Goal: Information Seeking & Learning: Learn about a topic

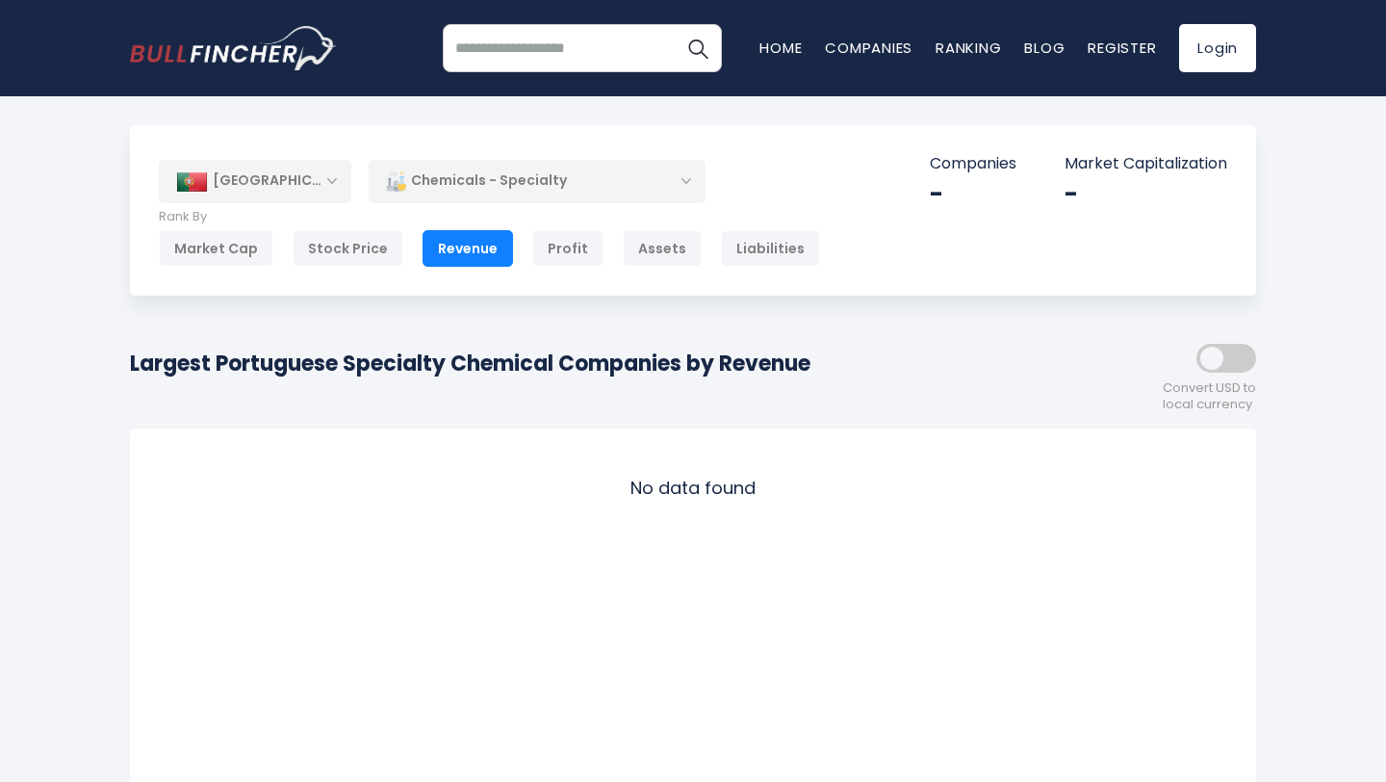
click at [589, 168] on div "Chemicals - Specialty" at bounding box center [537, 181] width 337 height 44
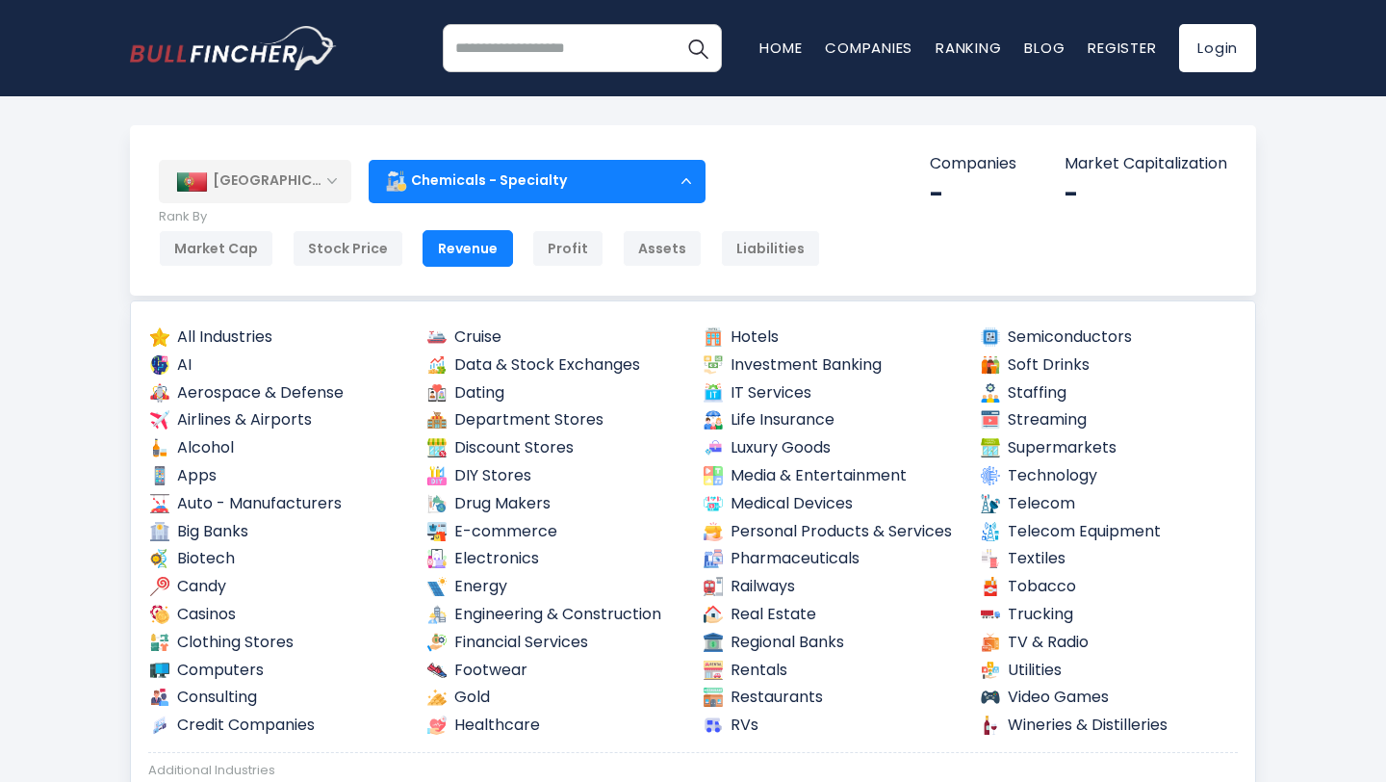
click at [316, 196] on div "[GEOGRAPHIC_DATA]" at bounding box center [255, 181] width 193 height 42
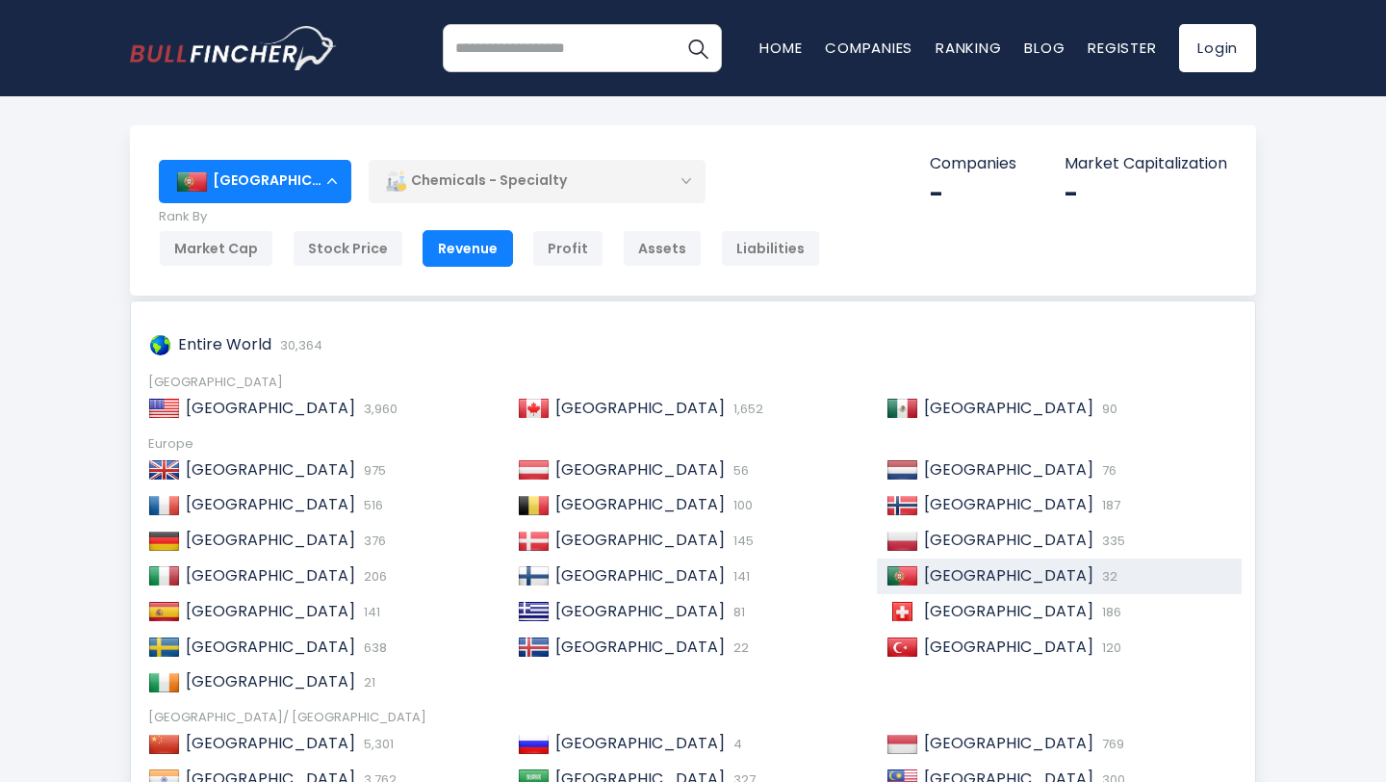
click at [316, 196] on div "[GEOGRAPHIC_DATA]" at bounding box center [255, 181] width 193 height 42
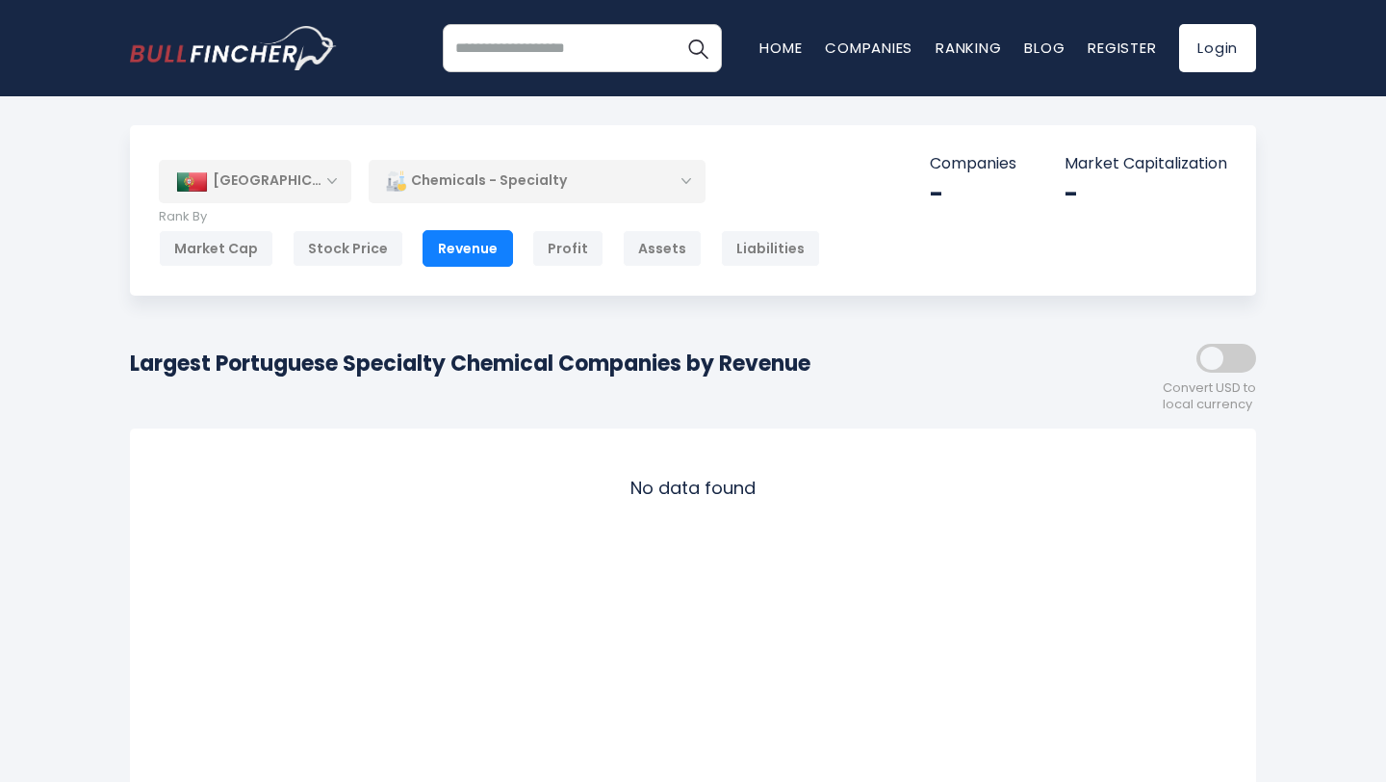
click at [323, 181] on div "[GEOGRAPHIC_DATA]" at bounding box center [255, 181] width 193 height 42
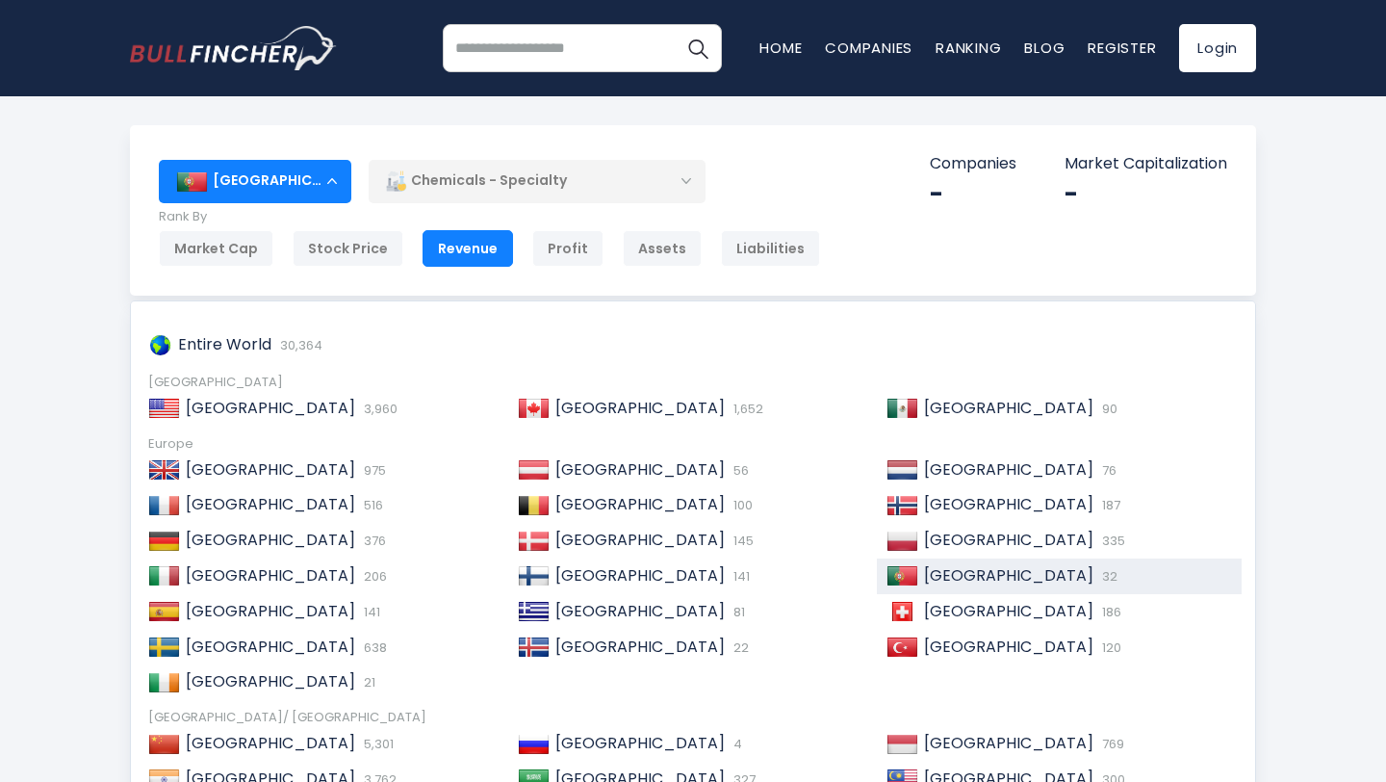
click at [323, 181] on div "[GEOGRAPHIC_DATA]" at bounding box center [255, 181] width 193 height 42
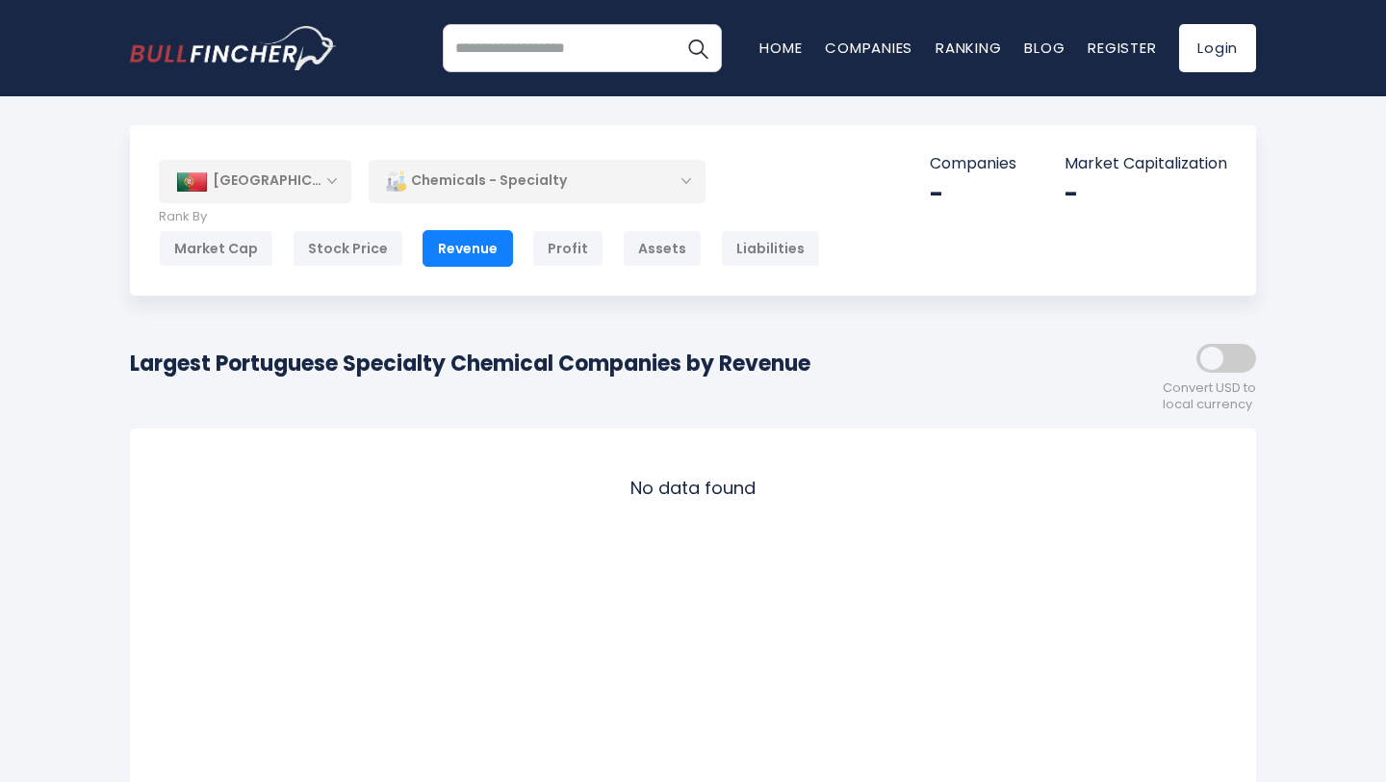
click at [323, 181] on div "[GEOGRAPHIC_DATA]" at bounding box center [255, 181] width 193 height 42
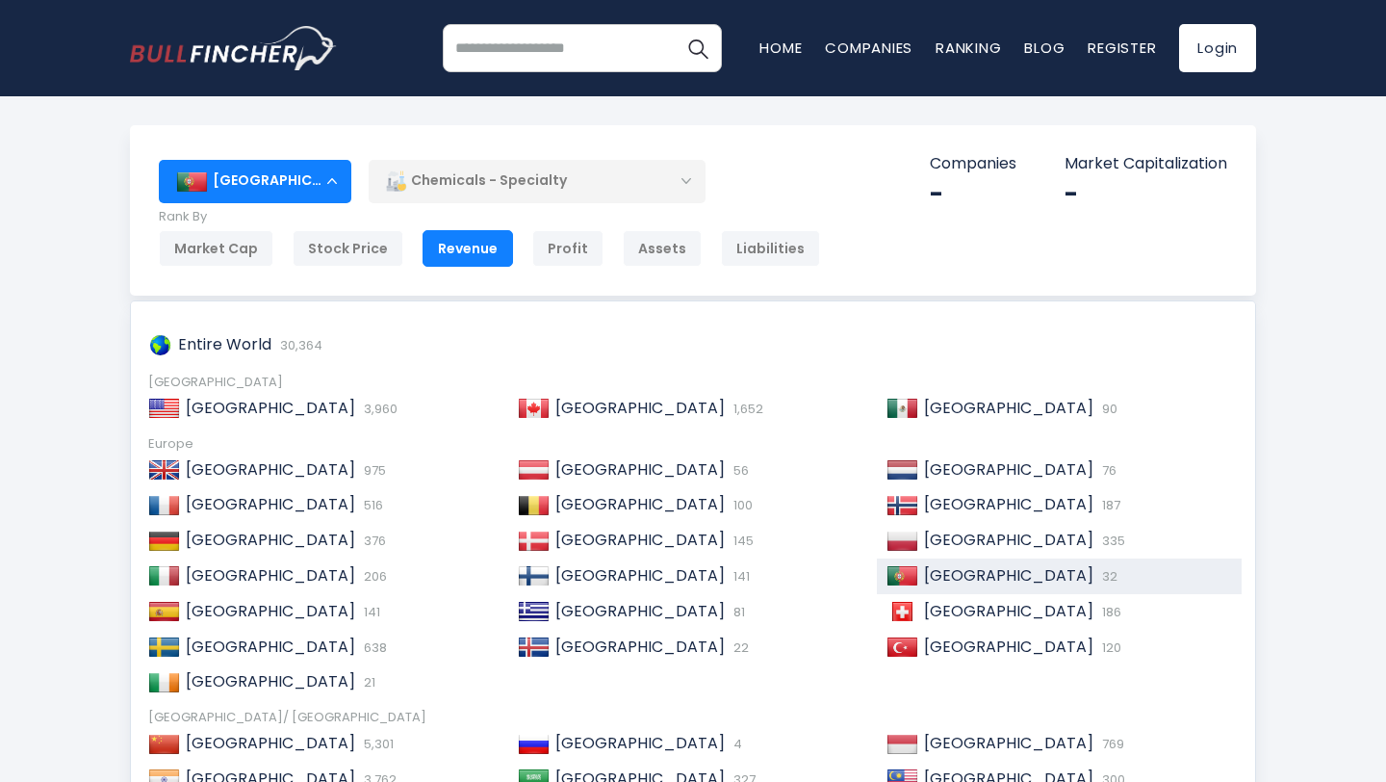
click at [323, 181] on div "[GEOGRAPHIC_DATA]" at bounding box center [255, 181] width 193 height 42
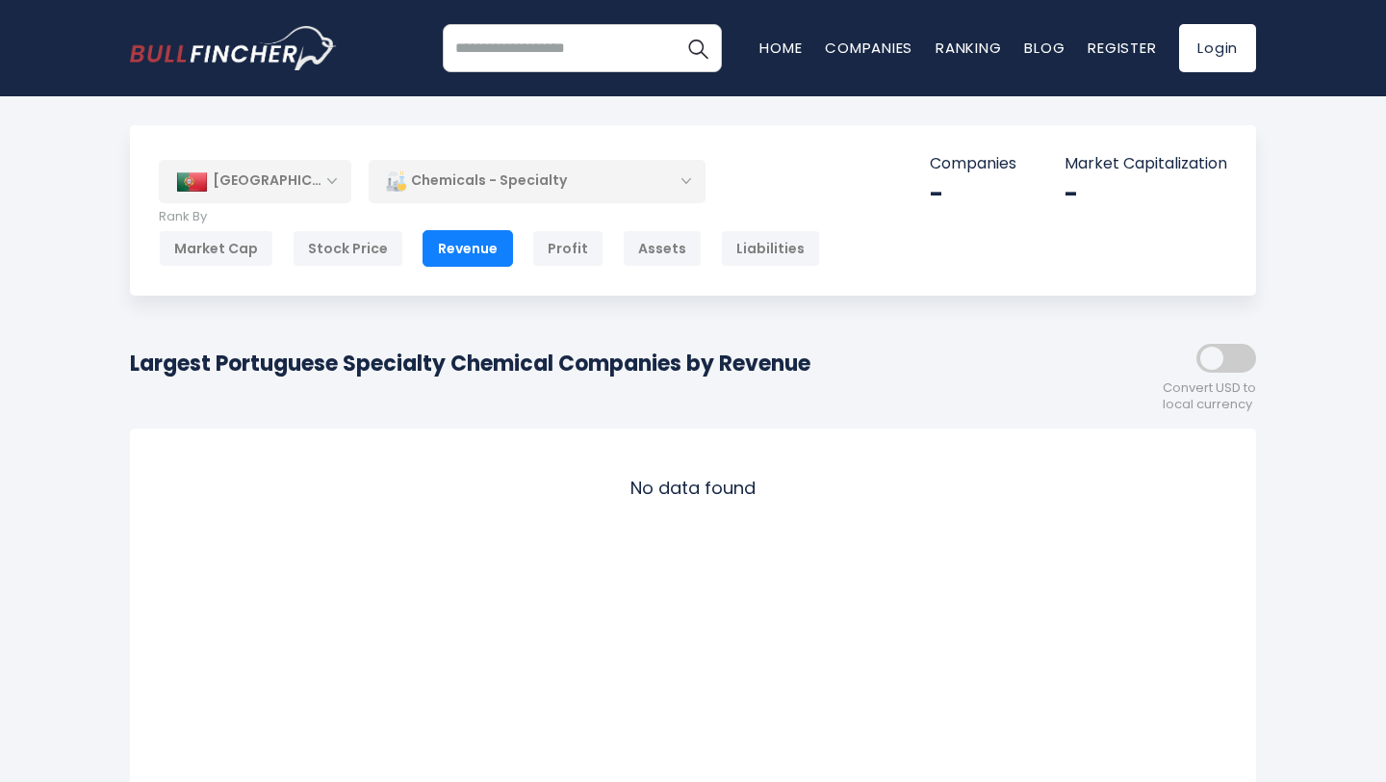
click at [681, 183] on div "Chemicals - Specialty" at bounding box center [537, 181] width 337 height 44
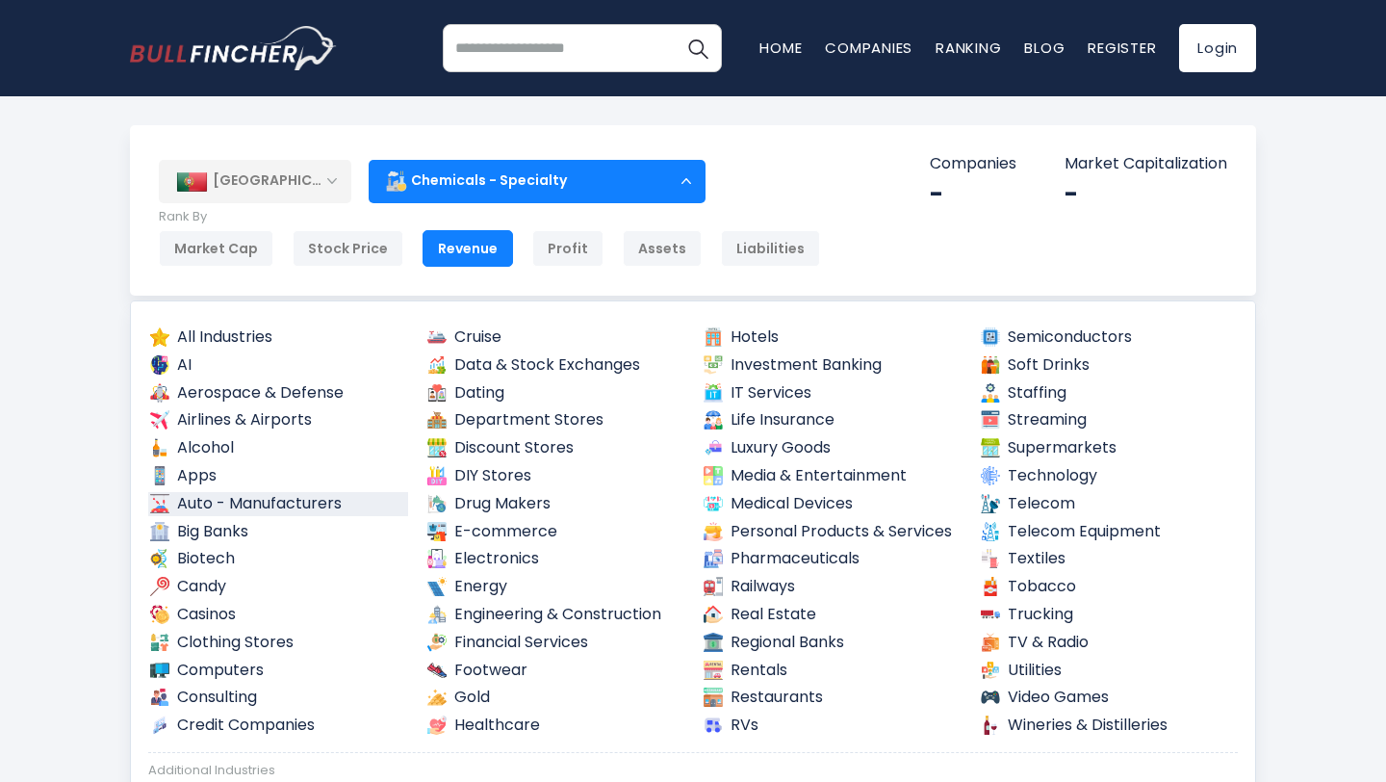
click at [302, 504] on link "Auto - Manufacturers" at bounding box center [278, 504] width 260 height 24
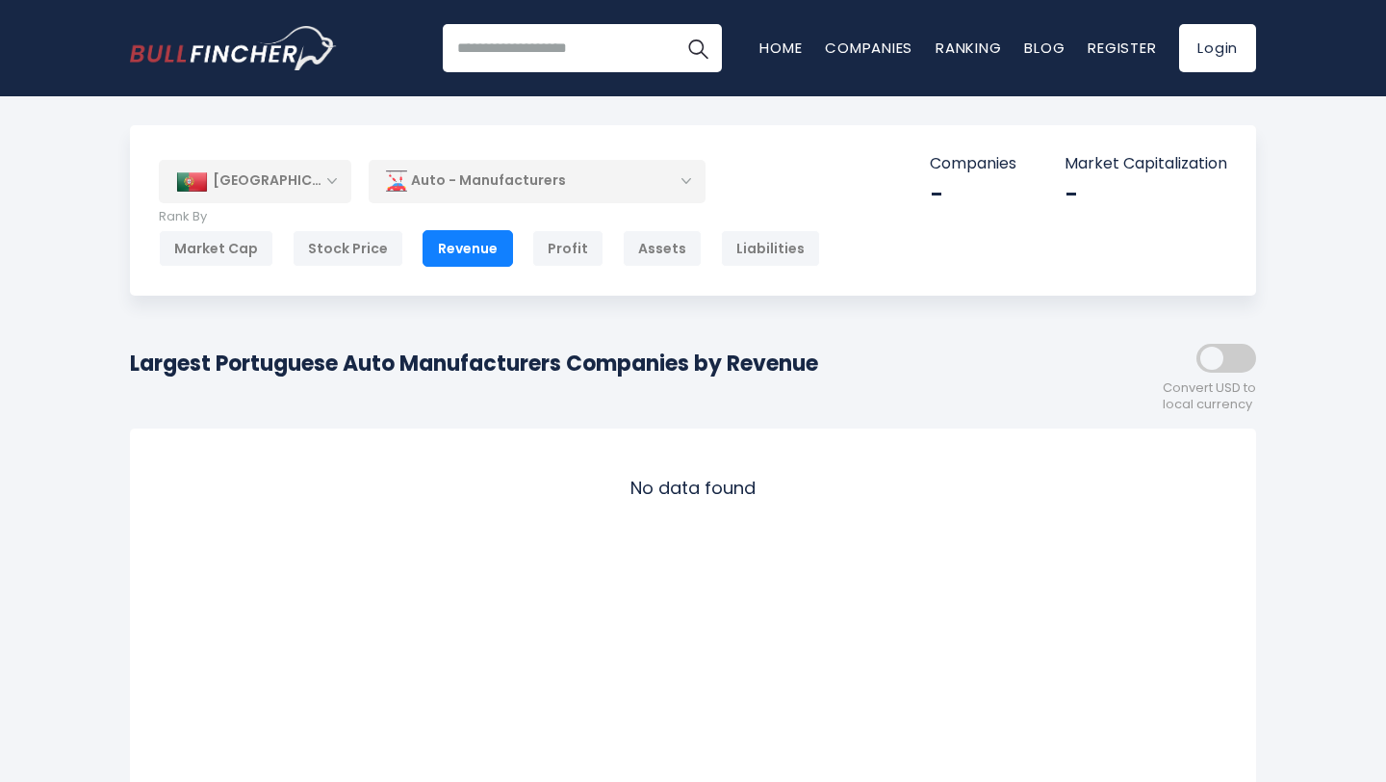
click at [444, 181] on div "Auto - Manufacturers" at bounding box center [537, 181] width 337 height 44
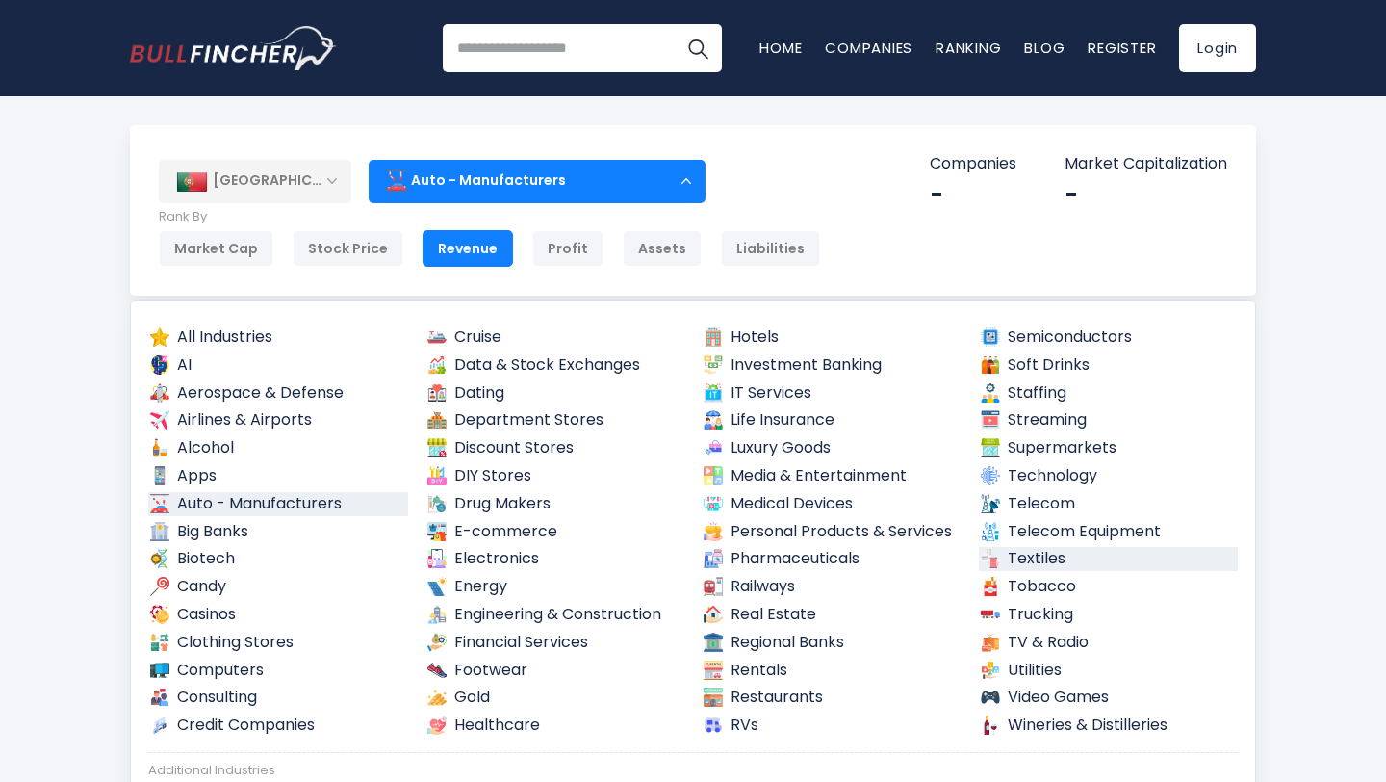
click at [986, 559] on img at bounding box center [990, 558] width 19 height 19
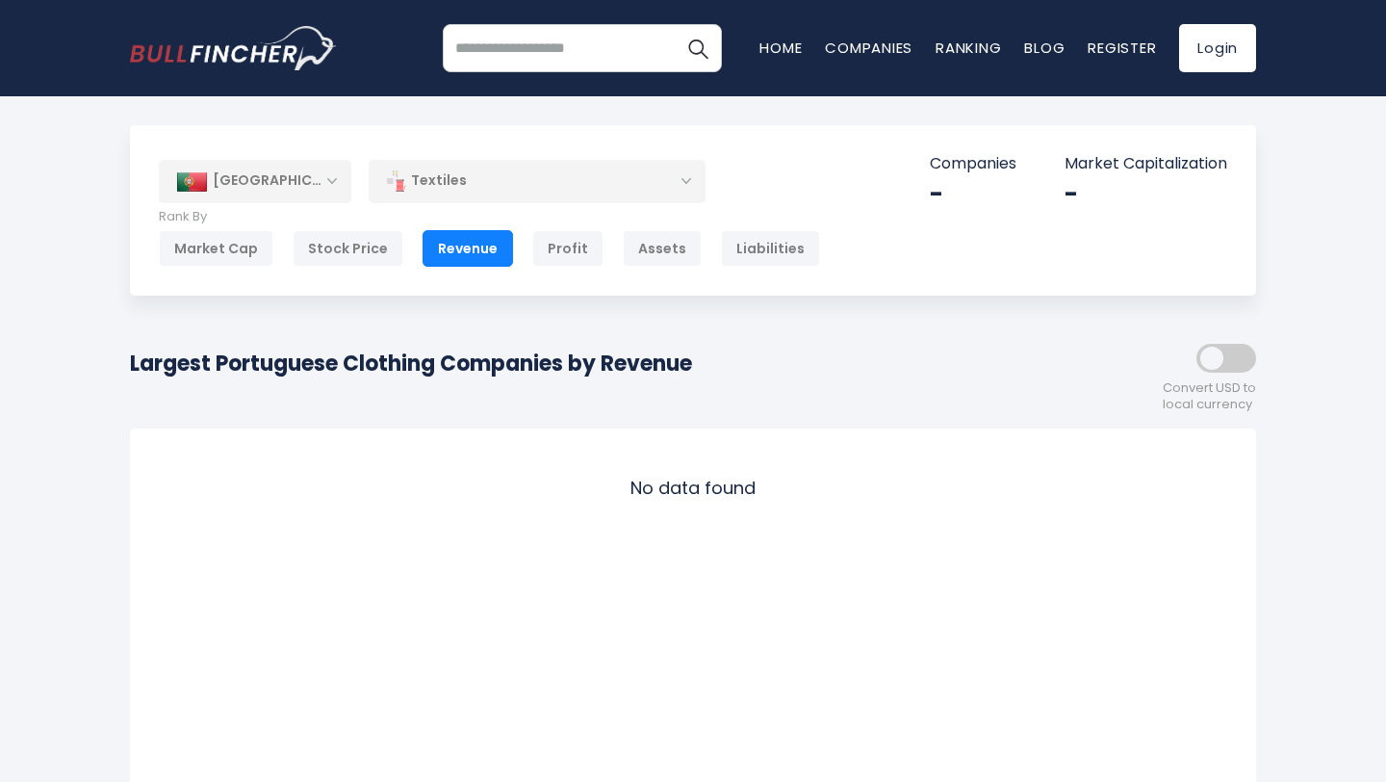
click at [945, 180] on div "-" at bounding box center [973, 194] width 87 height 30
click at [932, 194] on div "-" at bounding box center [973, 194] width 87 height 30
click at [951, 161] on p "Companies" at bounding box center [973, 164] width 87 height 20
click at [993, 165] on p "Companies" at bounding box center [973, 164] width 87 height 20
click at [223, 256] on div "Market Cap" at bounding box center [216, 248] width 115 height 37
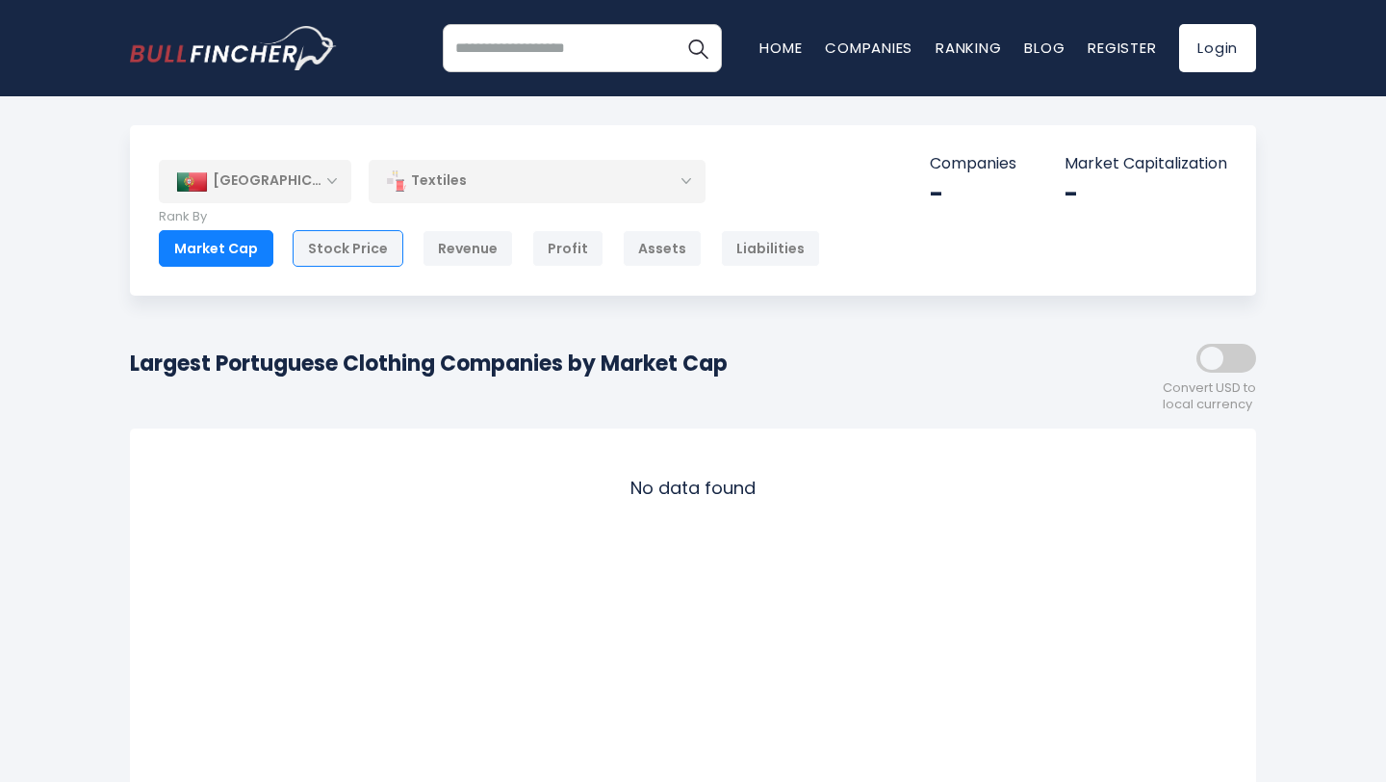
click at [329, 242] on div "Stock Price" at bounding box center [348, 248] width 111 height 37
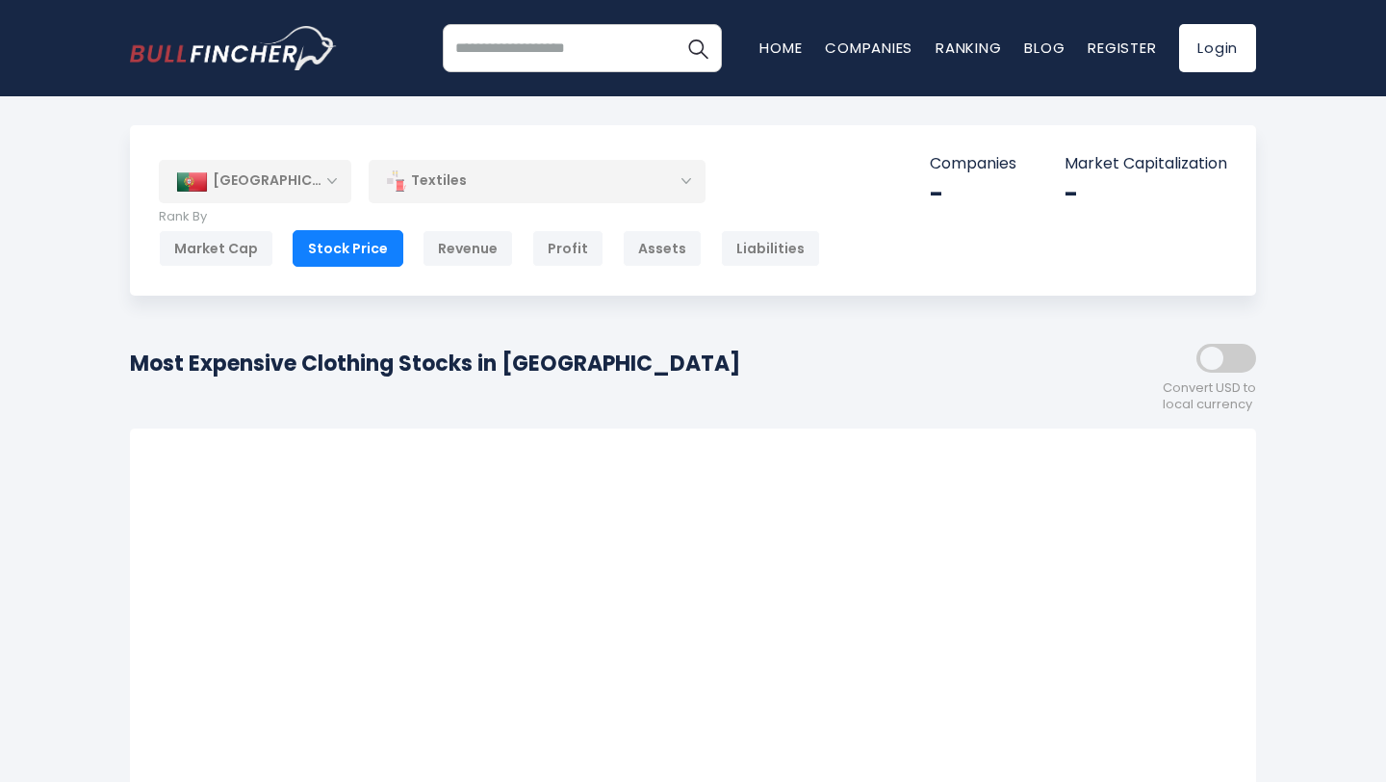
click at [450, 242] on div "Revenue" at bounding box center [468, 248] width 90 height 37
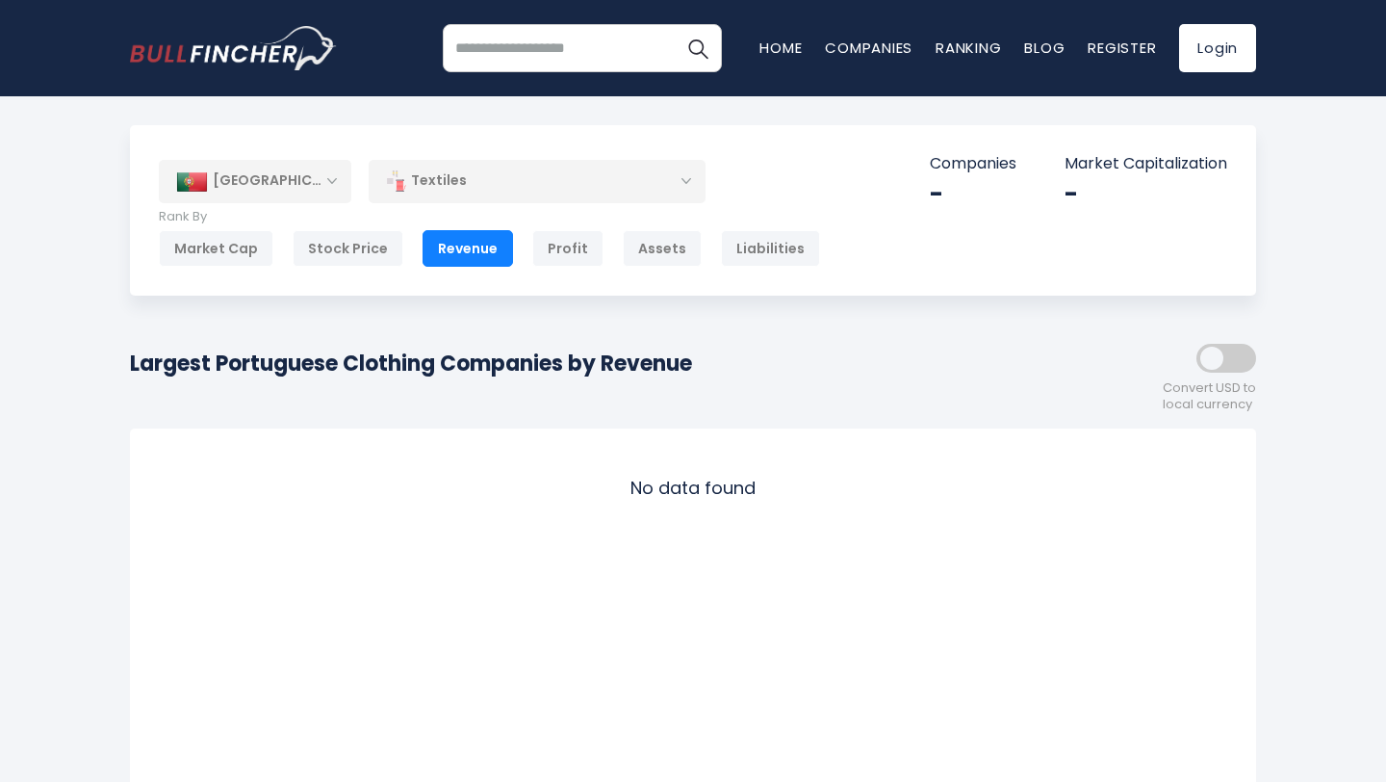
click at [551, 254] on div "Profit" at bounding box center [567, 248] width 71 height 37
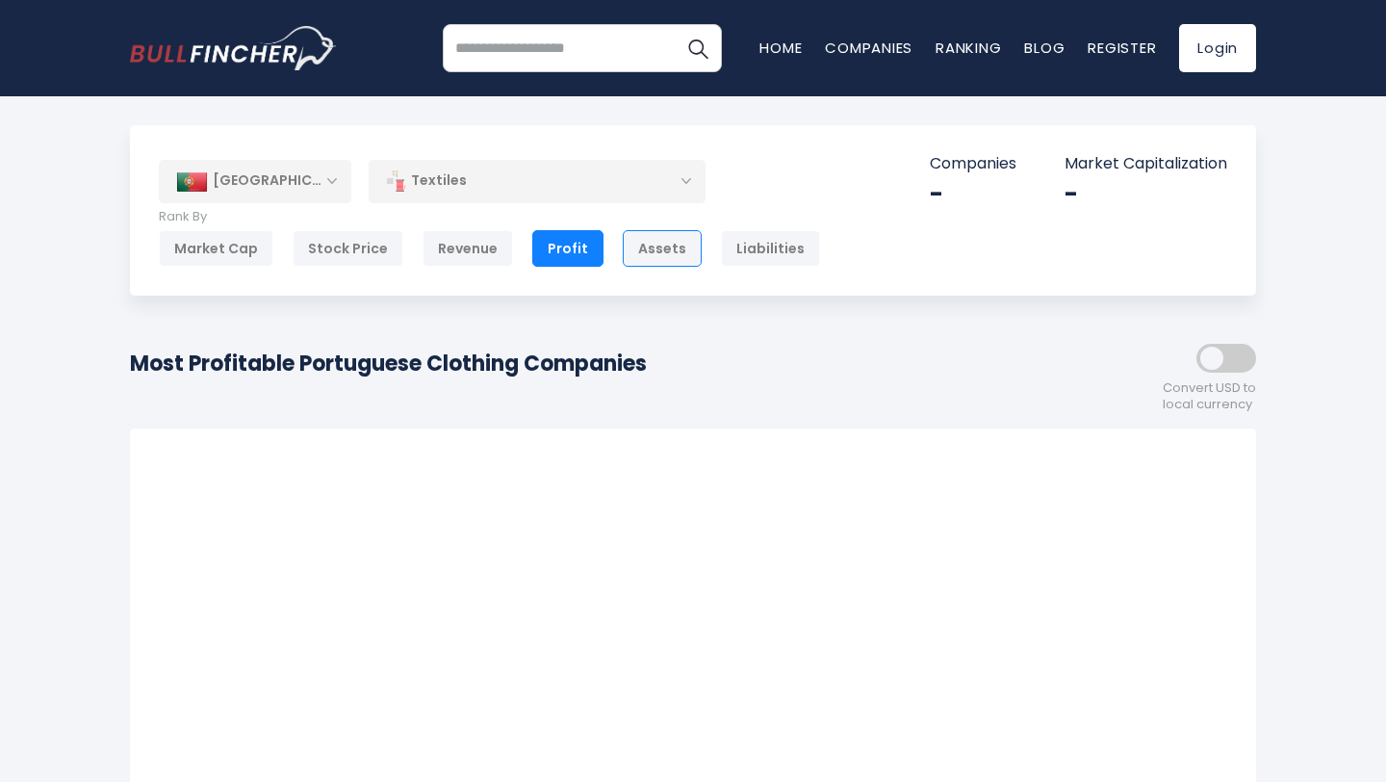
click at [632, 249] on div "Assets" at bounding box center [662, 248] width 79 height 37
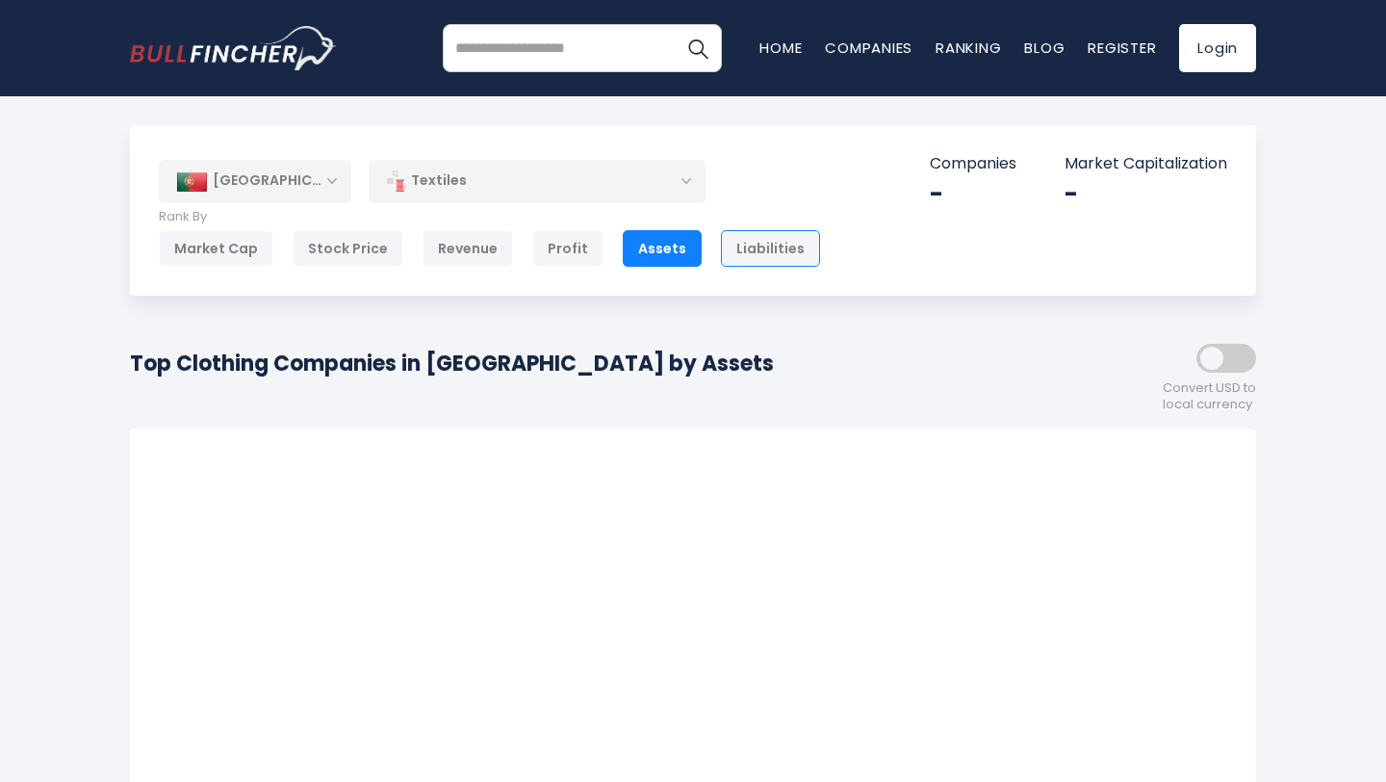
click at [751, 262] on div "Liabilities" at bounding box center [770, 248] width 99 height 37
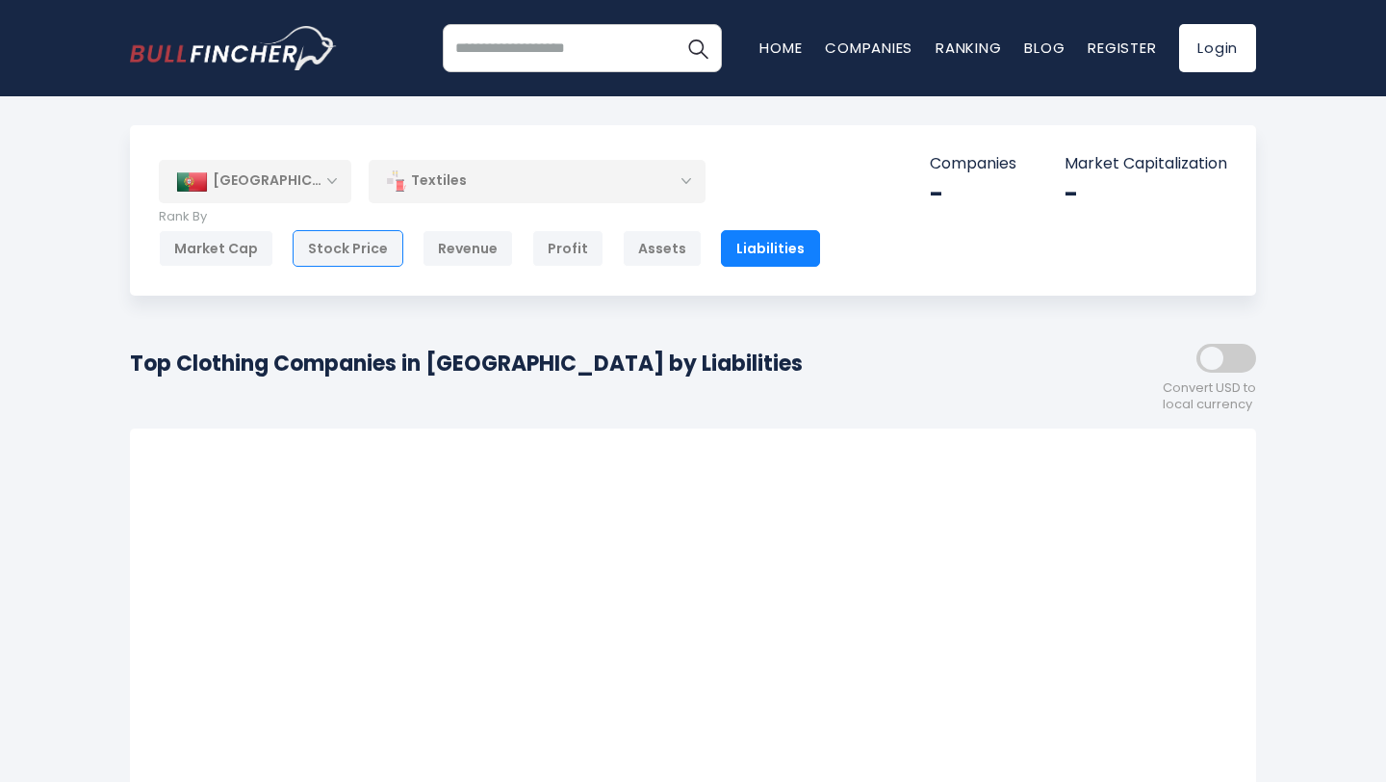
click at [346, 248] on div "Stock Price" at bounding box center [348, 248] width 111 height 37
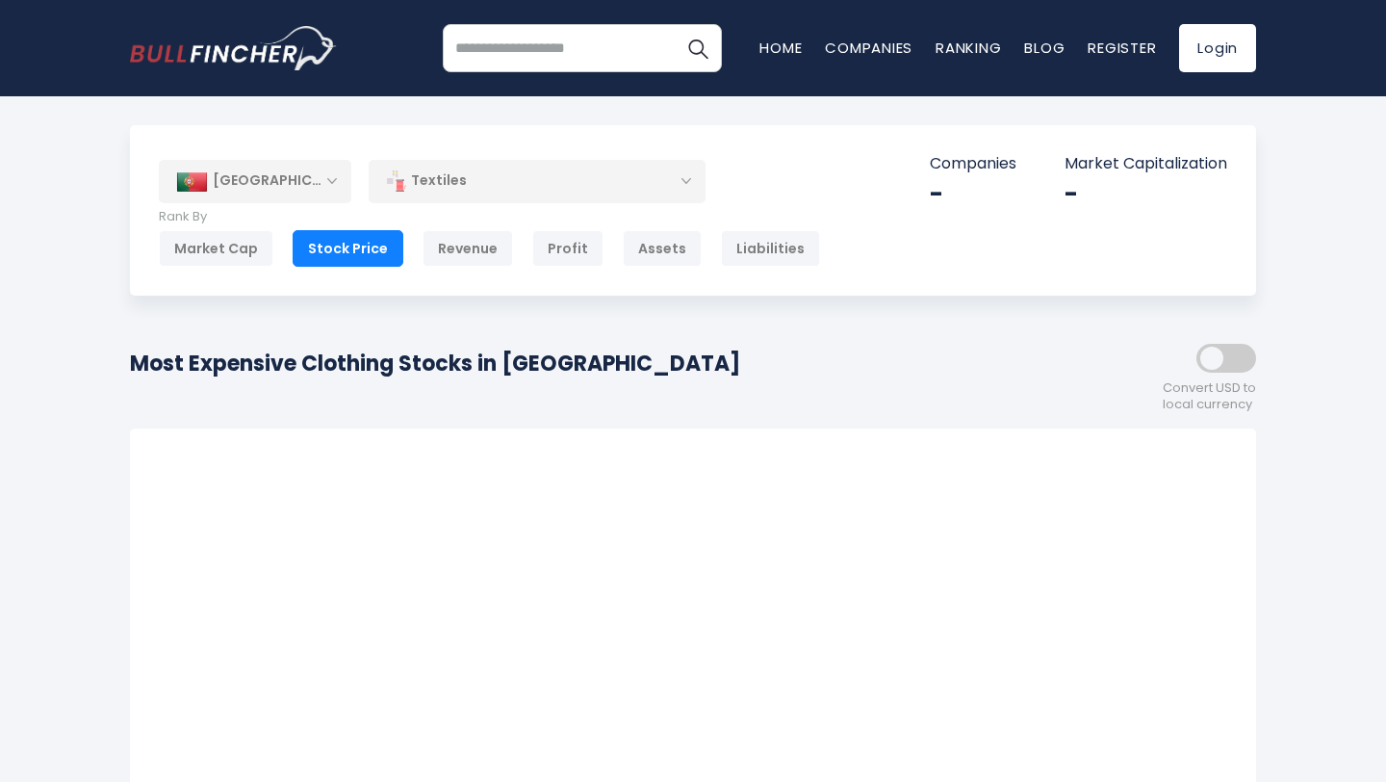
click at [428, 251] on div "Revenue" at bounding box center [468, 248] width 90 height 37
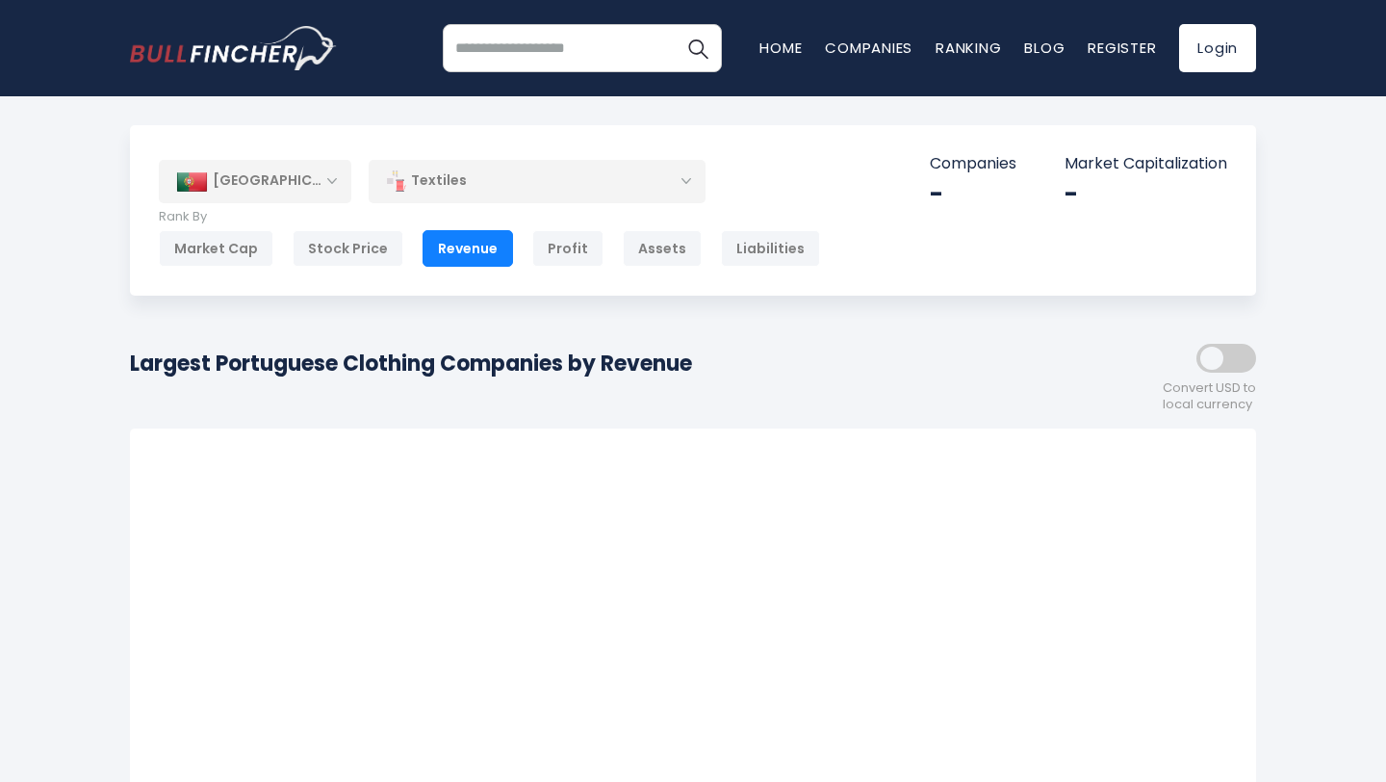
click at [589, 190] on div "Textiles" at bounding box center [537, 181] width 337 height 44
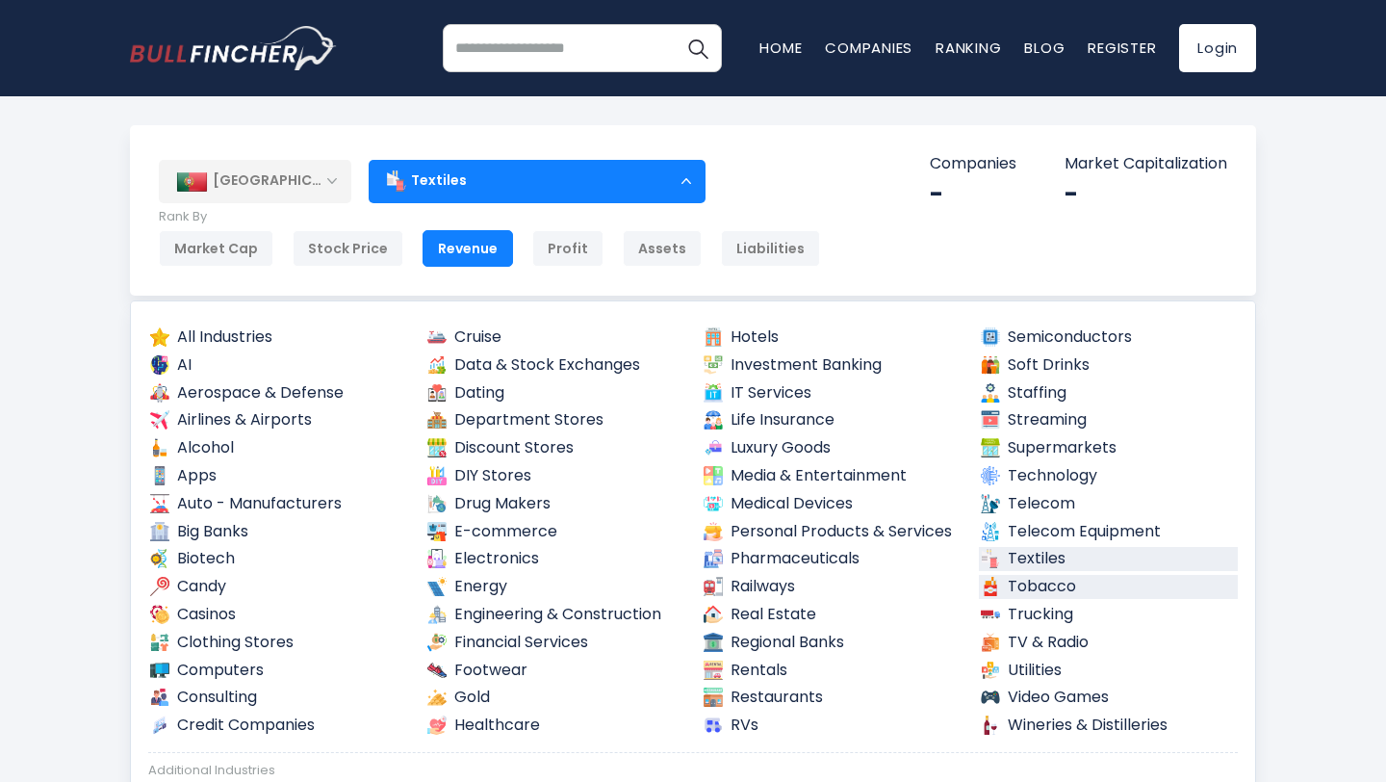
click at [979, 589] on link "Tobacco" at bounding box center [1109, 587] width 260 height 24
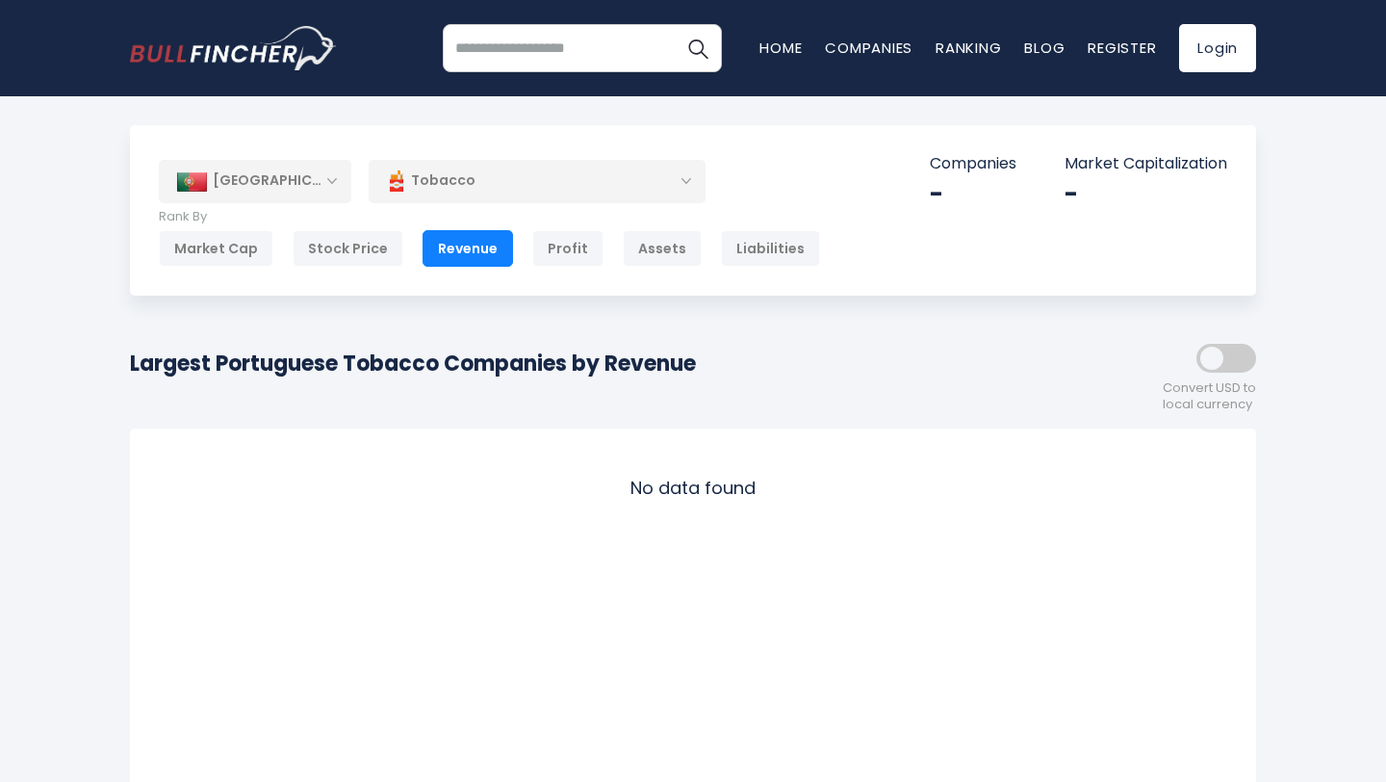
click at [408, 193] on div "Tobacco" at bounding box center [537, 181] width 337 height 44
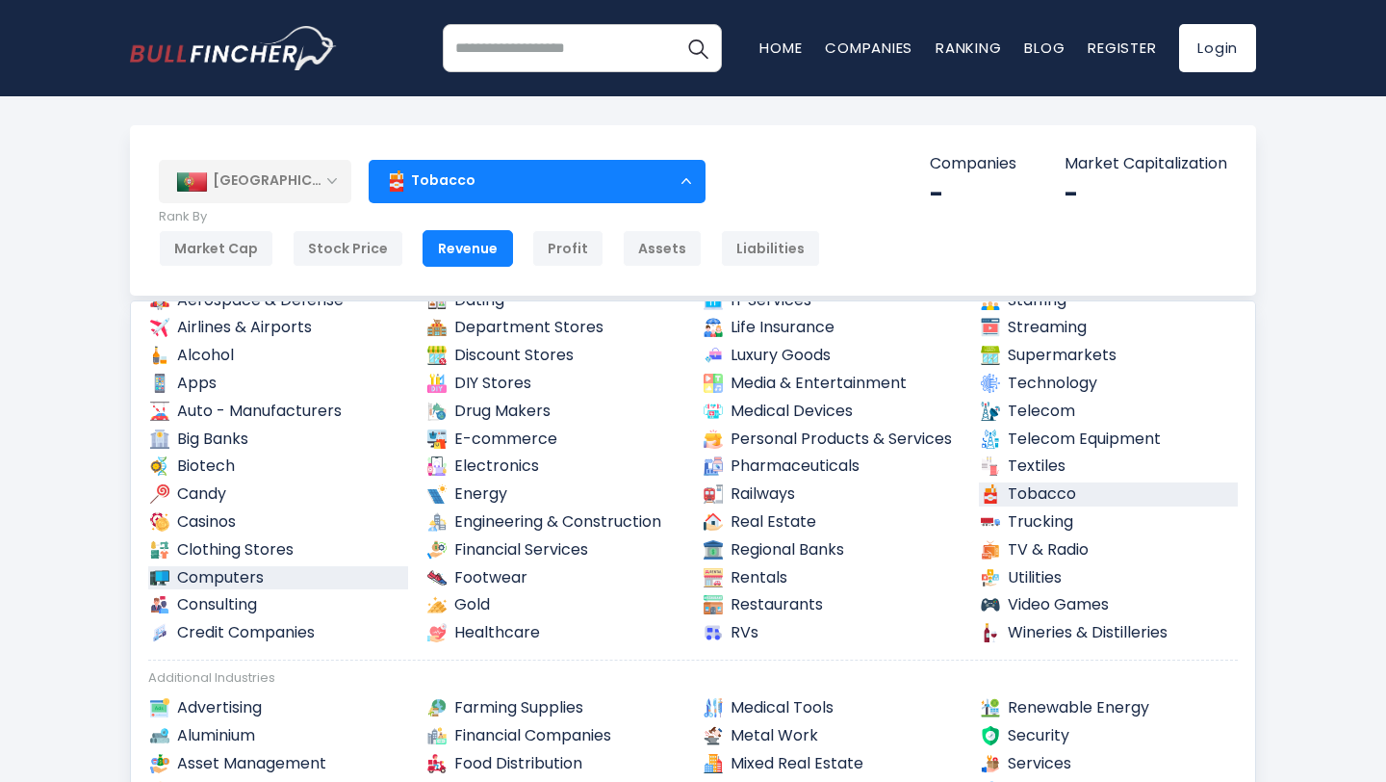
scroll to position [95, 0]
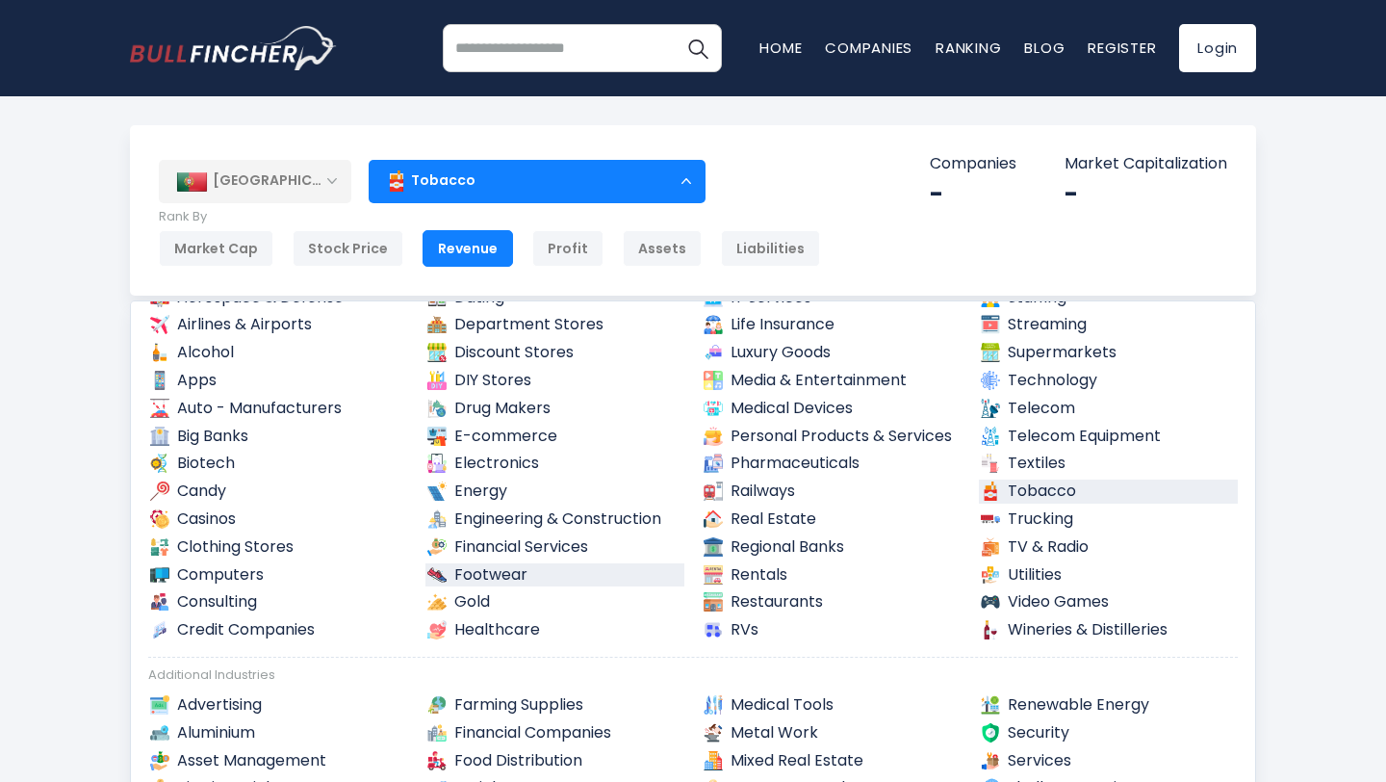
click at [476, 568] on link "Footwear" at bounding box center [556, 575] width 260 height 24
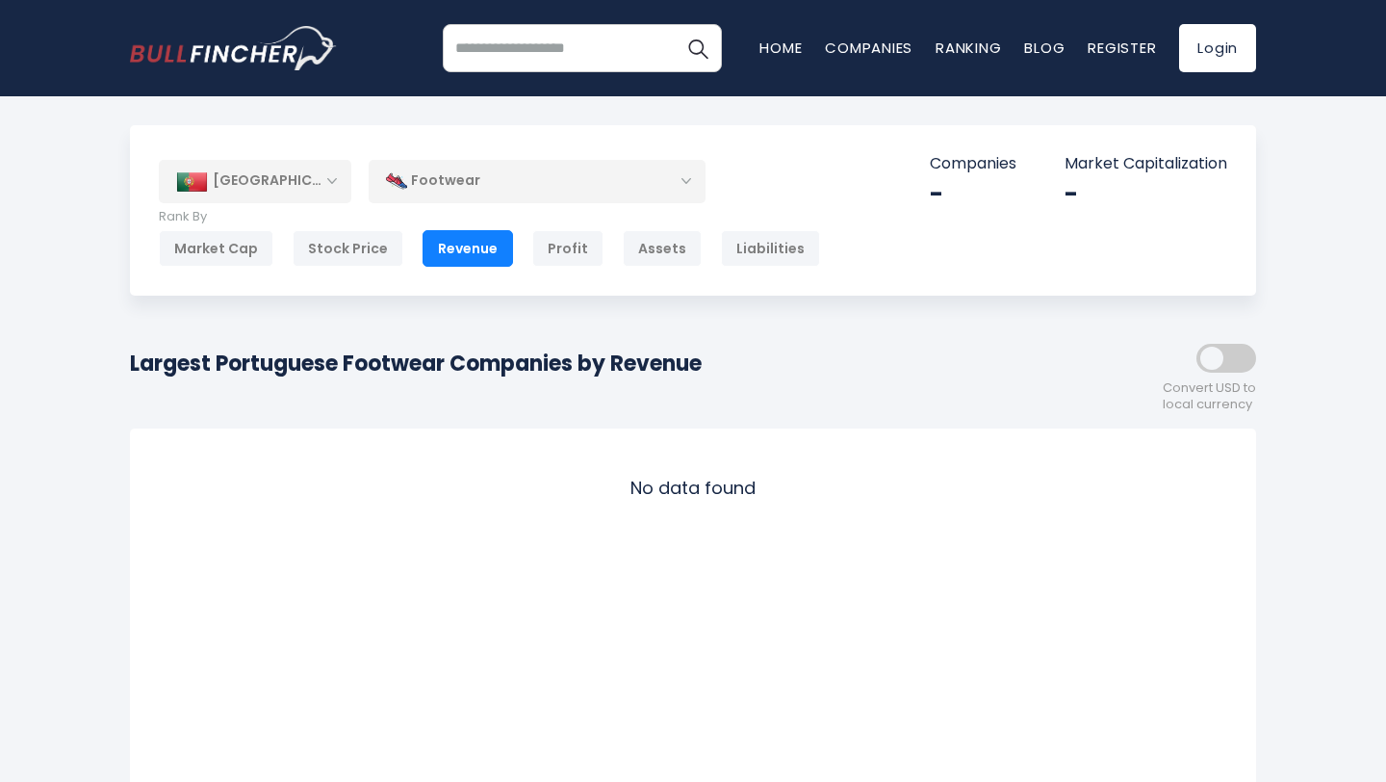
click at [446, 186] on div "Footwear" at bounding box center [537, 181] width 337 height 44
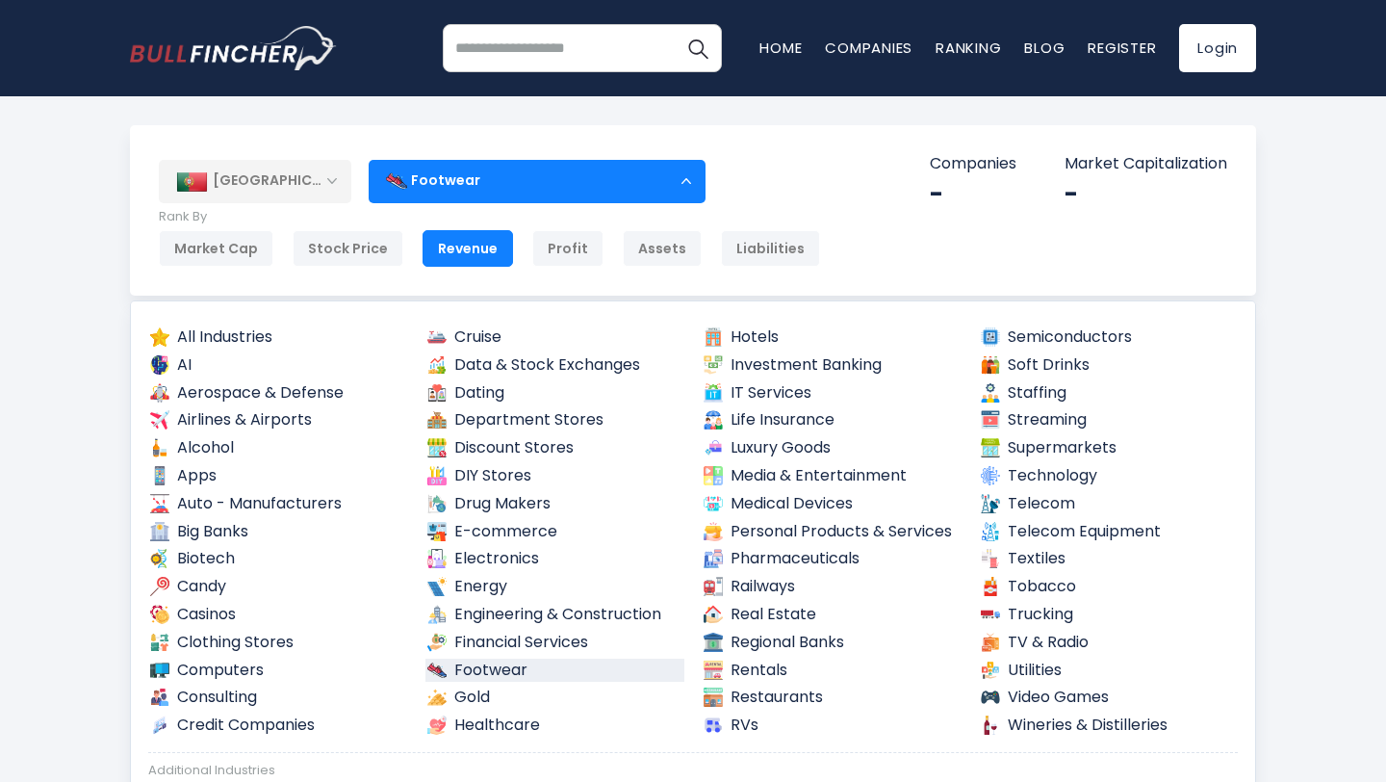
click at [294, 183] on div "[GEOGRAPHIC_DATA]" at bounding box center [255, 181] width 193 height 42
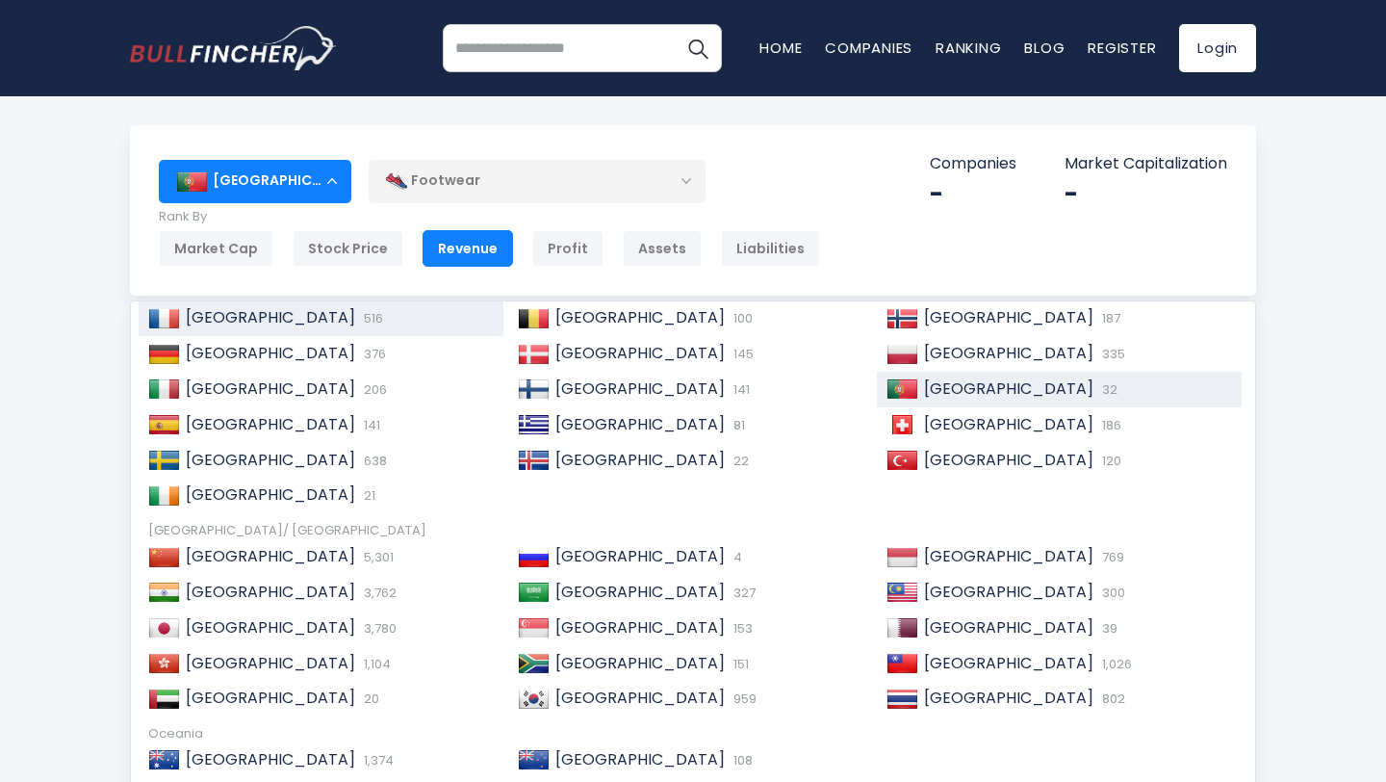
scroll to position [251, 0]
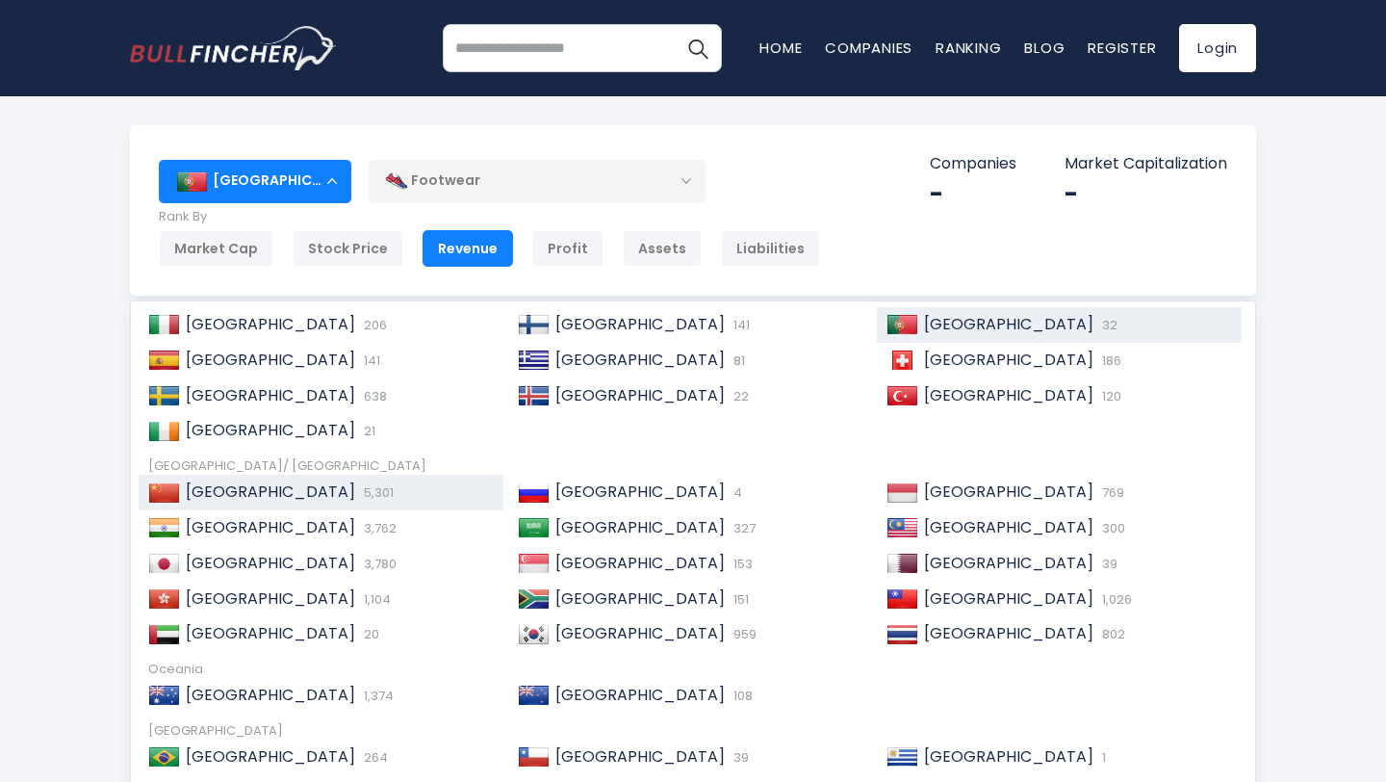
click at [352, 498] on div "China 5,301" at bounding box center [337, 492] width 314 height 20
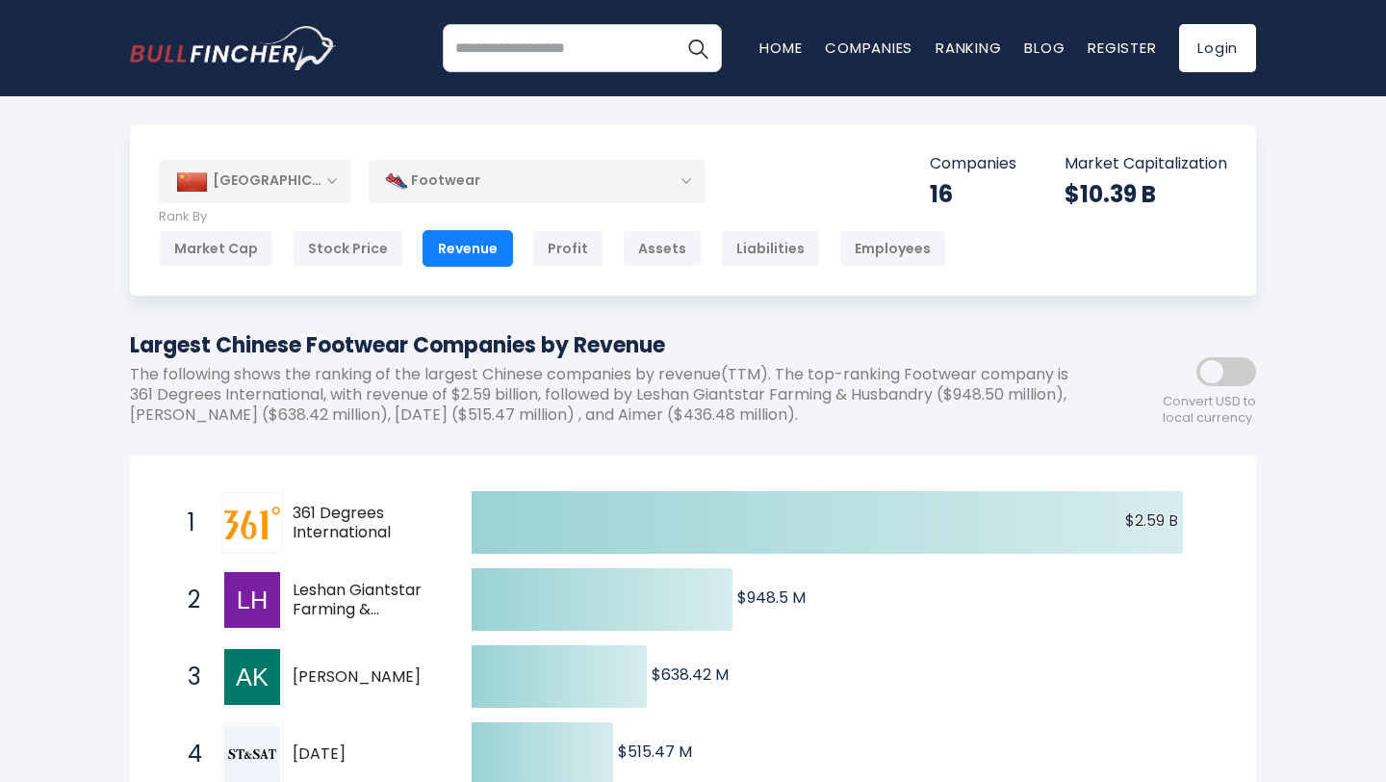
click at [404, 188] on img at bounding box center [396, 180] width 21 height 21
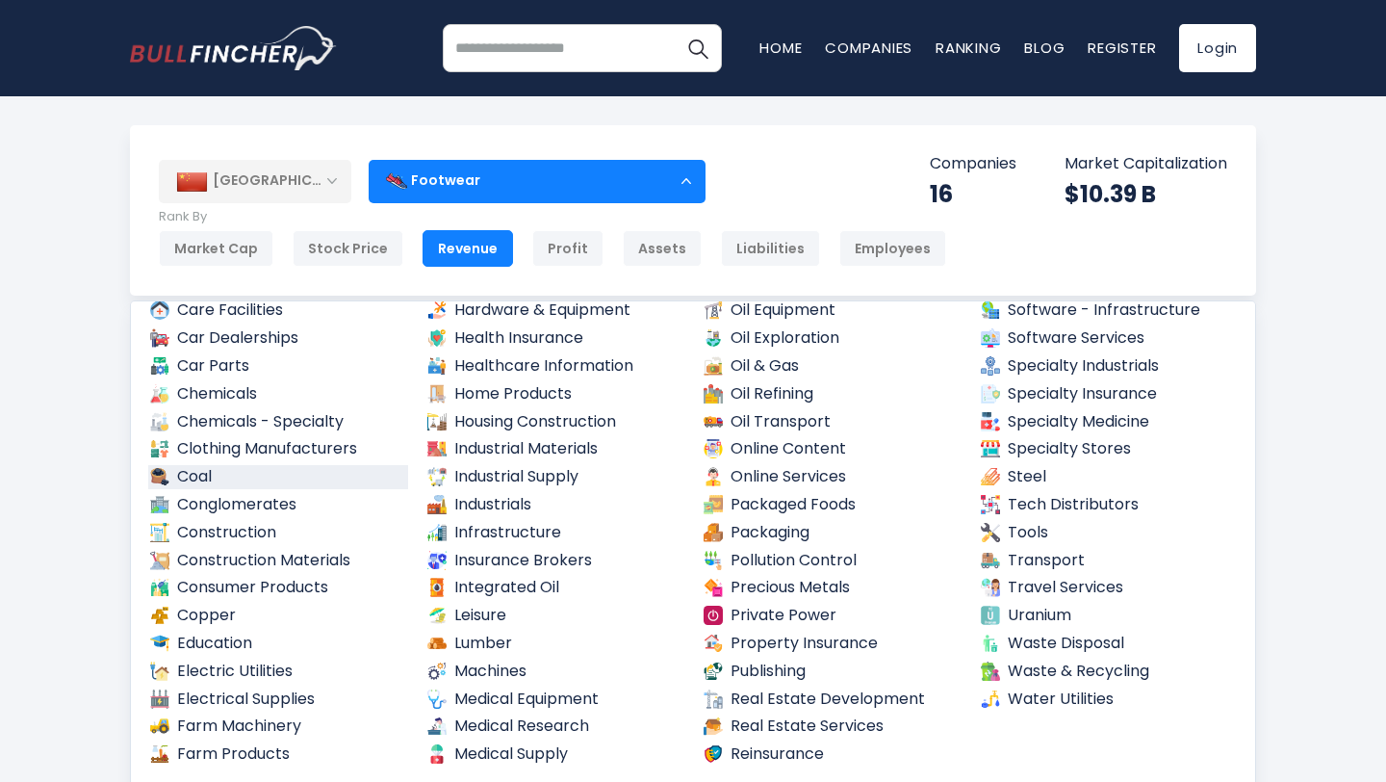
click at [219, 471] on link "Coal" at bounding box center [278, 477] width 260 height 24
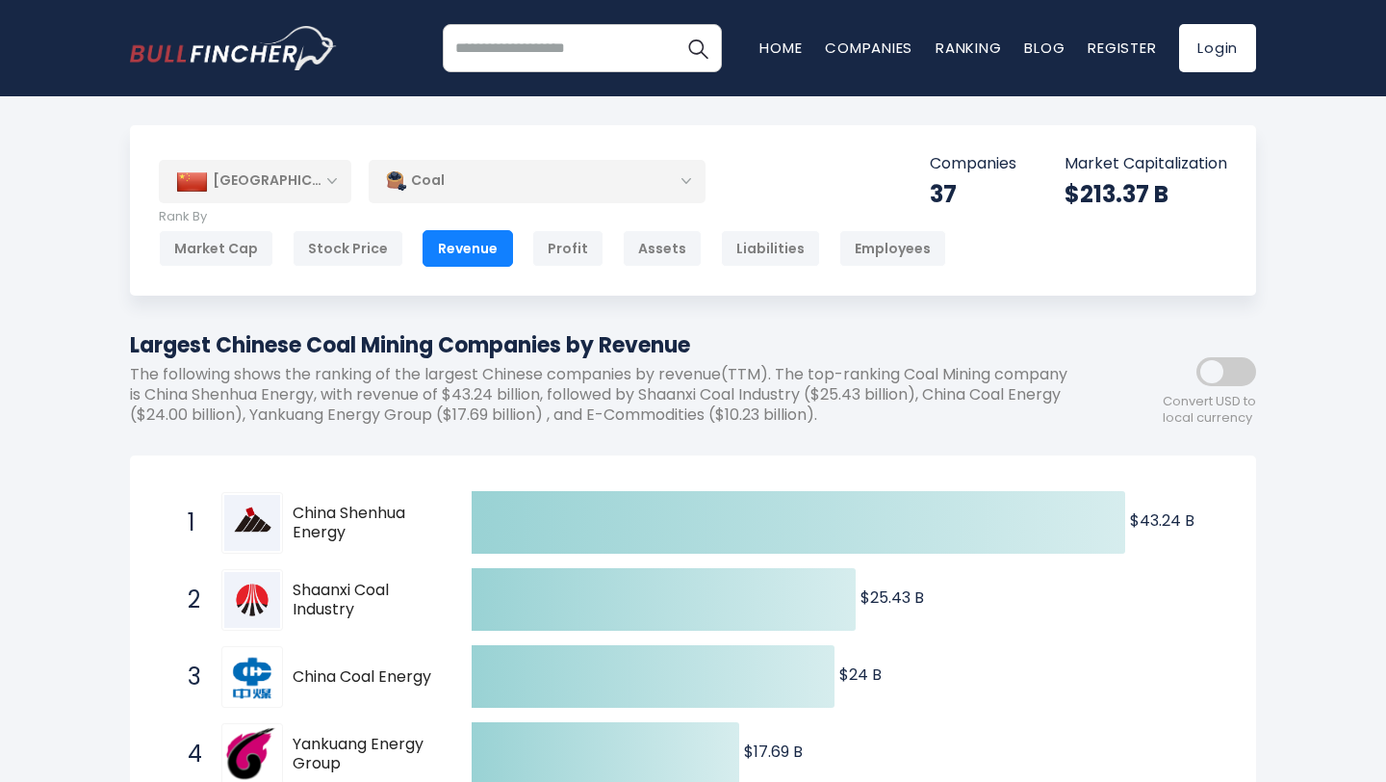
click at [940, 192] on div "37" at bounding box center [973, 194] width 87 height 30
click at [945, 191] on div "37" at bounding box center [973, 194] width 87 height 30
click at [951, 157] on p "Companies" at bounding box center [973, 164] width 87 height 20
click at [937, 191] on div "37" at bounding box center [973, 194] width 87 height 30
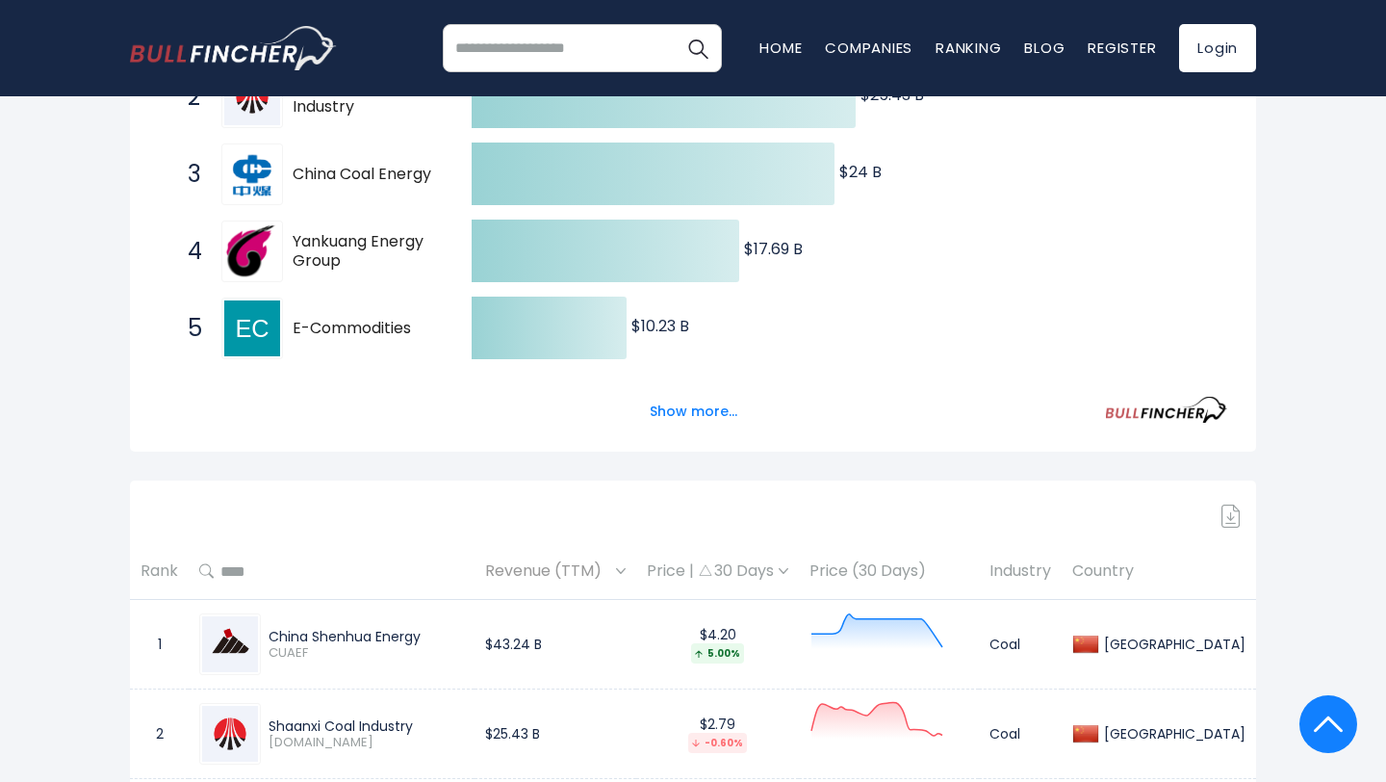
scroll to position [503, 0]
click at [715, 409] on button "Show more..." at bounding box center [693, 411] width 111 height 32
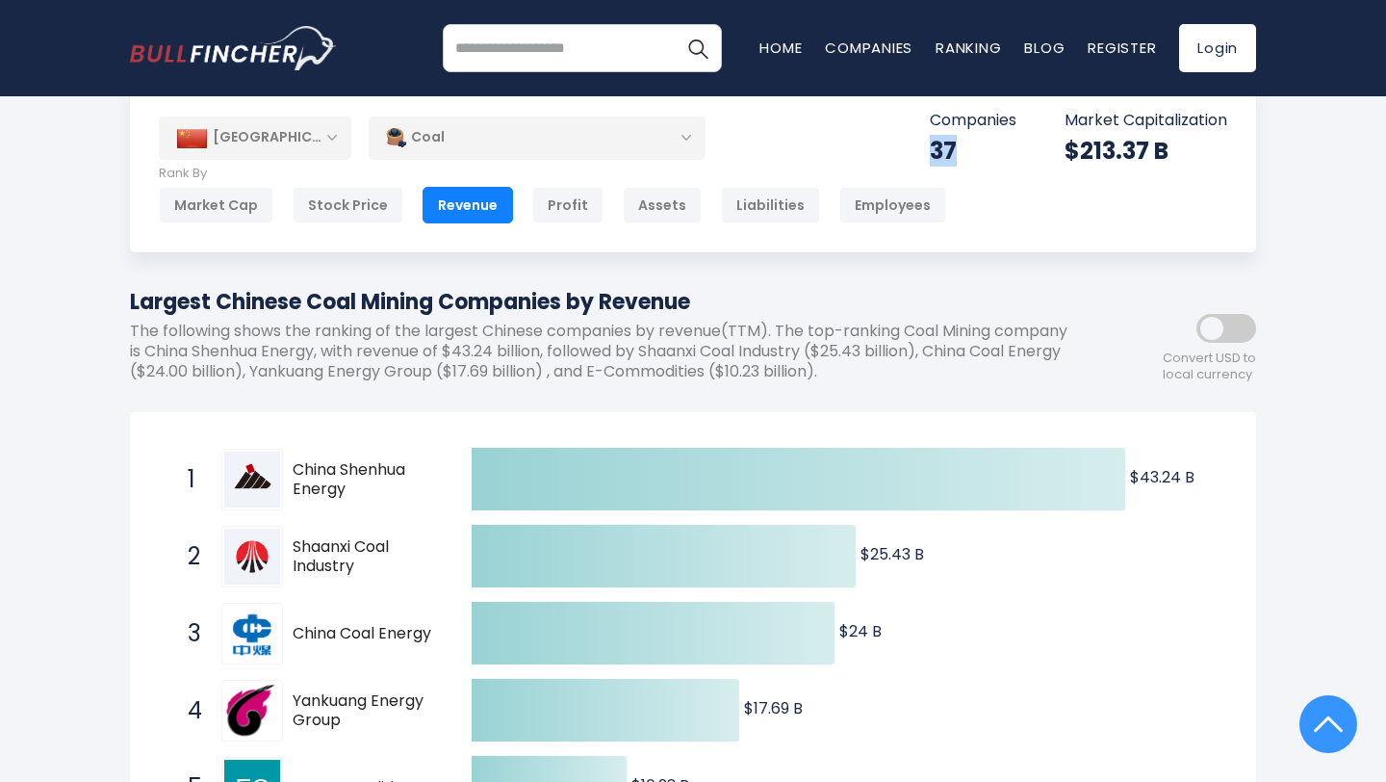
scroll to position [0, 0]
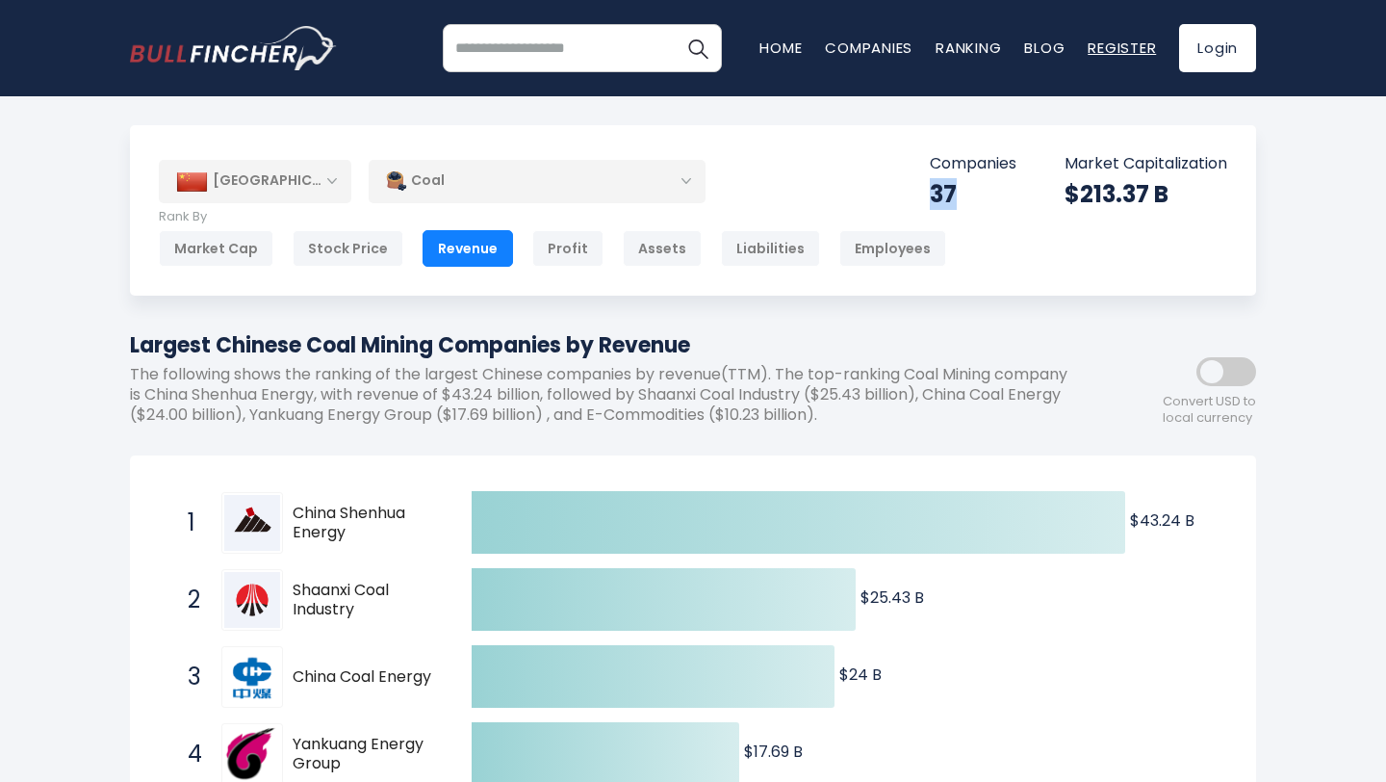
click at [1103, 41] on link "Register" at bounding box center [1122, 48] width 68 height 20
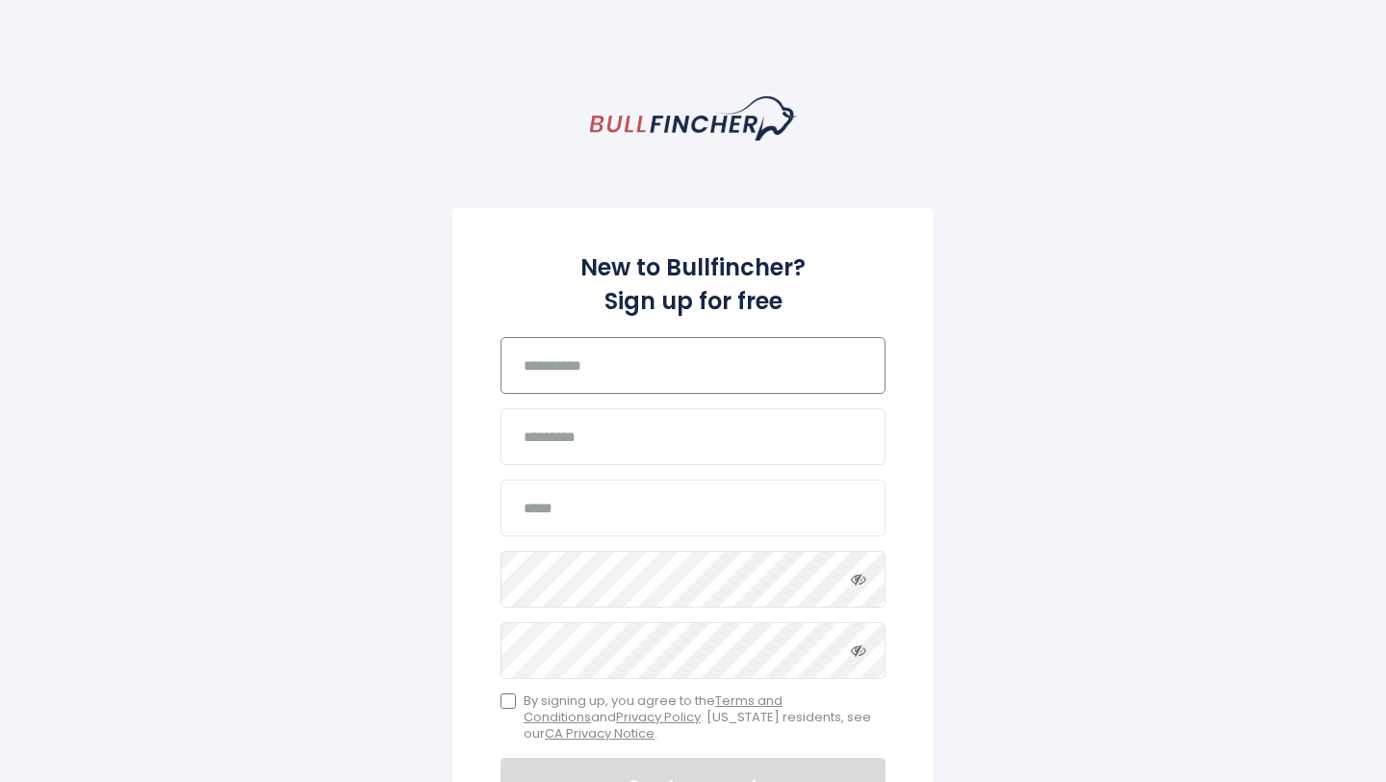
click at [595, 373] on input "text" at bounding box center [693, 365] width 385 height 57
type input "*******"
click at [601, 428] on input "text" at bounding box center [693, 436] width 385 height 57
type input "******"
click at [582, 523] on input "email" at bounding box center [693, 507] width 385 height 57
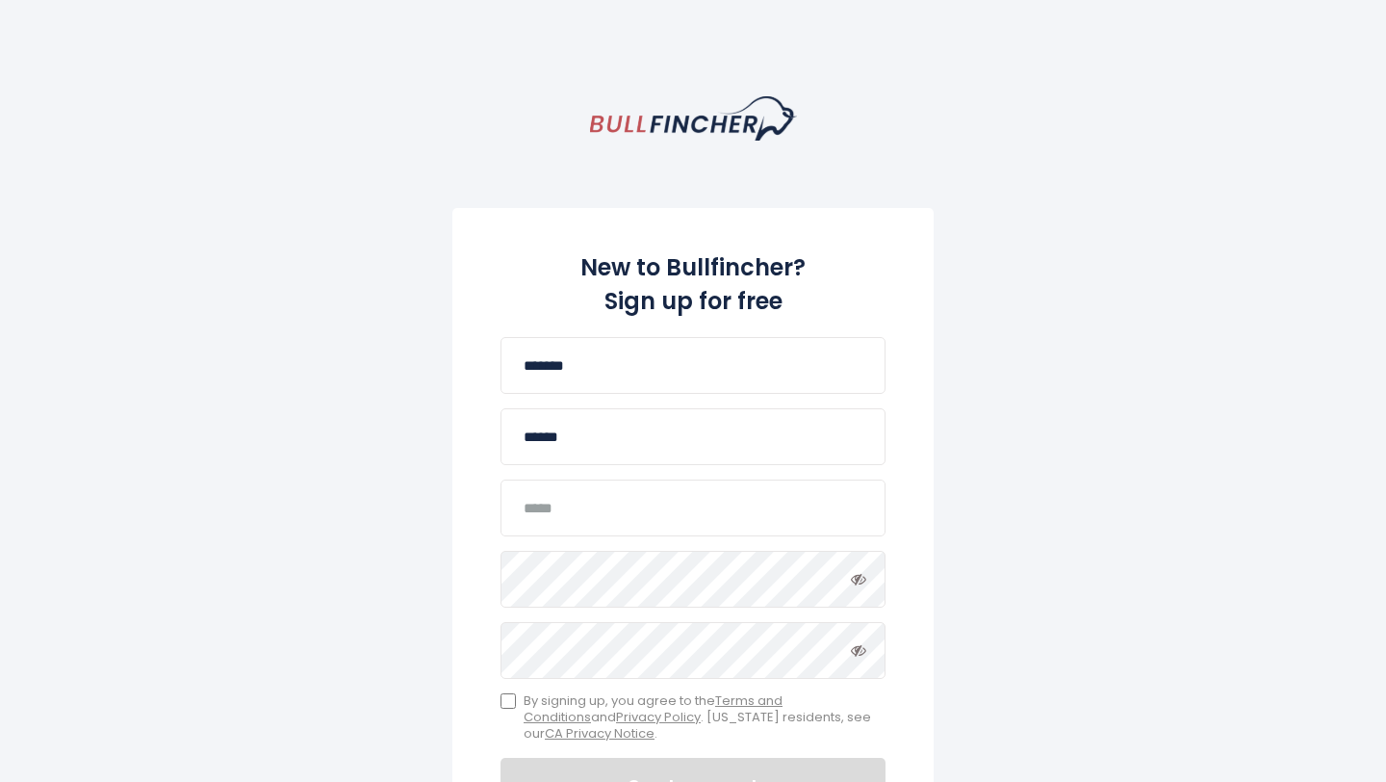
click at [919, 53] on body "New to Bullfincher? Sign up for free ******* ****** Password must include: At l…" at bounding box center [693, 391] width 1386 height 782
click at [568, 516] on input "email" at bounding box center [693, 507] width 385 height 57
paste input "**********"
type input "**********"
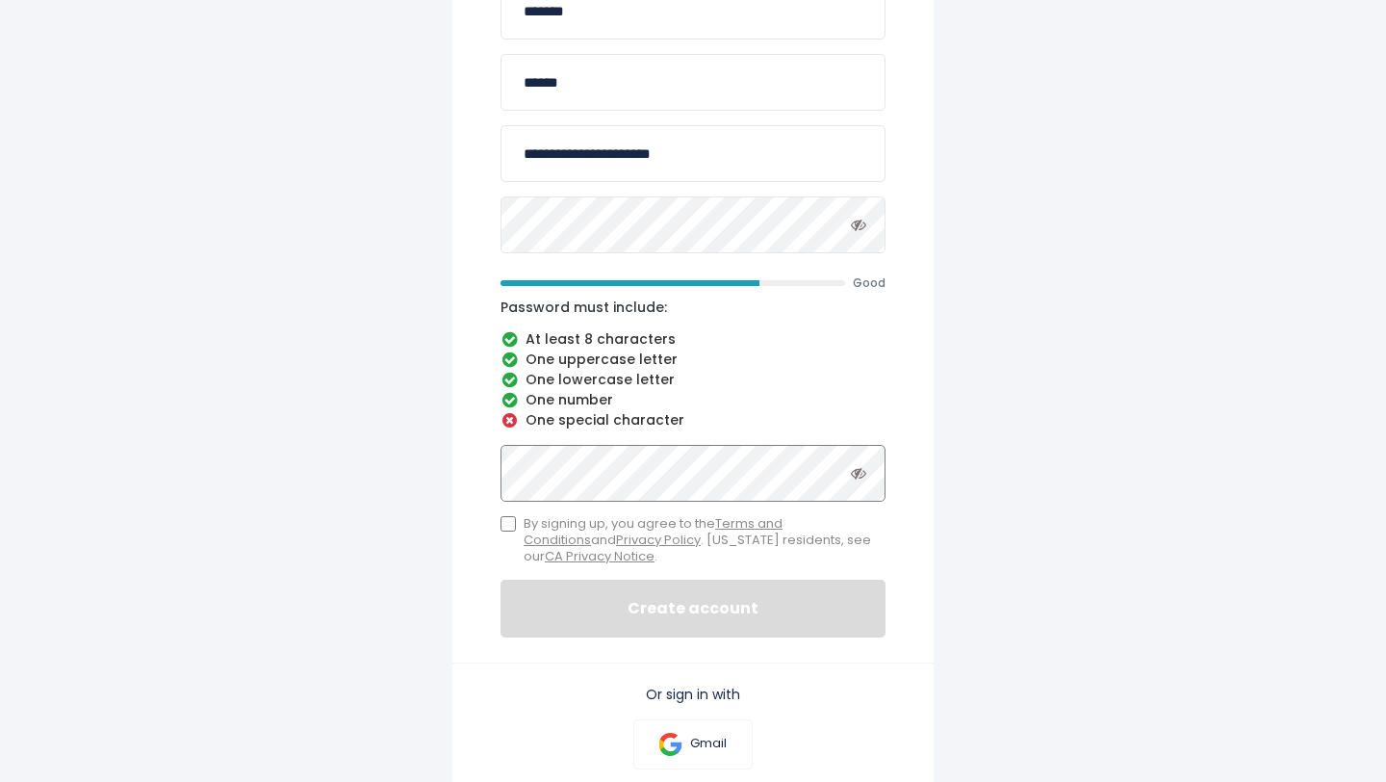
scroll to position [438, 0]
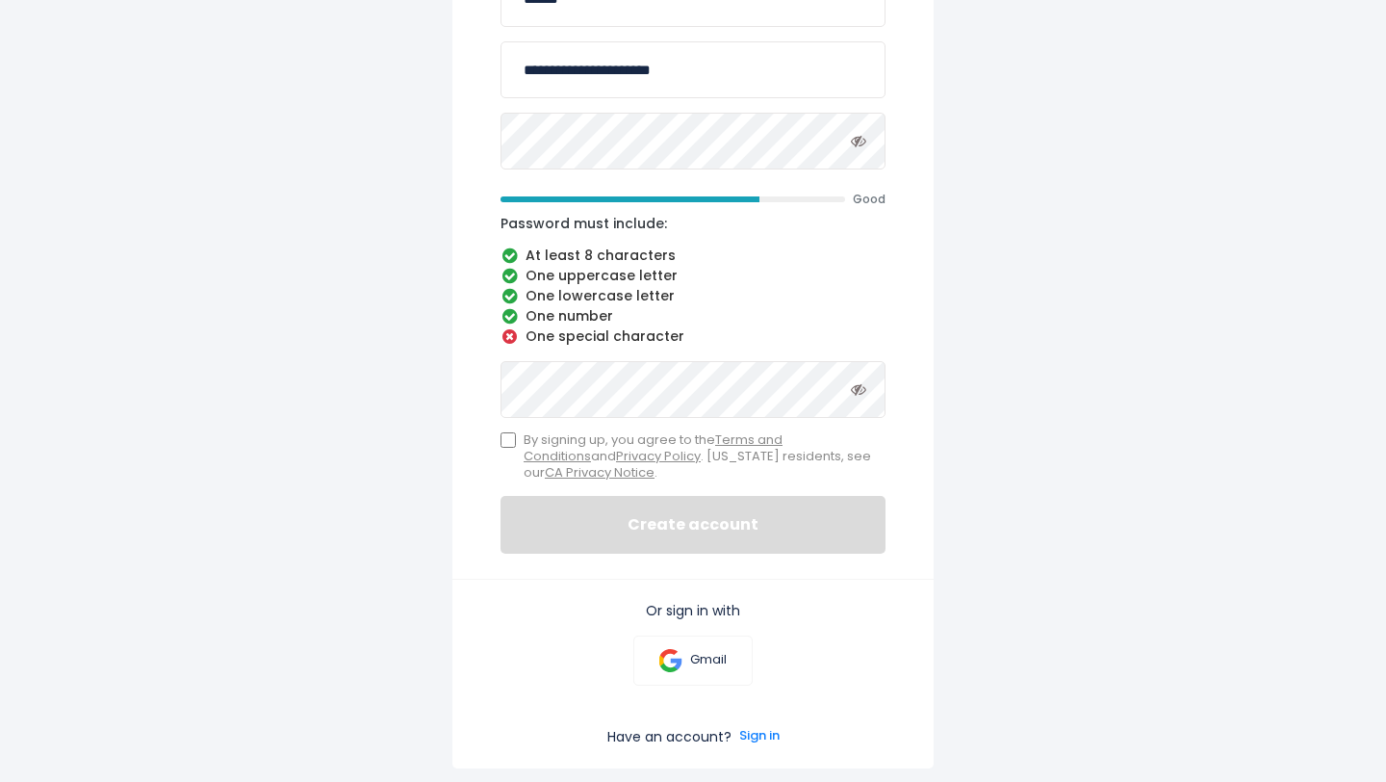
click at [856, 147] on icon "Toggle password visibility" at bounding box center [858, 140] width 15 height 15
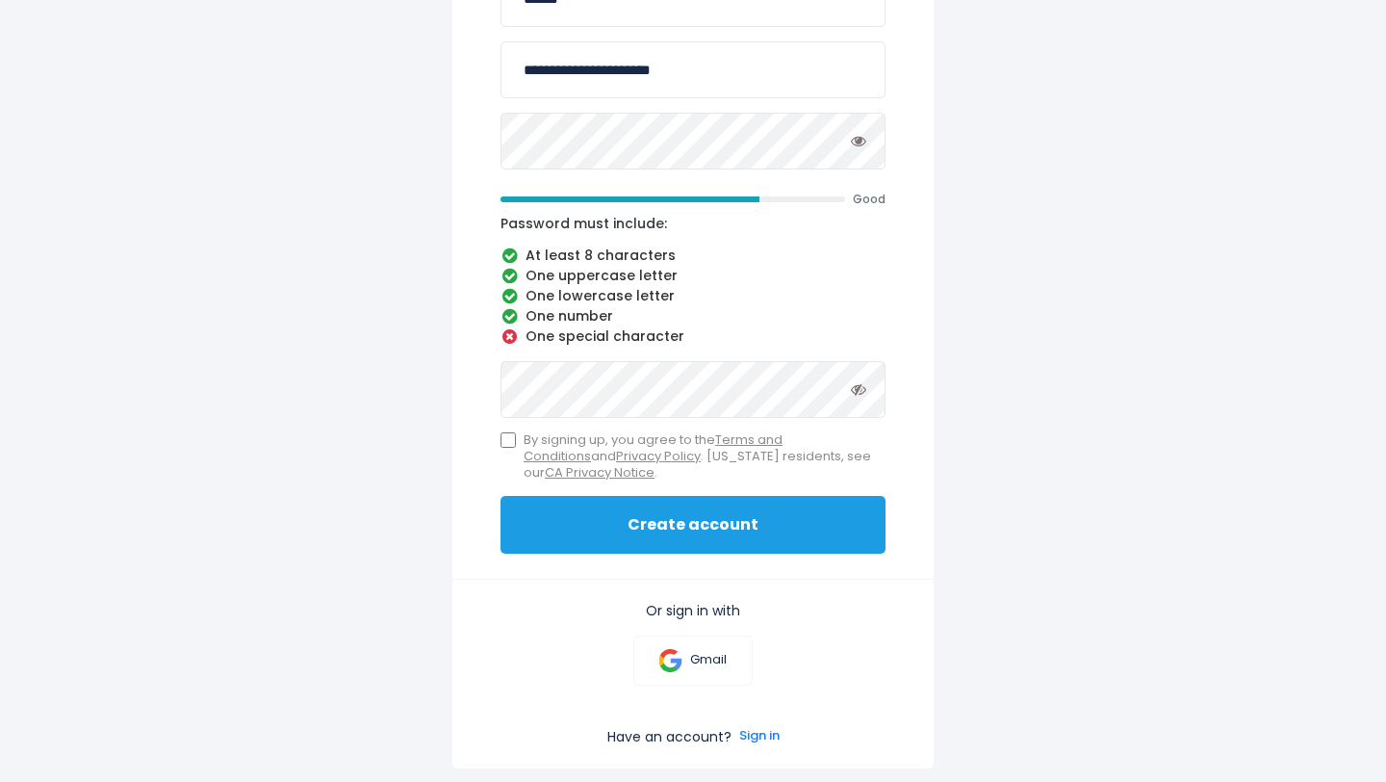
click at [567, 521] on button "Create account" at bounding box center [693, 525] width 385 height 58
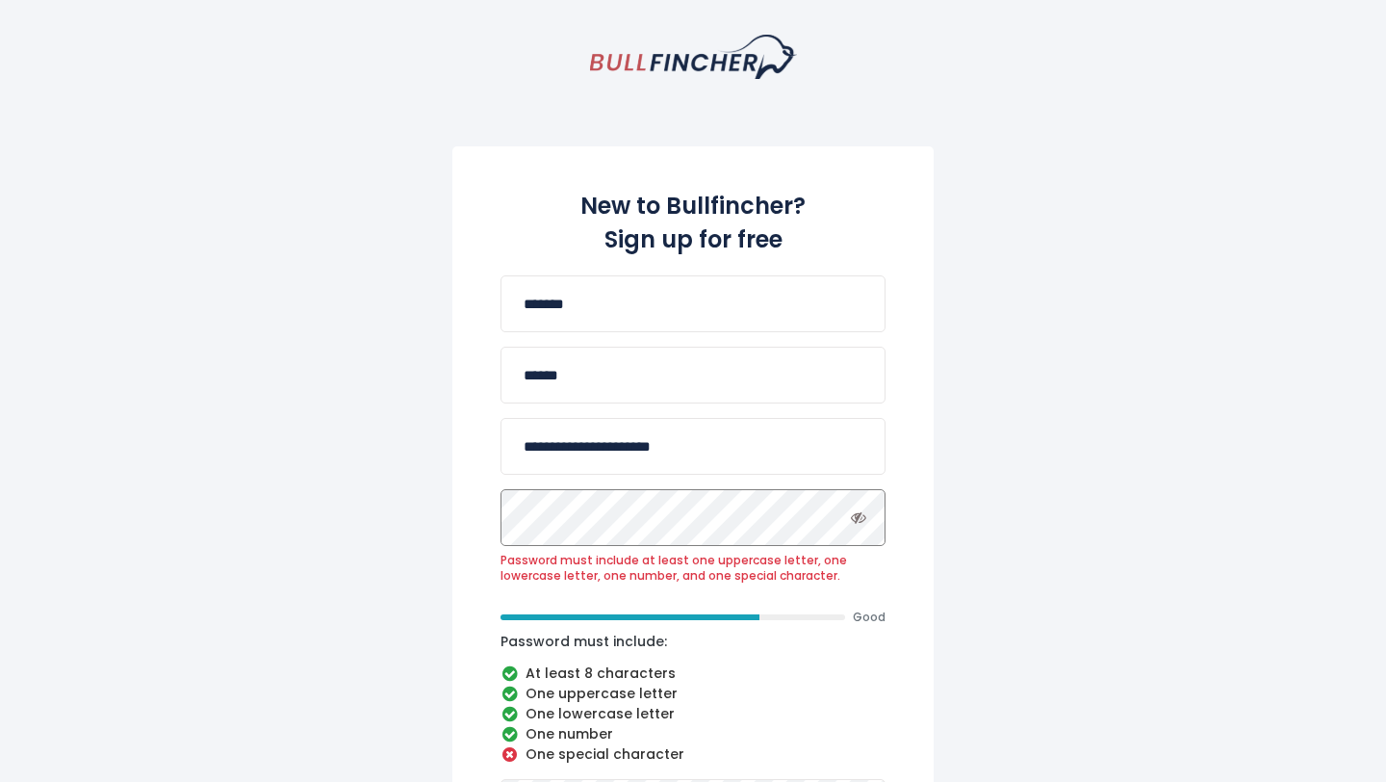
scroll to position [65, 0]
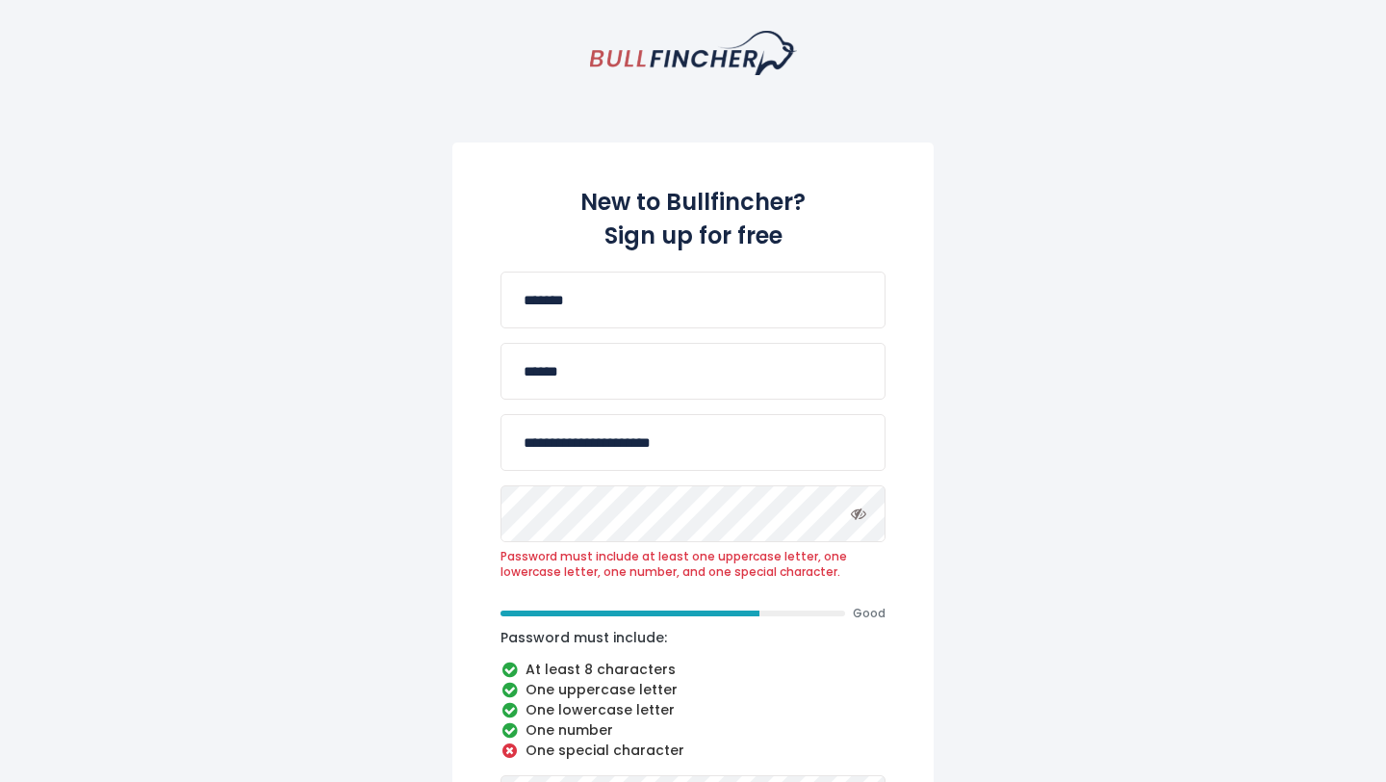
click at [862, 518] on icon "Toggle password visibility" at bounding box center [858, 512] width 15 height 15
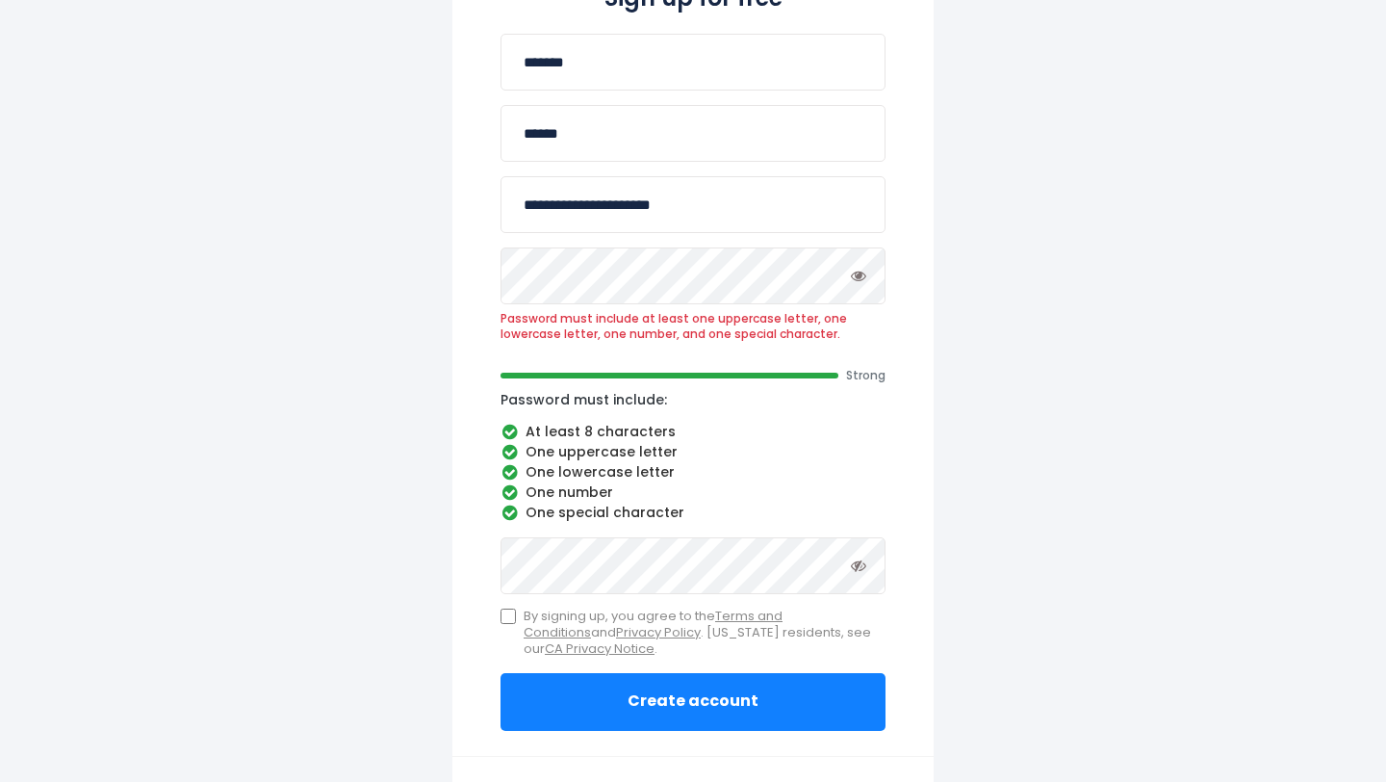
scroll to position [307, 0]
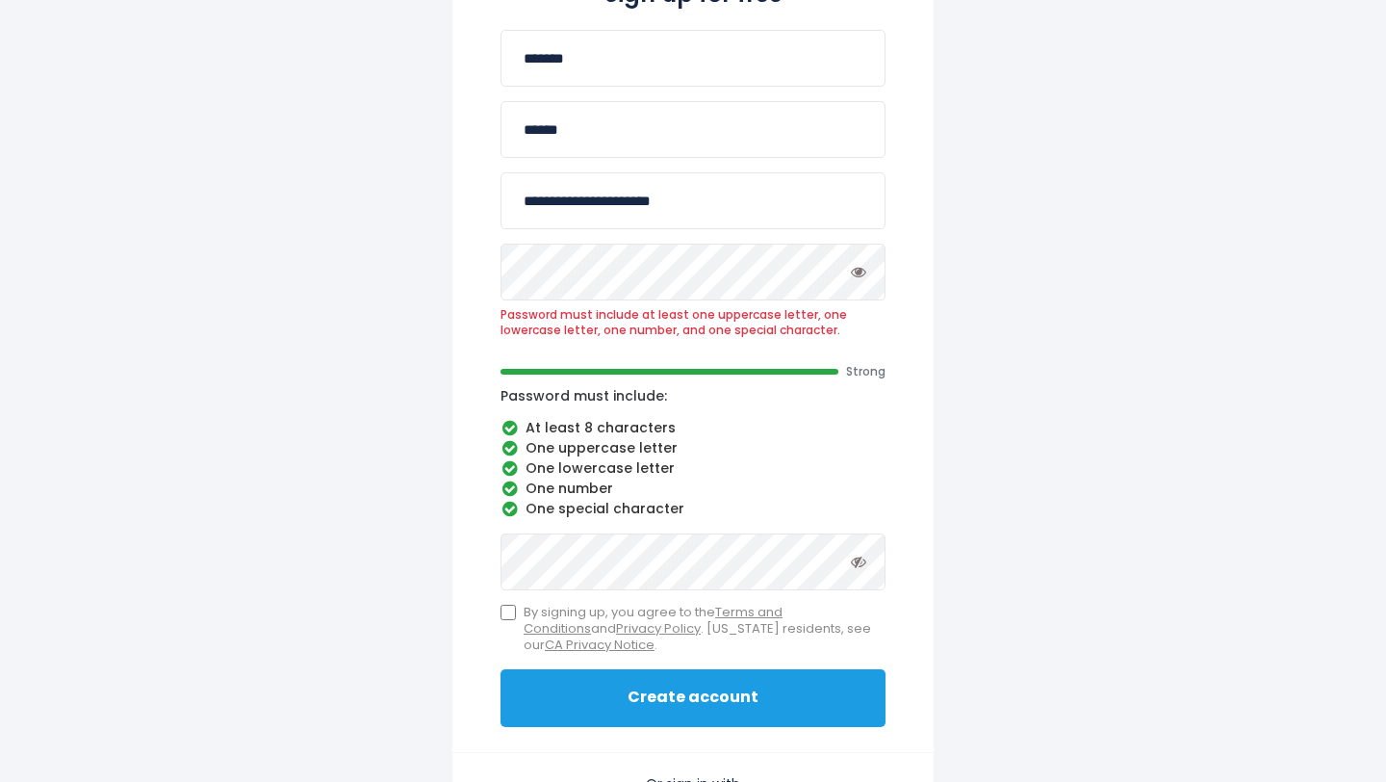
click at [664, 694] on button "Create account" at bounding box center [693, 698] width 385 height 58
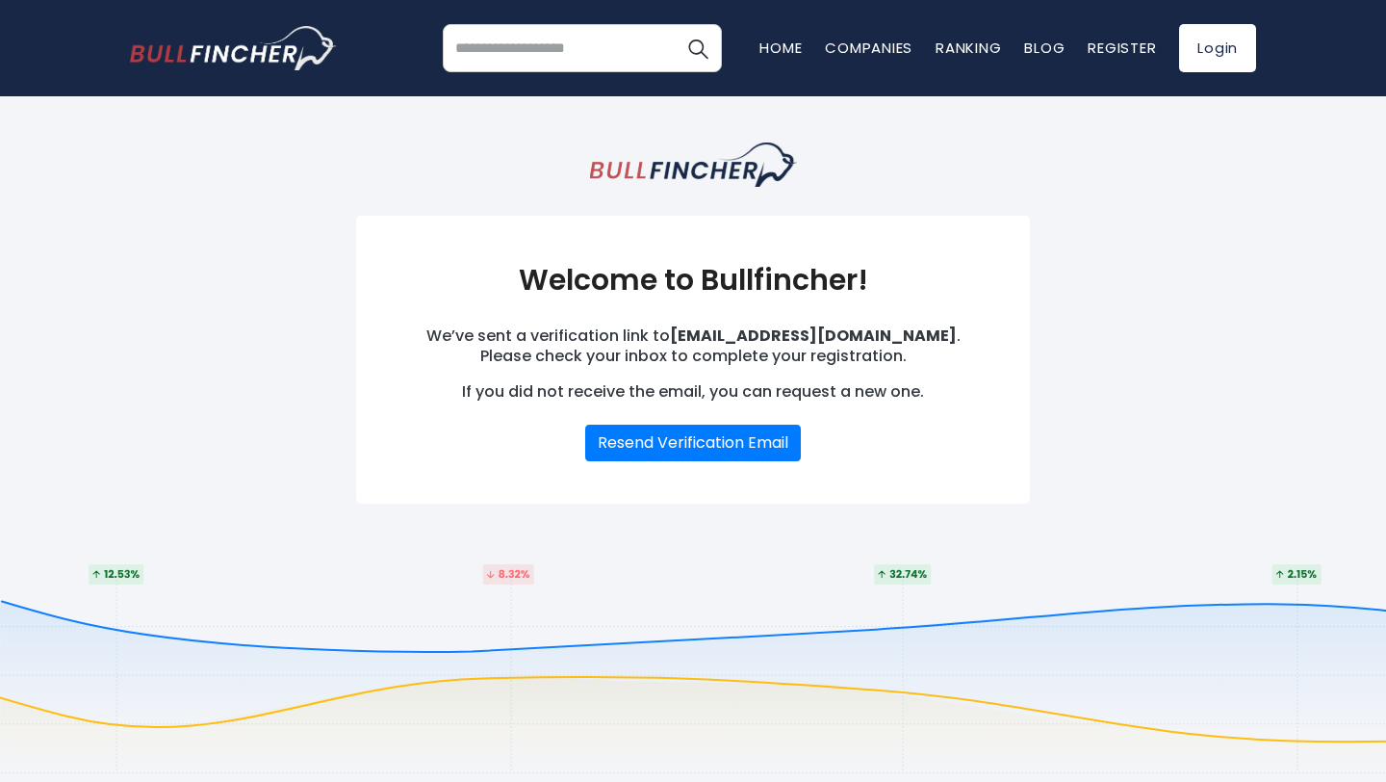
scroll to position [11, 0]
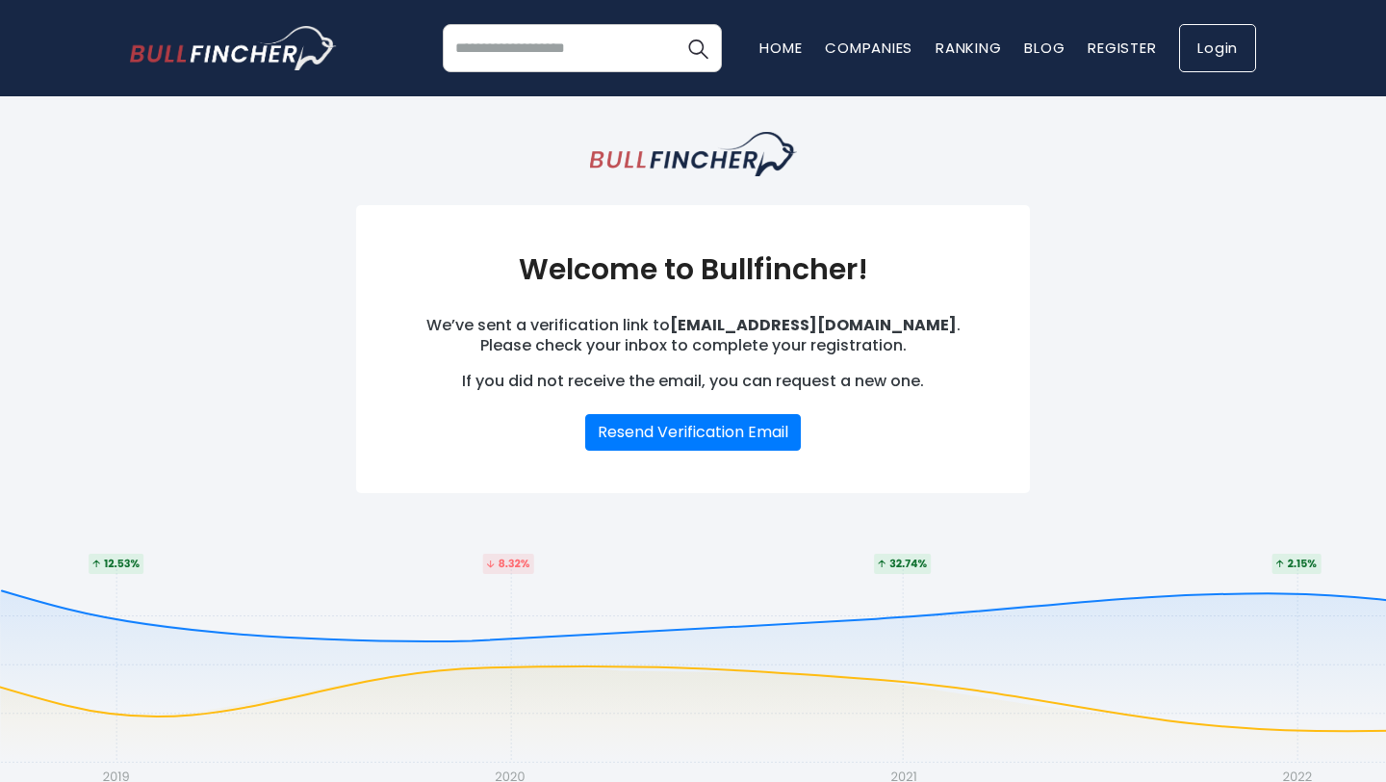
click at [1210, 49] on link "Login" at bounding box center [1217, 48] width 77 height 48
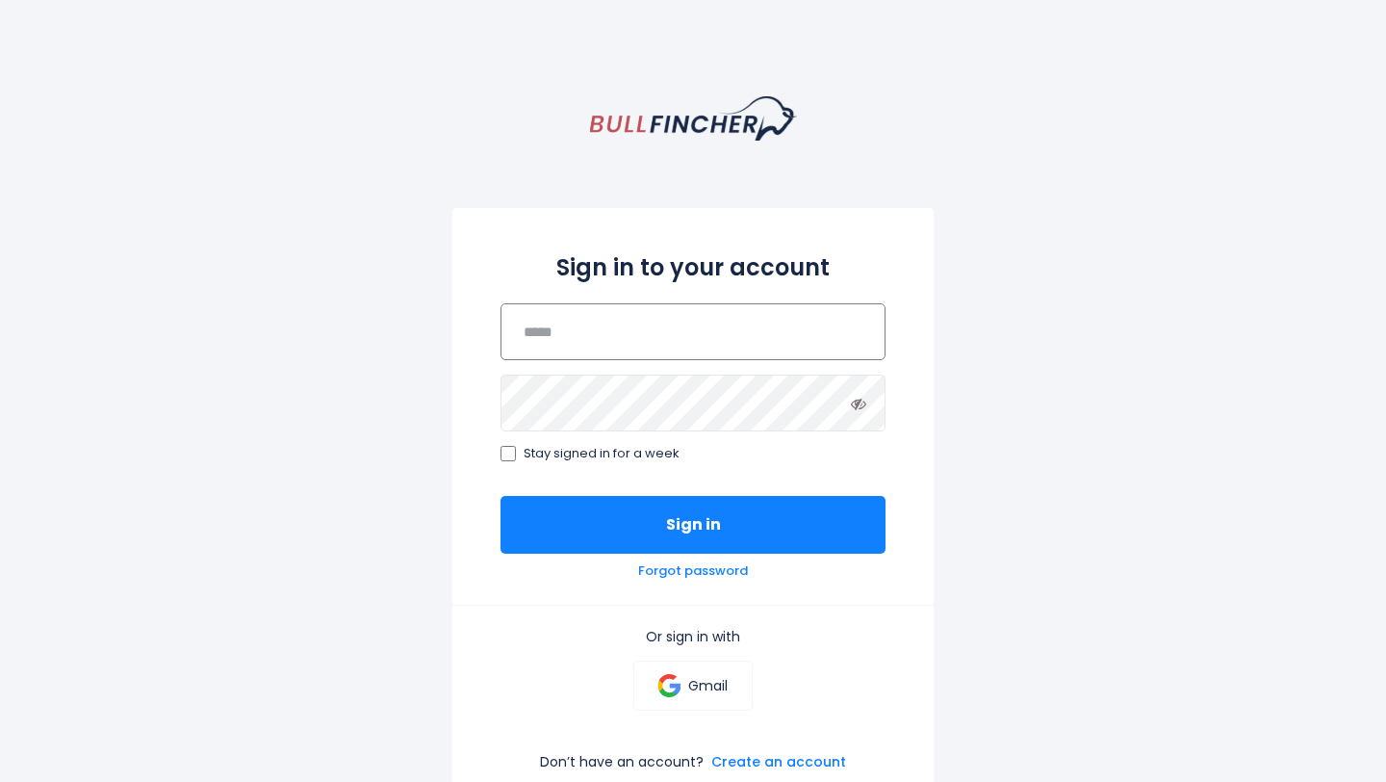
click at [606, 316] on input "email" at bounding box center [693, 331] width 385 height 57
paste input "**********"
click at [606, 316] on input "**********" at bounding box center [693, 331] width 385 height 57
type input "**********"
click at [687, 345] on input "**********" at bounding box center [693, 331] width 385 height 57
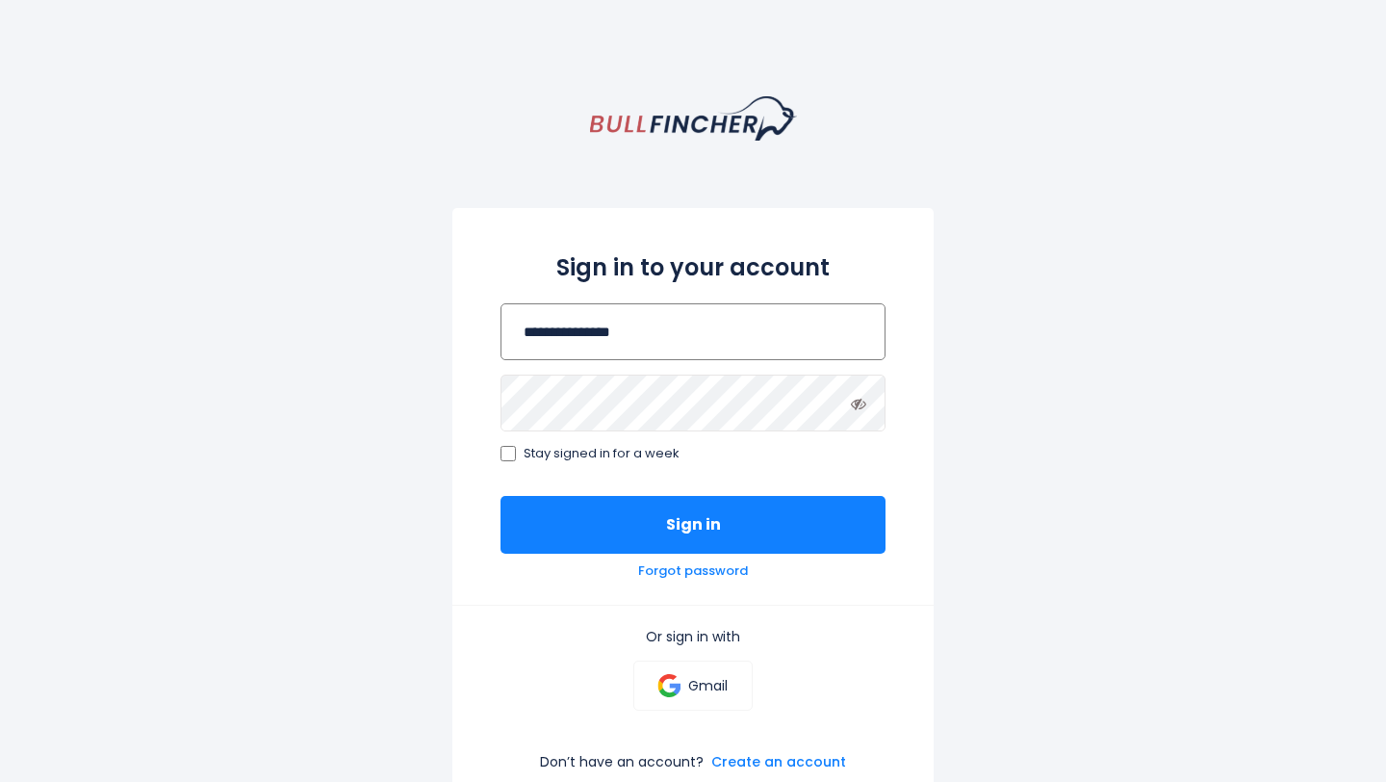
click at [687, 345] on input "**********" at bounding box center [693, 331] width 385 height 57
click at [862, 403] on icon at bounding box center [858, 403] width 15 height 15
click at [741, 335] on input "email" at bounding box center [693, 331] width 385 height 57
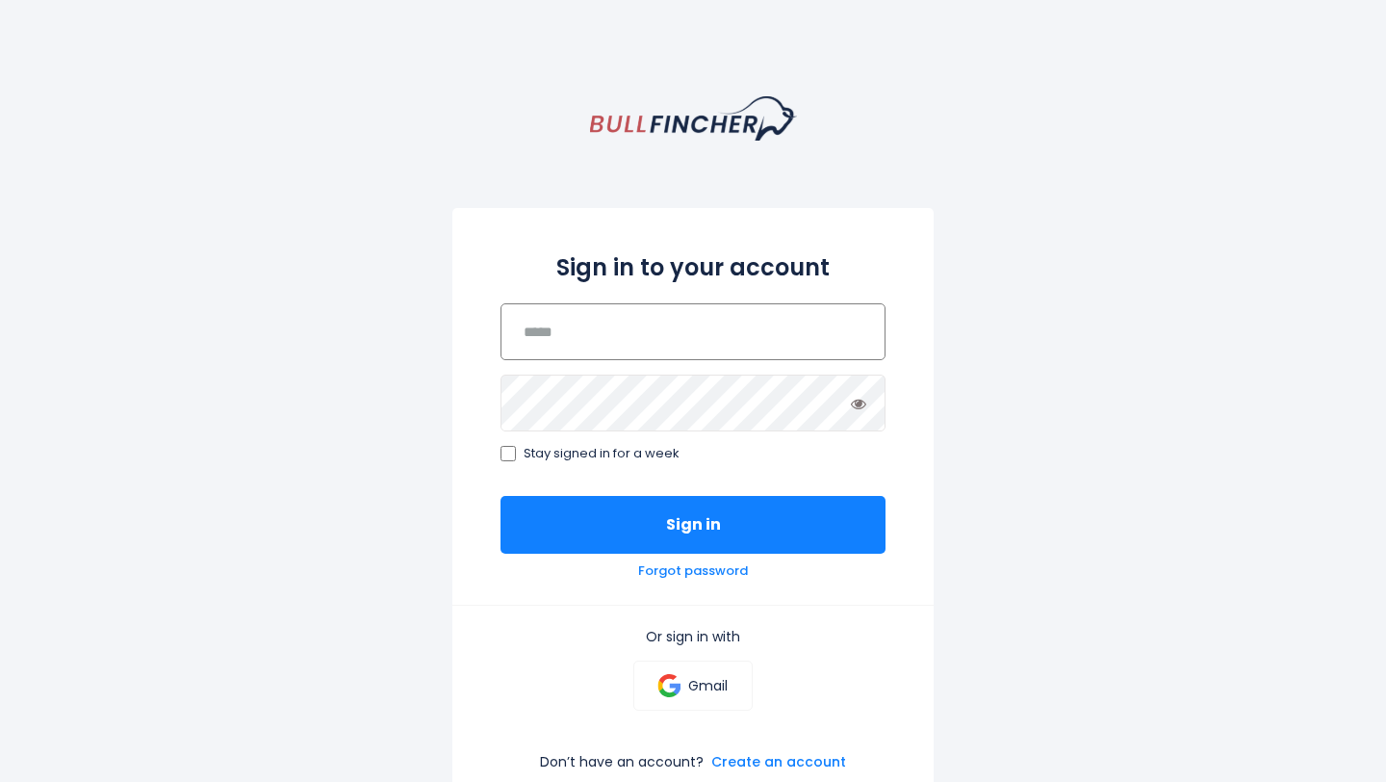
click at [741, 335] on input "email" at bounding box center [693, 331] width 385 height 57
click at [1128, 341] on div "Sign in to your account Stay signed in for a week Sign in Forgot password Or si…" at bounding box center [693, 526] width 1386 height 861
click at [807, 329] on input "email" at bounding box center [693, 331] width 385 height 57
click at [651, 373] on div "Sign in to your account Stay signed in for a week Sign in Forgot password" at bounding box center [692, 406] width 481 height 397
click at [653, 321] on input "email" at bounding box center [693, 331] width 385 height 57
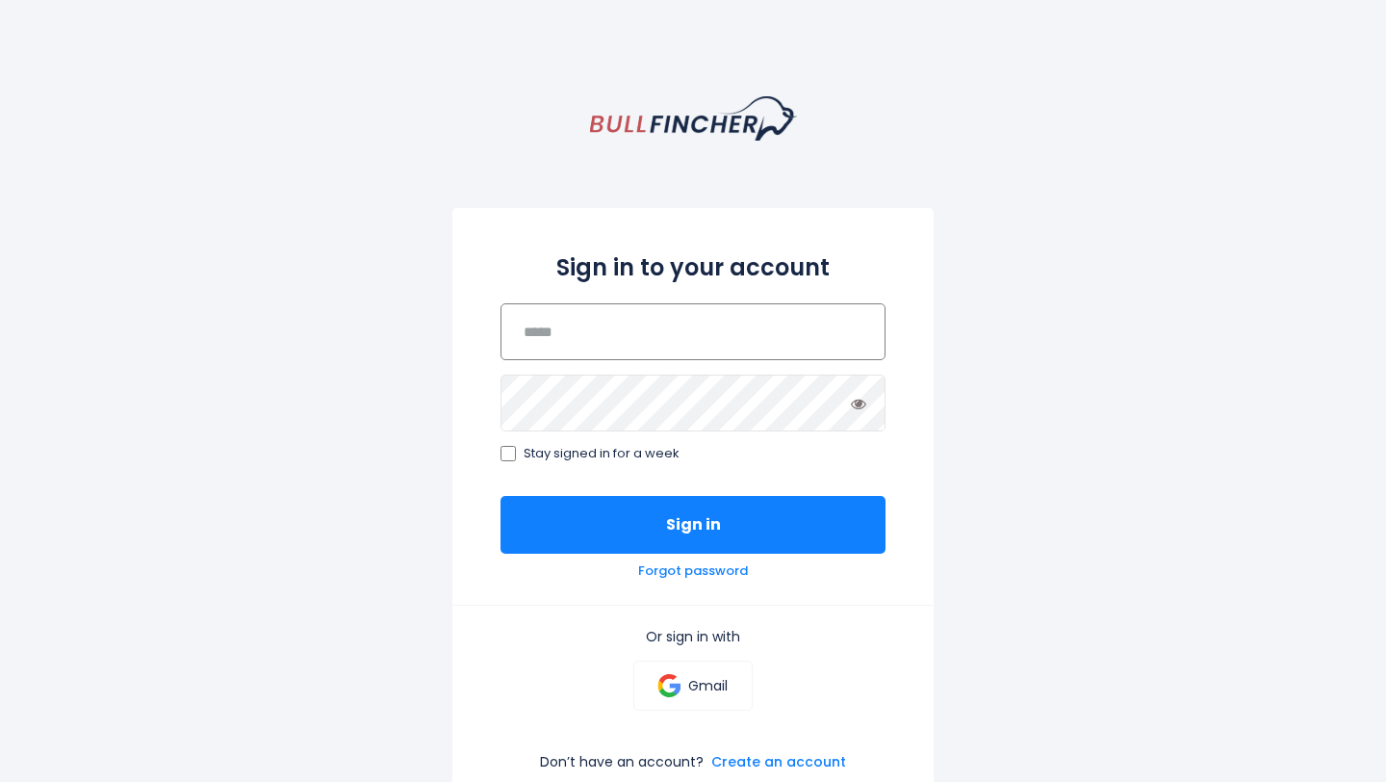
click at [658, 329] on input "email" at bounding box center [693, 331] width 385 height 57
click at [658, 328] on input "email" at bounding box center [693, 331] width 385 height 57
paste input "**********"
type input "**********"
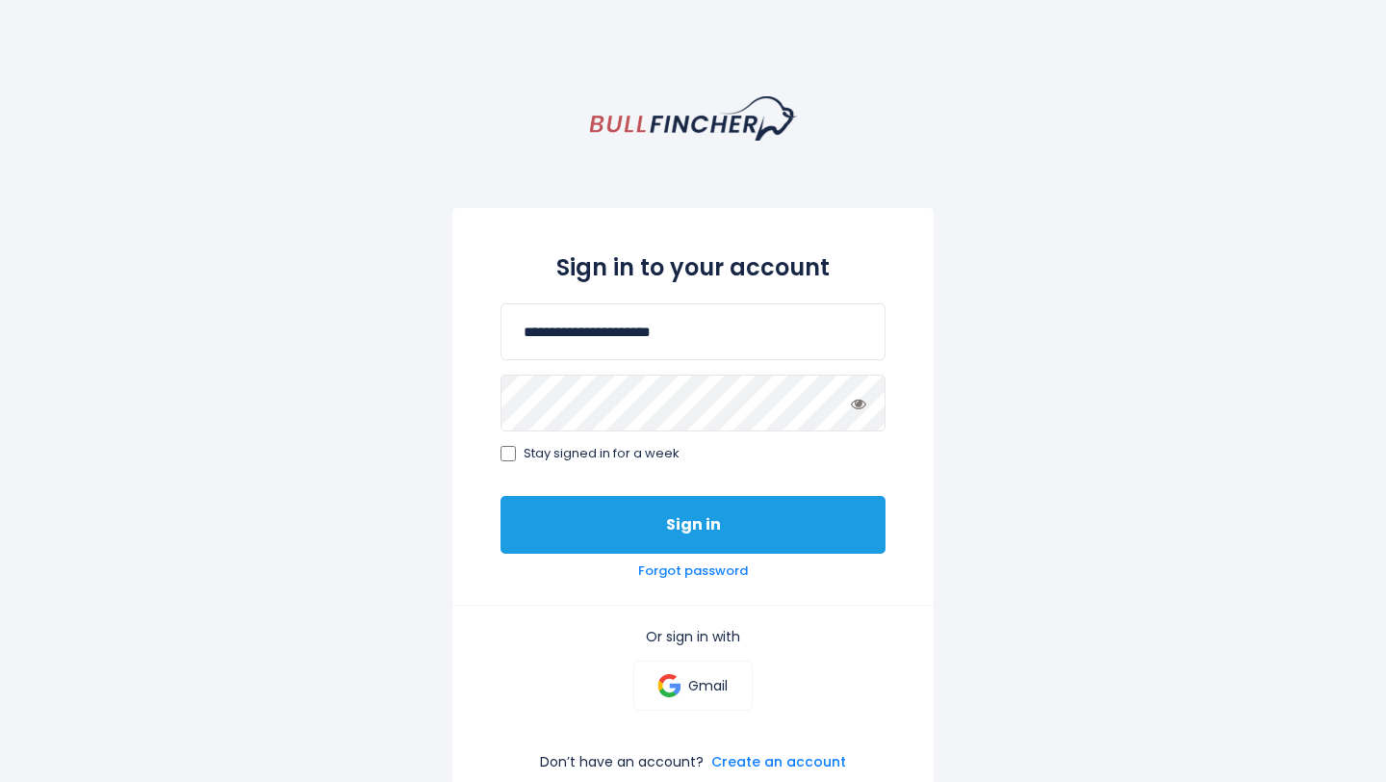
click at [574, 541] on button "Sign in" at bounding box center [693, 525] width 385 height 58
click at [645, 522] on button "Sign in" at bounding box center [693, 525] width 385 height 58
click at [597, 520] on button "Sign in" at bounding box center [693, 525] width 385 height 58
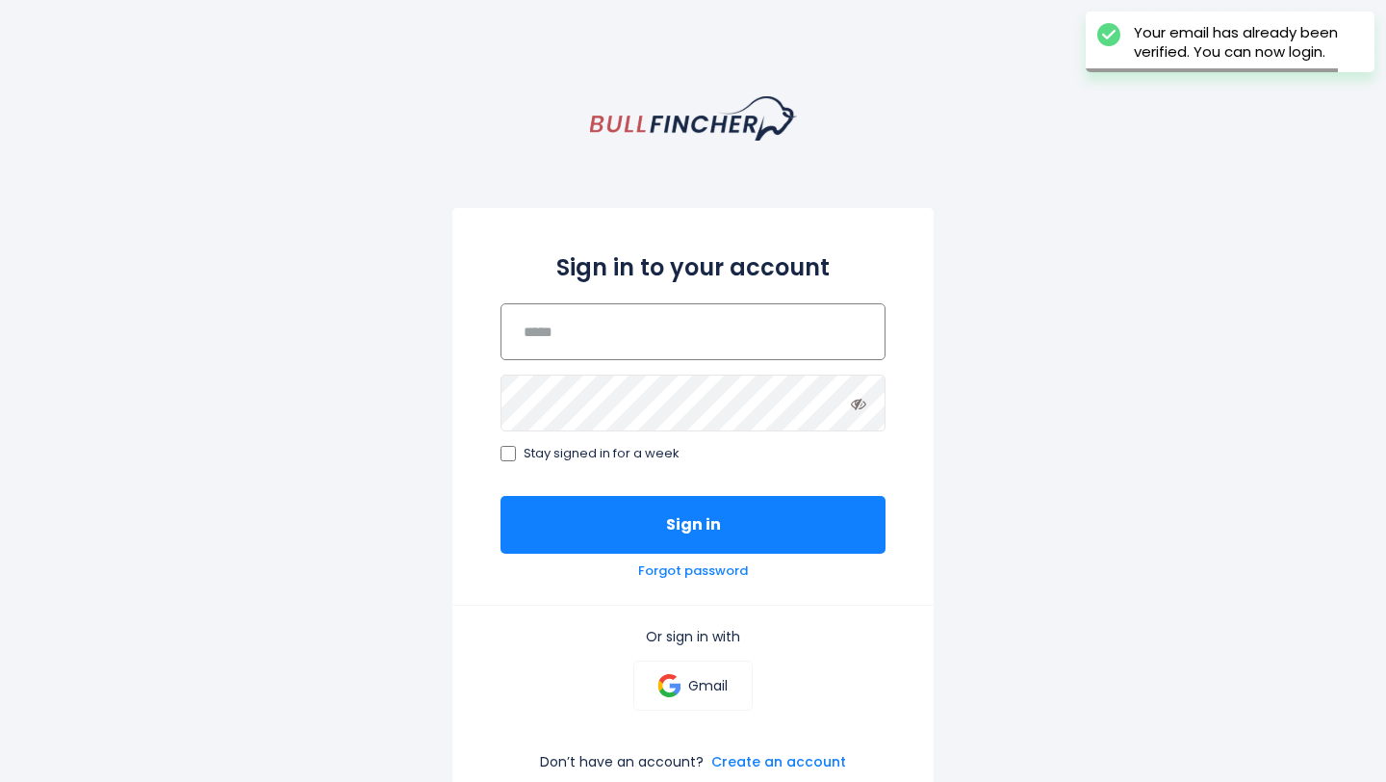
click at [613, 332] on input "email" at bounding box center [693, 331] width 385 height 57
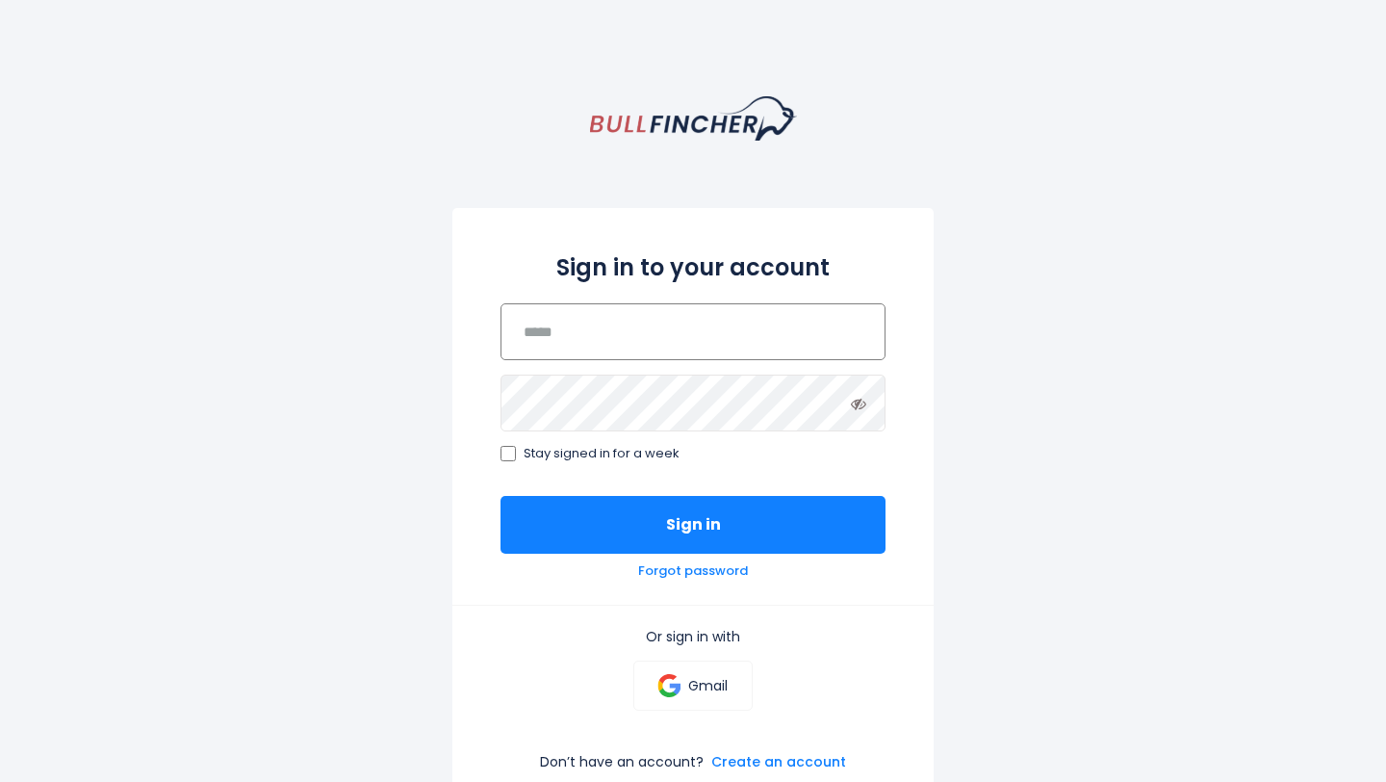
paste input "**********"
type input "**********"
click at [855, 404] on icon at bounding box center [858, 403] width 15 height 15
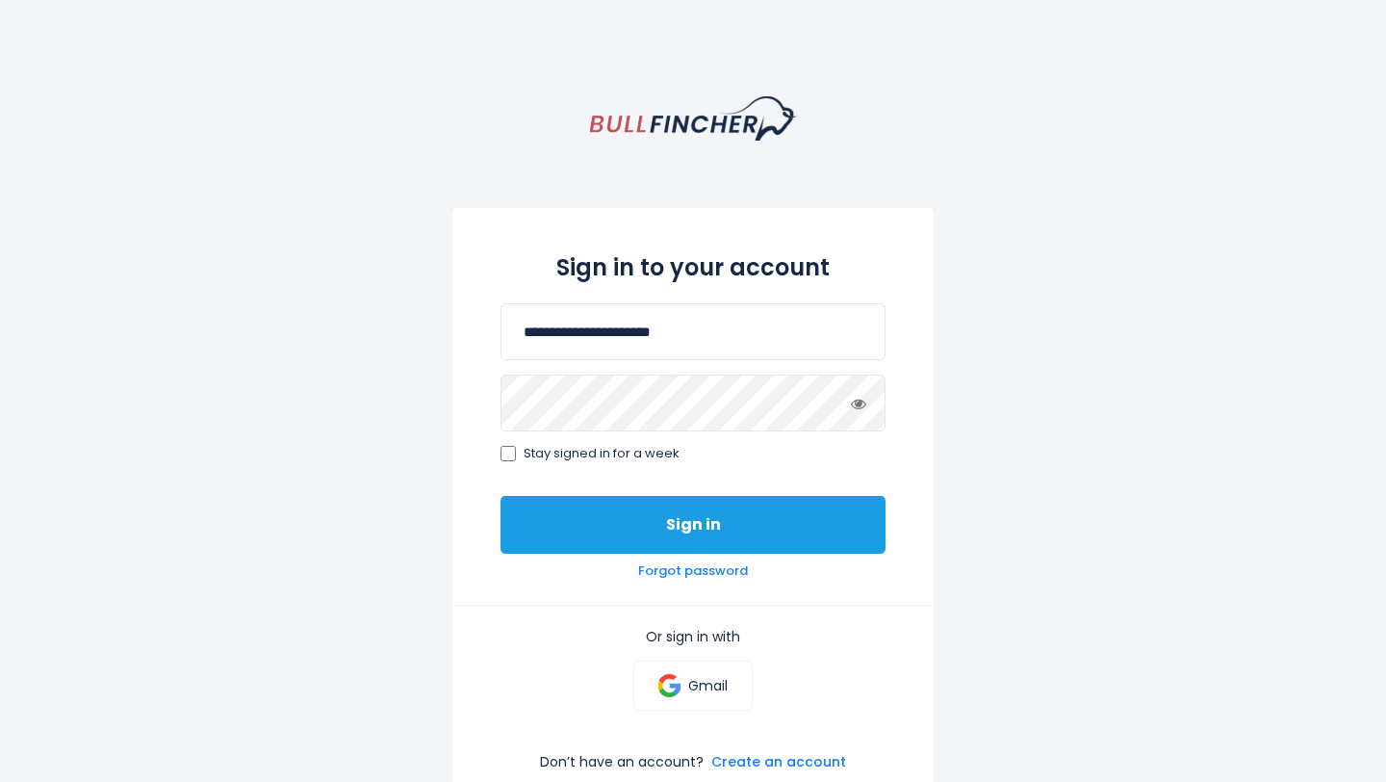
click at [565, 527] on button "Sign in" at bounding box center [693, 525] width 385 height 58
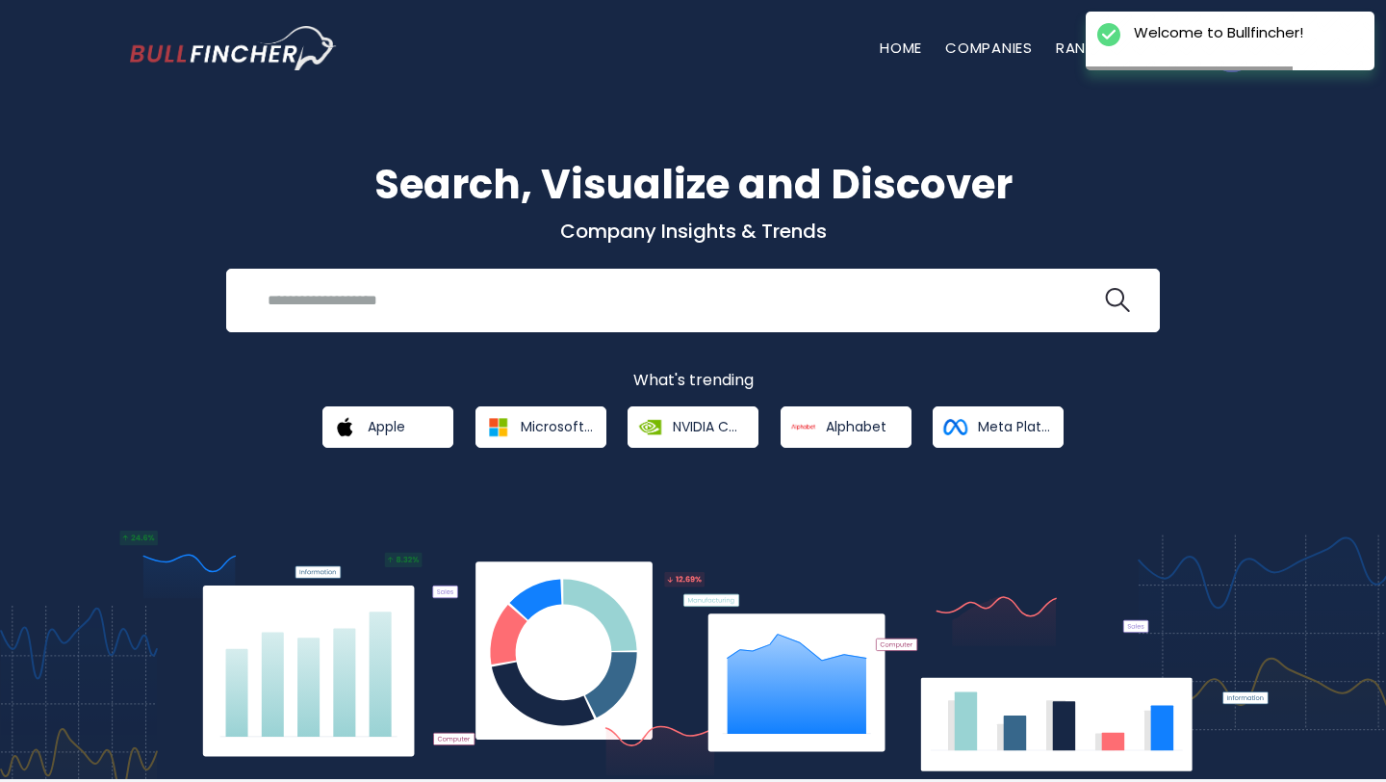
click at [1225, 230] on p "Company Insights & Trends" at bounding box center [693, 231] width 1126 height 25
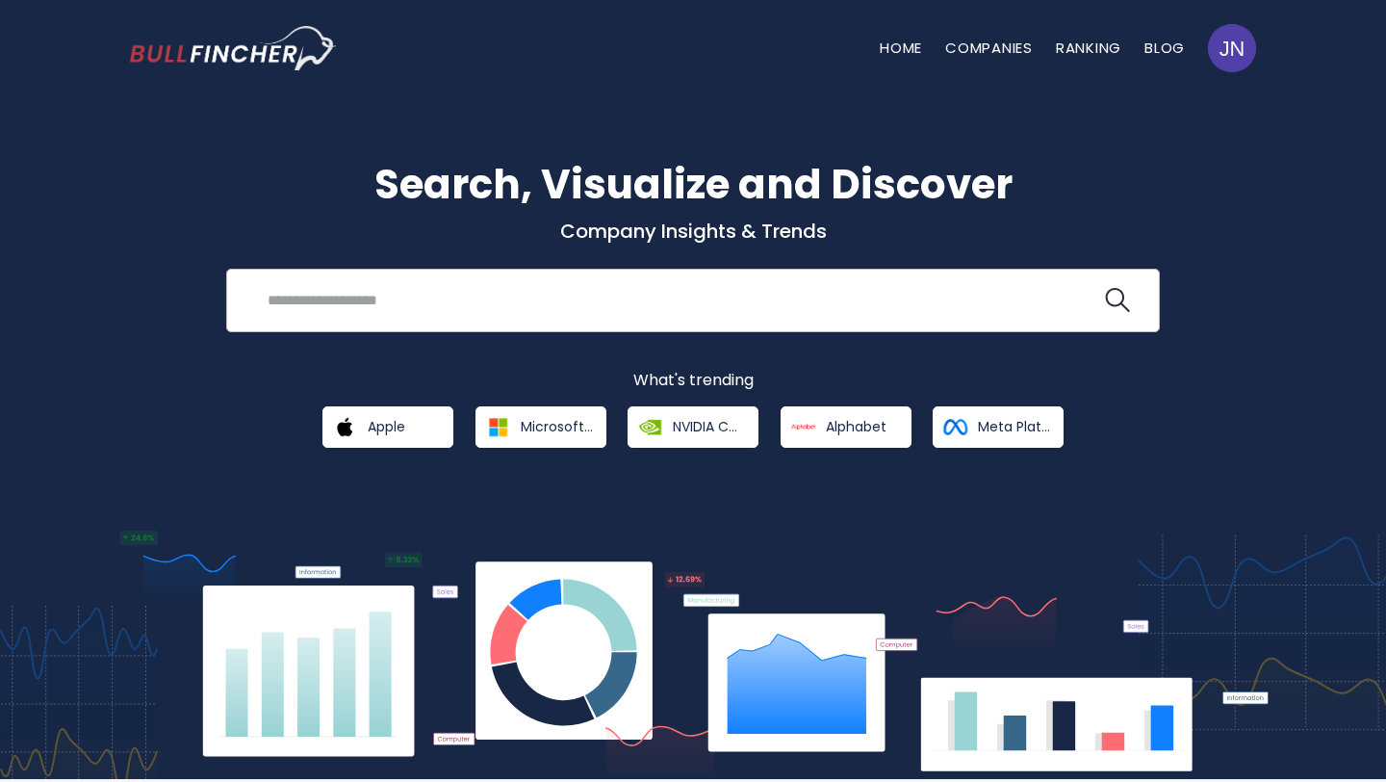
click at [733, 316] on input "search" at bounding box center [678, 300] width 845 height 36
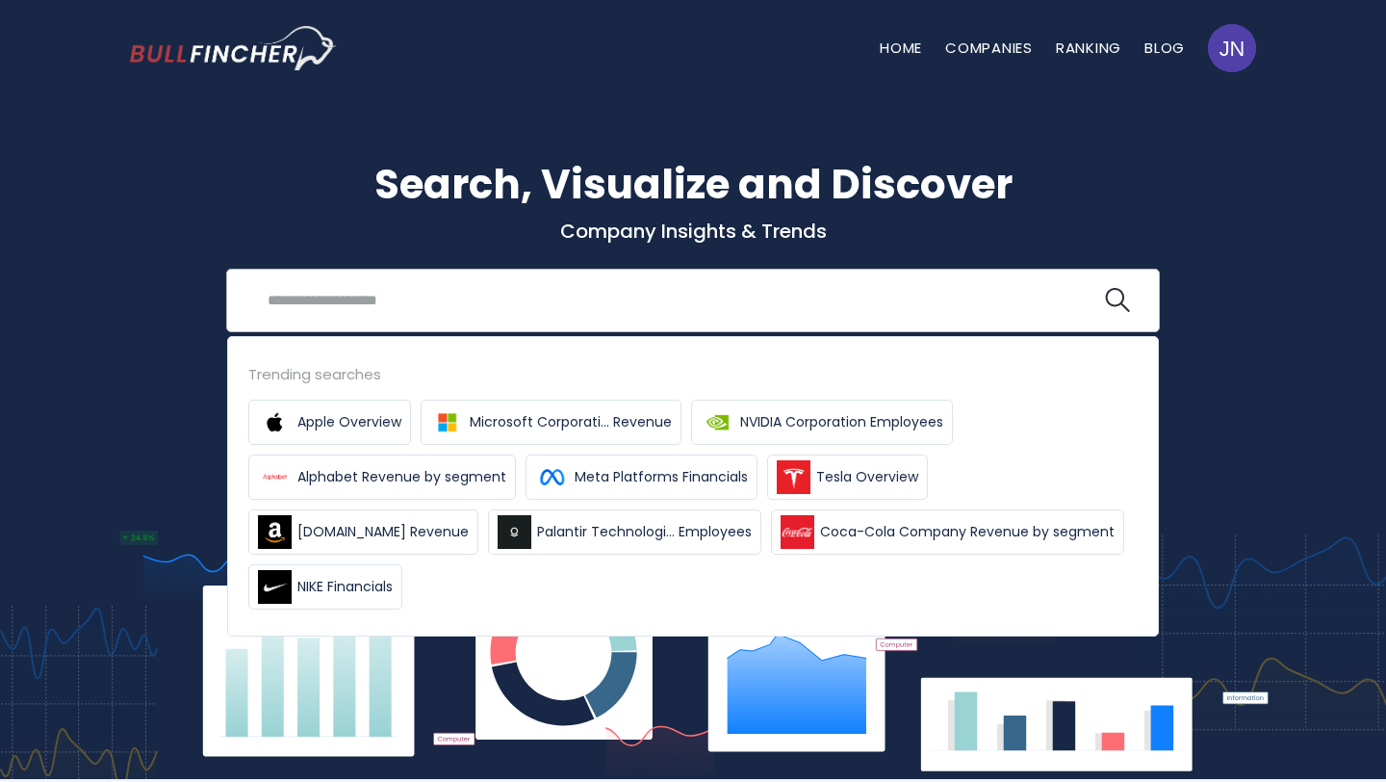
scroll to position [51, 0]
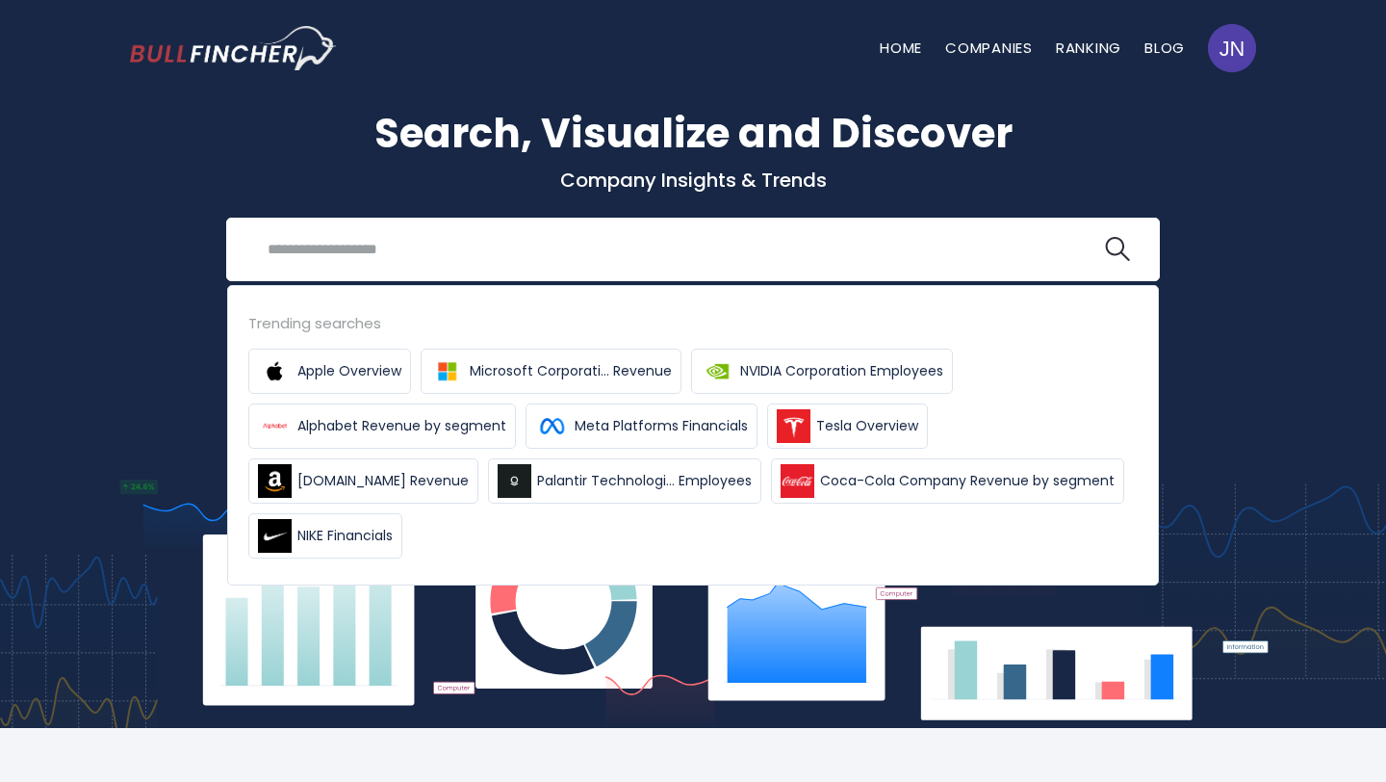
click at [1246, 269] on div "Search, Visualize and Discover Company Insights & Trends Recent searches Trendi…" at bounding box center [693, 250] width 1155 height 294
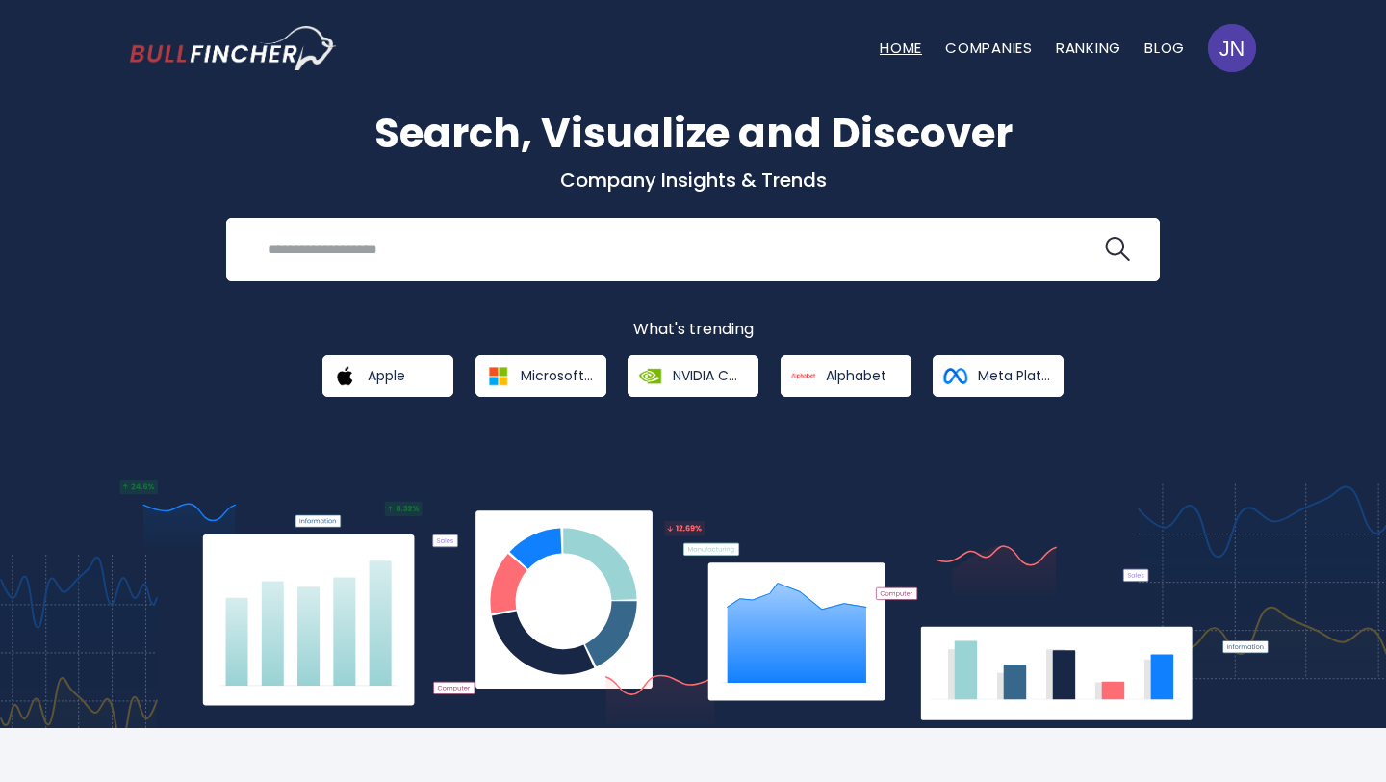
click at [909, 54] on link "Home" at bounding box center [901, 48] width 42 height 20
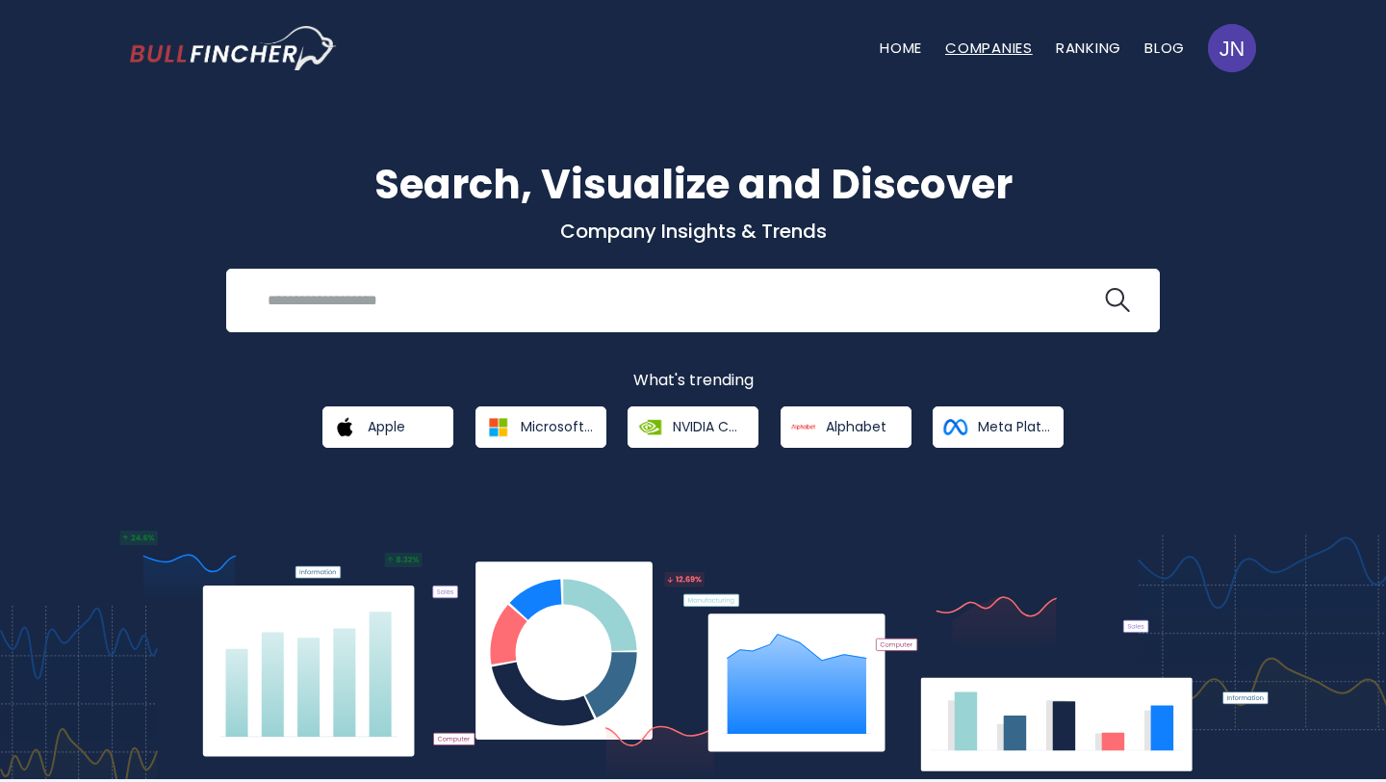
click at [976, 58] on link "Companies" at bounding box center [989, 48] width 88 height 20
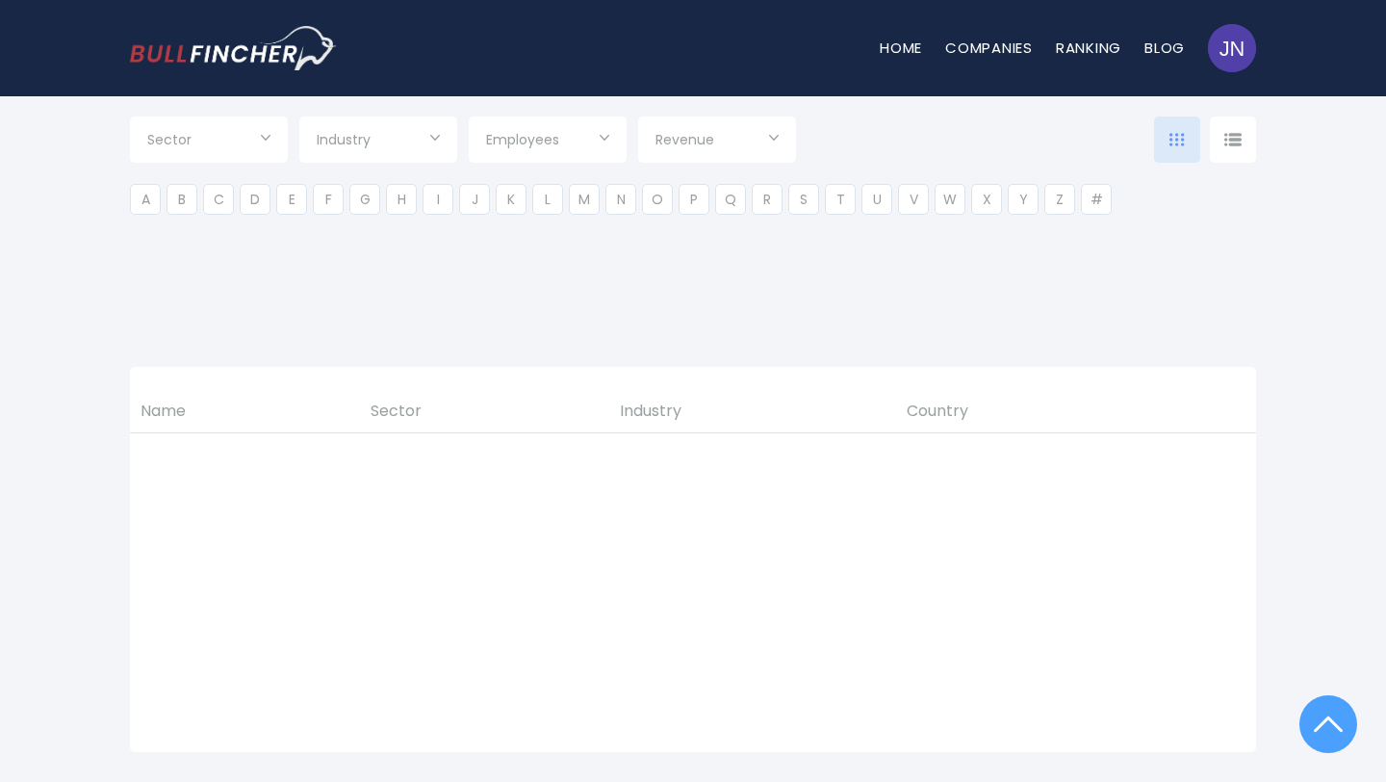
type input "***"
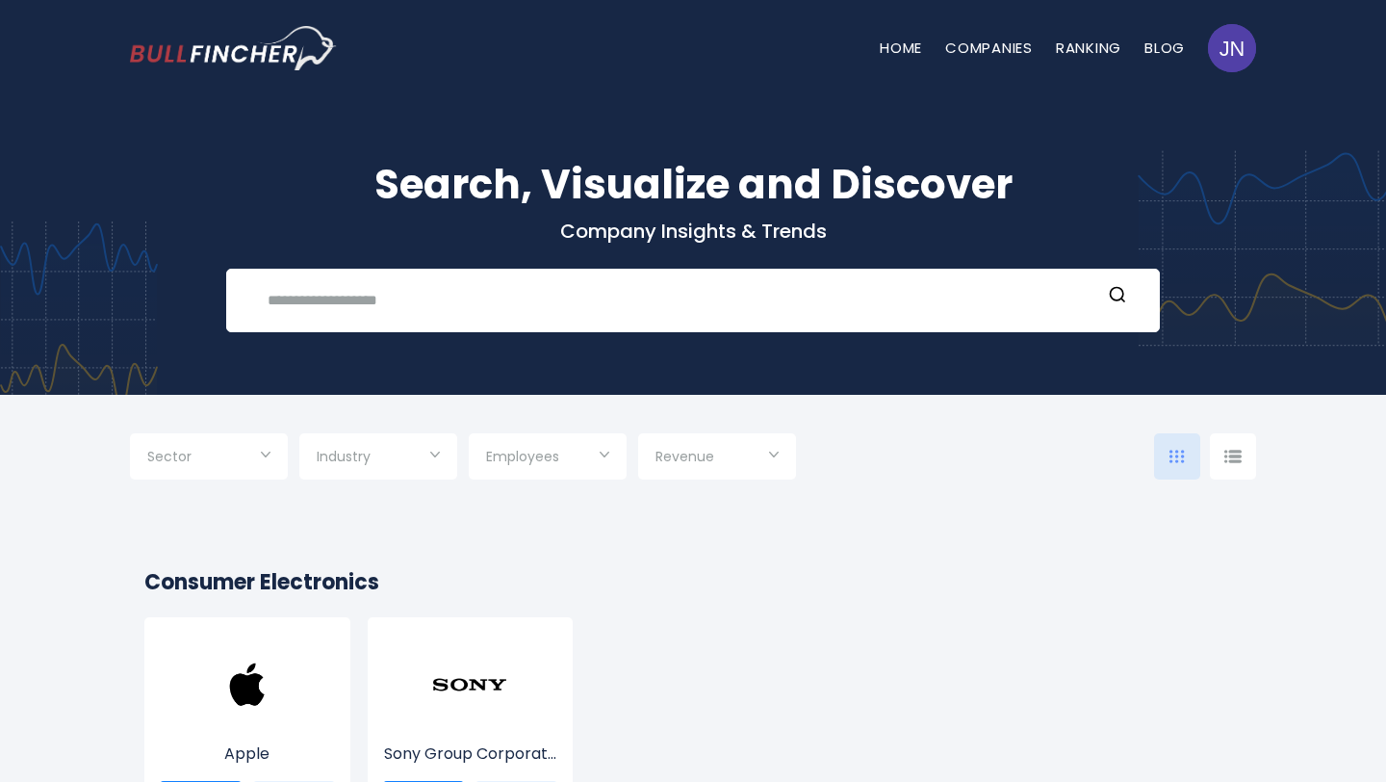
click at [272, 458] on div "Sector" at bounding box center [209, 456] width 158 height 46
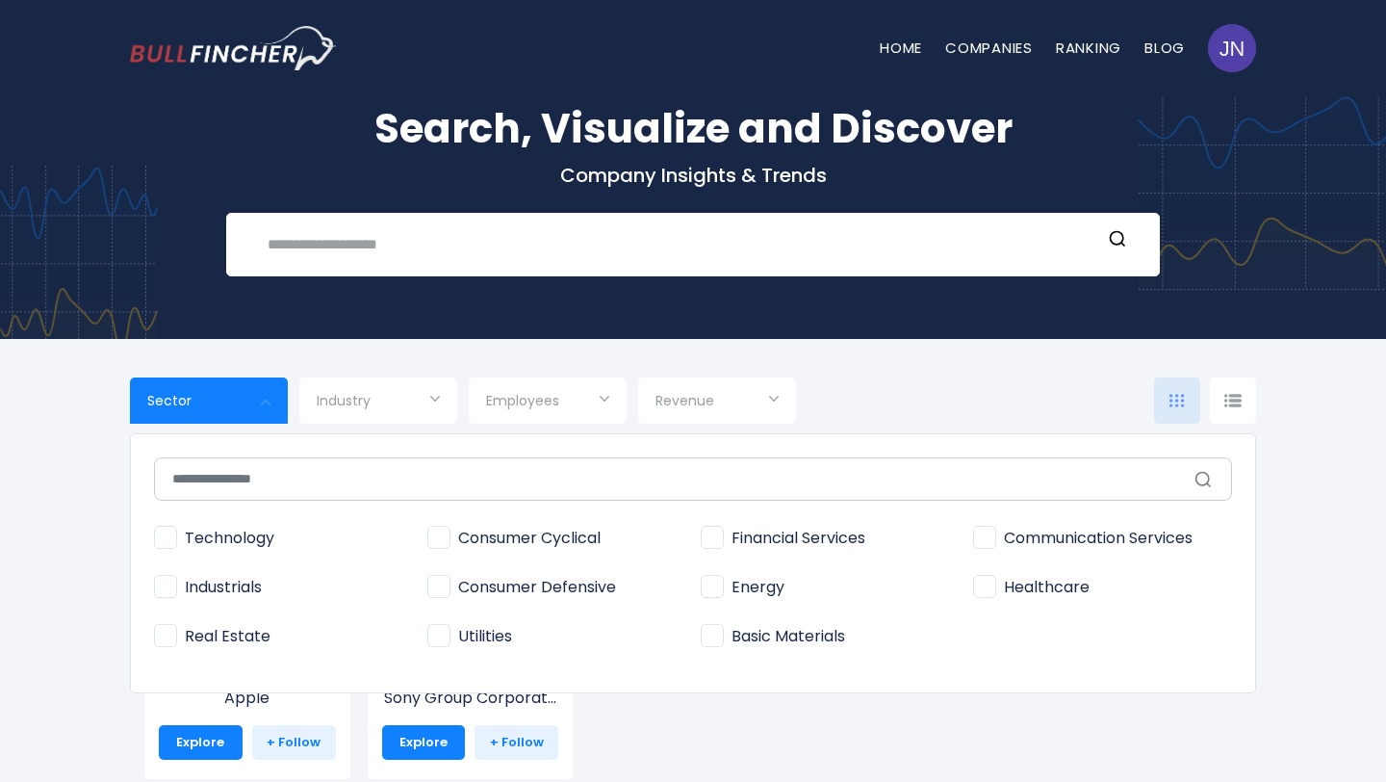
scroll to position [64, 0]
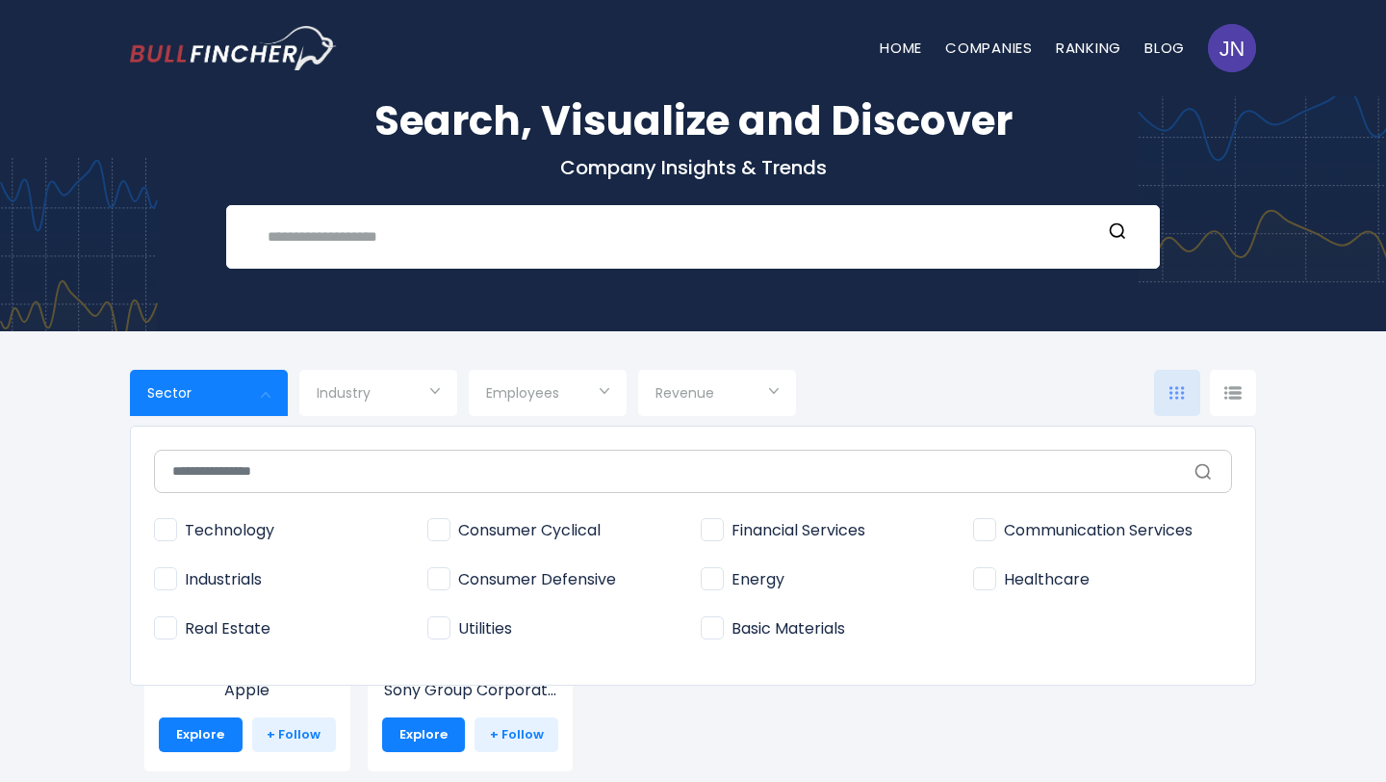
click at [401, 400] on div at bounding box center [693, 391] width 1386 height 782
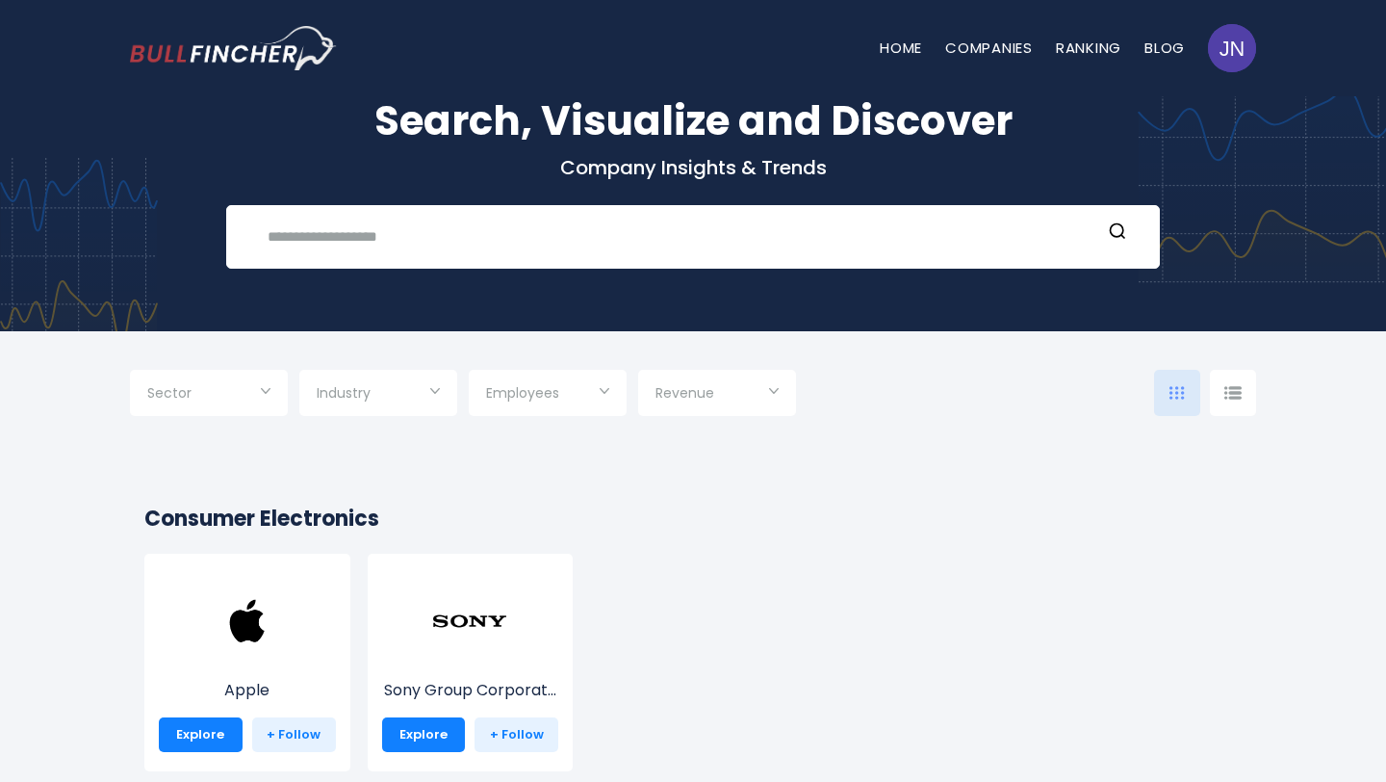
click at [430, 382] on input "Selection" at bounding box center [378, 394] width 123 height 35
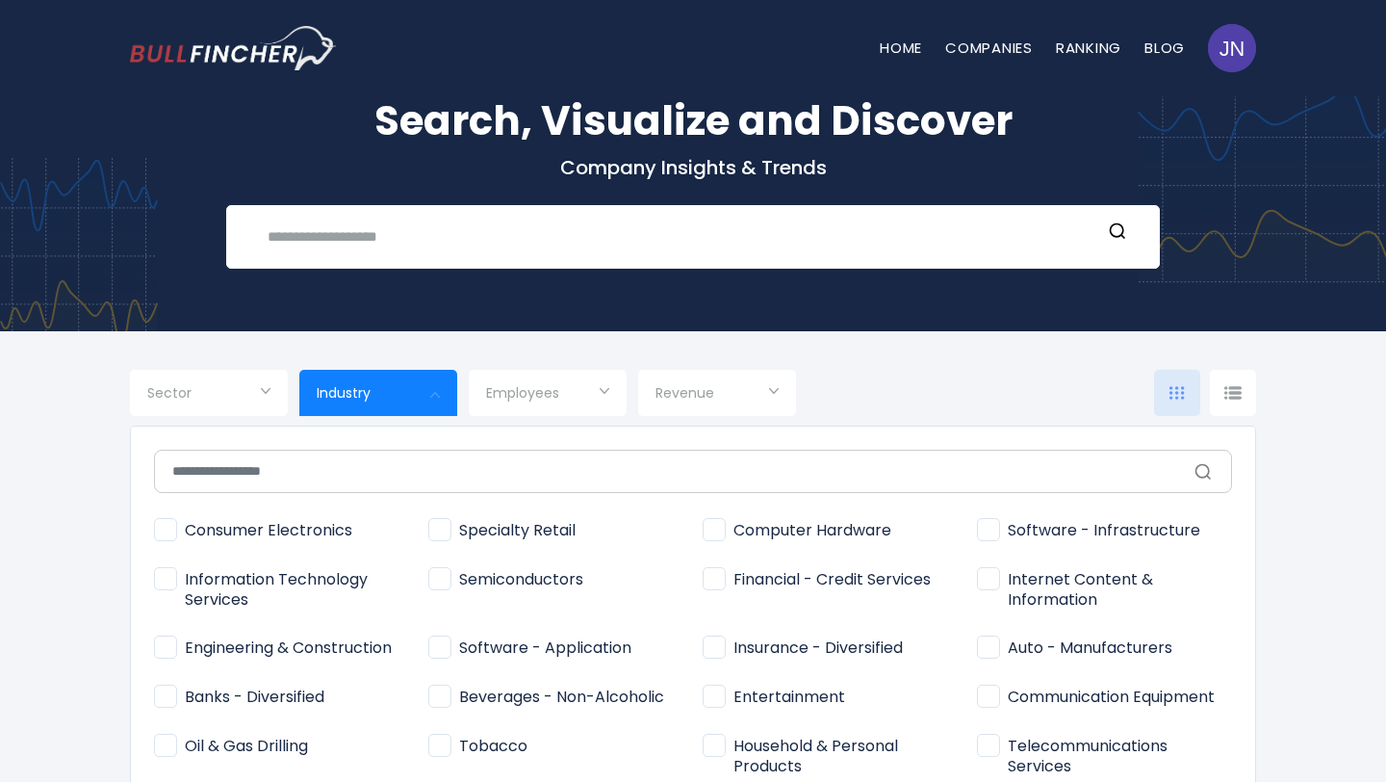
click at [553, 392] on span "Employees" at bounding box center [522, 392] width 73 height 17
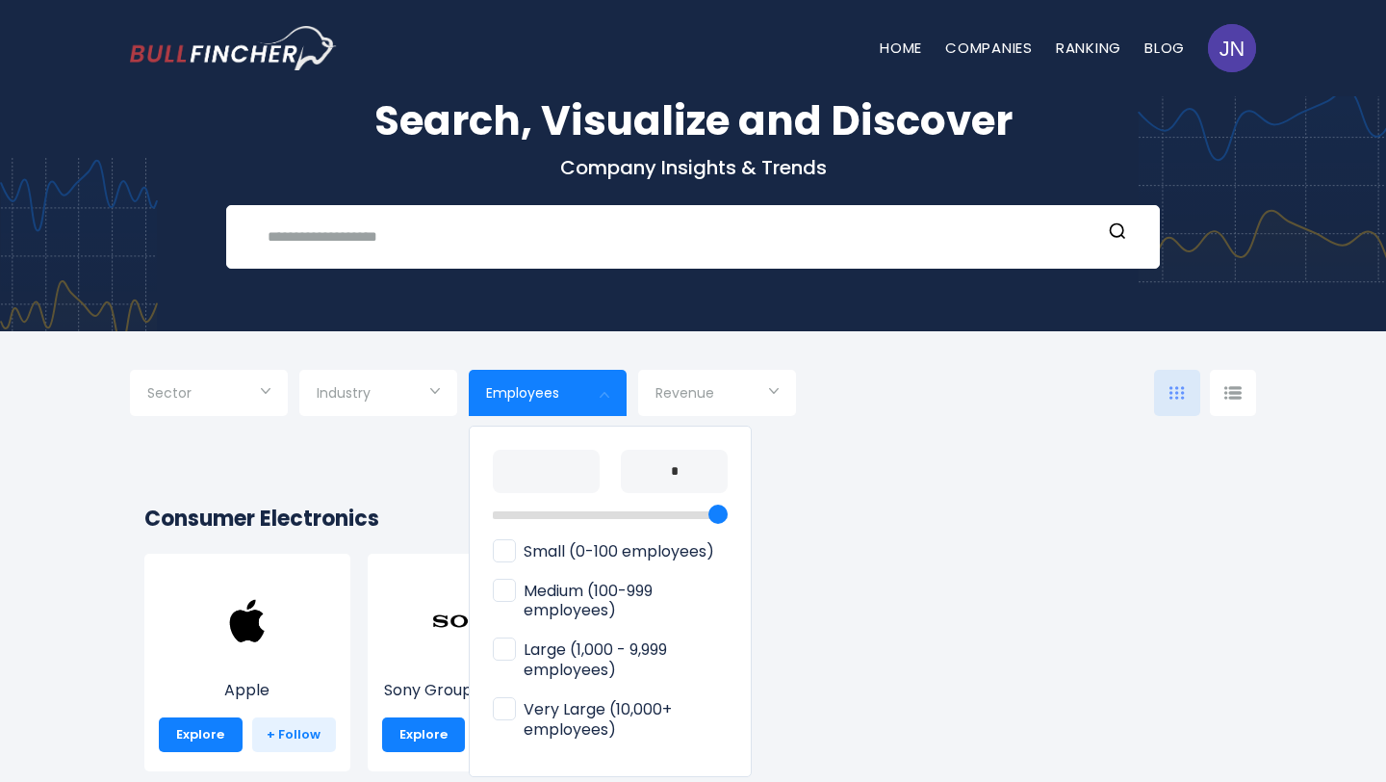
click at [734, 395] on div at bounding box center [693, 391] width 1386 height 782
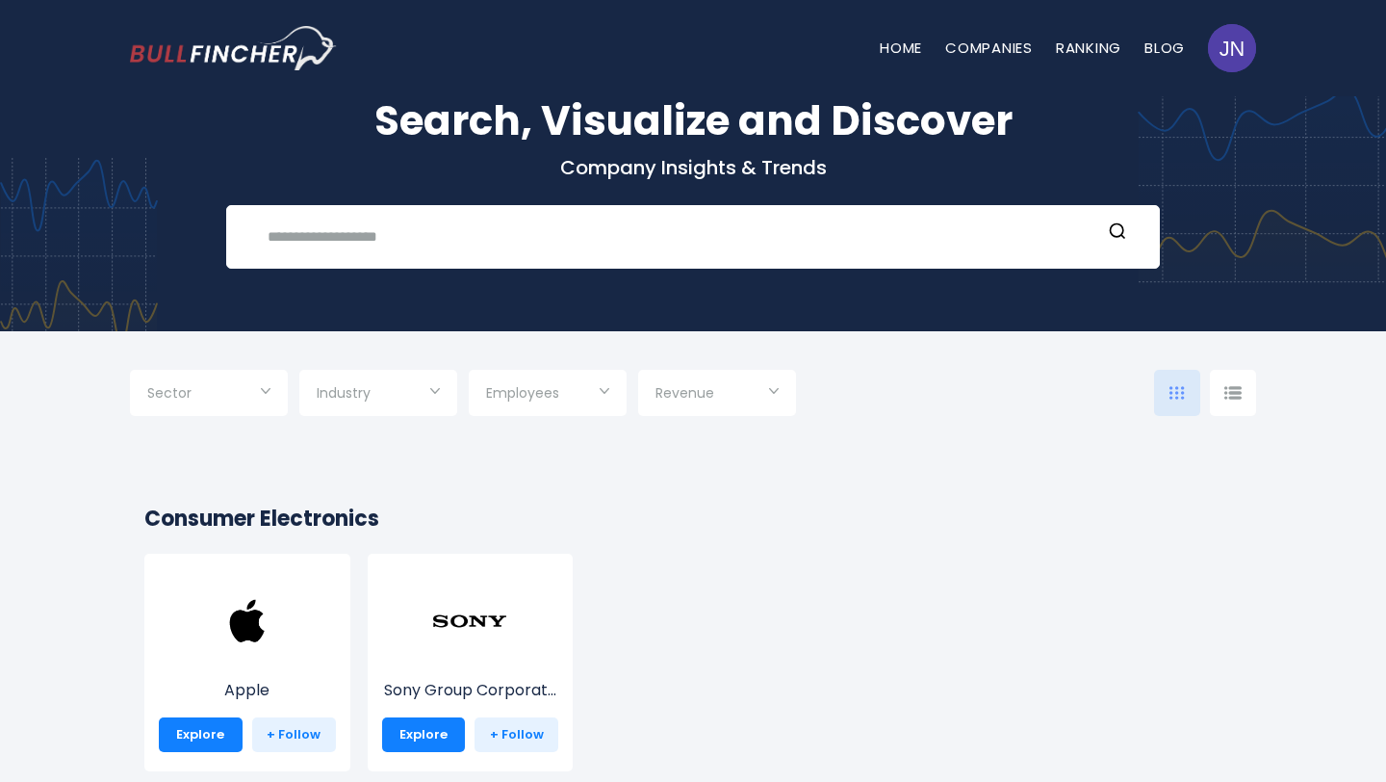
click at [763, 389] on input "Selection" at bounding box center [717, 394] width 123 height 35
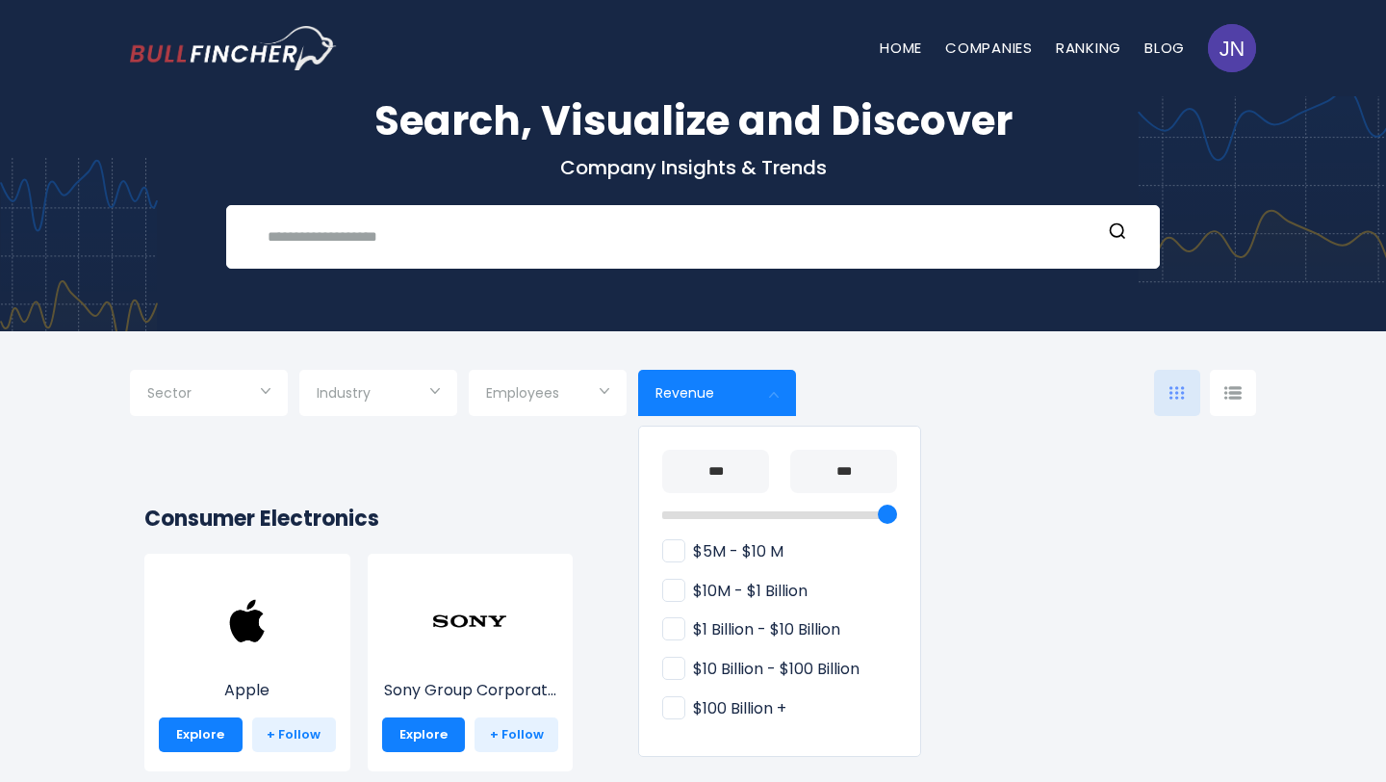
click at [965, 487] on div at bounding box center [693, 391] width 1386 height 782
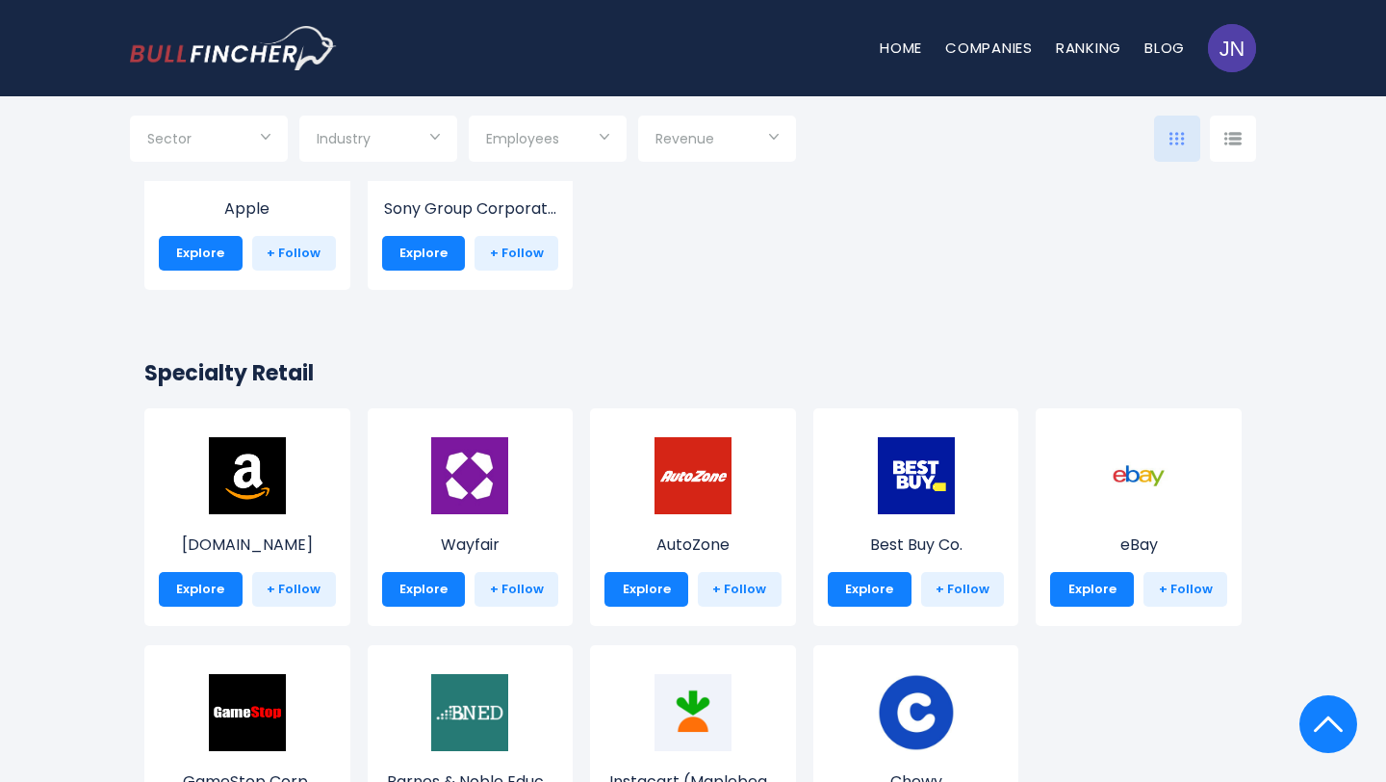
scroll to position [0, 0]
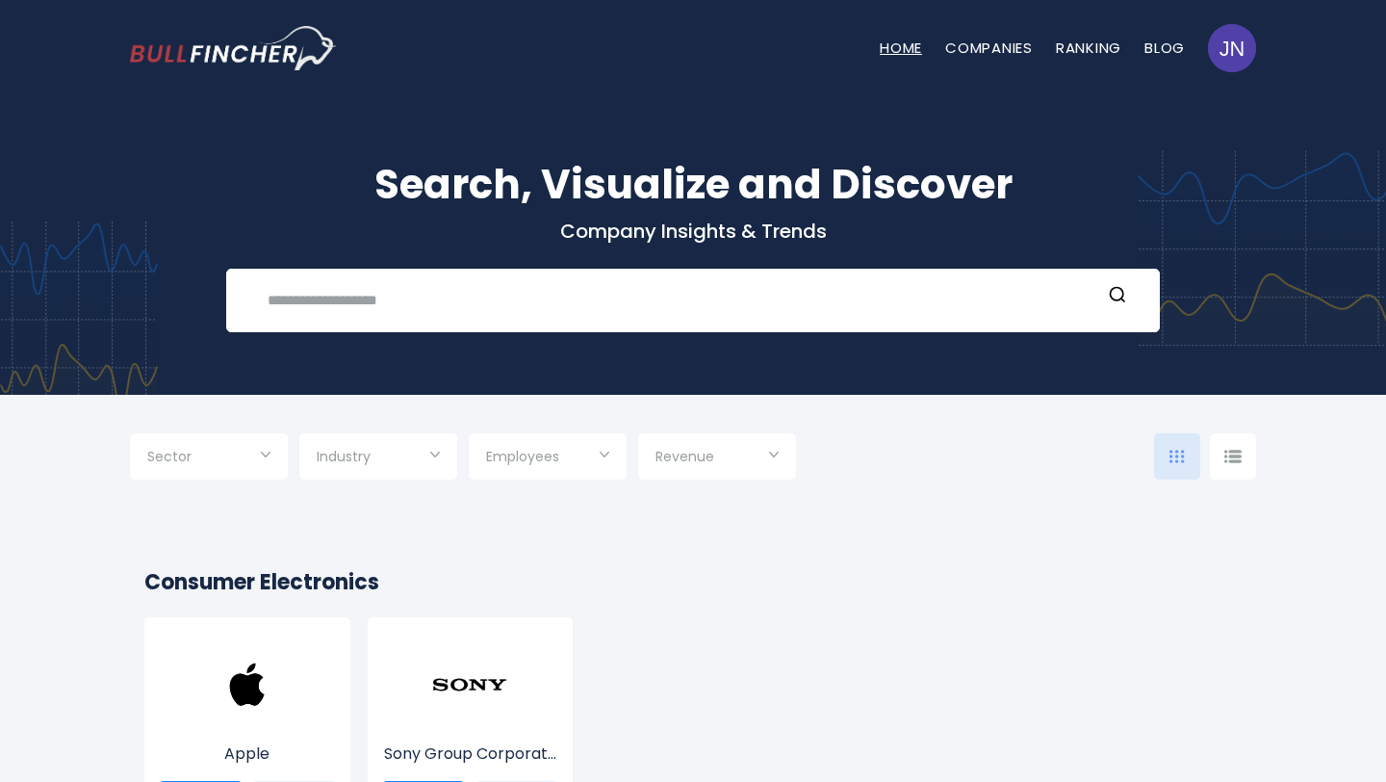
click at [909, 41] on link "Home" at bounding box center [901, 48] width 42 height 20
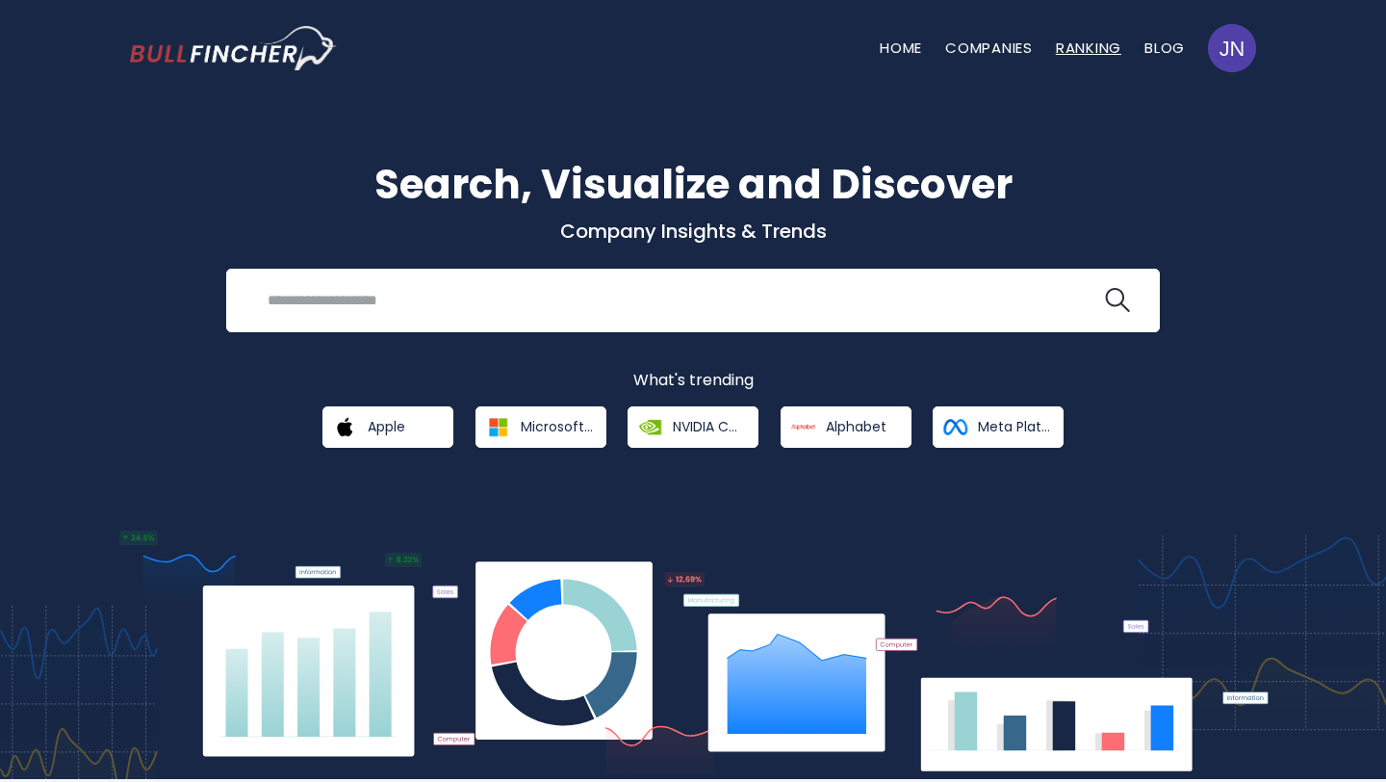
click at [1076, 49] on link "Ranking" at bounding box center [1088, 48] width 65 height 20
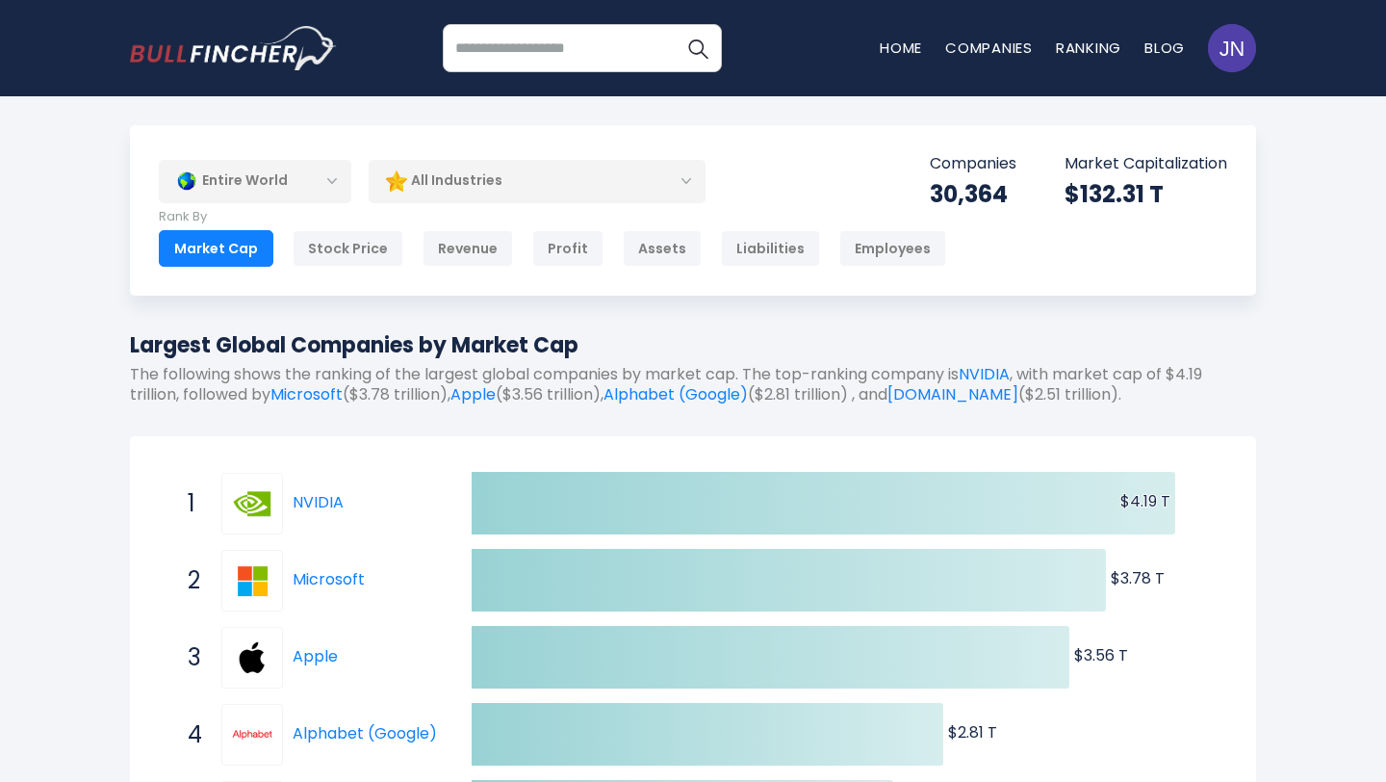
click at [300, 168] on div "Entire World" at bounding box center [255, 181] width 193 height 44
click at [327, 179] on div "Entire World" at bounding box center [255, 181] width 193 height 44
click at [331, 177] on div "Entire World" at bounding box center [255, 181] width 193 height 44
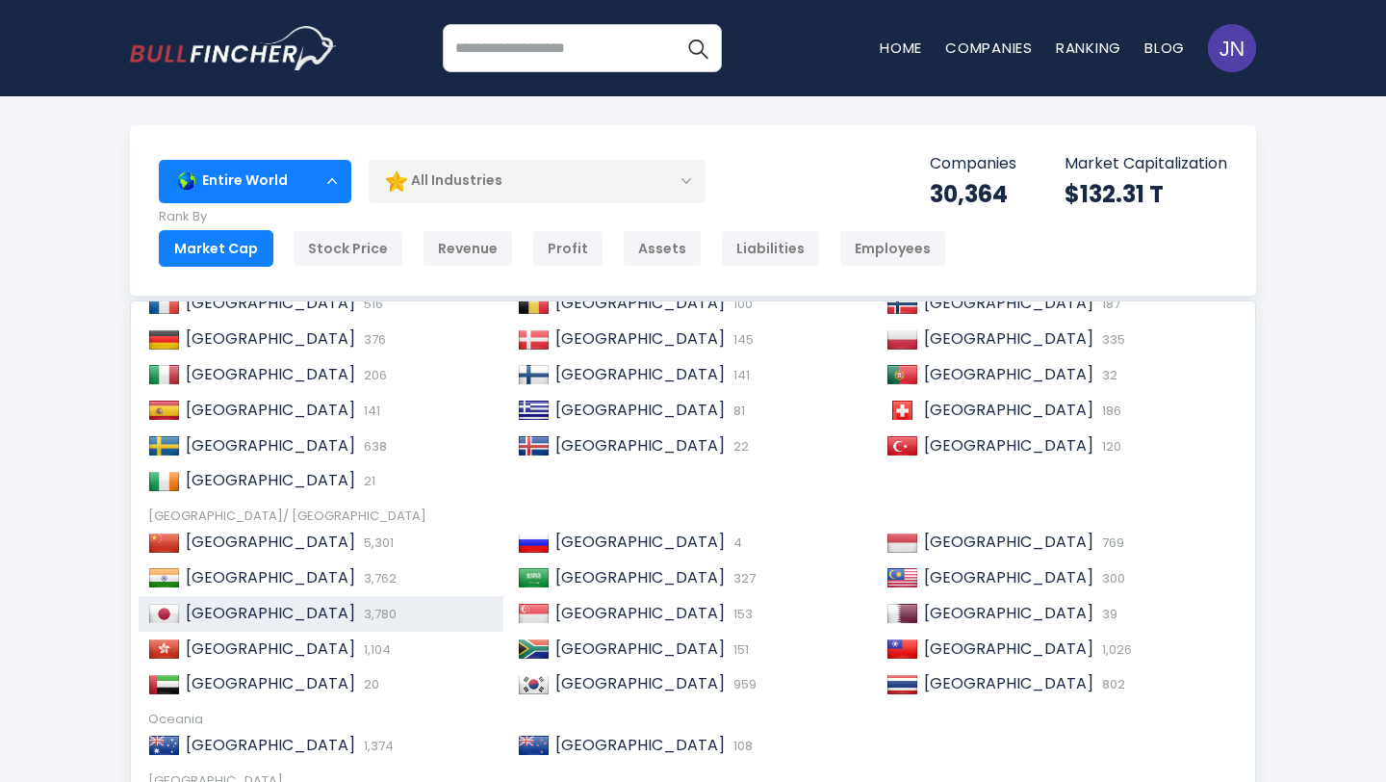
scroll to position [204, 0]
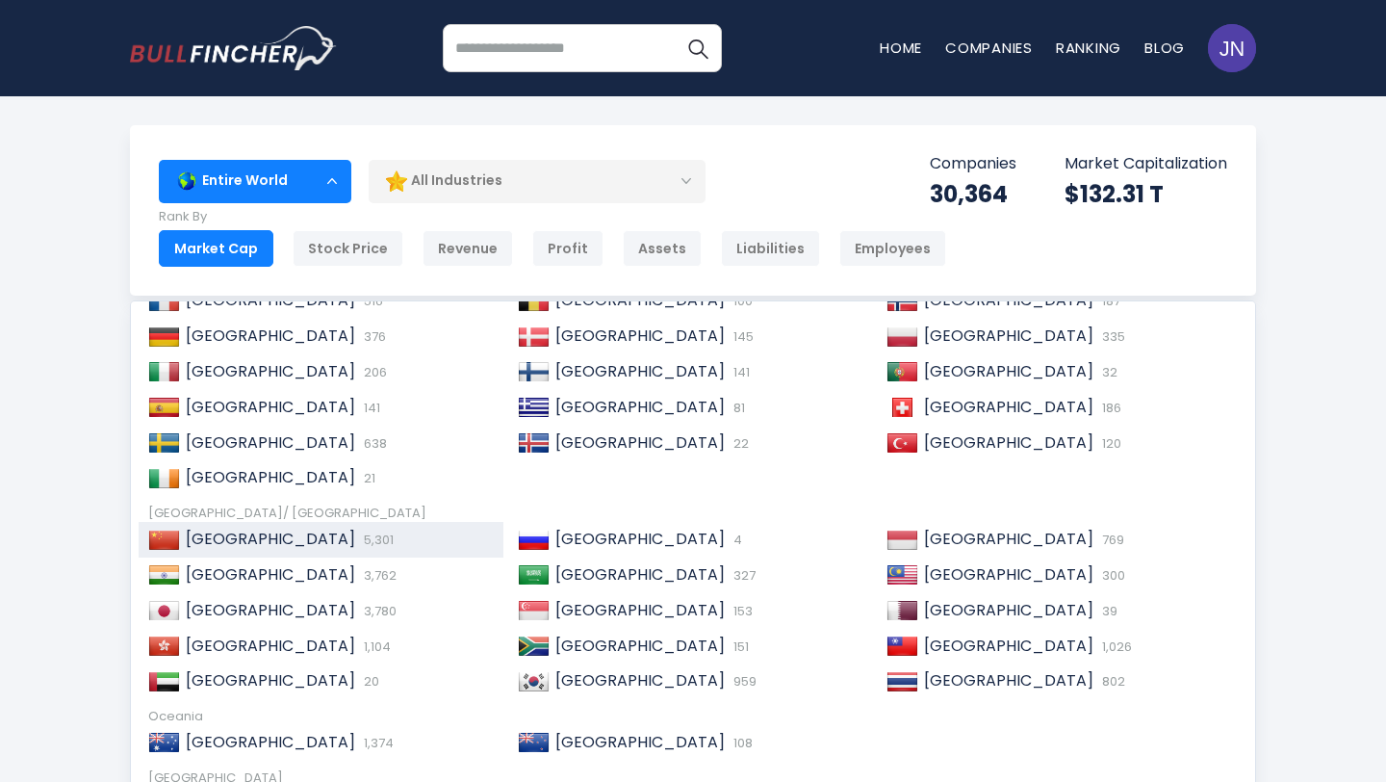
click at [359, 538] on span "5,301" at bounding box center [376, 539] width 35 height 18
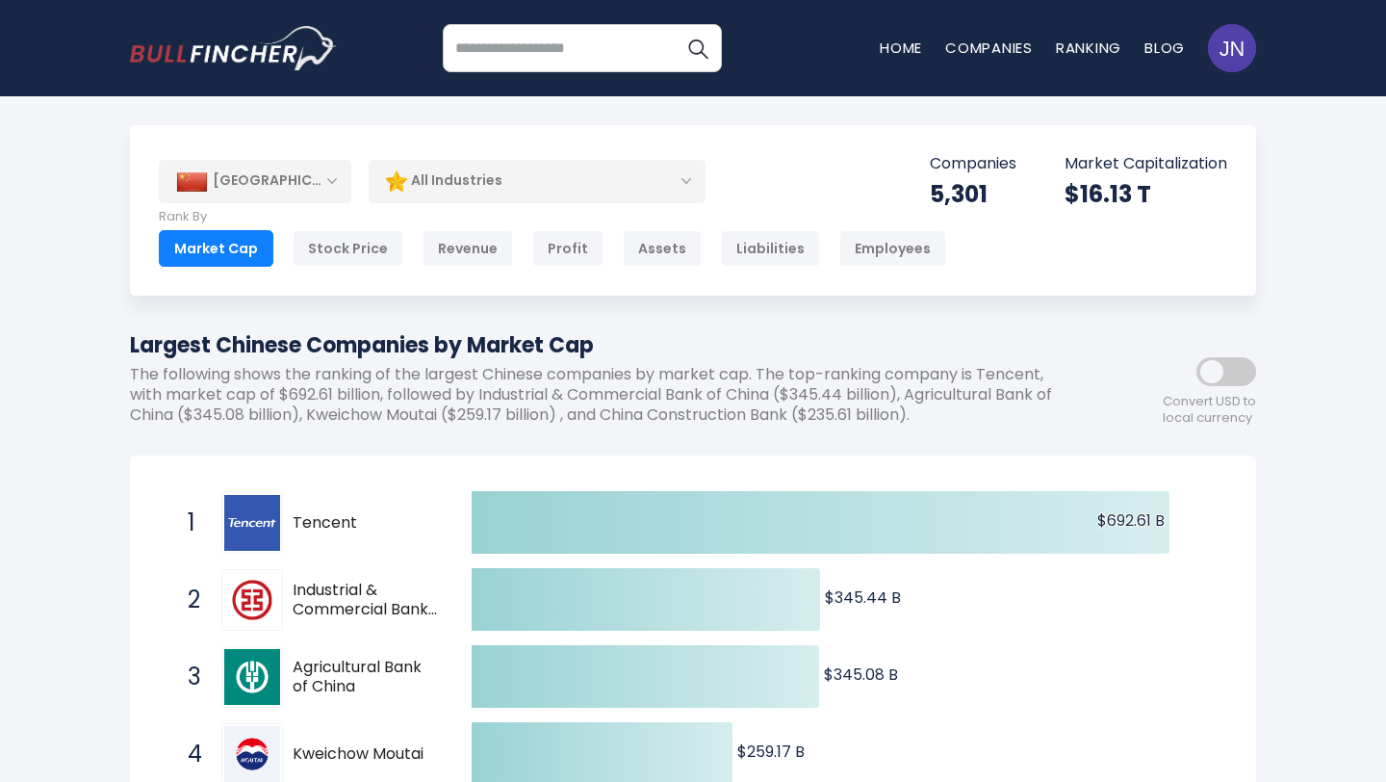
click at [628, 183] on div "All Industries" at bounding box center [537, 181] width 337 height 44
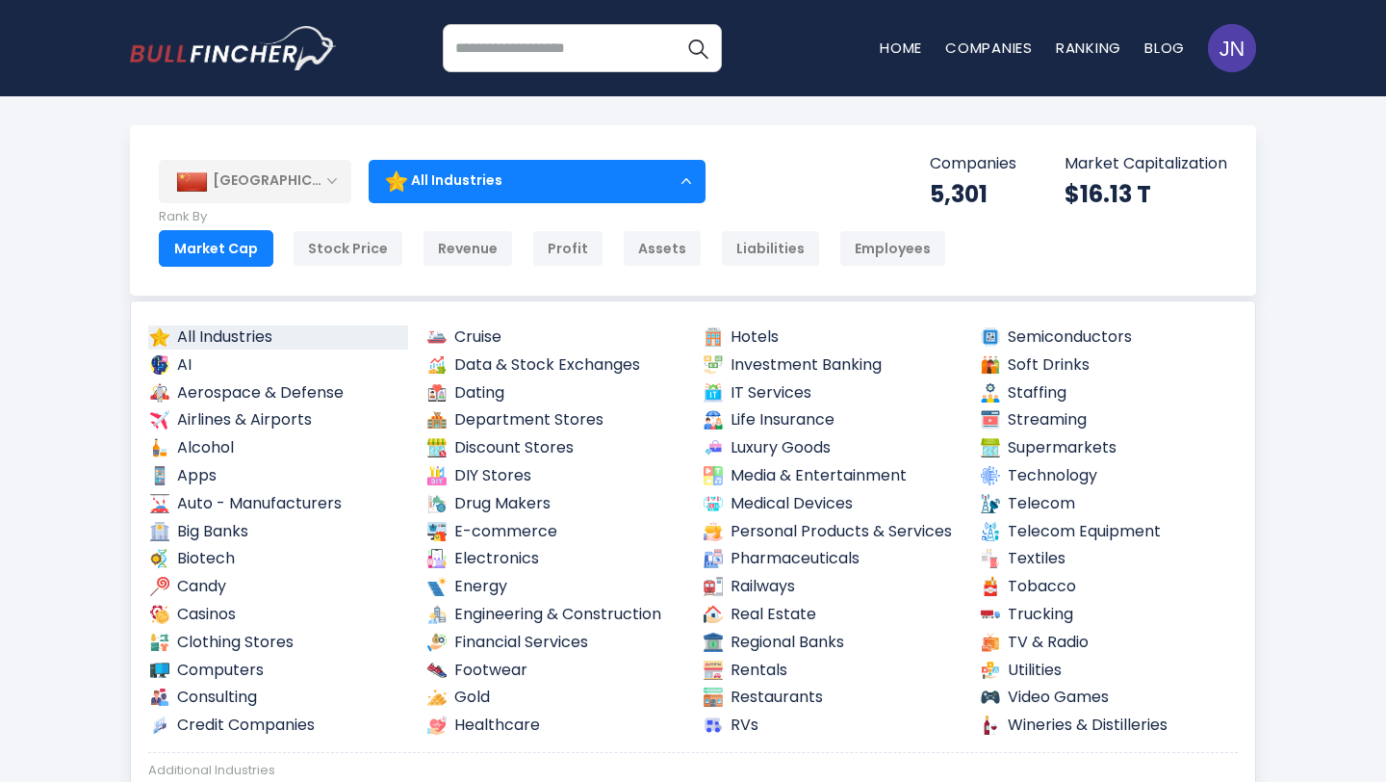
click at [694, 176] on div "All Industries" at bounding box center [537, 181] width 337 height 44
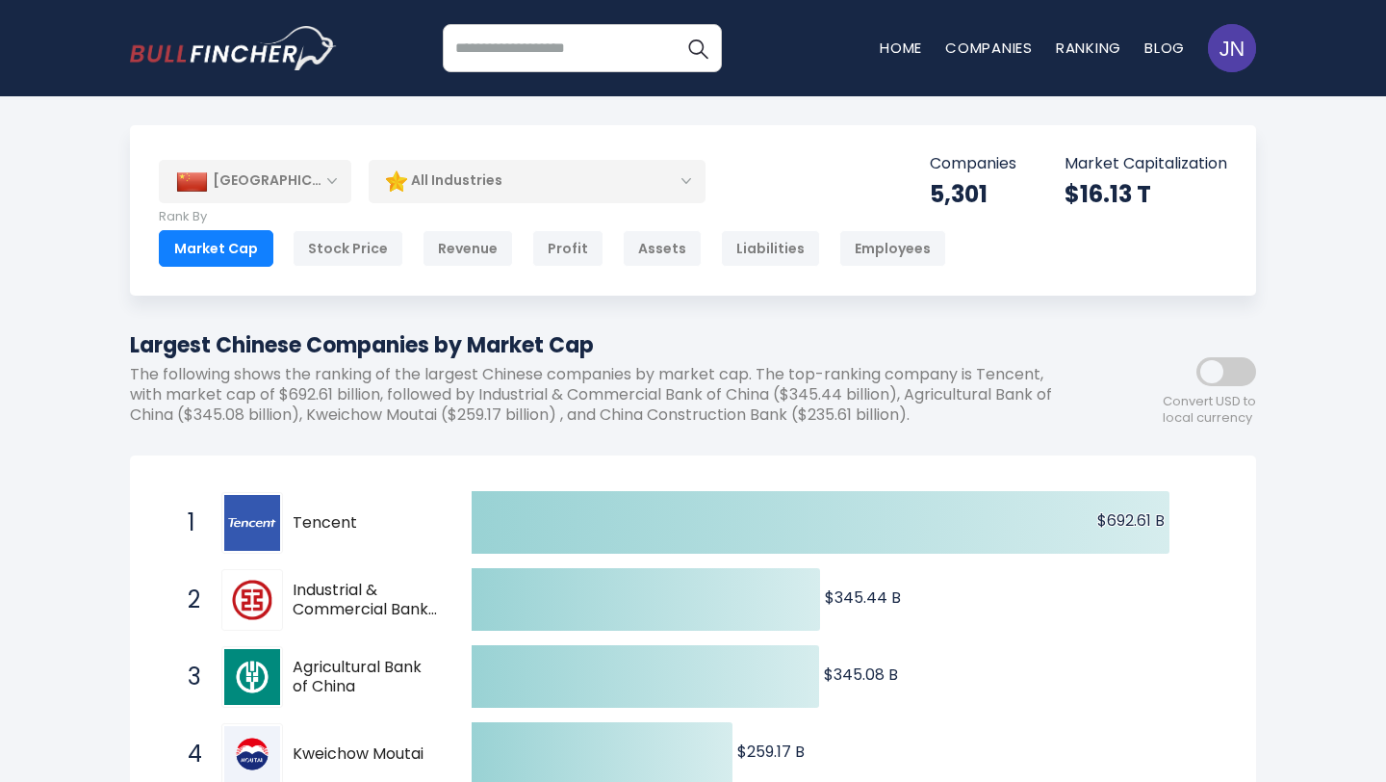
click at [694, 176] on div "All Industries" at bounding box center [537, 181] width 337 height 44
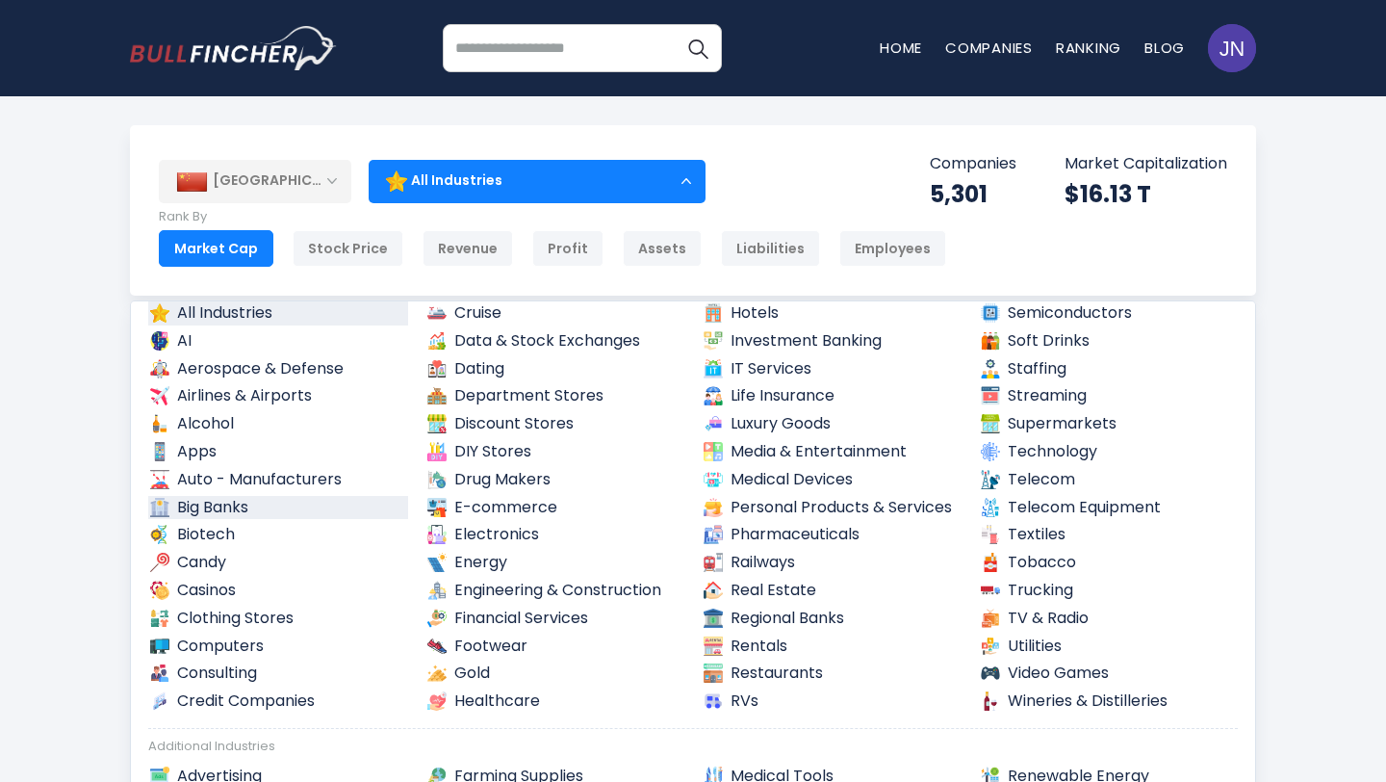
scroll to position [32, 0]
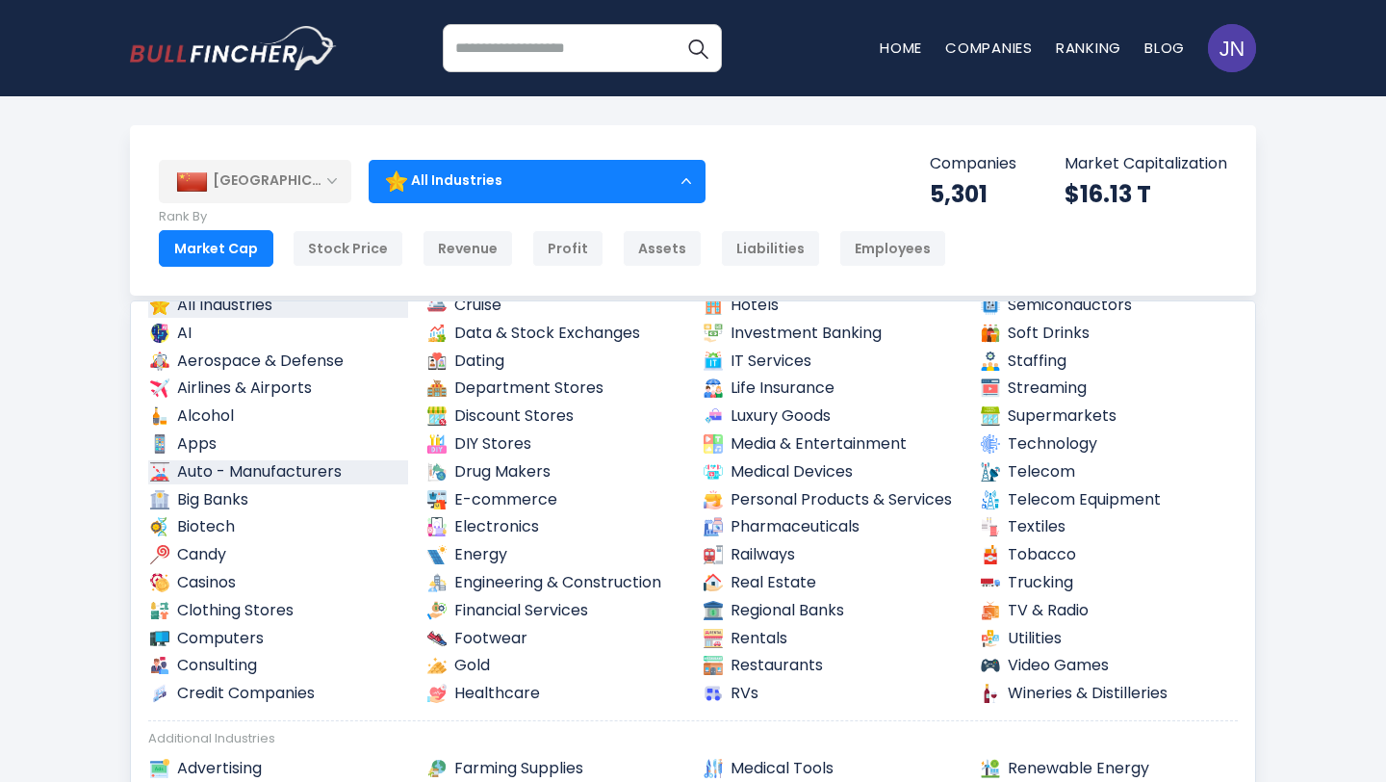
click at [274, 474] on link "Auto - Manufacturers" at bounding box center [278, 472] width 260 height 24
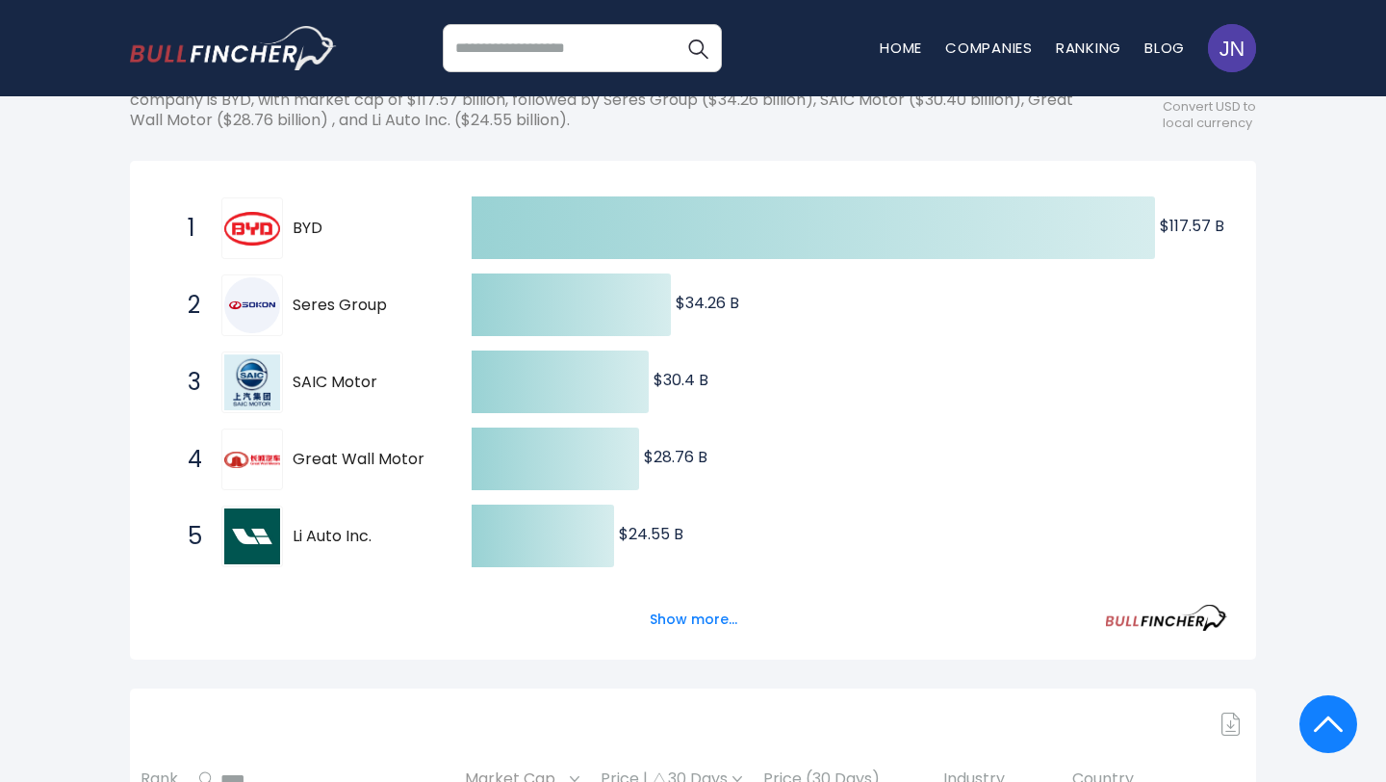
scroll to position [296, 0]
click at [698, 625] on button "Show more..." at bounding box center [693, 619] width 111 height 32
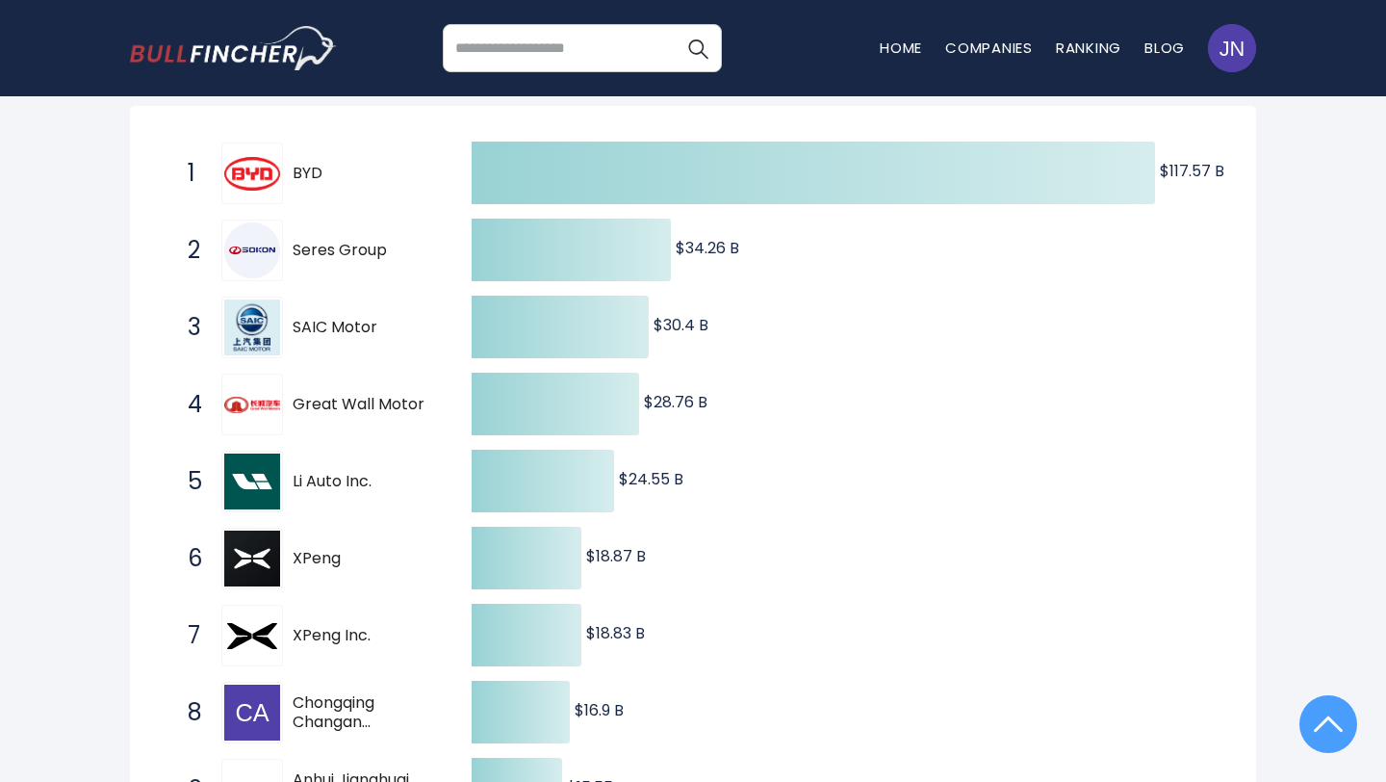
scroll to position [368, 0]
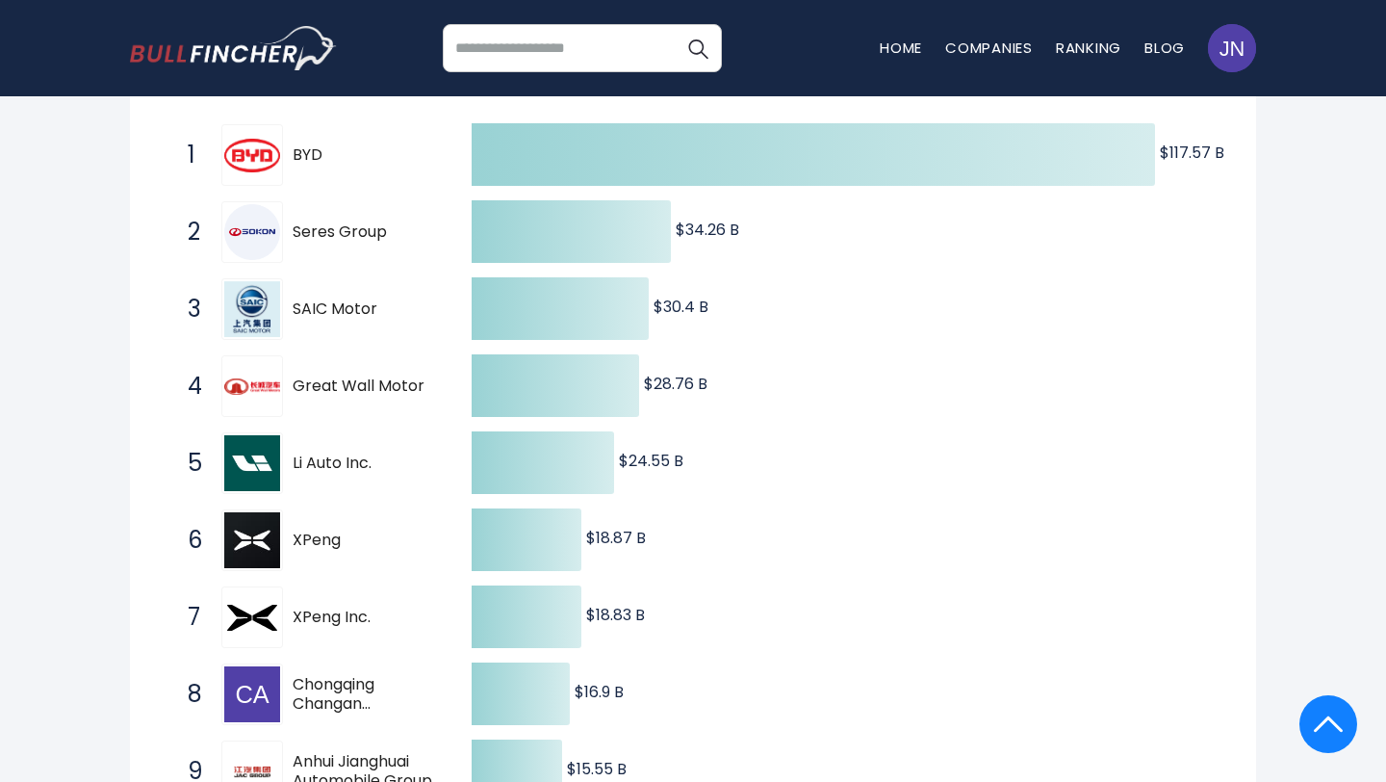
drag, startPoint x: 289, startPoint y: 224, endPoint x: 387, endPoint y: 233, distance: 98.6
click at [383, 230] on div "2 Seres Group 601127.SS" at bounding box center [308, 232] width 260 height 62
click at [387, 233] on span "Seres Group" at bounding box center [365, 232] width 145 height 20
drag, startPoint x: 387, startPoint y: 233, endPoint x: 337, endPoint y: 231, distance: 50.1
click at [337, 231] on span "Seres Group" at bounding box center [365, 232] width 145 height 20
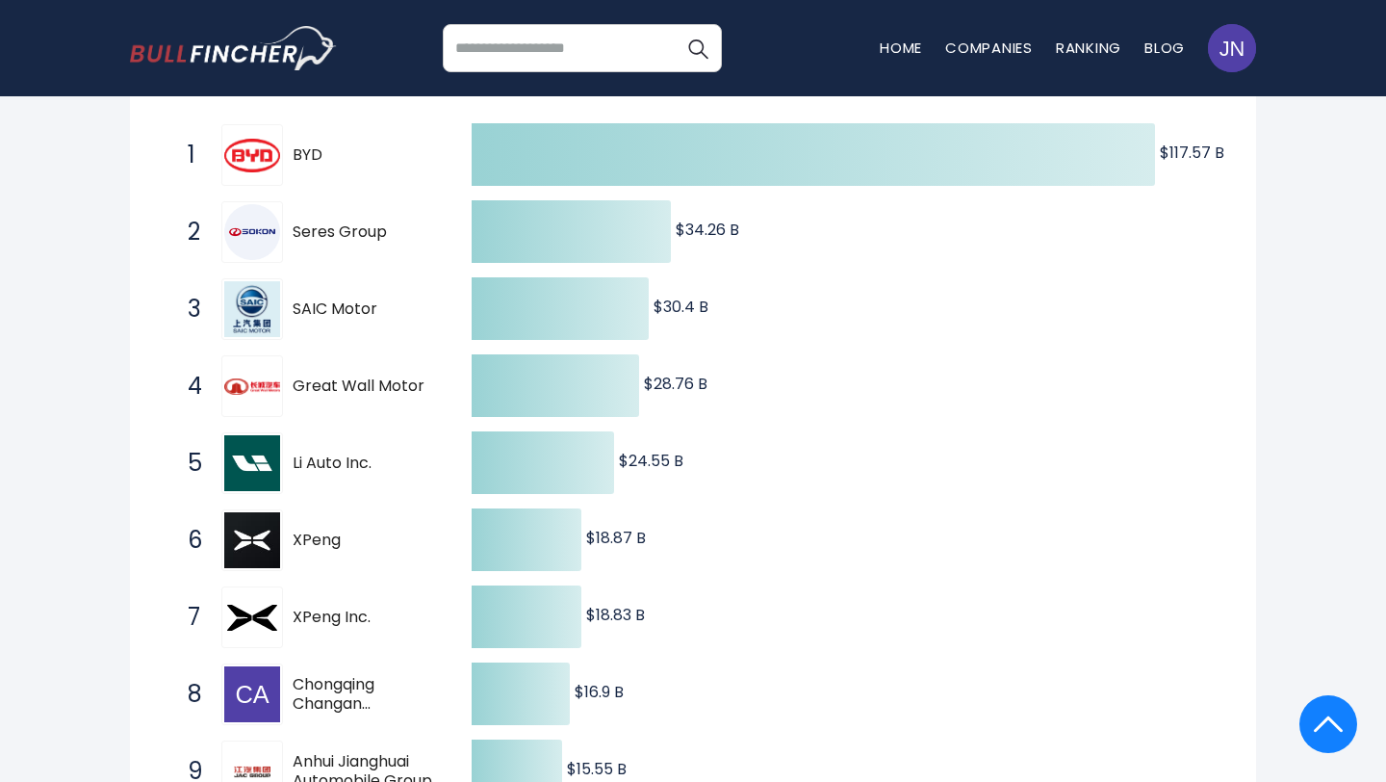
click at [337, 231] on span "Seres Group" at bounding box center [365, 232] width 145 height 20
click at [356, 237] on span "Seres Group" at bounding box center [365, 232] width 145 height 20
drag, startPoint x: 356, startPoint y: 226, endPoint x: 376, endPoint y: 221, distance: 20.8
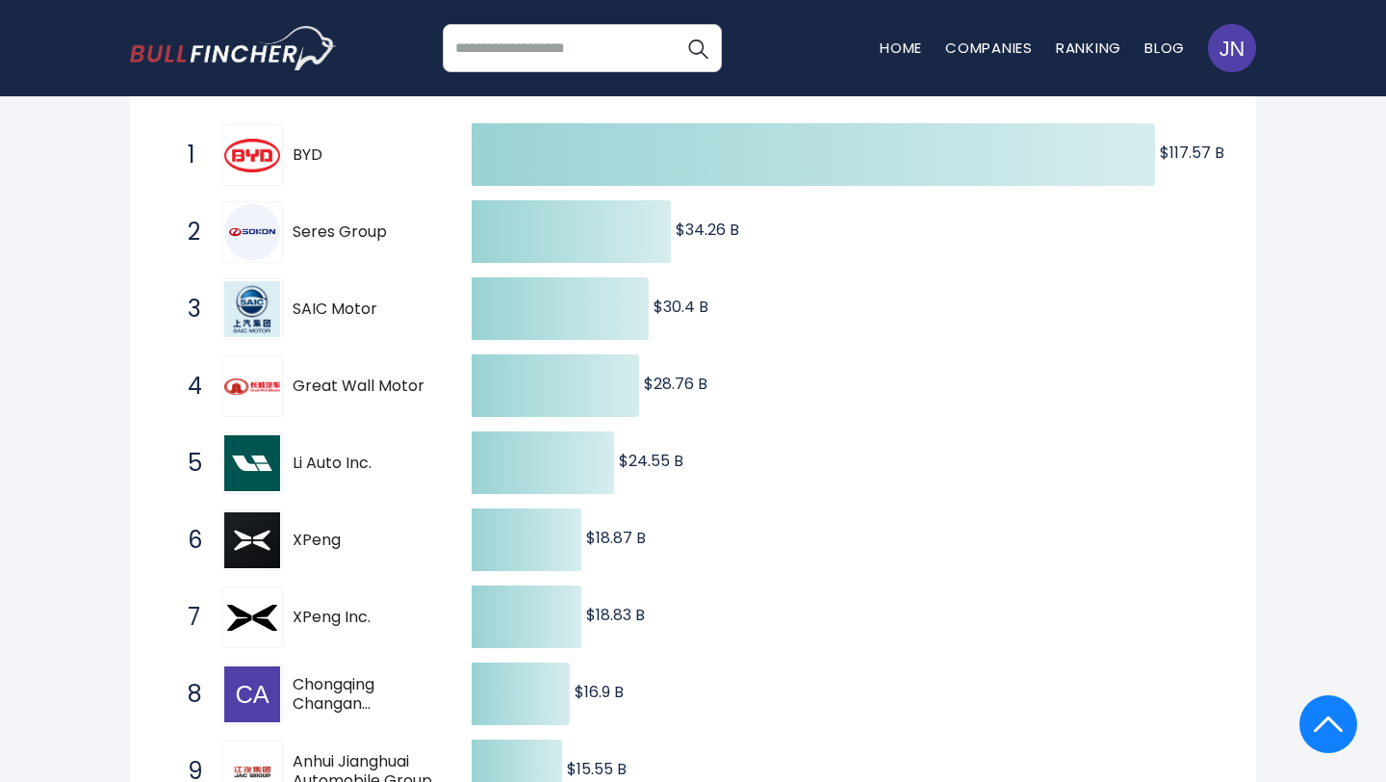
click at [376, 220] on div "2 Seres Group 601127.SS" at bounding box center [308, 232] width 260 height 62
drag, startPoint x: 376, startPoint y: 306, endPoint x: 338, endPoint y: 288, distance: 42.6
click at [339, 287] on div "3 SAIC Motor 600104.SS" at bounding box center [308, 309] width 260 height 62
click at [359, 389] on span "Great Wall Motor" at bounding box center [365, 386] width 145 height 20
click at [319, 247] on div "2 Seres Group 601127.SS" at bounding box center [308, 232] width 260 height 62
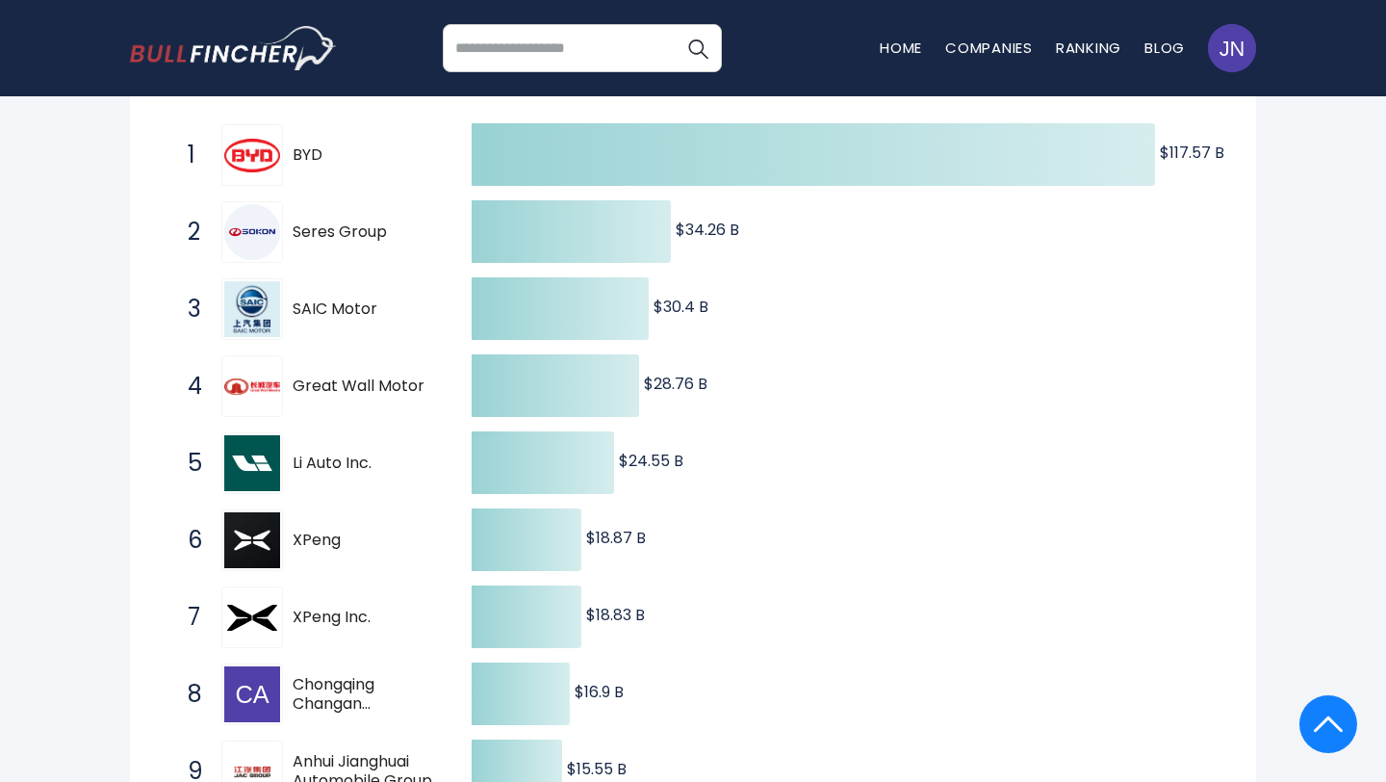
click at [300, 230] on span "Seres Group" at bounding box center [365, 232] width 145 height 20
click at [642, 49] on input "search" at bounding box center [582, 48] width 279 height 48
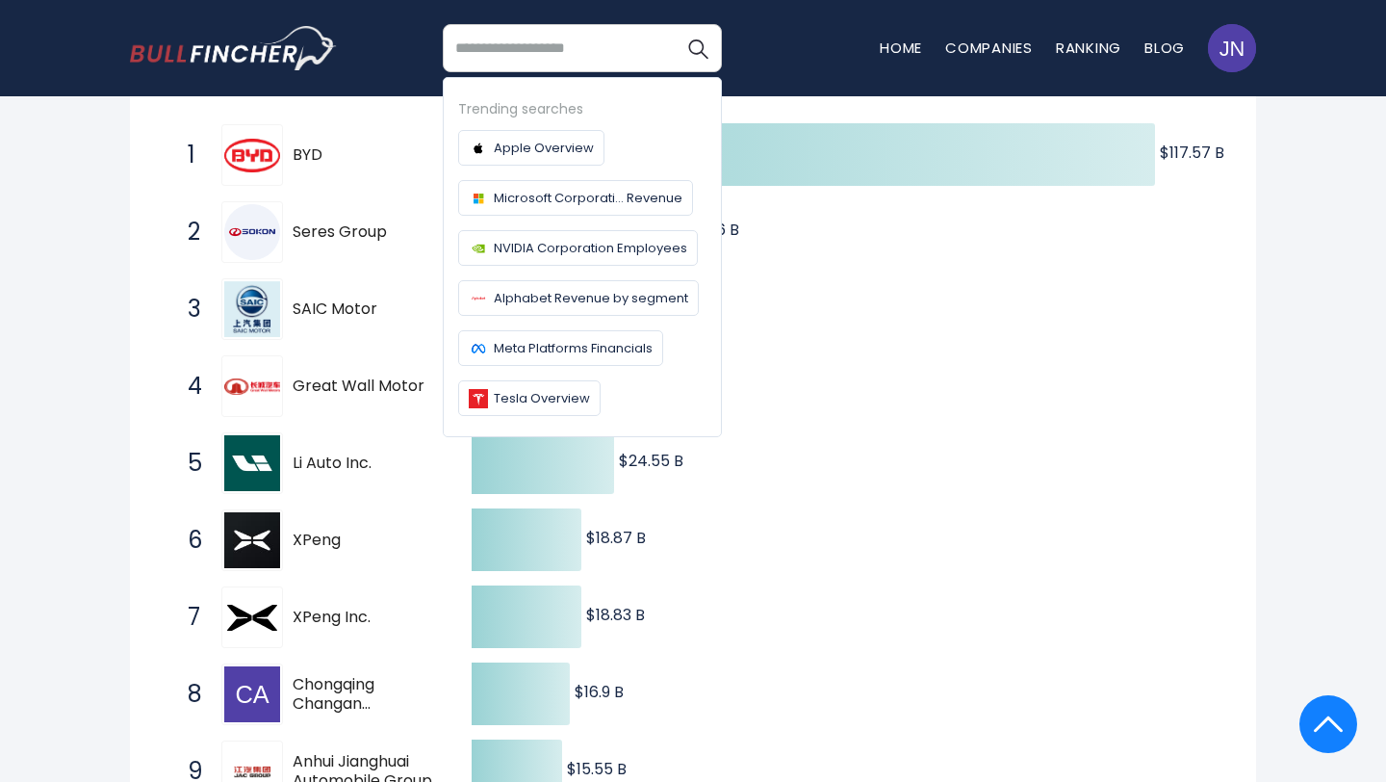
click at [826, 348] on icon "Created with Highcharts 12.1.2 $117.57 B ​ $117.57 B $34.26 B ​ $34.26 B $30.4 …" at bounding box center [693, 501] width 1069 height 770
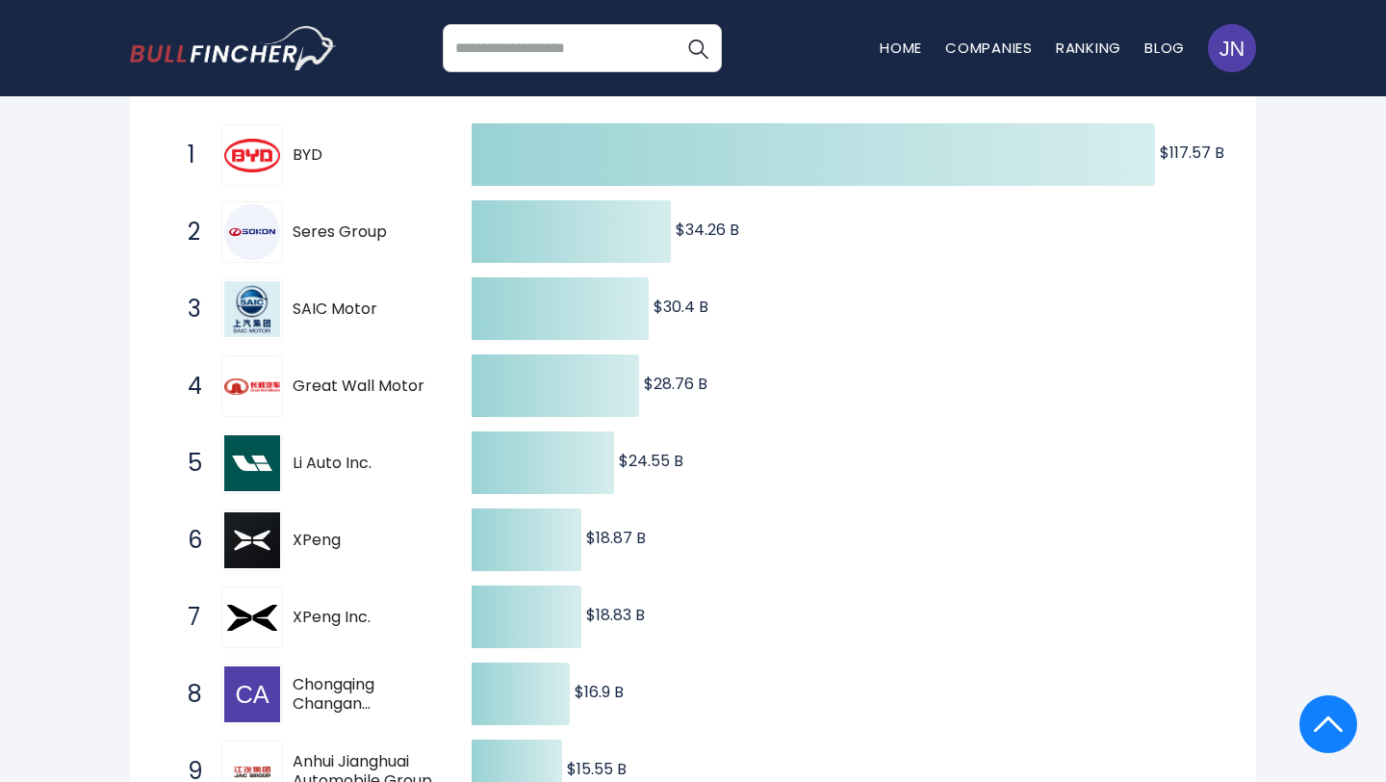
click at [575, 63] on input "search" at bounding box center [582, 48] width 279 height 48
type input "**********"
click at [674, 24] on button "Search" at bounding box center [698, 48] width 48 height 48
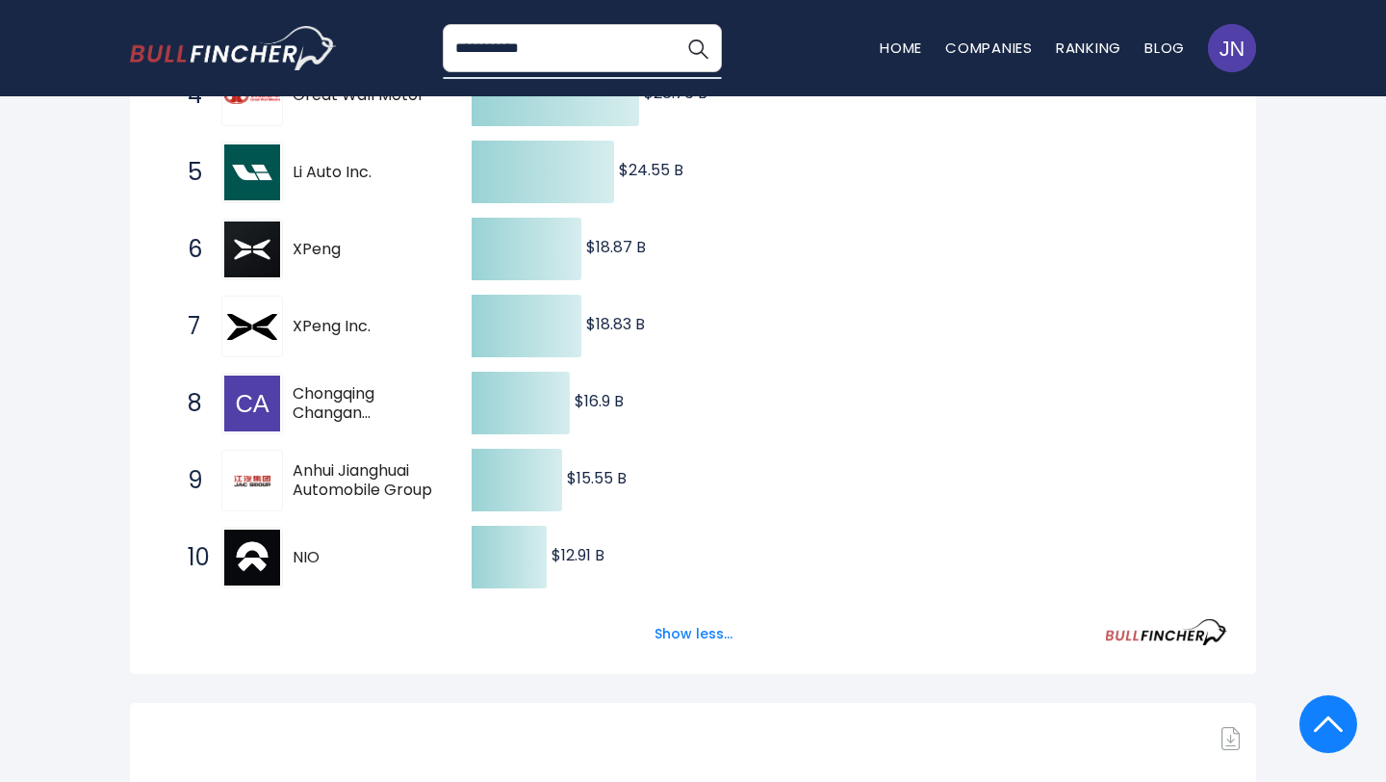
scroll to position [753, 0]
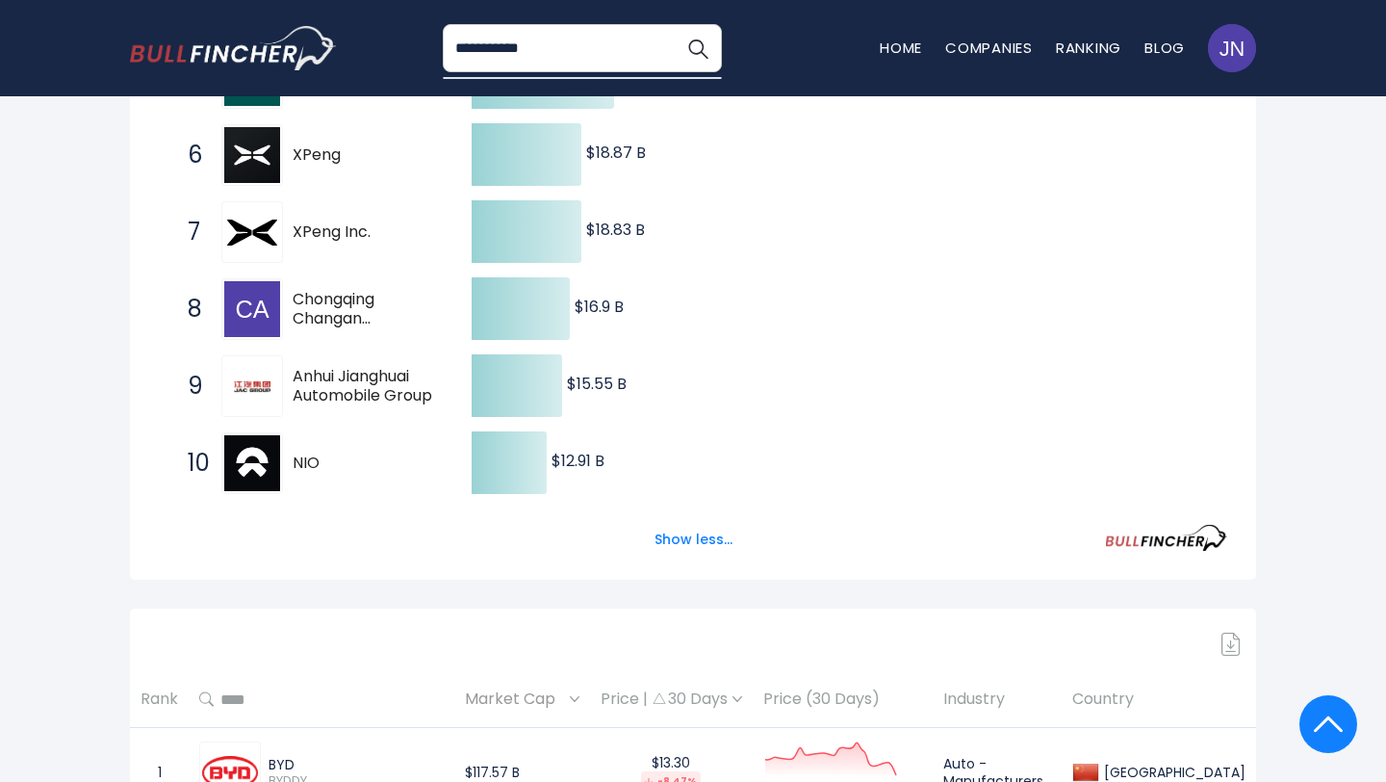
click at [550, 556] on div "Created with Highcharts 12.1.2 $117.57 B ​ $117.57 B $34.26 B ​ $34.26 B $30.4 …" at bounding box center [693, 141] width 1126 height 877
click at [684, 546] on button "Show less..." at bounding box center [693, 540] width 101 height 32
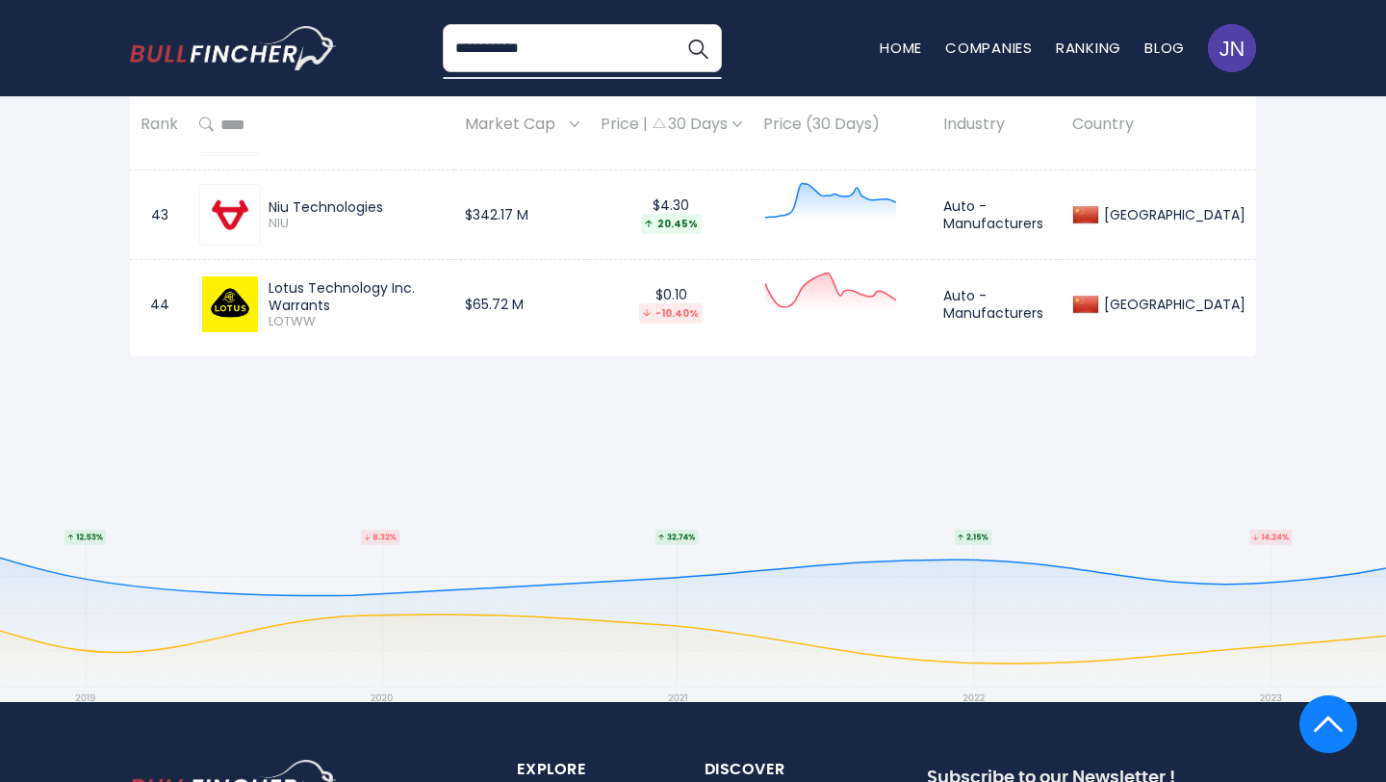
scroll to position [4433, 0]
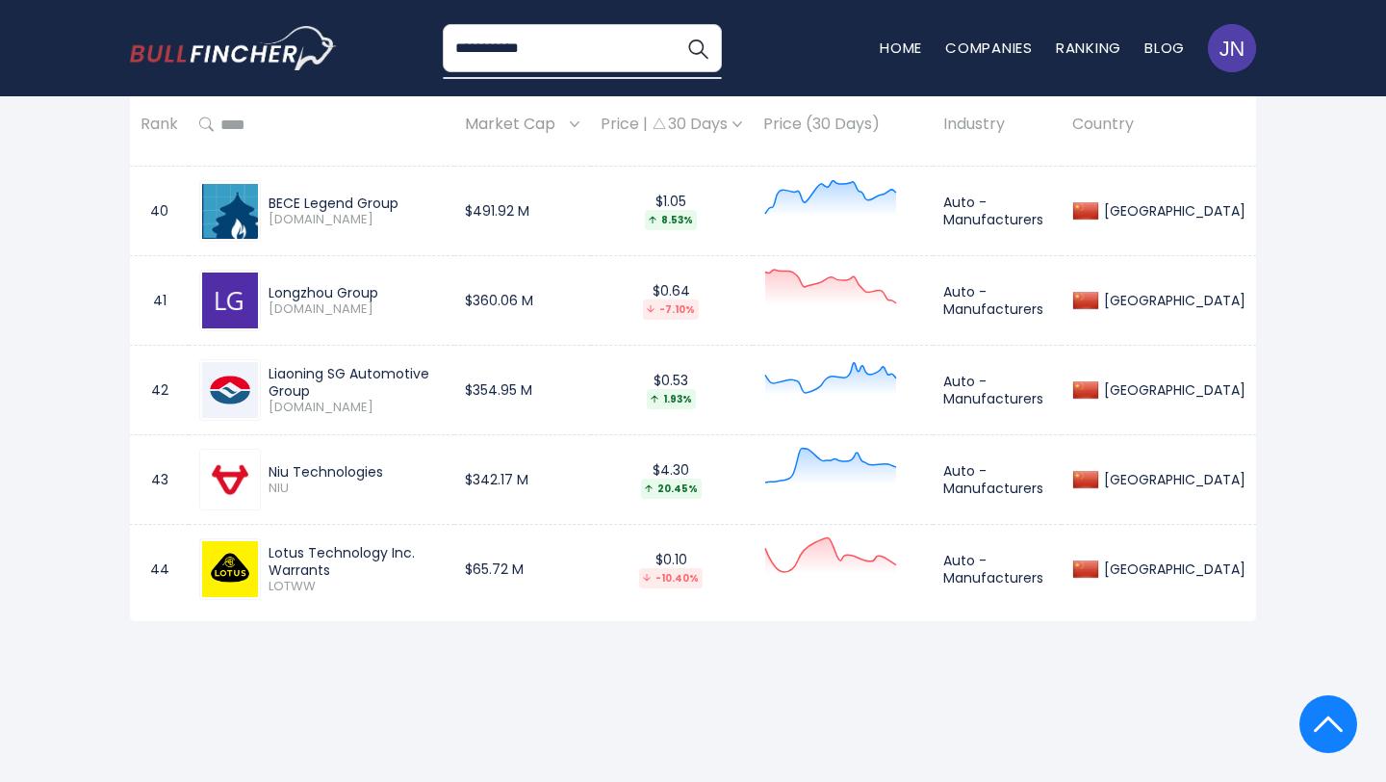
drag, startPoint x: 482, startPoint y: 555, endPoint x: 271, endPoint y: 554, distance: 211.8
click at [271, 554] on div "Lotus Technology Inc. Warrants" at bounding box center [356, 561] width 175 height 35
copy div "Lotus Technology Inc. Warrants"
drag, startPoint x: 400, startPoint y: 468, endPoint x: 269, endPoint y: 465, distance: 131.0
click at [269, 465] on div "Niu Technologies" at bounding box center [356, 471] width 175 height 17
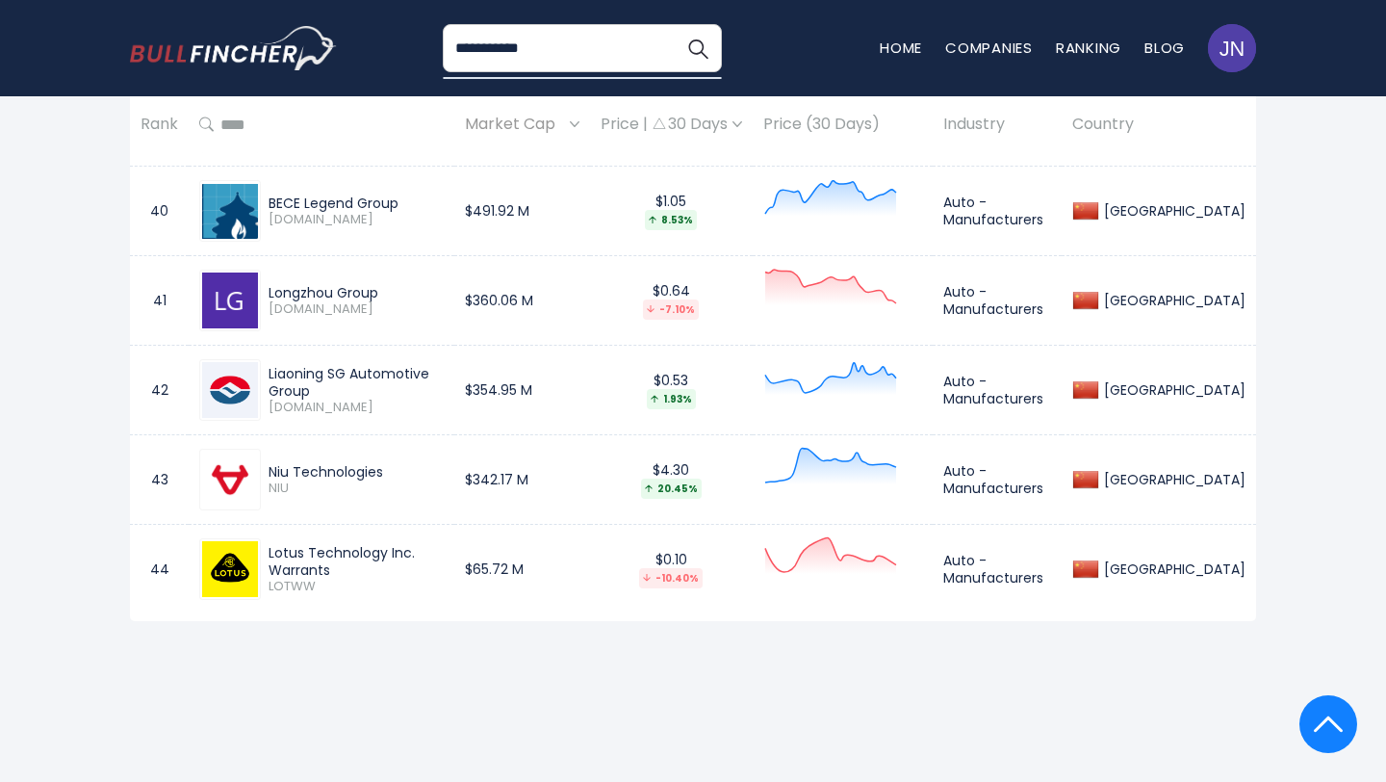
click at [363, 383] on div "Liaoning SG Automotive Group" at bounding box center [356, 382] width 175 height 35
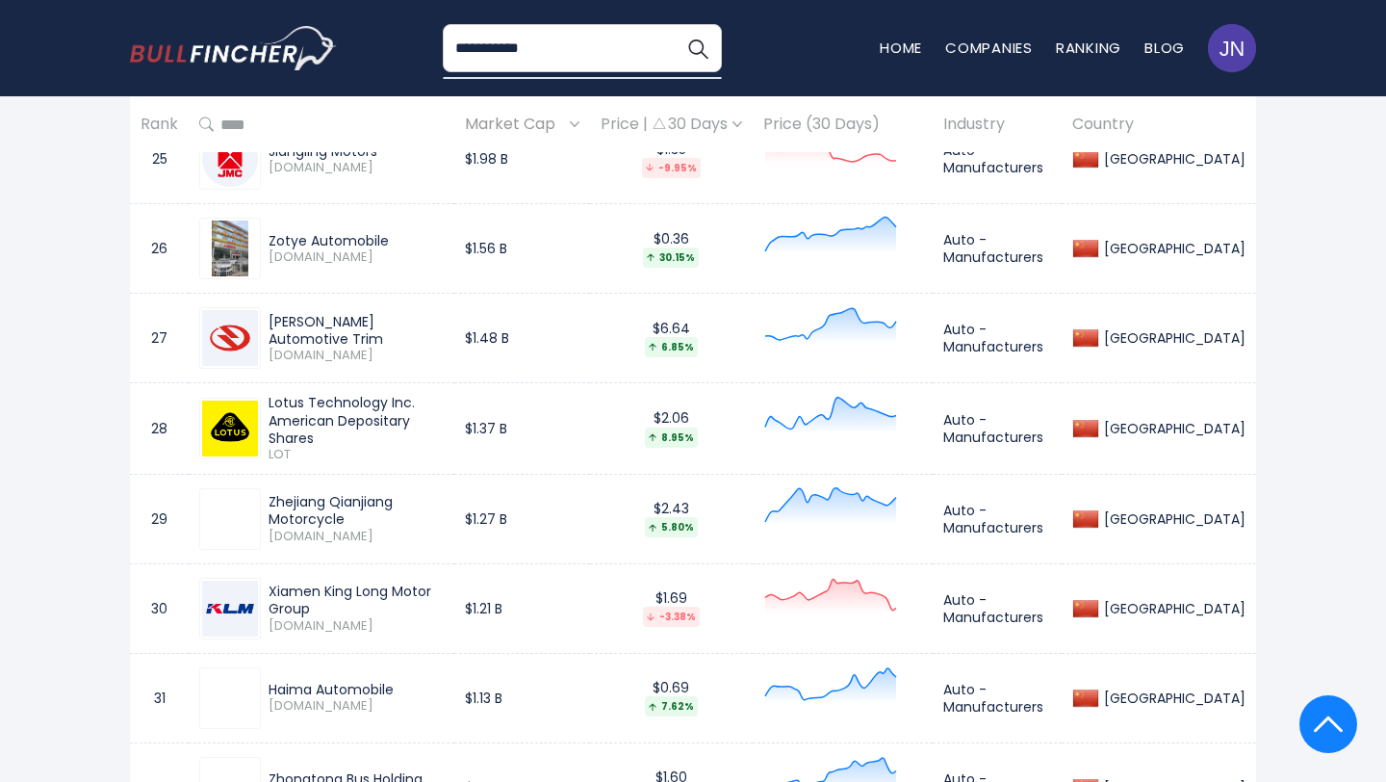
scroll to position [3122, 0]
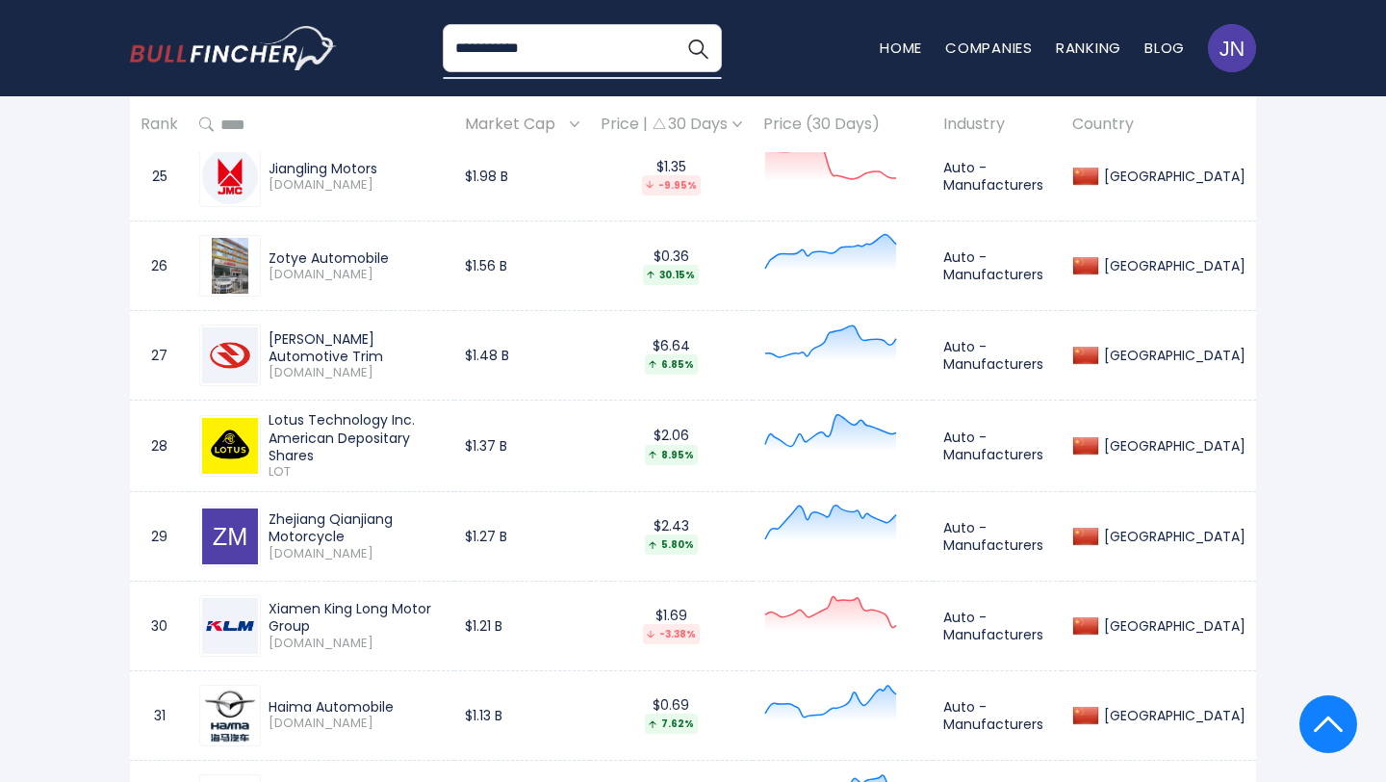
drag, startPoint x: 486, startPoint y: 342, endPoint x: 294, endPoint y: 333, distance: 192.7
click at [294, 333] on div "Hainan Drinda Automotive Trim 002865.SZ" at bounding box center [321, 355] width 245 height 62
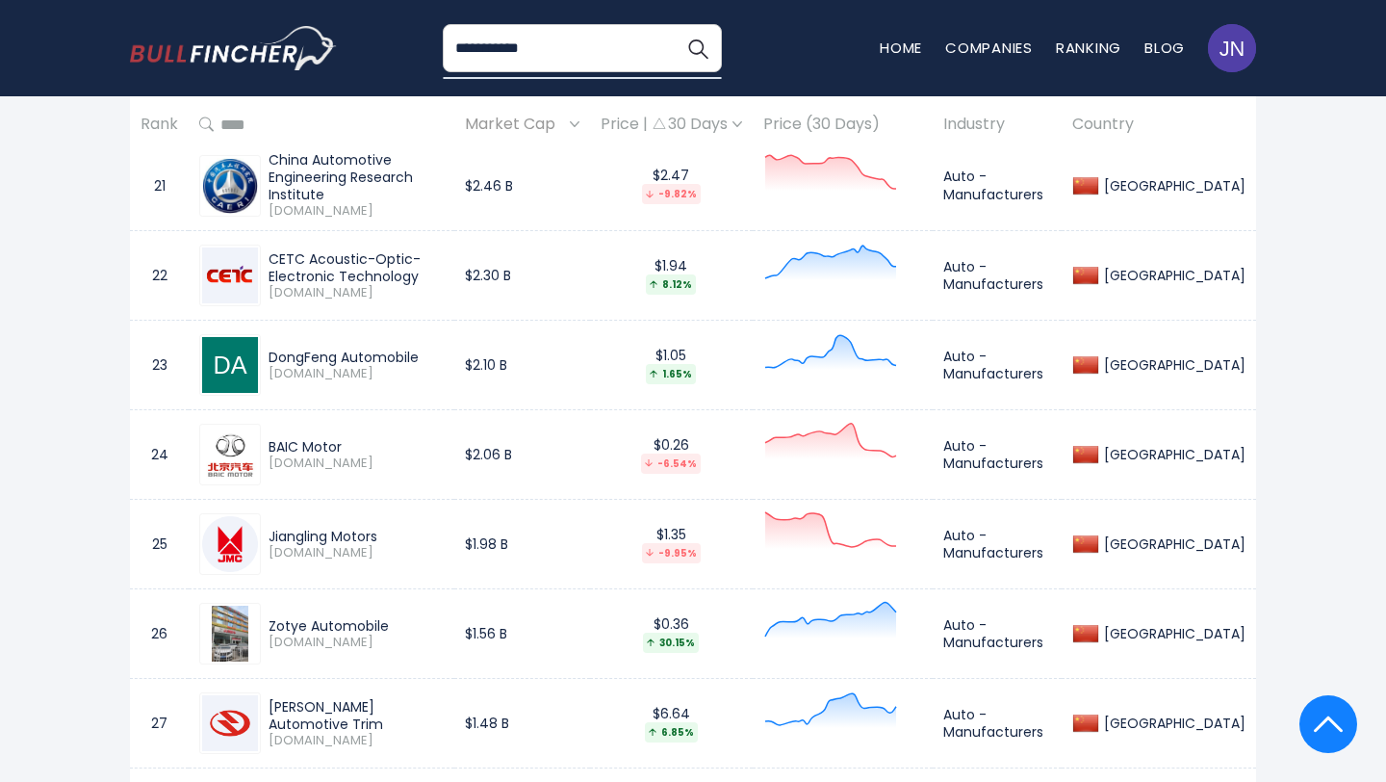
scroll to position [2736, 0]
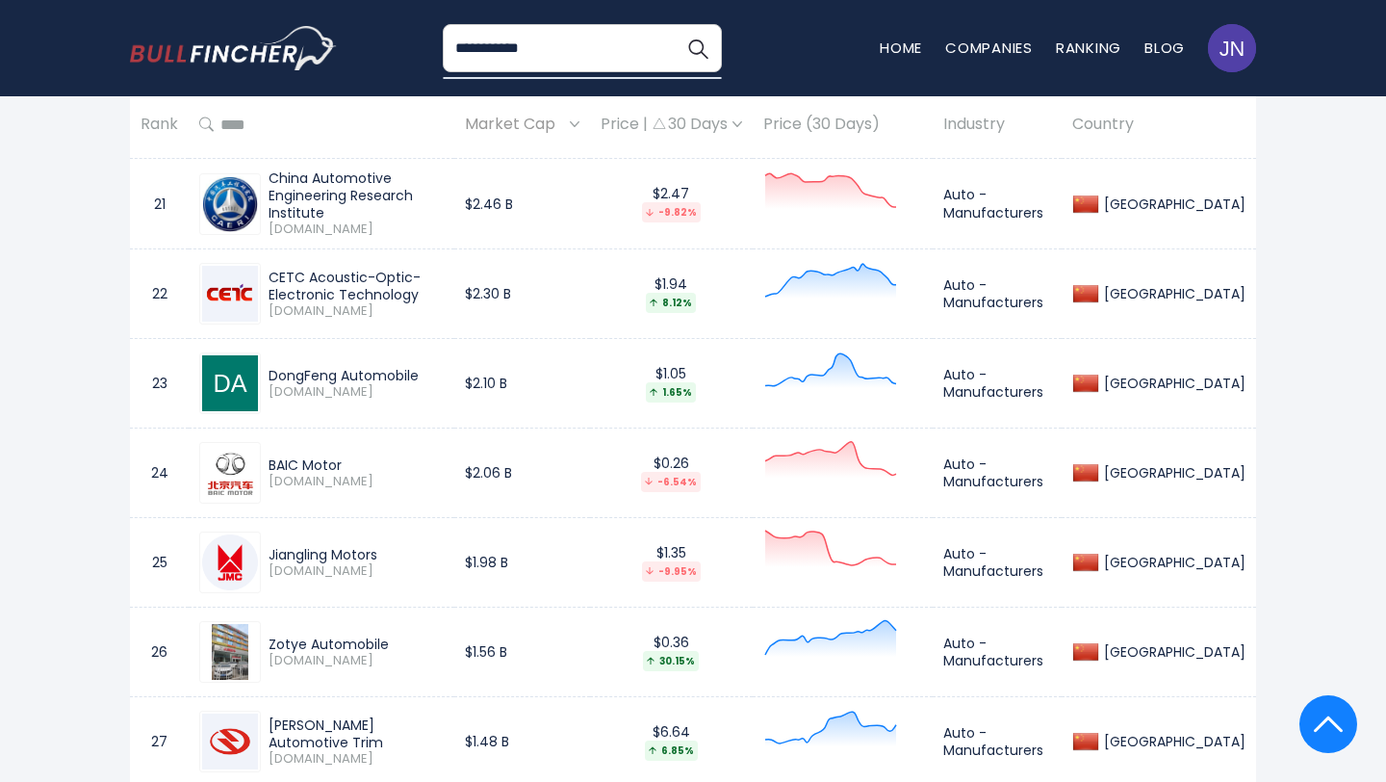
click at [294, 333] on td "CETC Acoustic-Optic-Electronic Technology 600877.SS" at bounding box center [322, 294] width 266 height 90
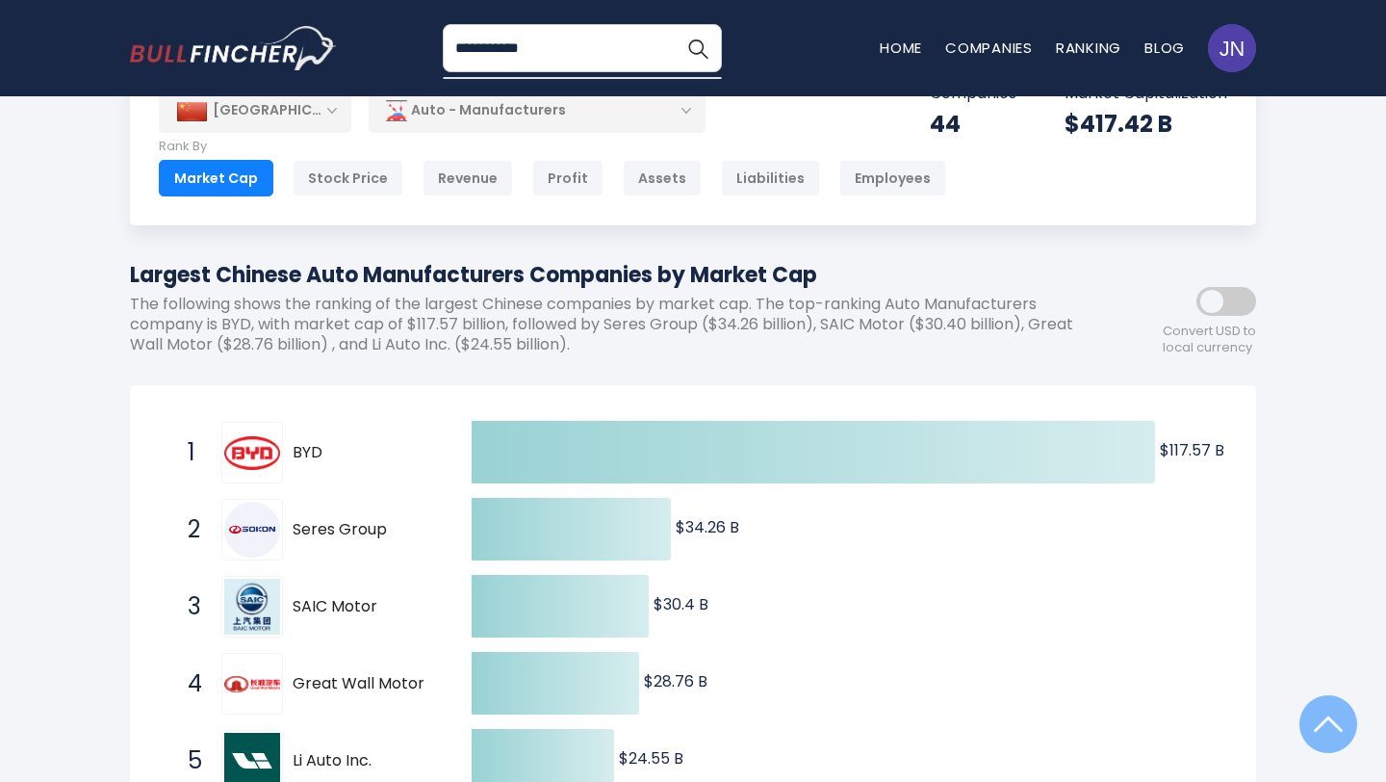
scroll to position [0, 0]
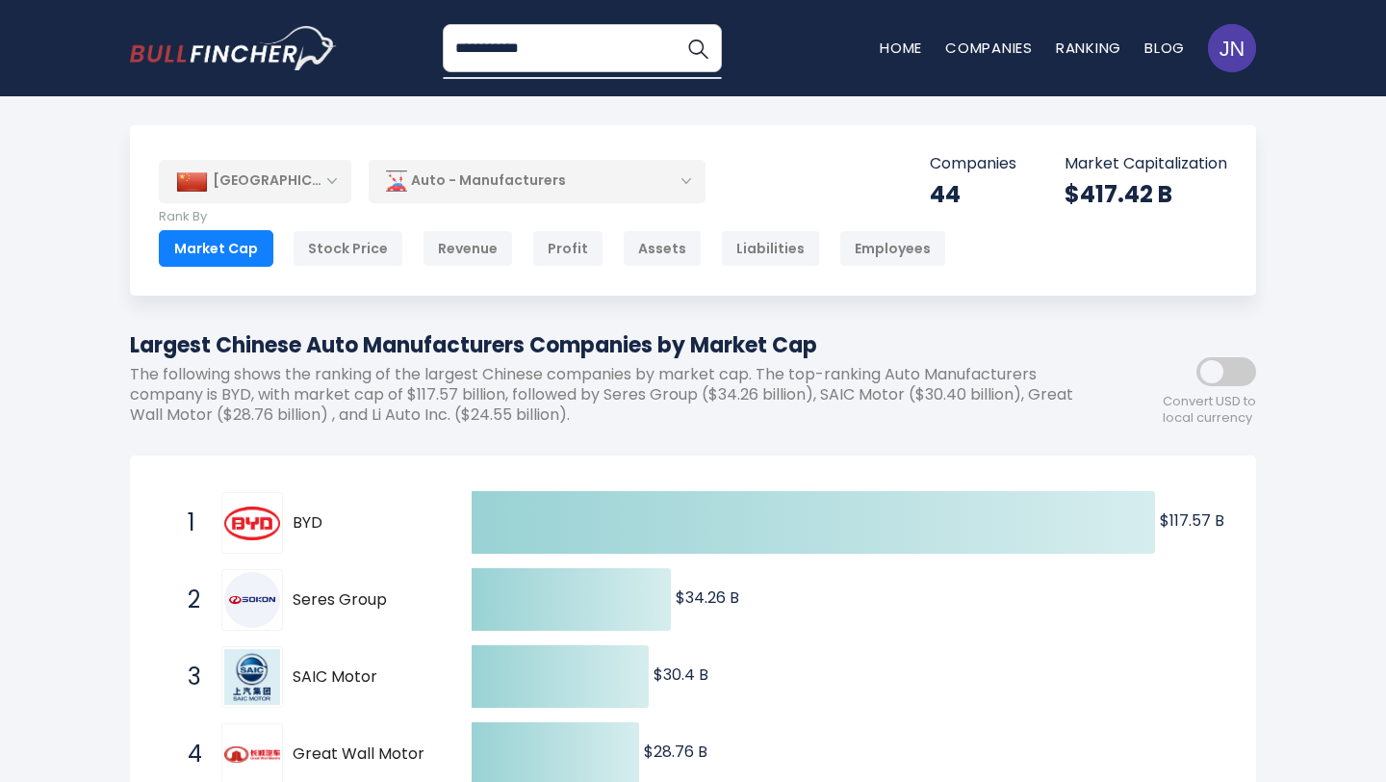
click at [617, 184] on div "Auto - Manufacturers" at bounding box center [537, 181] width 337 height 44
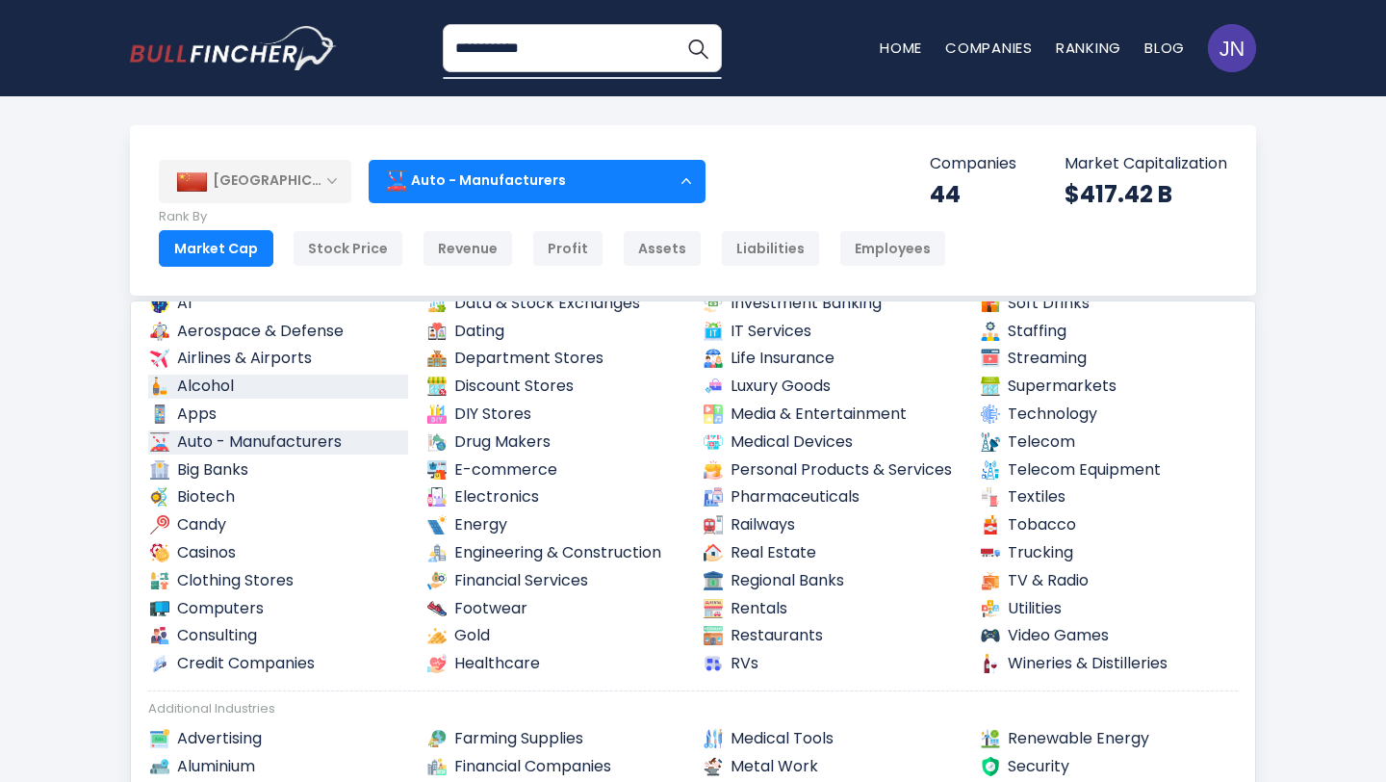
scroll to position [73, 0]
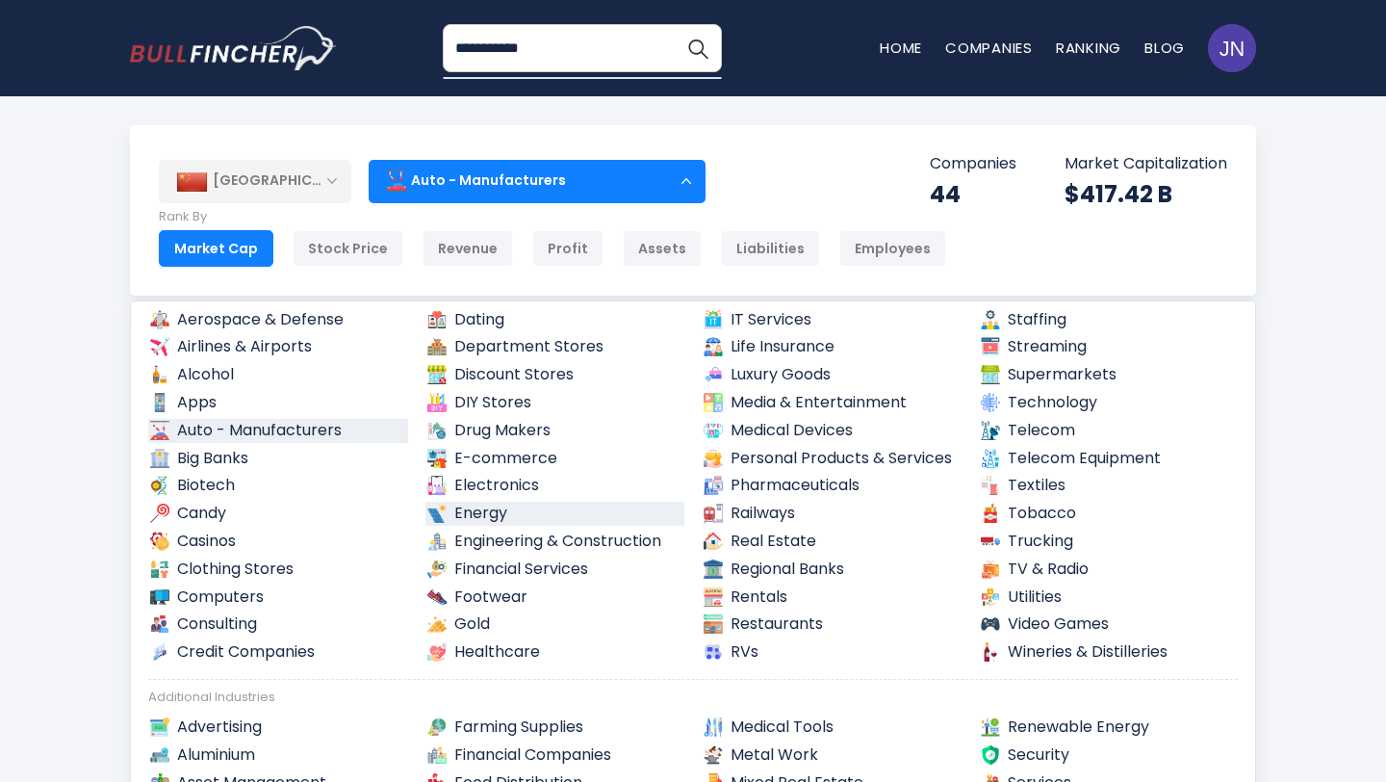
click at [469, 516] on link "Energy" at bounding box center [556, 514] width 260 height 24
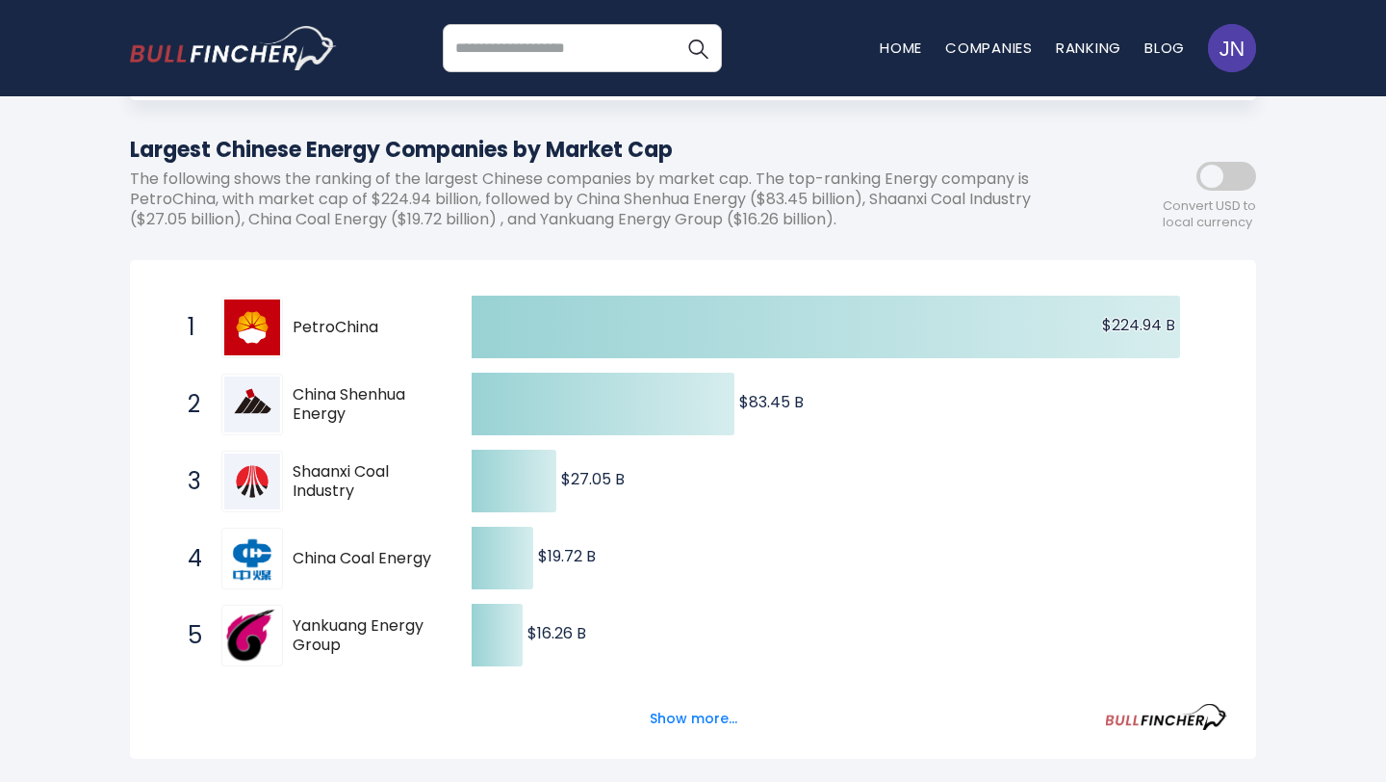
scroll to position [211, 0]
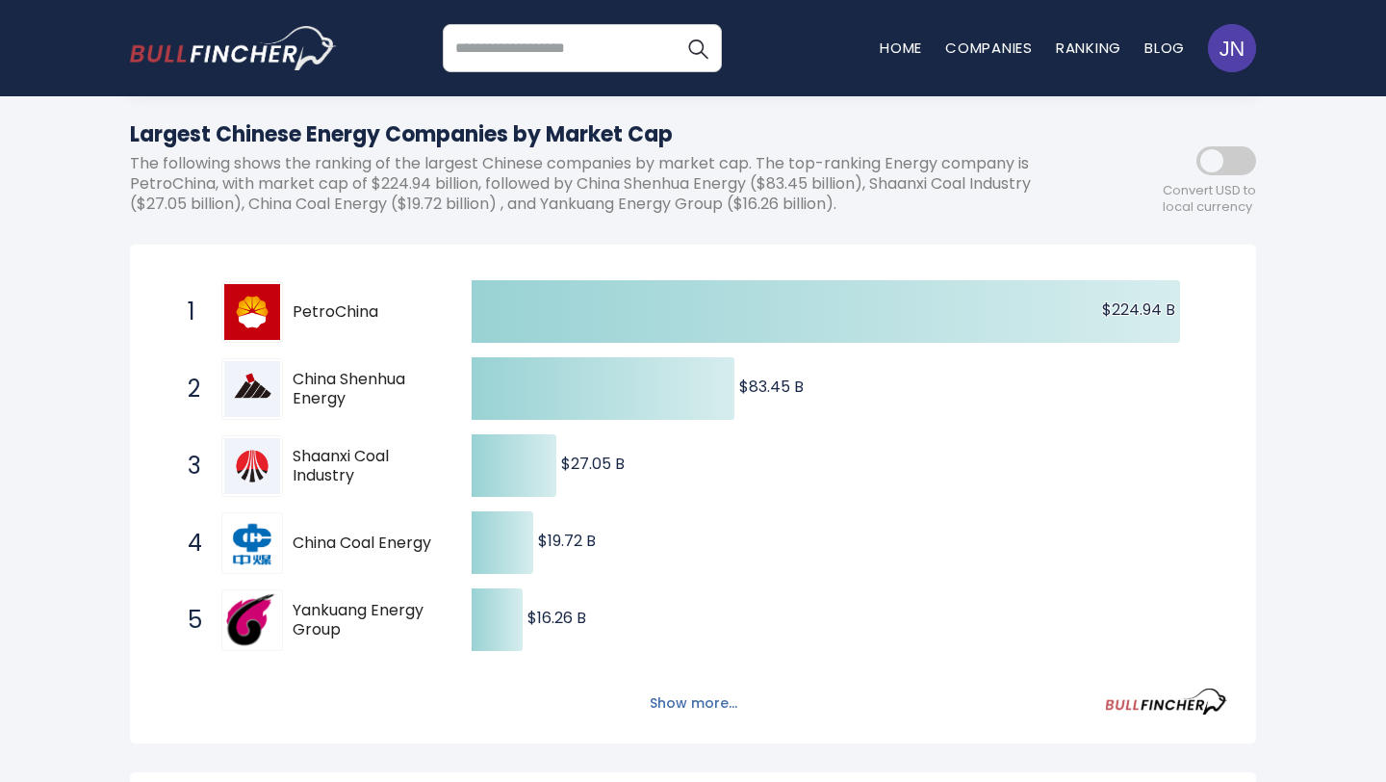
click at [653, 694] on button "Show more..." at bounding box center [693, 703] width 111 height 32
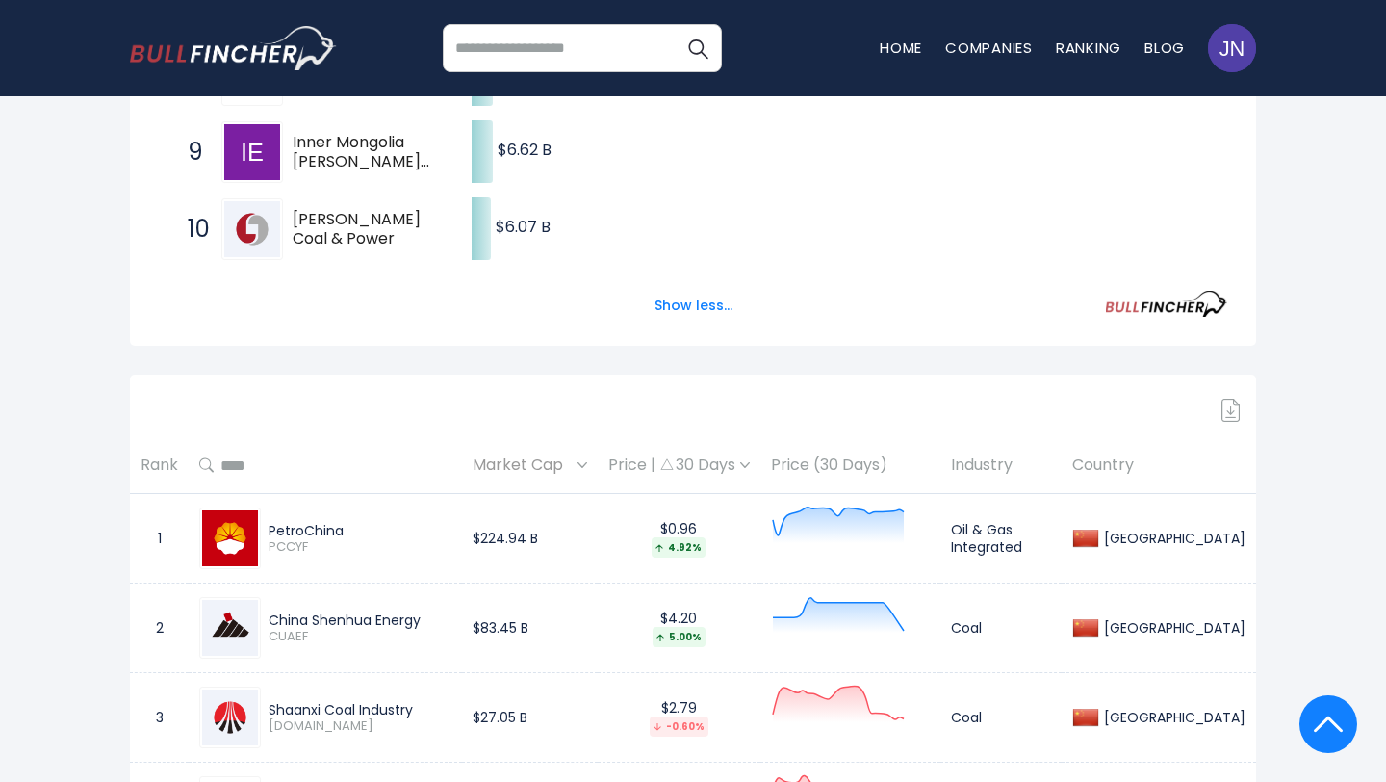
scroll to position [1022, 0]
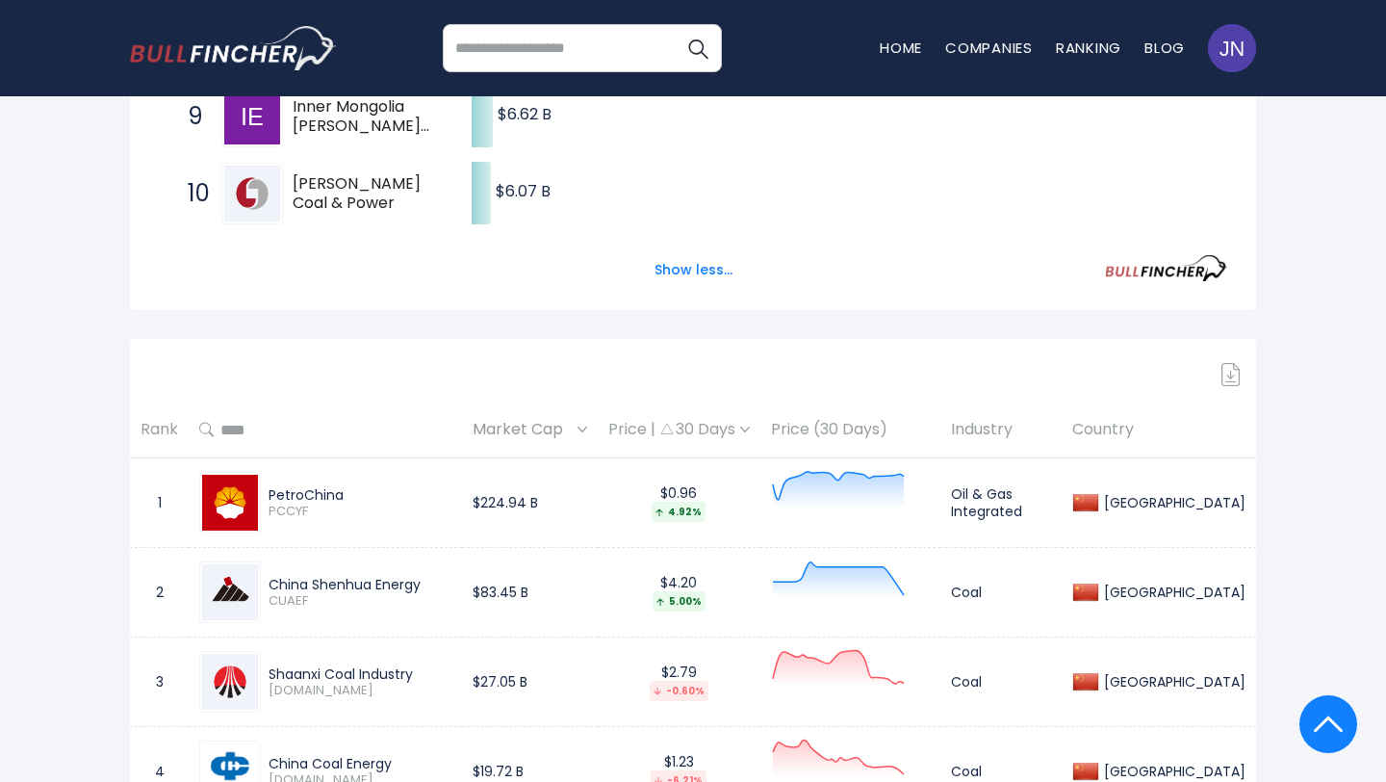
drag, startPoint x: 364, startPoint y: 497, endPoint x: 268, endPoint y: 488, distance: 96.7
click at [268, 488] on div "PetroChina PCCYF" at bounding box center [356, 503] width 191 height 34
copy div "PetroChina"
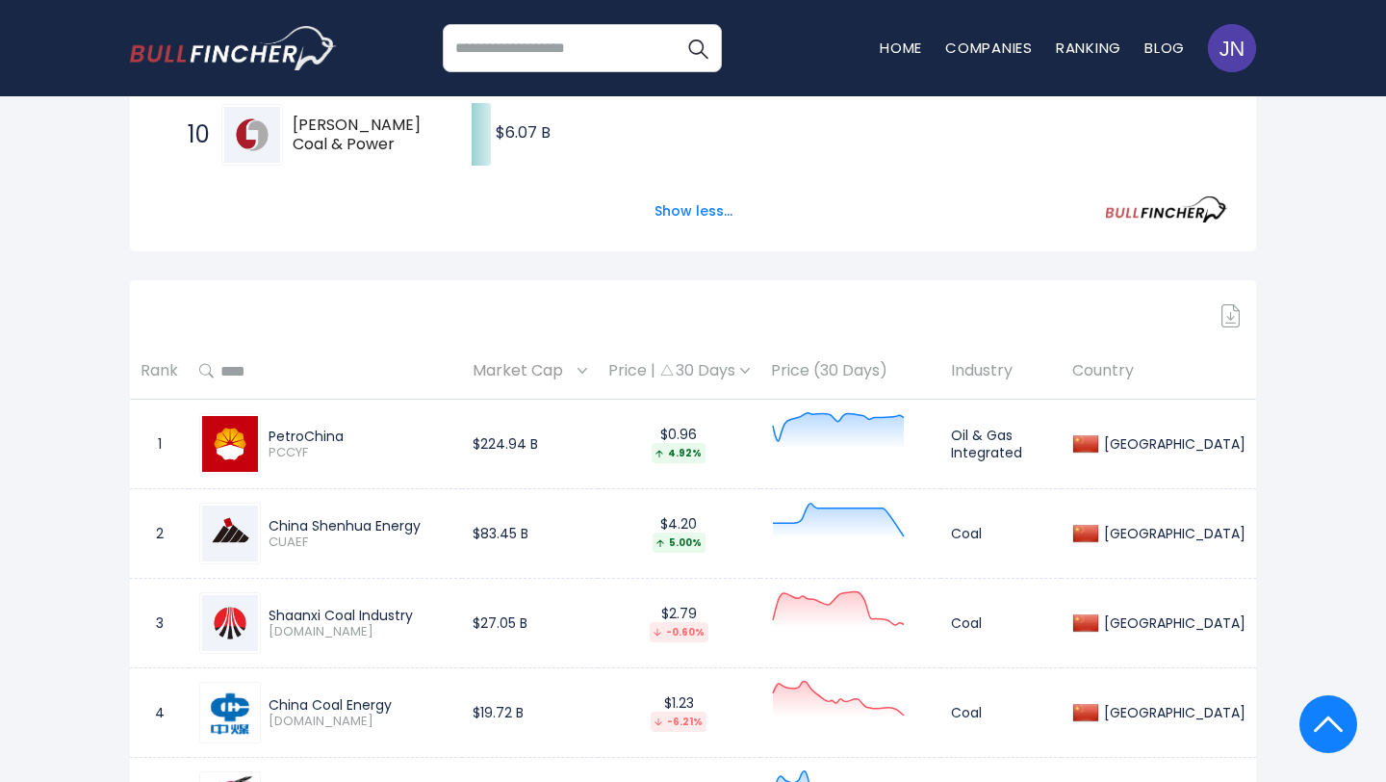
drag, startPoint x: 440, startPoint y: 530, endPoint x: 271, endPoint y: 523, distance: 168.6
click at [271, 523] on div "China Shenhua Energy" at bounding box center [360, 525] width 183 height 17
copy div "China Shenhua Energy"
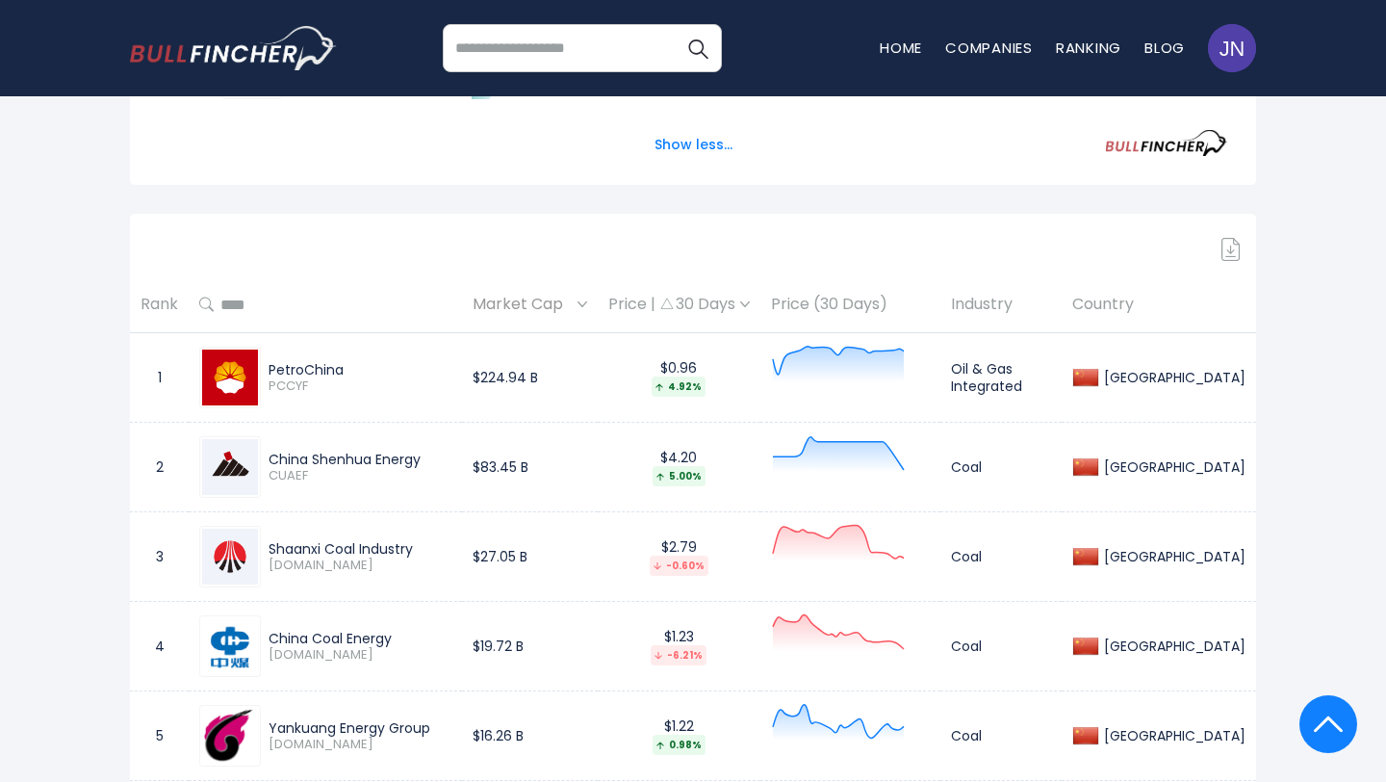
scroll to position [1158, 0]
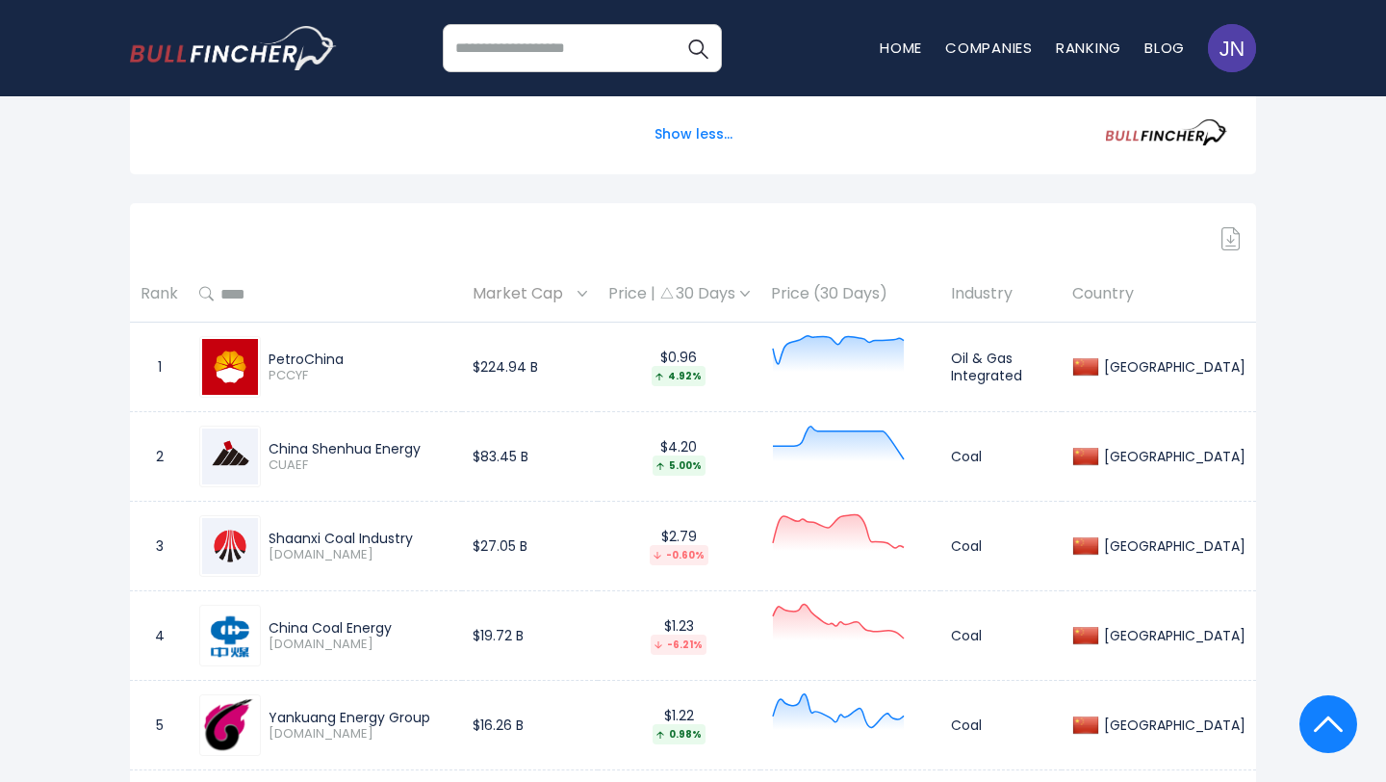
drag, startPoint x: 422, startPoint y: 542, endPoint x: 264, endPoint y: 536, distance: 158.0
click at [264, 536] on div "Shaanxi Coal Industry 601225.SS" at bounding box center [356, 546] width 191 height 34
copy div "Shaanxi Coal Industry"
drag, startPoint x: 400, startPoint y: 614, endPoint x: 398, endPoint y: 632, distance: 18.5
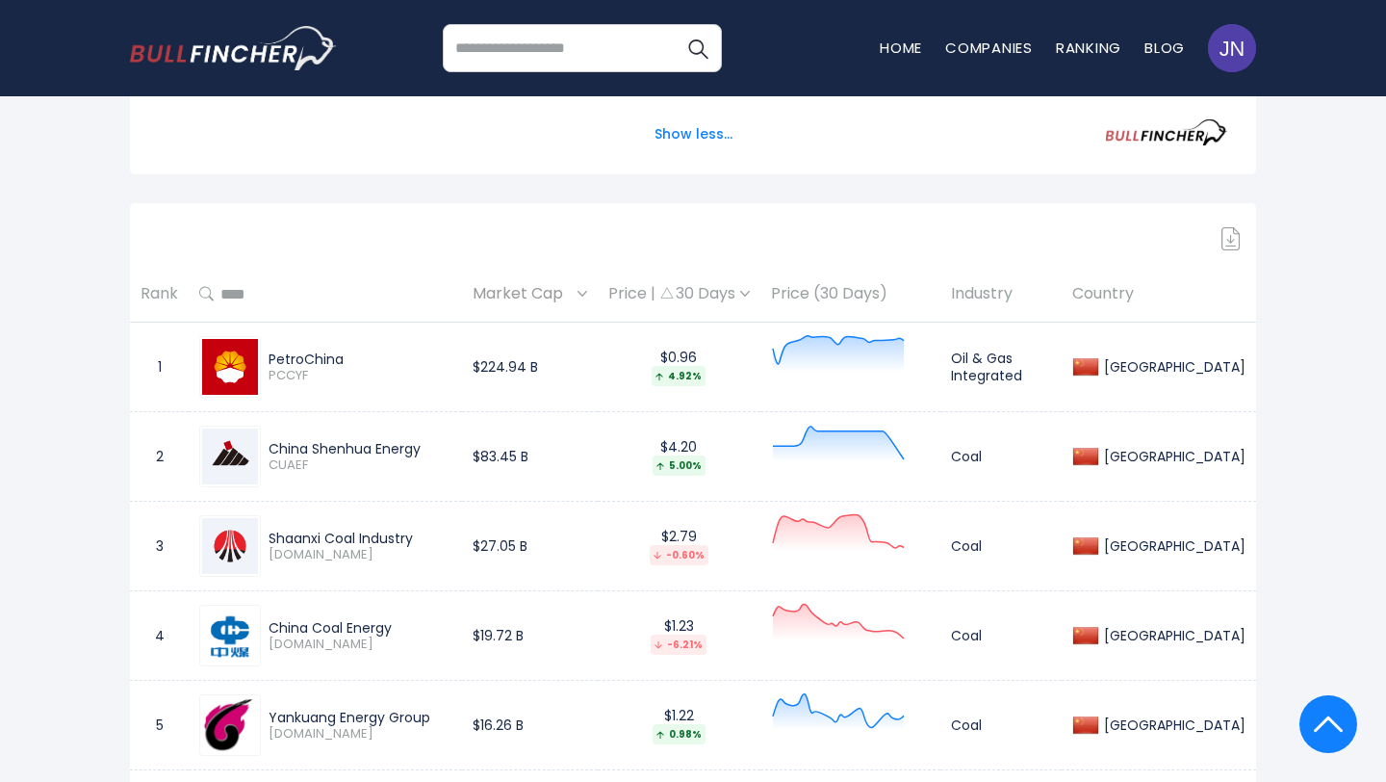
click at [398, 632] on div "China Coal Energy 1898.HK" at bounding box center [325, 636] width 252 height 62
copy div "China Coal Energy"
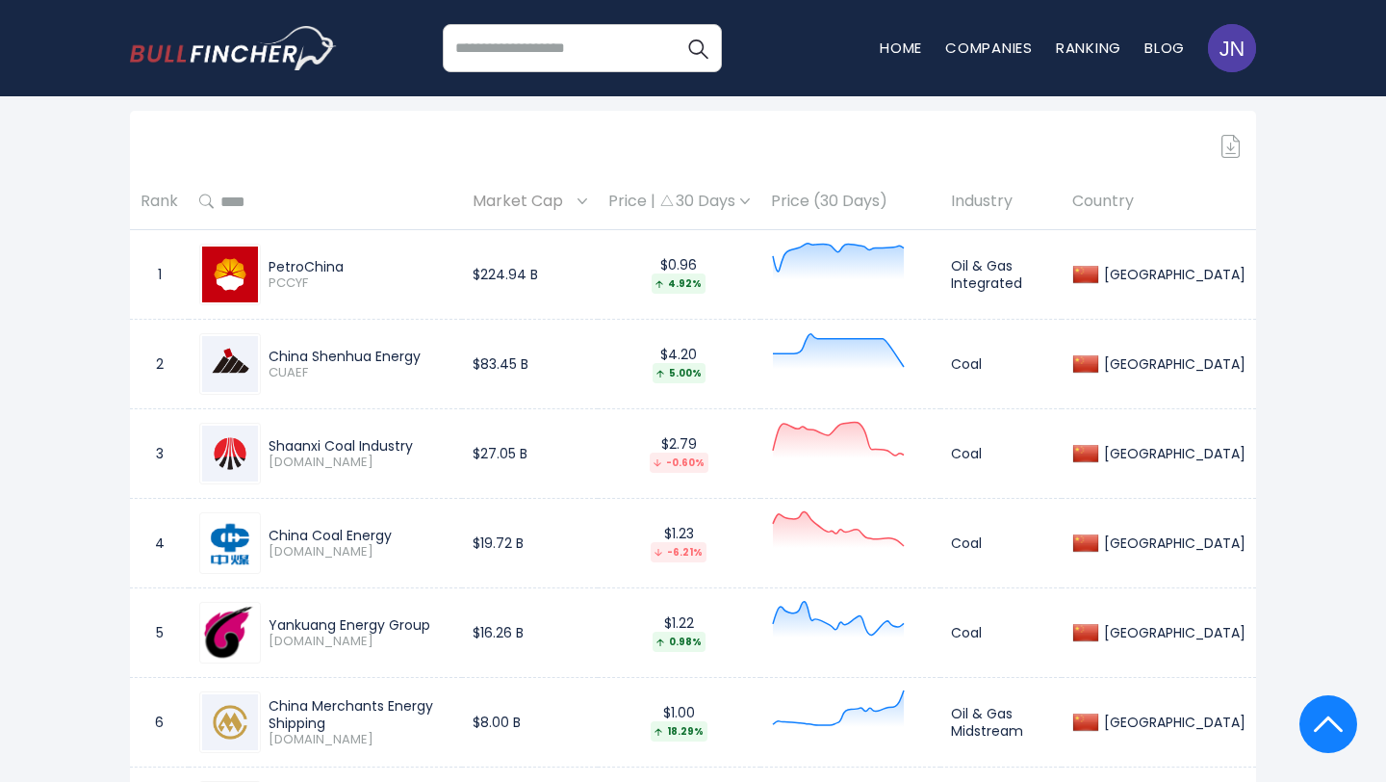
scroll to position [1273, 0]
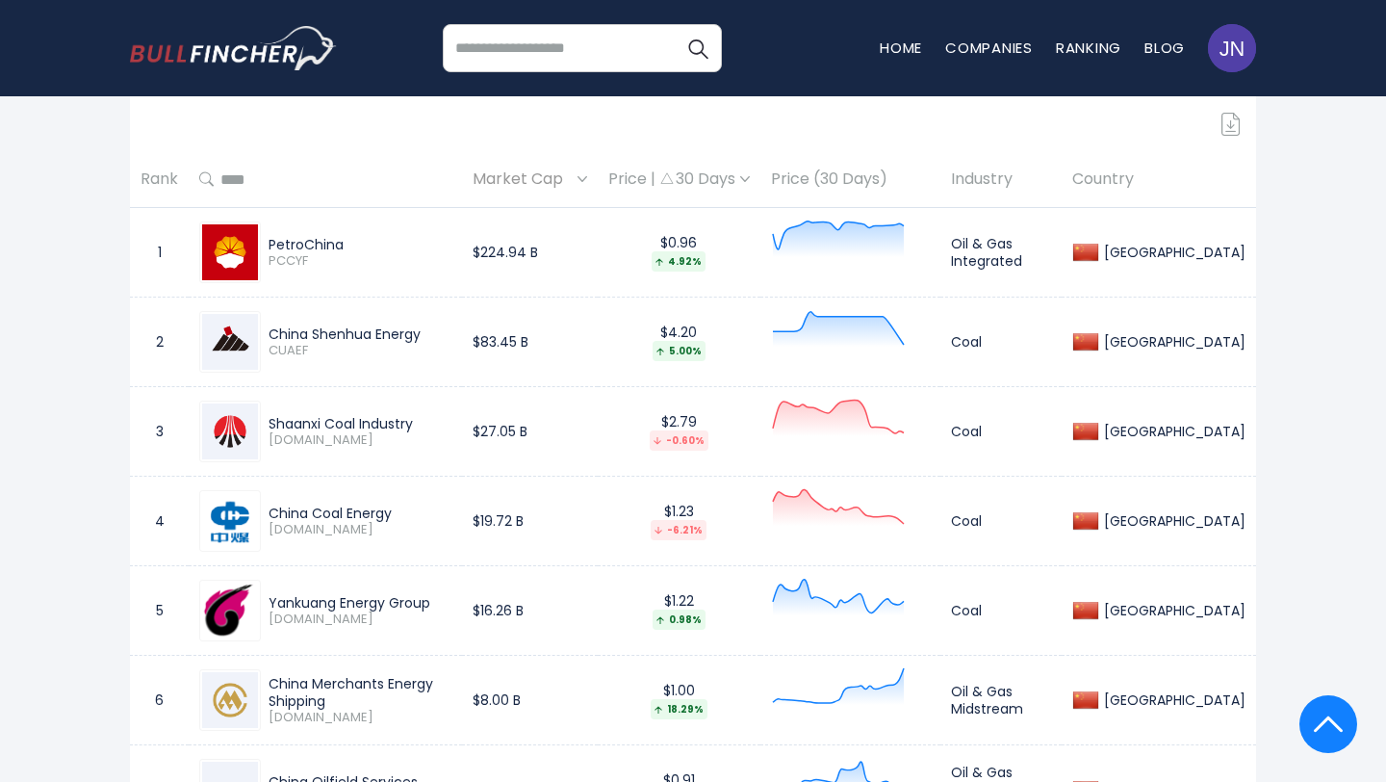
drag, startPoint x: 437, startPoint y: 598, endPoint x: 268, endPoint y: 601, distance: 169.5
click at [269, 600] on div "Yankuang Energy Group" at bounding box center [360, 602] width 183 height 17
copy div "Yankuang Energy Group"
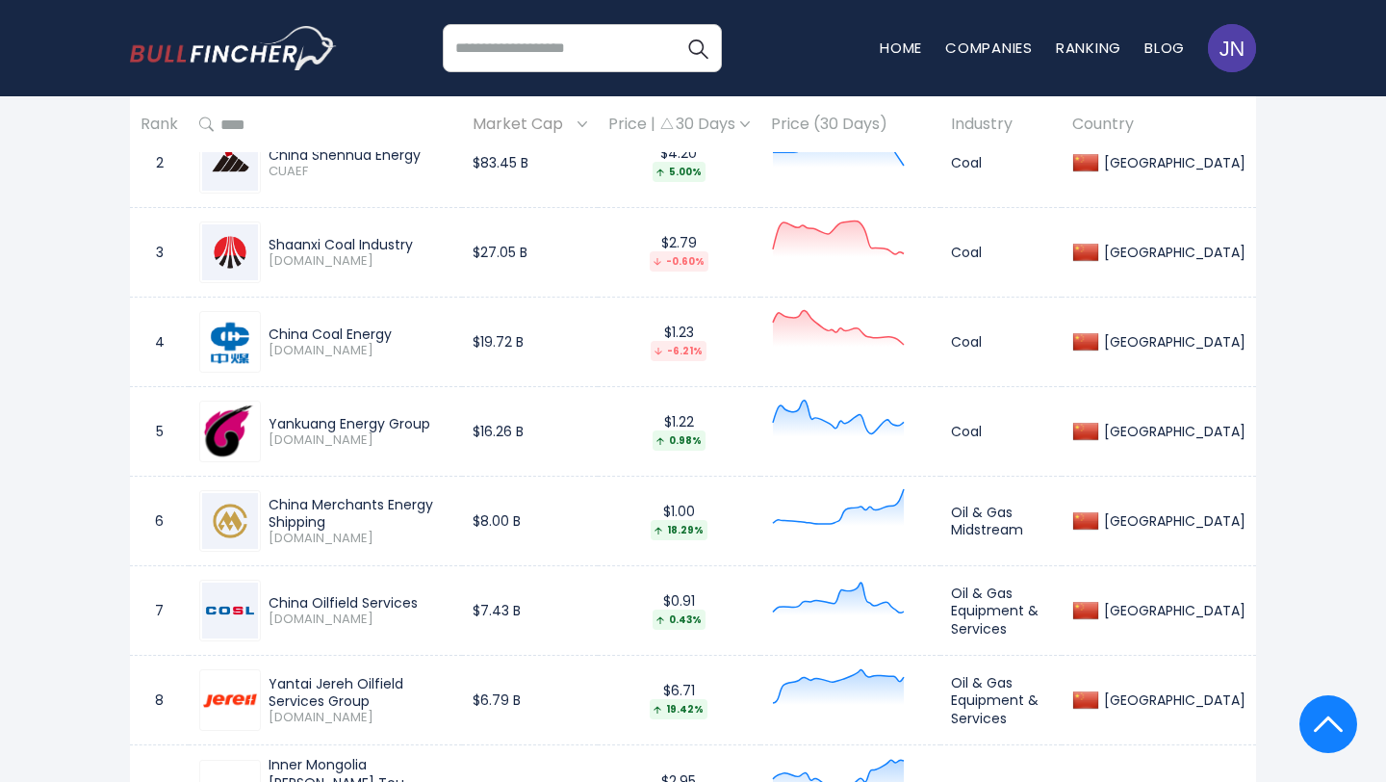
scroll to position [1461, 0]
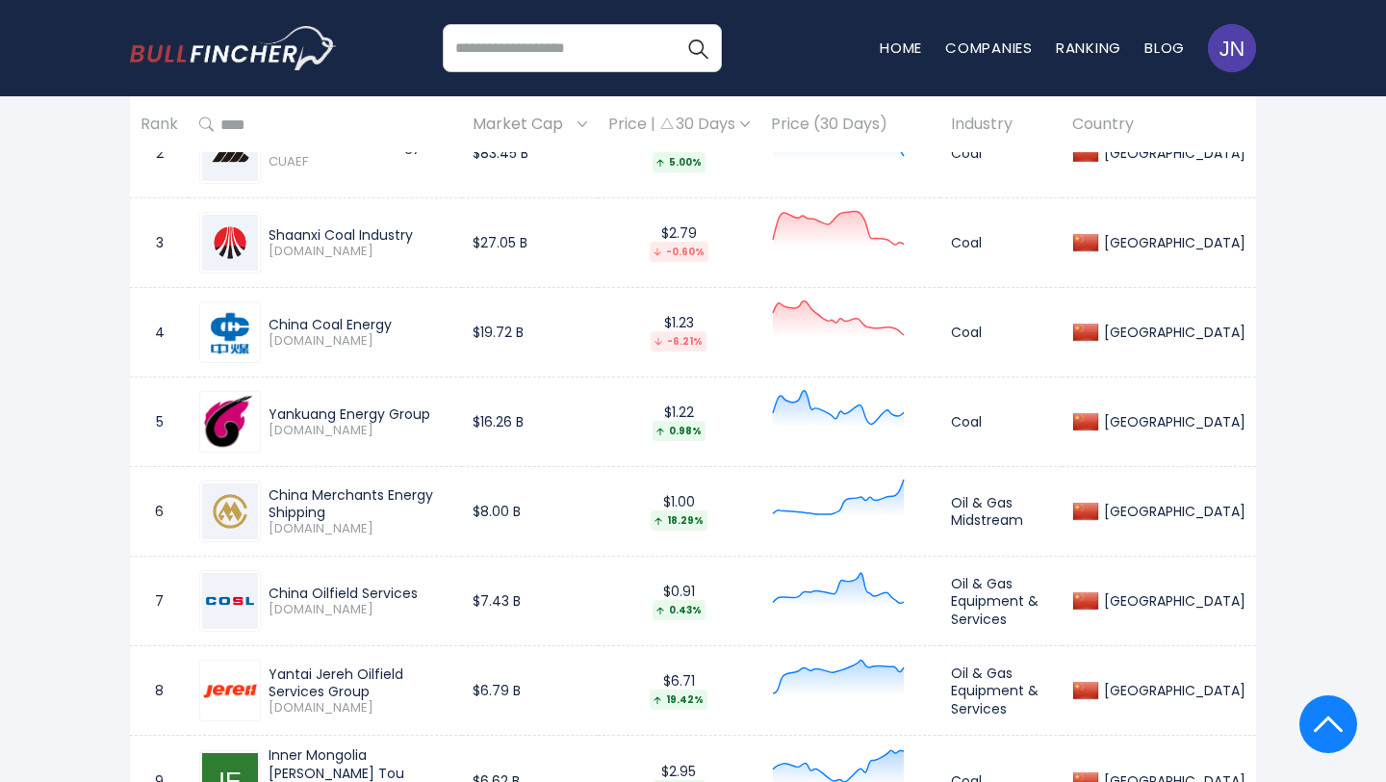
drag, startPoint x: 270, startPoint y: 499, endPoint x: 496, endPoint y: 499, distance: 226.2
click at [451, 499] on div "China Merchants Energy Shipping" at bounding box center [360, 503] width 183 height 35
copy div "China Merchants Energy Shipping"
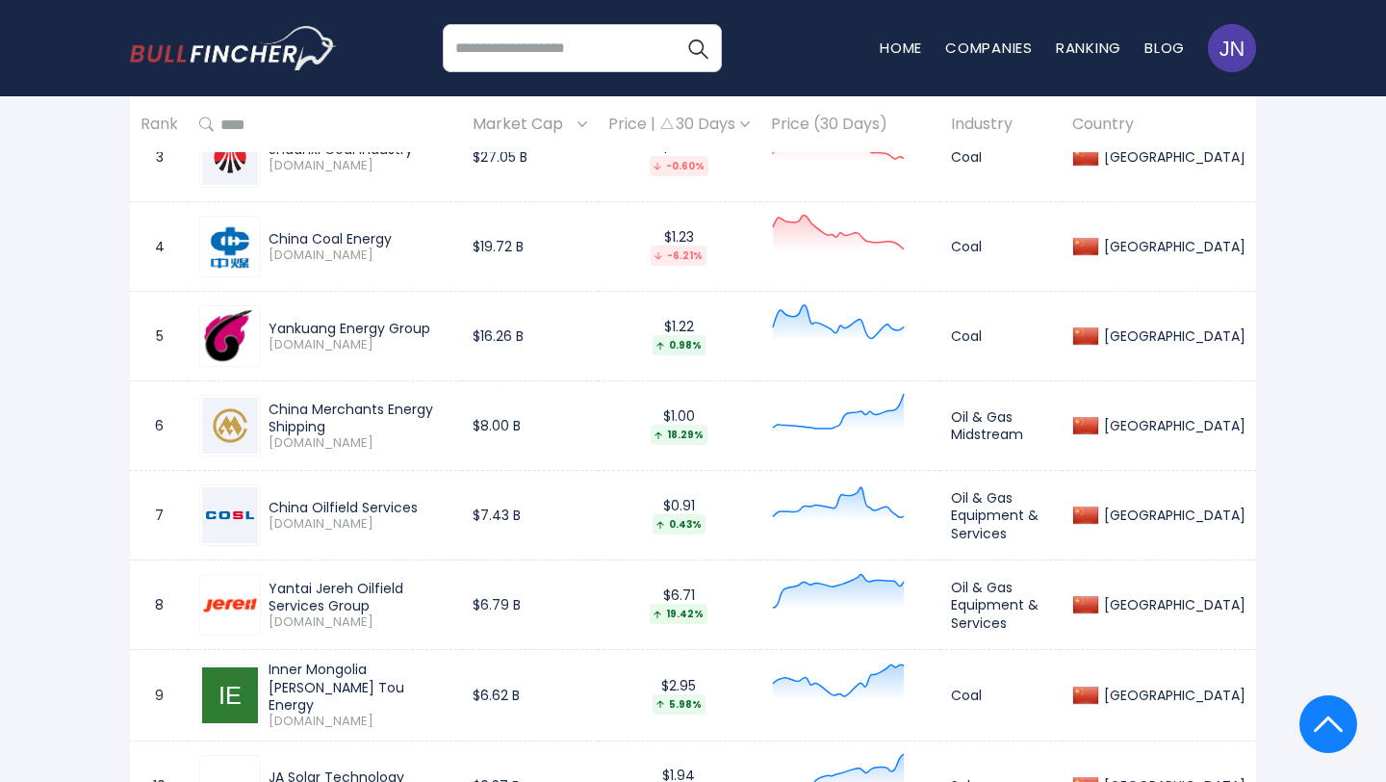
drag, startPoint x: 422, startPoint y: 508, endPoint x: 277, endPoint y: 507, distance: 144.4
click at [277, 506] on div "China Oilfield Services" at bounding box center [360, 507] width 183 height 17
click at [331, 529] on span "2883.HK" at bounding box center [360, 524] width 183 height 16
drag, startPoint x: 268, startPoint y: 503, endPoint x: 454, endPoint y: 506, distance: 186.8
click at [451, 506] on div "China Oilfield Services 2883.HK" at bounding box center [356, 516] width 191 height 34
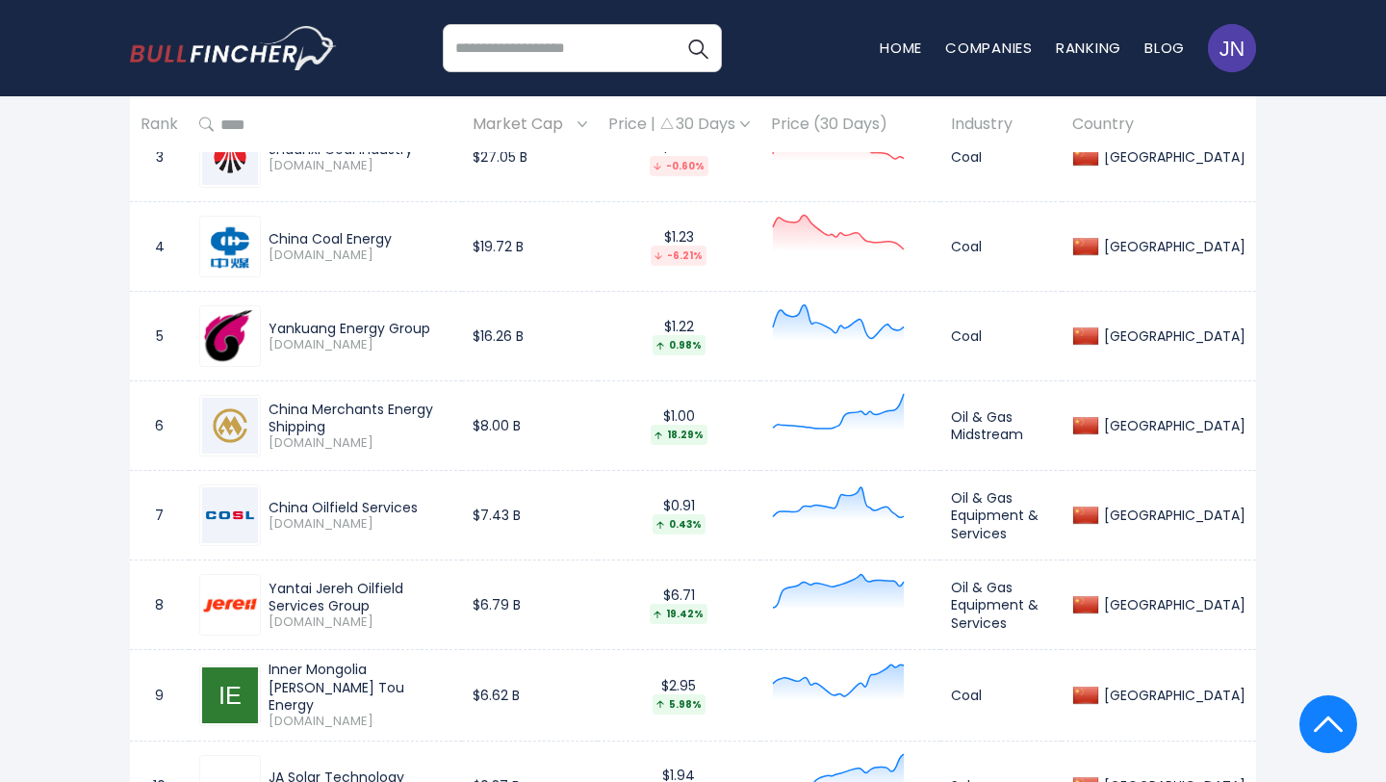
copy div "China Oilfield Services"
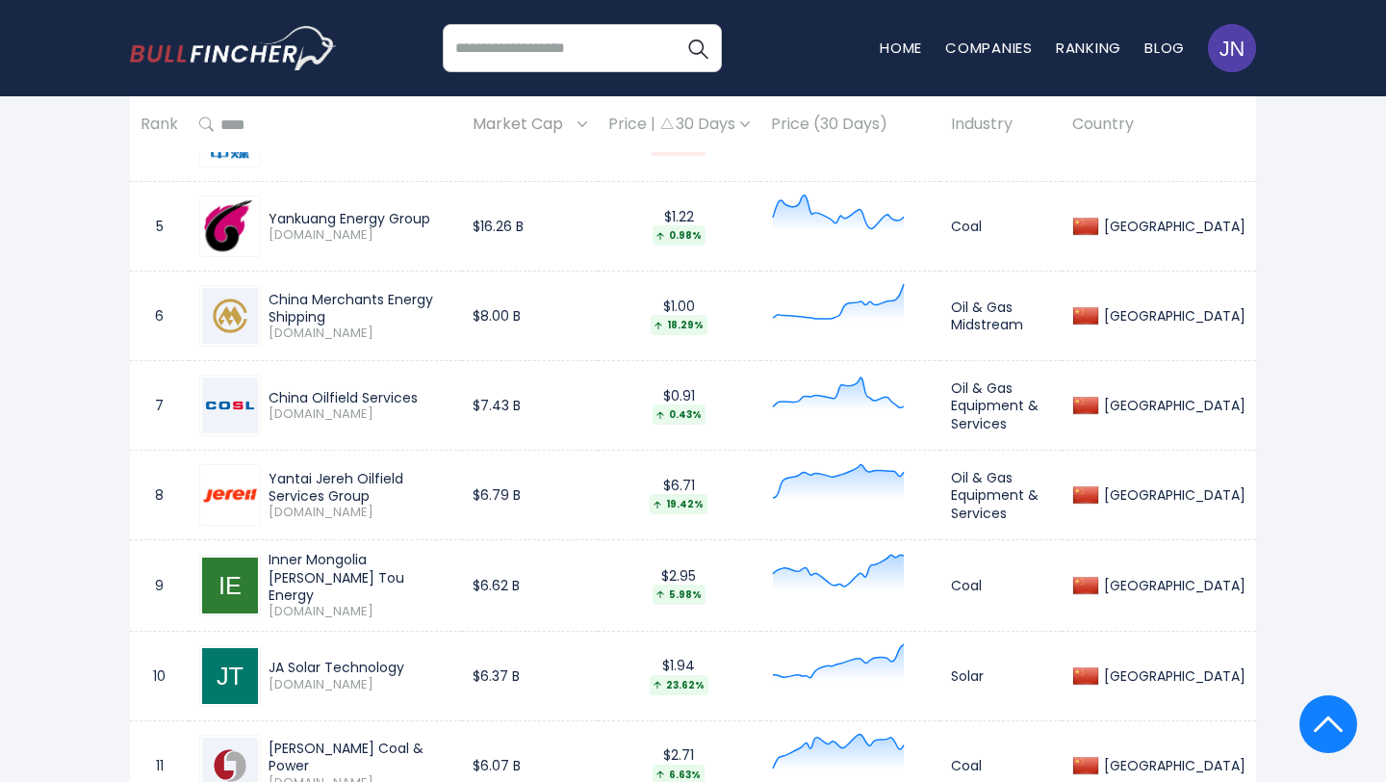
scroll to position [1686, 0]
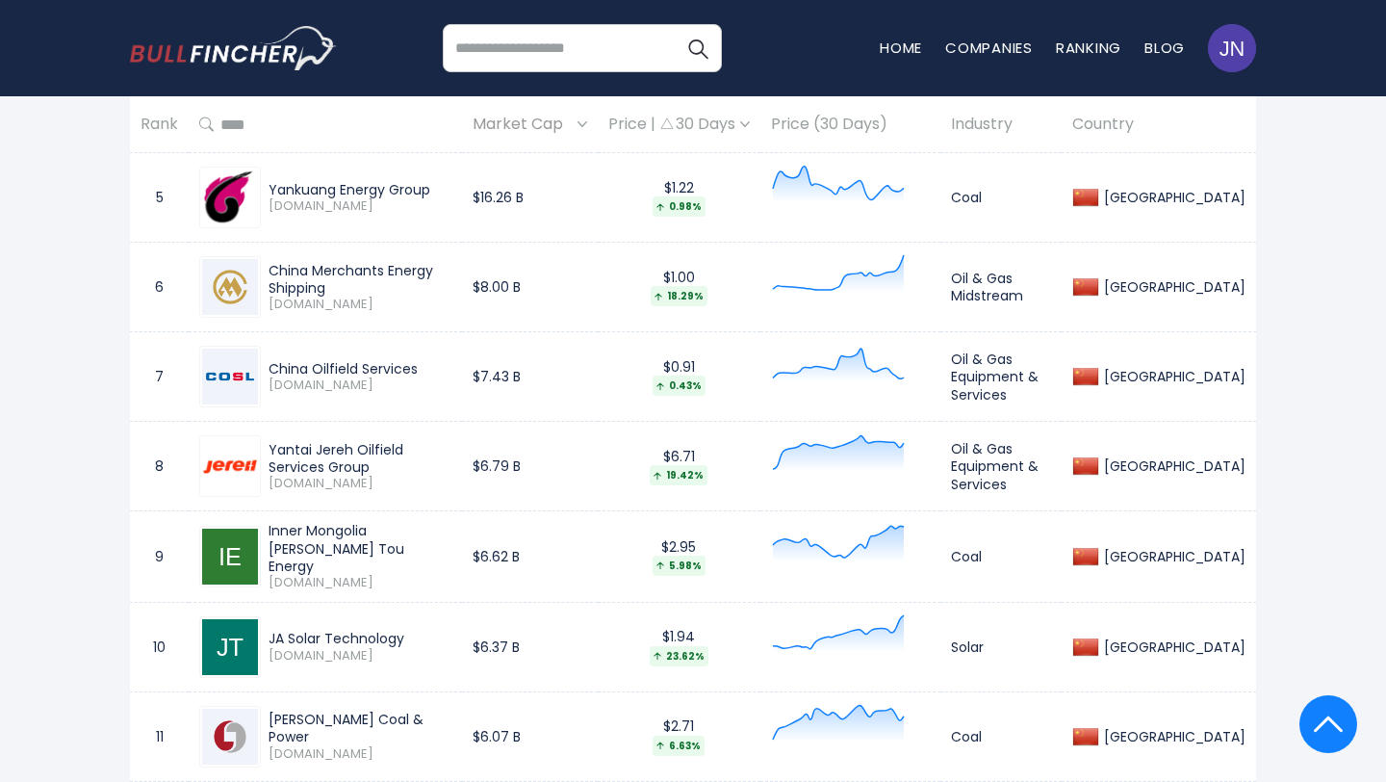
drag, startPoint x: 479, startPoint y: 446, endPoint x: 270, endPoint y: 443, distance: 209.9
click at [270, 443] on div "Yantai Jereh Oilfield Services Group" at bounding box center [360, 458] width 183 height 35
click at [371, 476] on span "002353.SZ" at bounding box center [360, 484] width 183 height 16
drag, startPoint x: 269, startPoint y: 445, endPoint x: 319, endPoint y: 473, distance: 57.3
click at [319, 473] on div "Yantai Jereh Oilfield Services Group" at bounding box center [360, 458] width 183 height 35
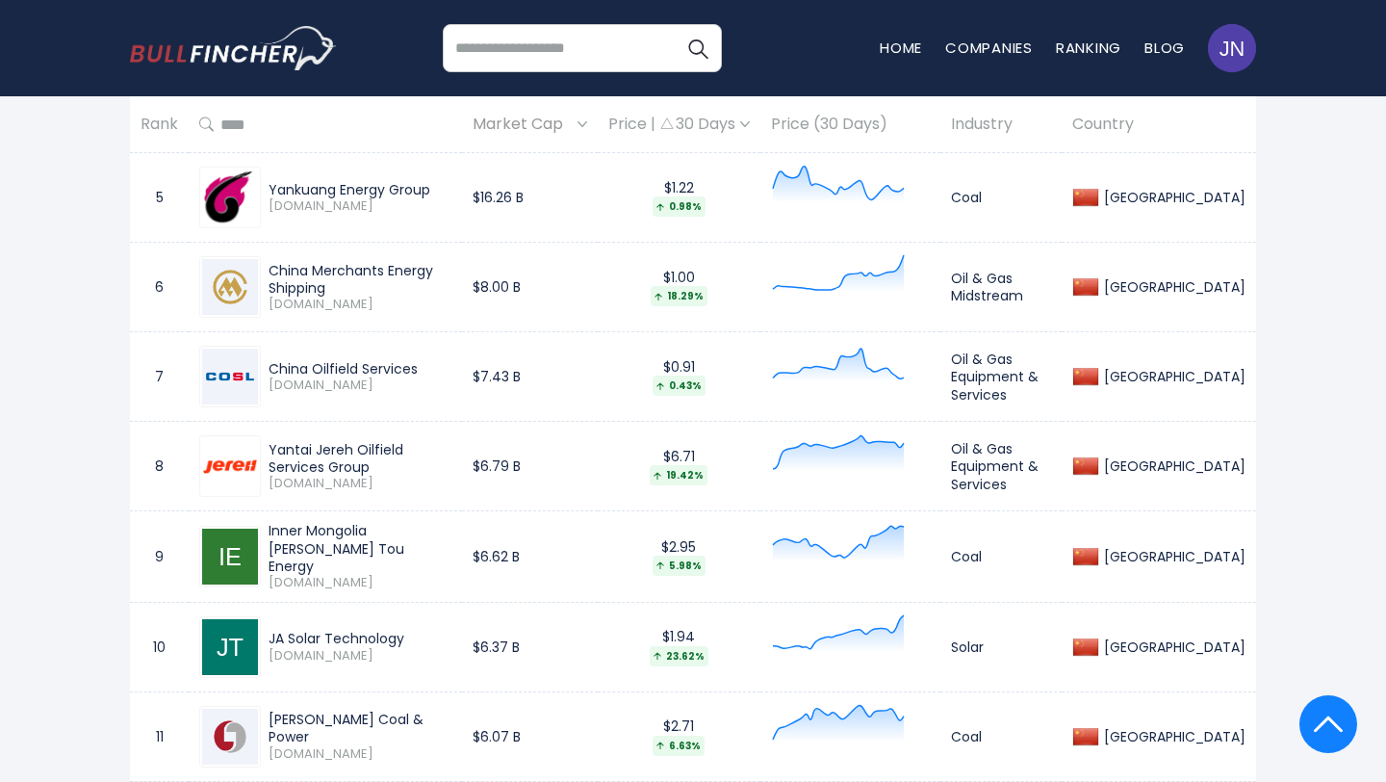
copy div "Yantai Jereh Oilfield Services Group"
drag, startPoint x: 268, startPoint y: 544, endPoint x: 492, endPoint y: 538, distance: 224.4
click at [451, 538] on div "Inner Mongolia Dian Tou Energy" at bounding box center [360, 548] width 183 height 53
drag, startPoint x: 490, startPoint y: 544, endPoint x: 269, endPoint y: 547, distance: 221.4
click at [268, 544] on div "Inner Mongolia Dian Tou Energy 002128.SZ" at bounding box center [356, 556] width 191 height 68
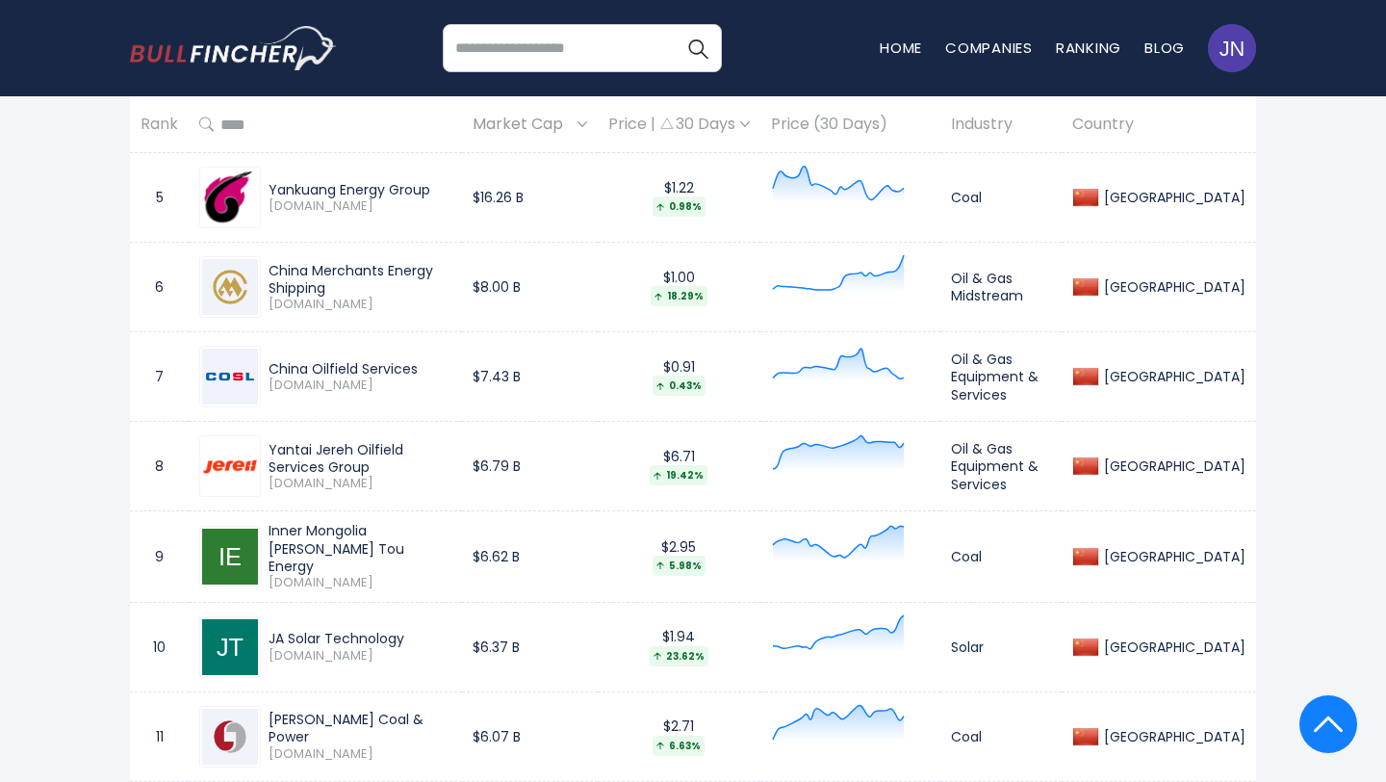
copy div "Inner Mongolia Dian Tou Energy"
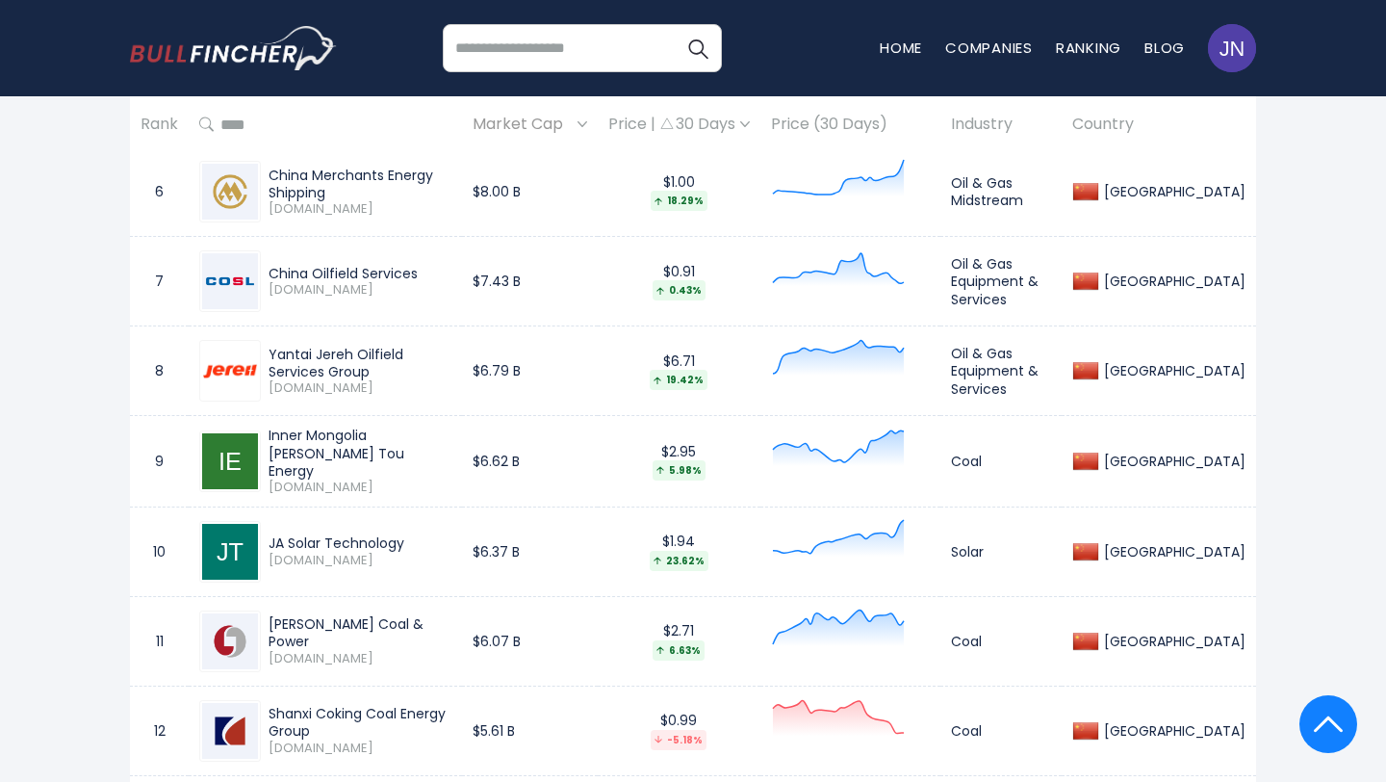
scroll to position [1792, 0]
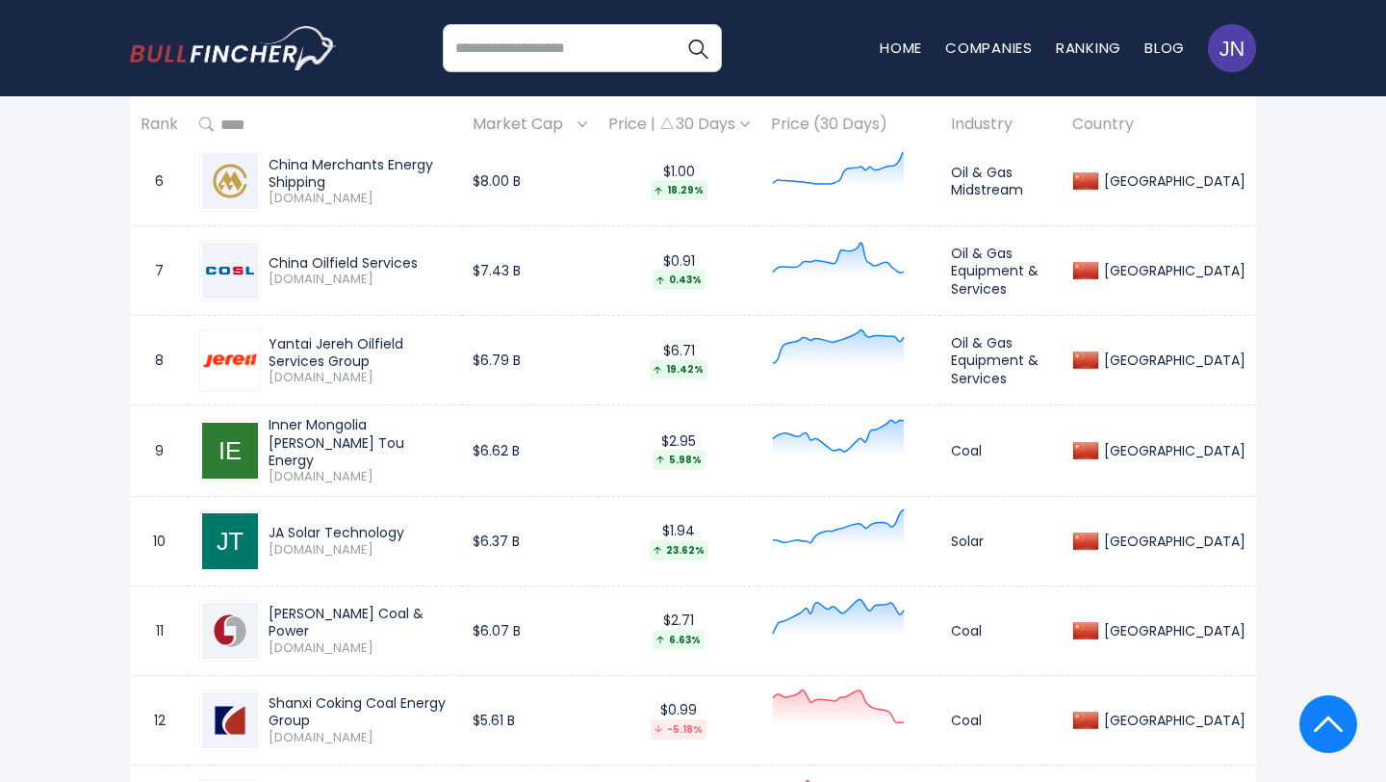
click at [462, 539] on td "JA Solar Technology 002459.SZ" at bounding box center [325, 541] width 273 height 90
drag, startPoint x: 419, startPoint y: 536, endPoint x: 262, endPoint y: 528, distance: 157.2
click at [263, 528] on div "JA Solar Technology 002459.SZ" at bounding box center [356, 541] width 191 height 34
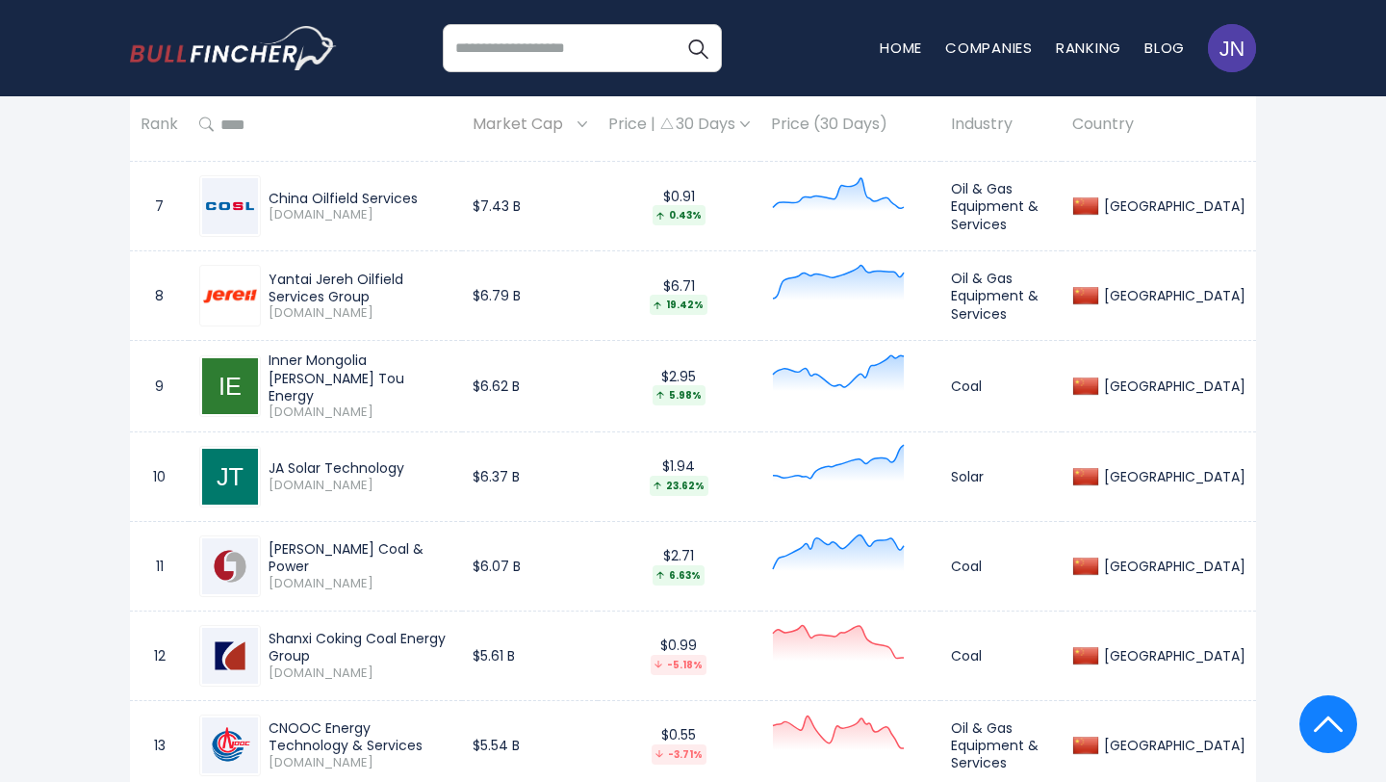
scroll to position [1863, 0]
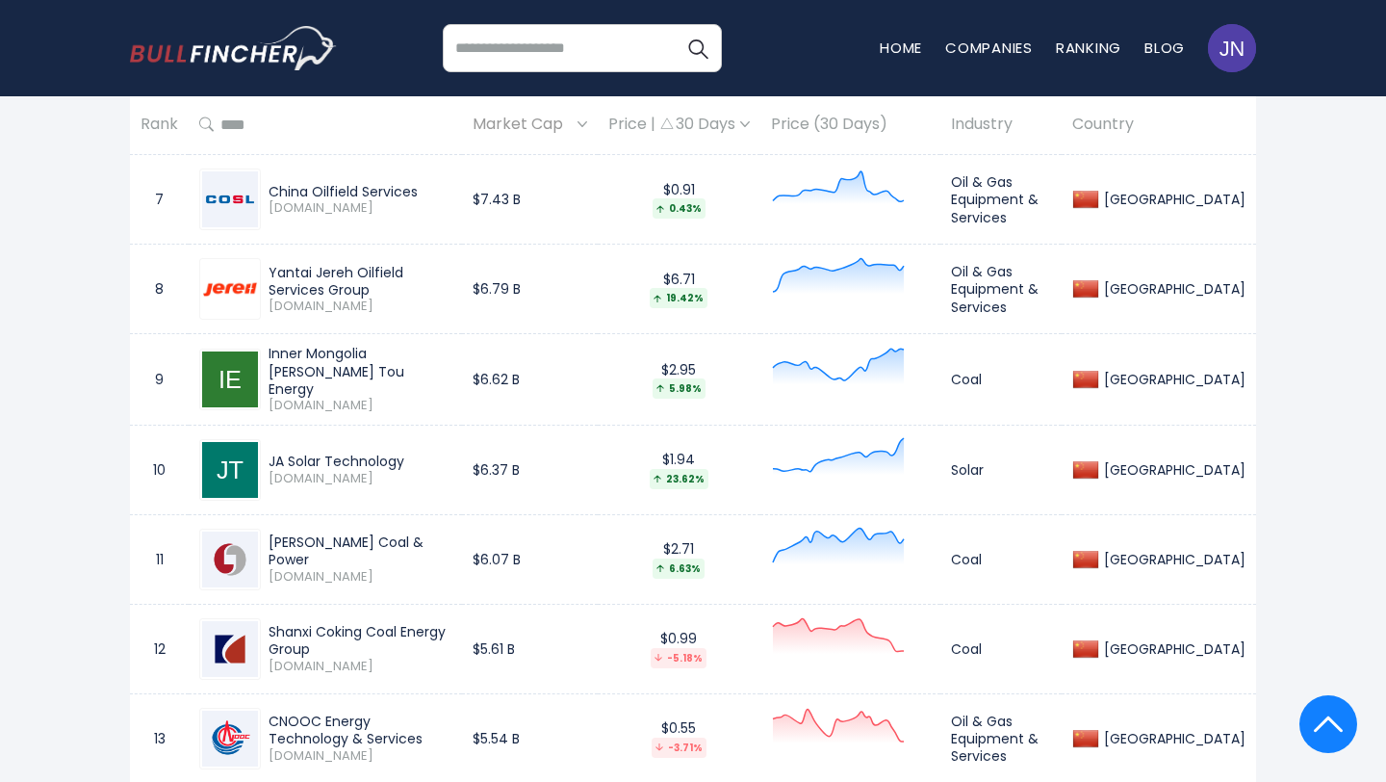
drag, startPoint x: 471, startPoint y: 545, endPoint x: 248, endPoint y: 551, distance: 222.5
click at [248, 551] on div "Henan Shenhuo Coal & Power 000933.SZ" at bounding box center [325, 560] width 252 height 62
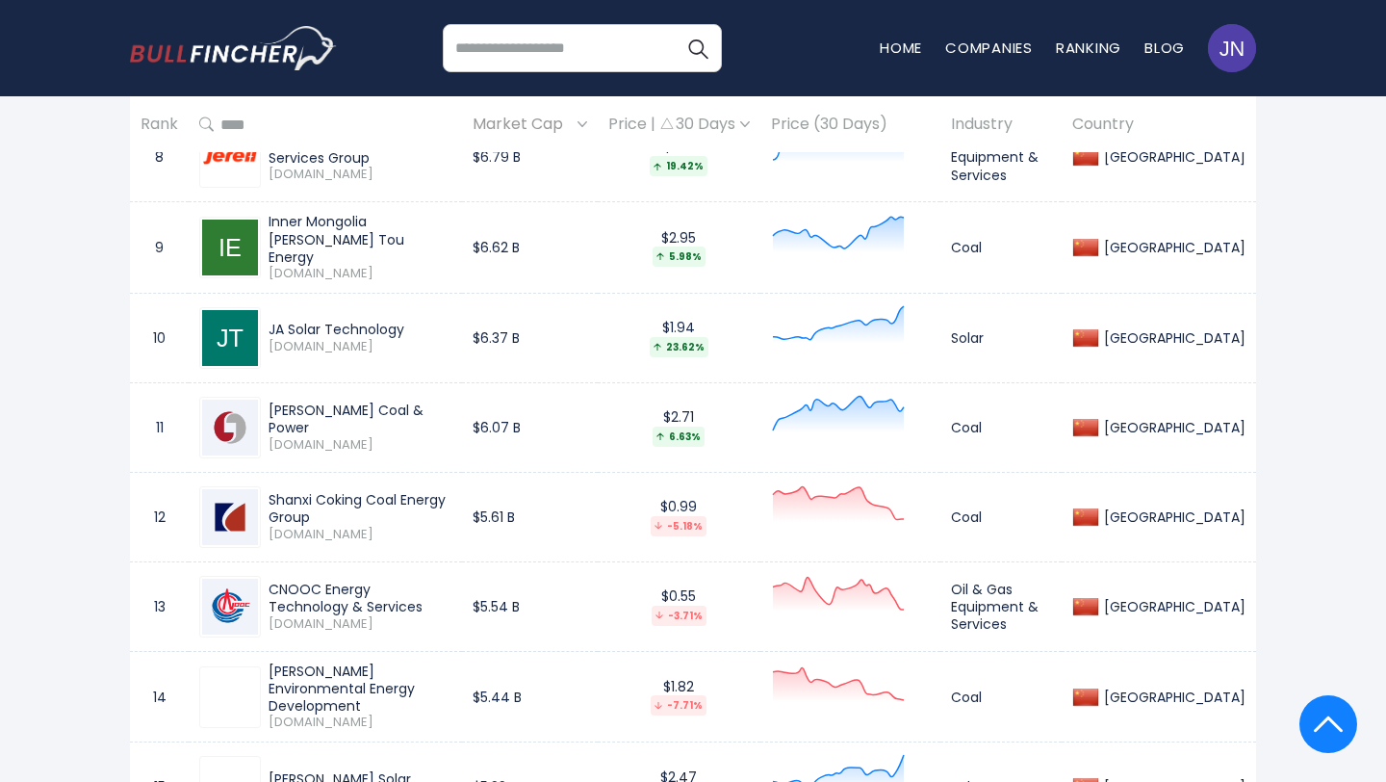
scroll to position [2009, 0]
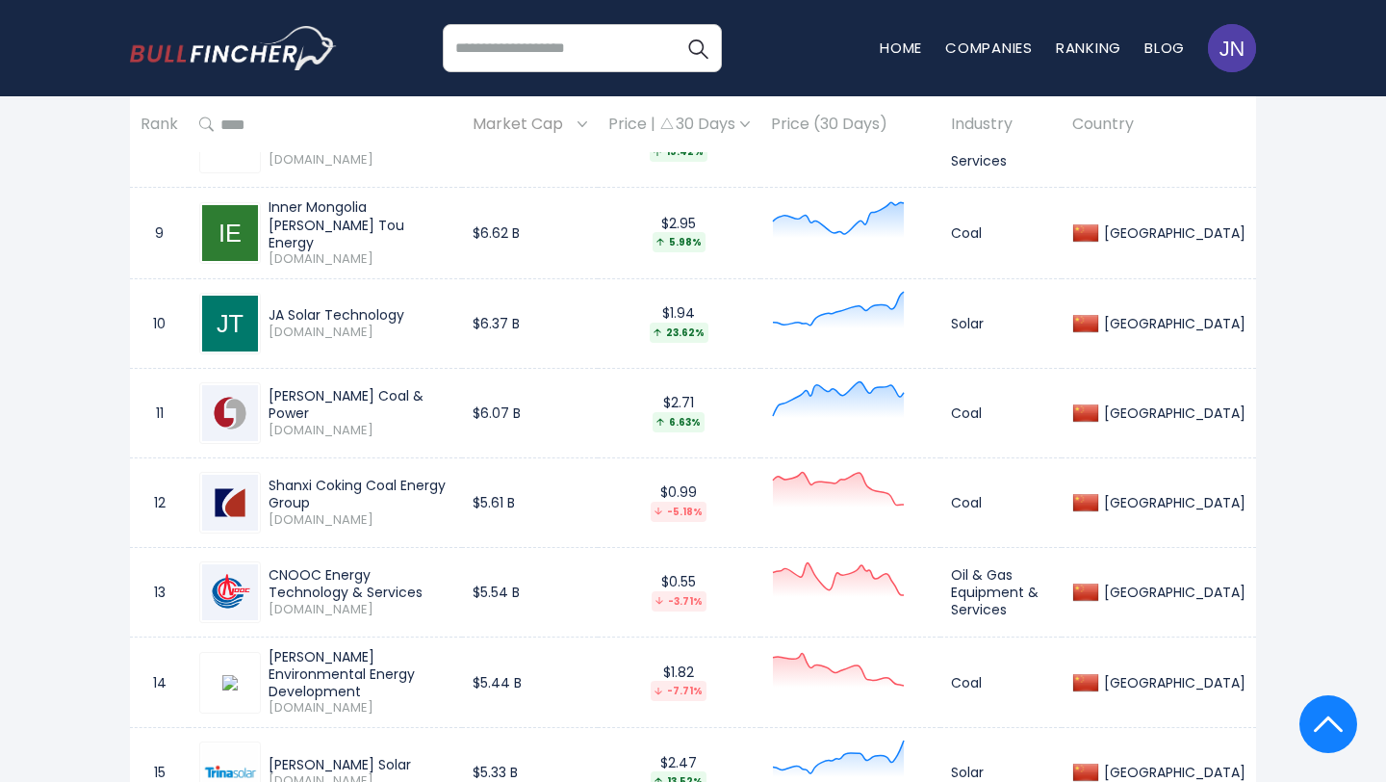
drag, startPoint x: 498, startPoint y: 496, endPoint x: 270, endPoint y: 497, distance: 228.2
click at [270, 497] on div "Shanxi Coking Coal Energy Group" at bounding box center [360, 494] width 183 height 35
drag, startPoint x: 263, startPoint y: 570, endPoint x: 349, endPoint y: 590, distance: 89.0
click at [349, 590] on div "CNOOC Energy Technology & Services 600968.SS" at bounding box center [356, 591] width 191 height 51
drag, startPoint x: 266, startPoint y: 660, endPoint x: 370, endPoint y: 681, distance: 105.9
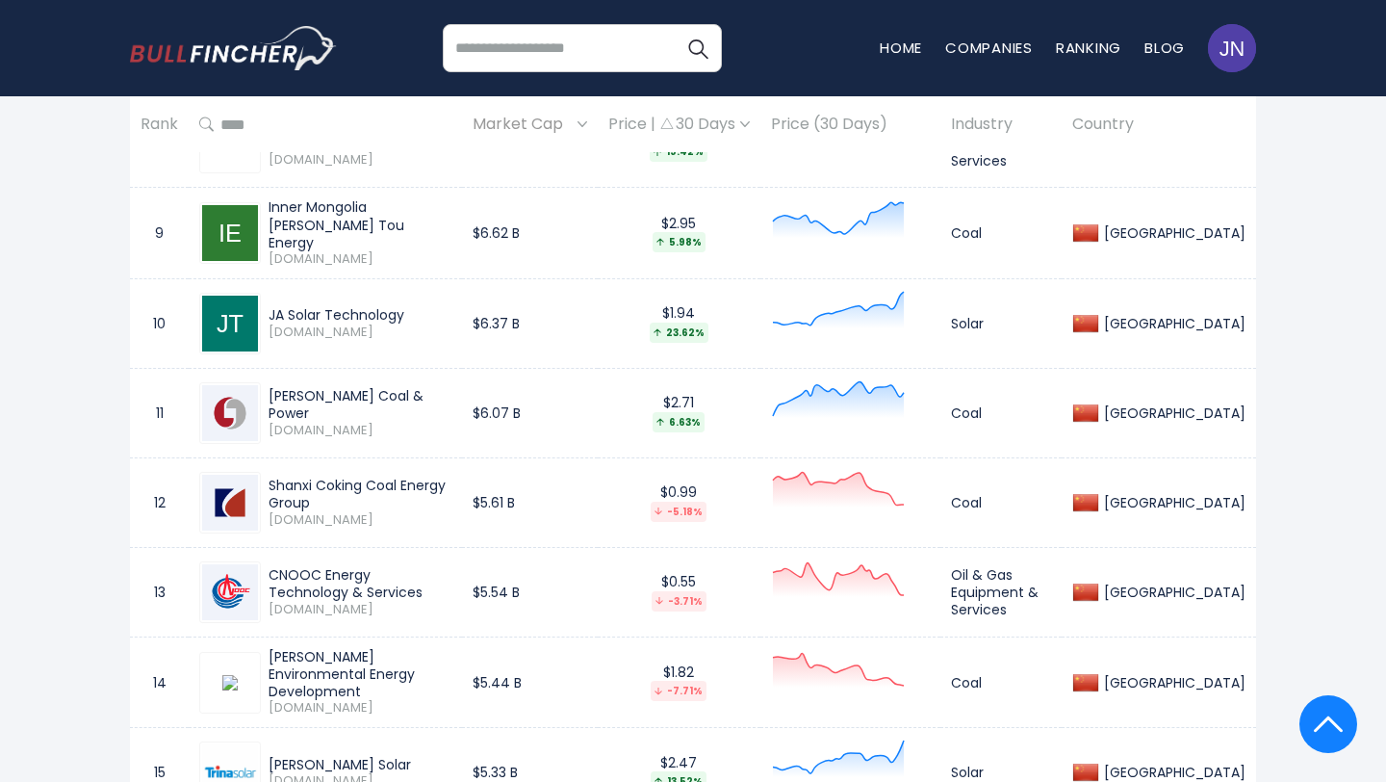
click at [369, 681] on div "Shanxi Lu'an Environmental Energy Development 601699.SS" at bounding box center [356, 682] width 191 height 68
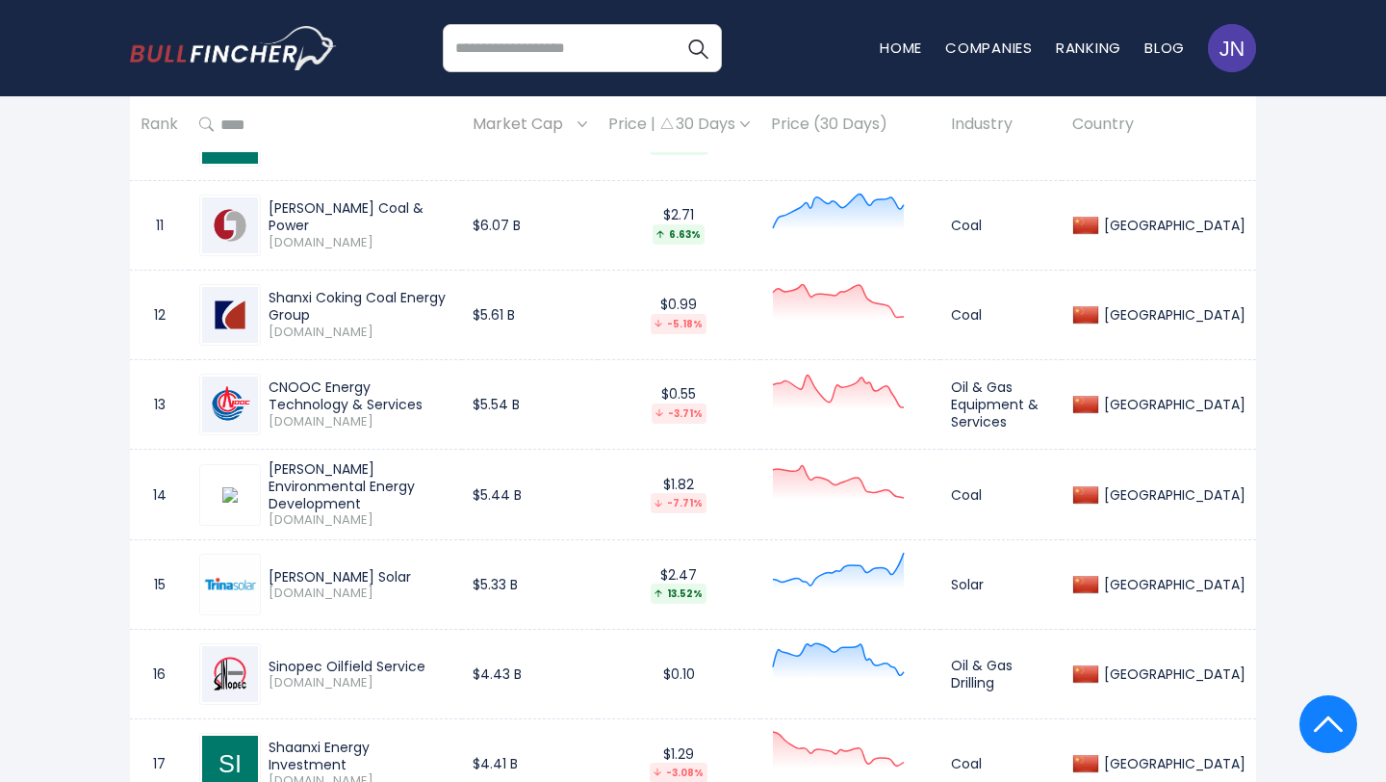
scroll to position [2210, 0]
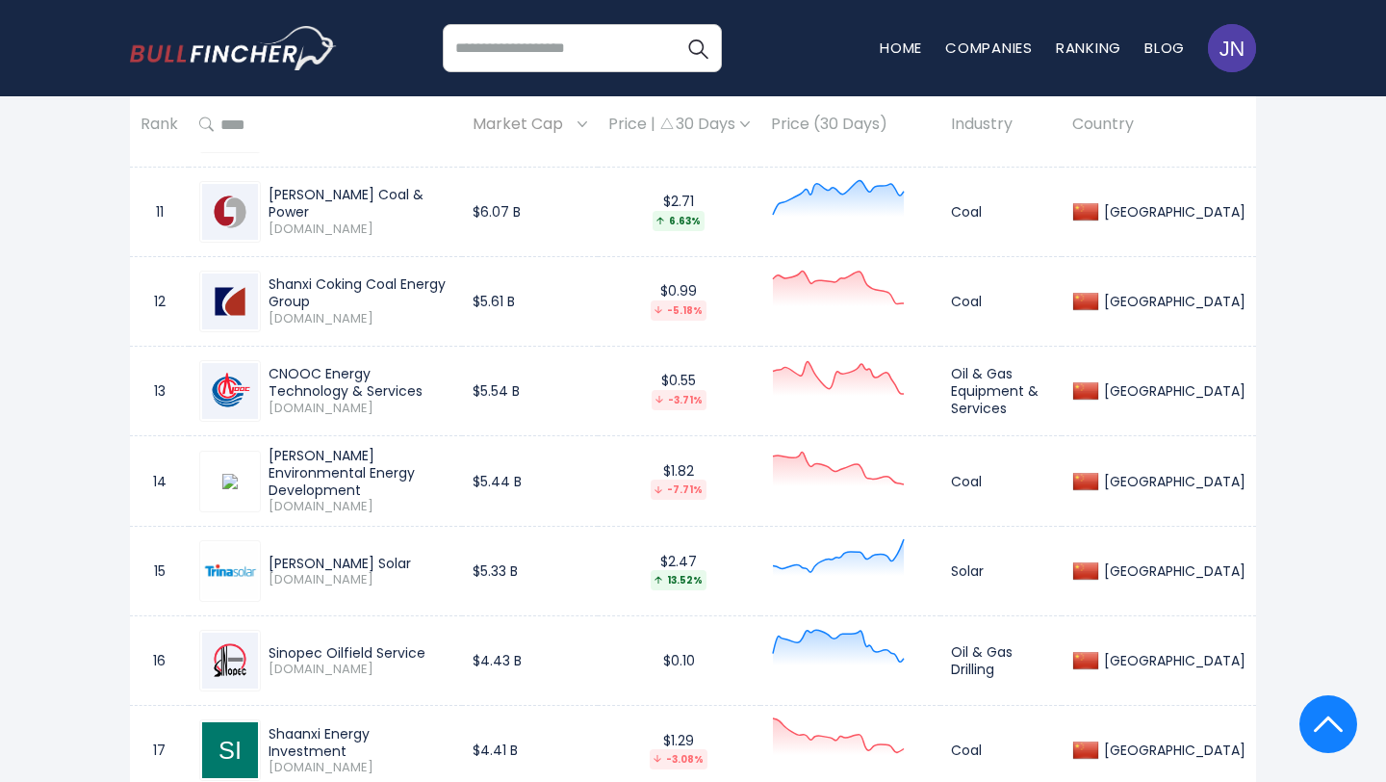
drag, startPoint x: 354, startPoint y: 561, endPoint x: 272, endPoint y: 562, distance: 81.8
click at [272, 561] on div "Trina Solar" at bounding box center [360, 563] width 183 height 17
click at [384, 561] on div "Trina Solar" at bounding box center [360, 563] width 183 height 17
drag, startPoint x: 363, startPoint y: 561, endPoint x: 245, endPoint y: 556, distance: 118.5
click at [245, 556] on div "Trina Solar 688599.SS" at bounding box center [325, 571] width 252 height 62
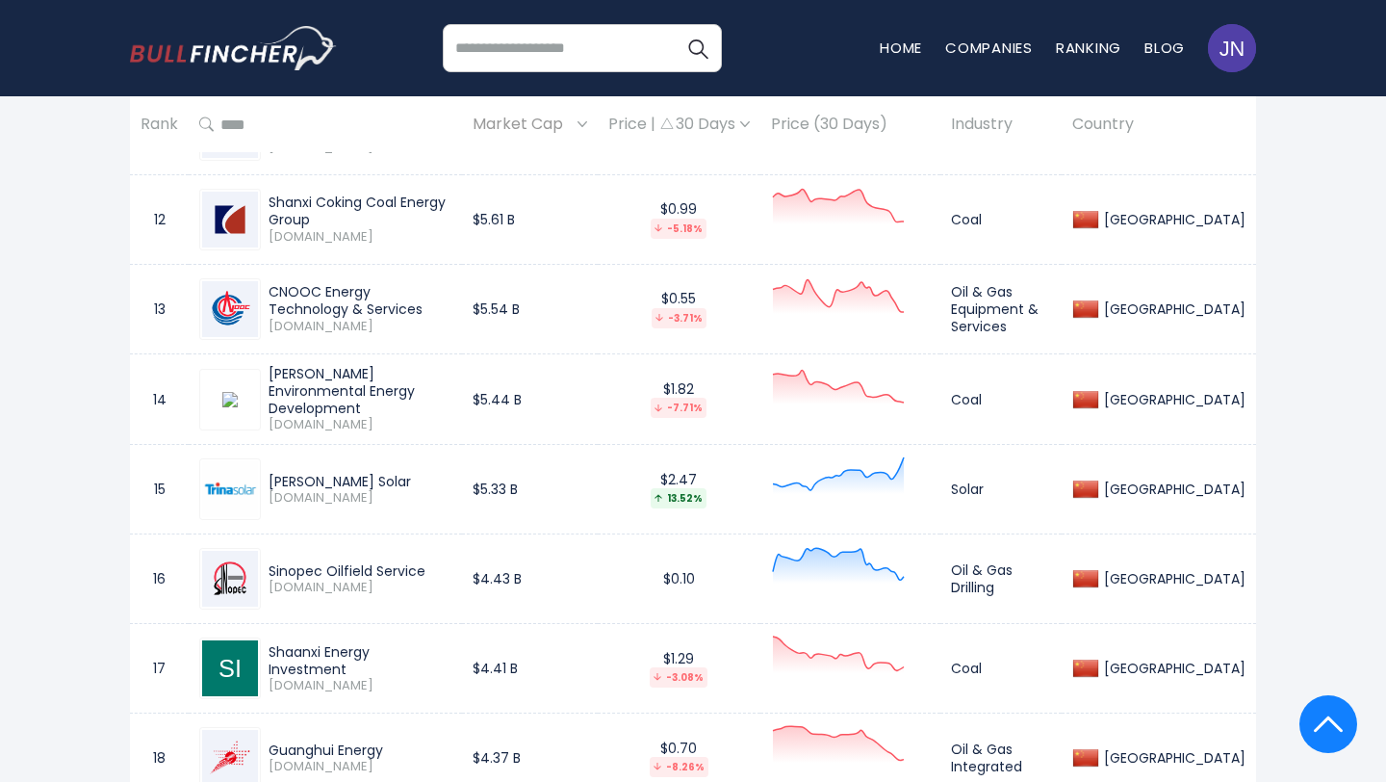
scroll to position [2307, 0]
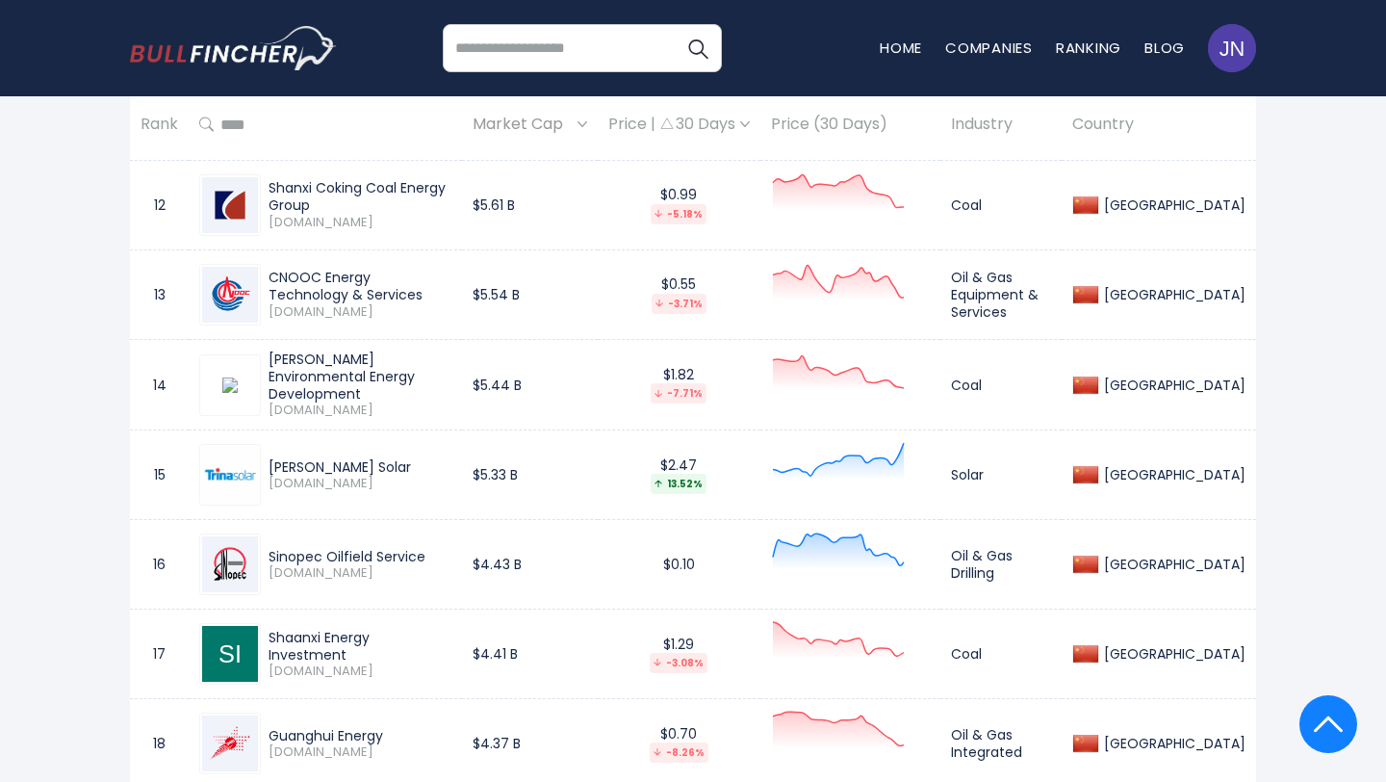
drag, startPoint x: 429, startPoint y: 548, endPoint x: 267, endPoint y: 549, distance: 162.7
click at [267, 549] on div "Sinopec Oilfield Service 1033.HK" at bounding box center [356, 565] width 191 height 34
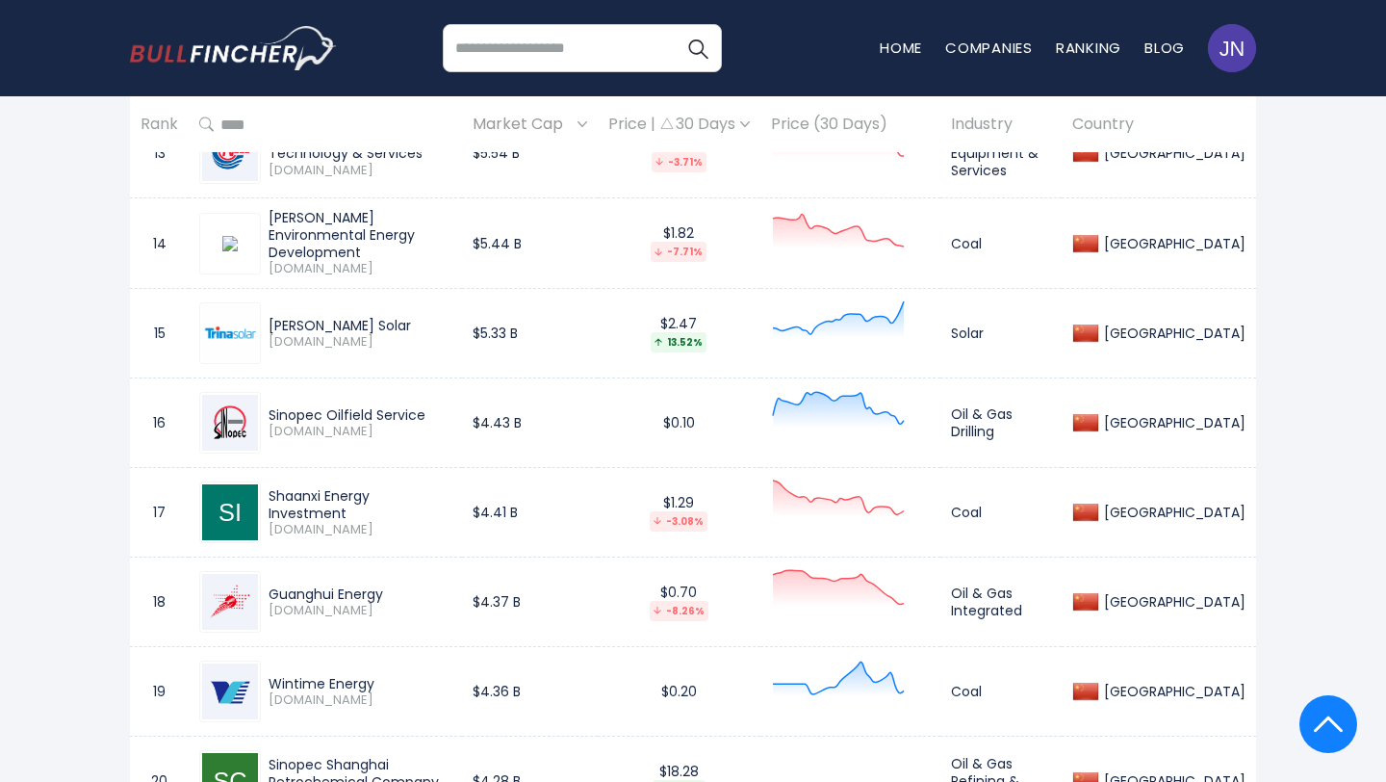
scroll to position [2455, 0]
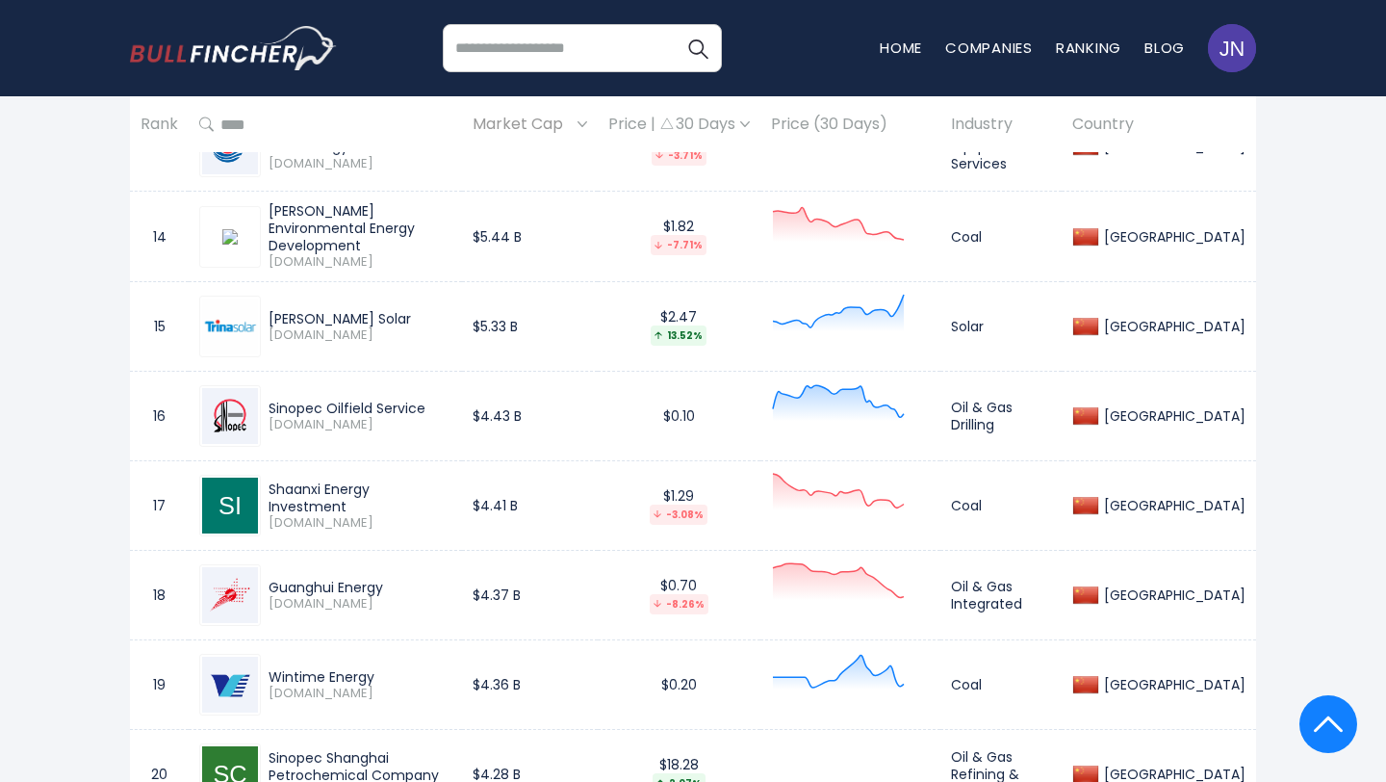
drag, startPoint x: 455, startPoint y: 493, endPoint x: 264, endPoint y: 497, distance: 191.6
click at [264, 497] on div "Shaanxi Energy Investment 001286.SZ" at bounding box center [356, 505] width 191 height 51
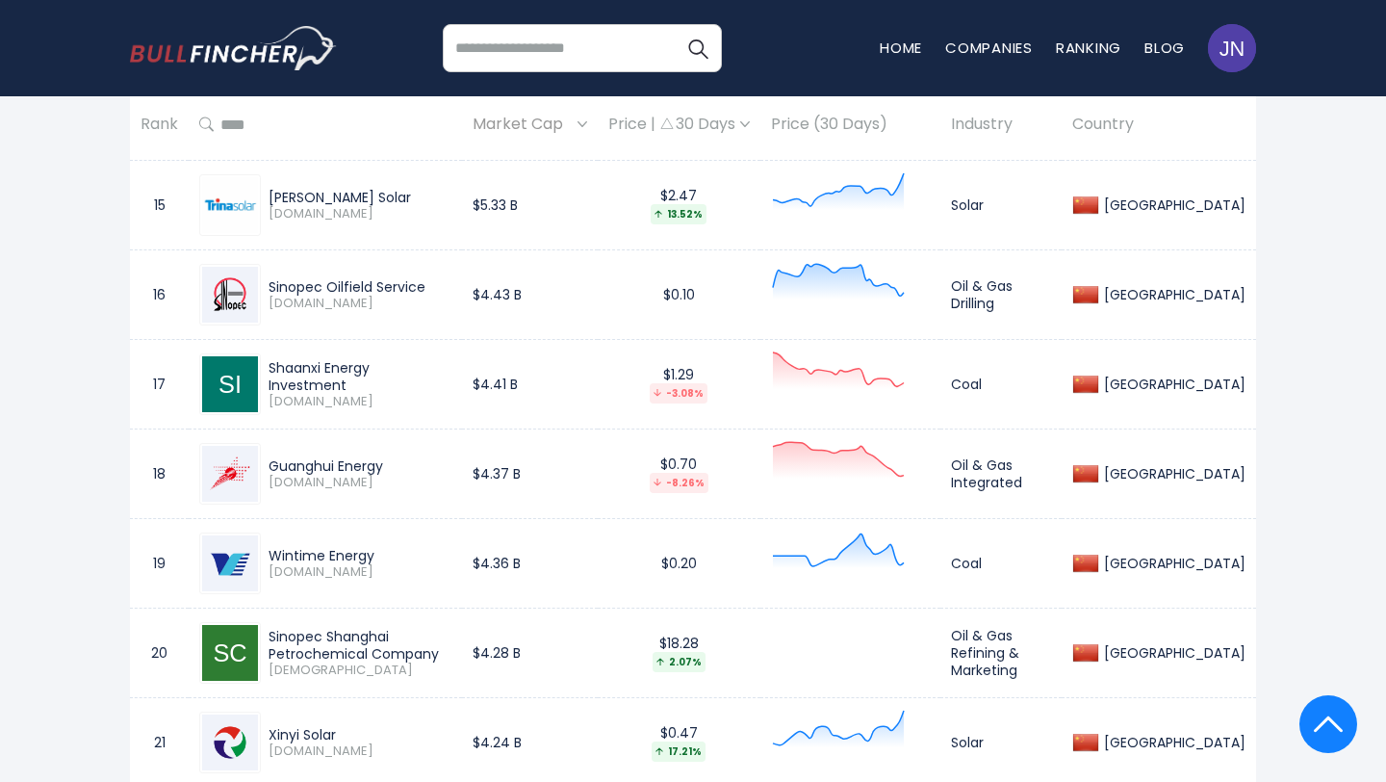
scroll to position [2579, 0]
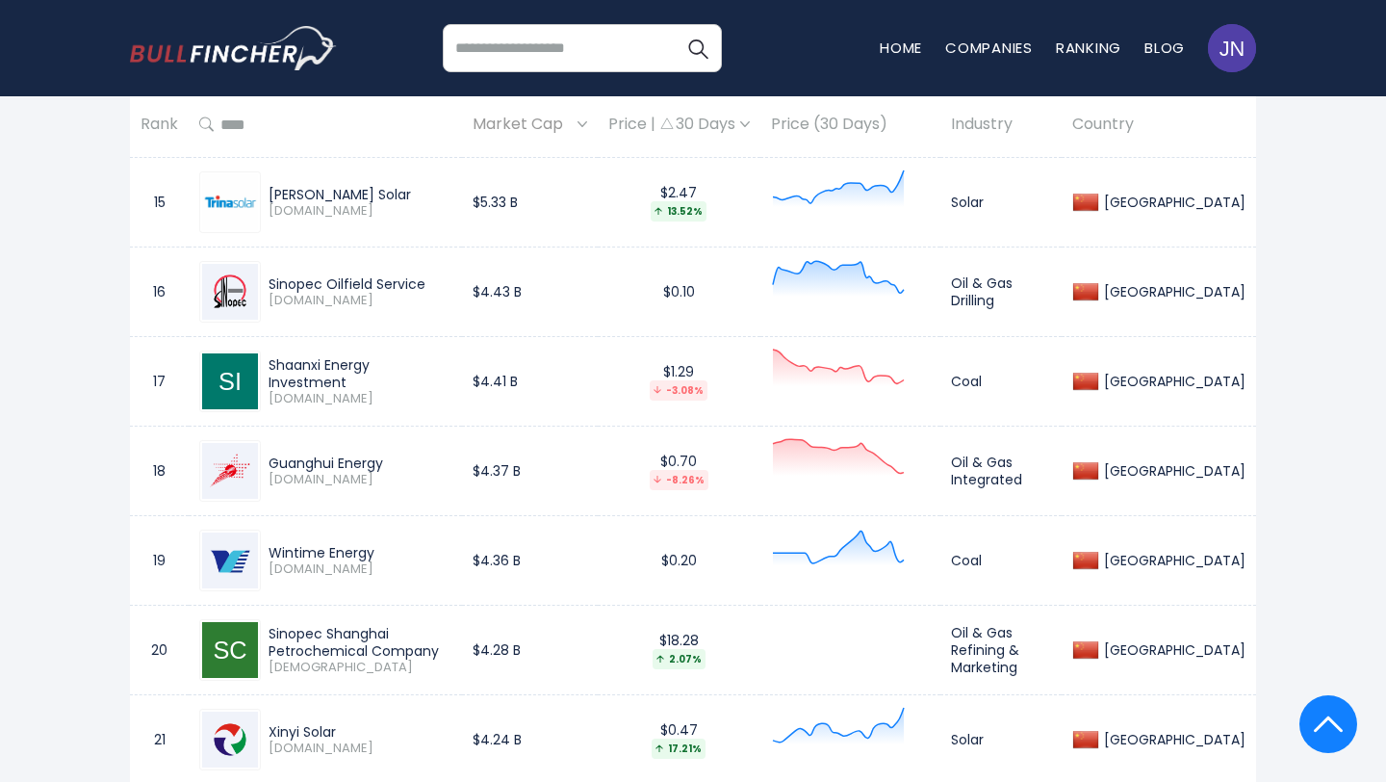
drag, startPoint x: 410, startPoint y: 463, endPoint x: 264, endPoint y: 466, distance: 146.4
click at [264, 466] on div "Guanghui Energy 600256.SS" at bounding box center [356, 471] width 191 height 34
drag, startPoint x: 383, startPoint y: 541, endPoint x: 271, endPoint y: 548, distance: 111.9
click at [271, 548] on div "Wintime Energy" at bounding box center [360, 552] width 183 height 17
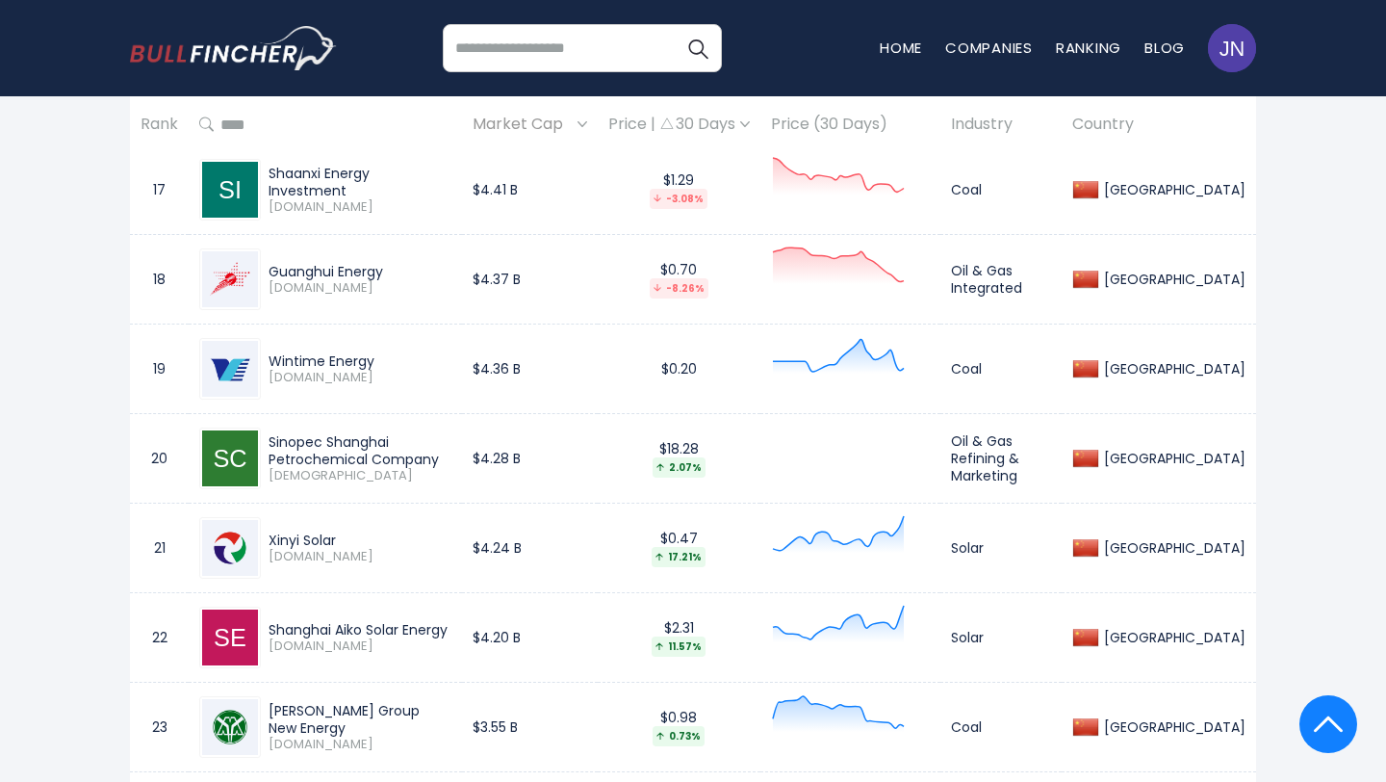
scroll to position [2773, 0]
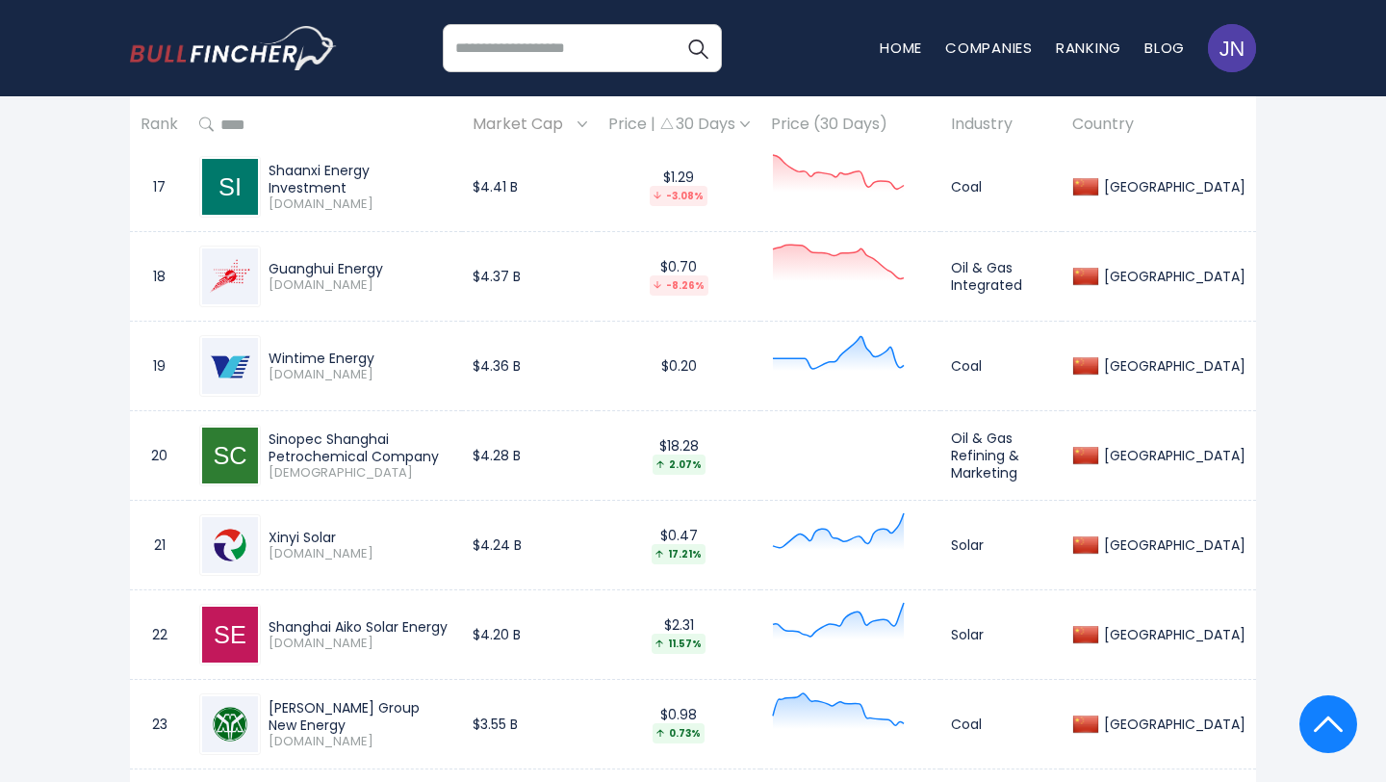
drag, startPoint x: 343, startPoint y: 533, endPoint x: 266, endPoint y: 534, distance: 77.0
click at [265, 533] on div "Xinyi Solar 0968.HK" at bounding box center [356, 546] width 191 height 34
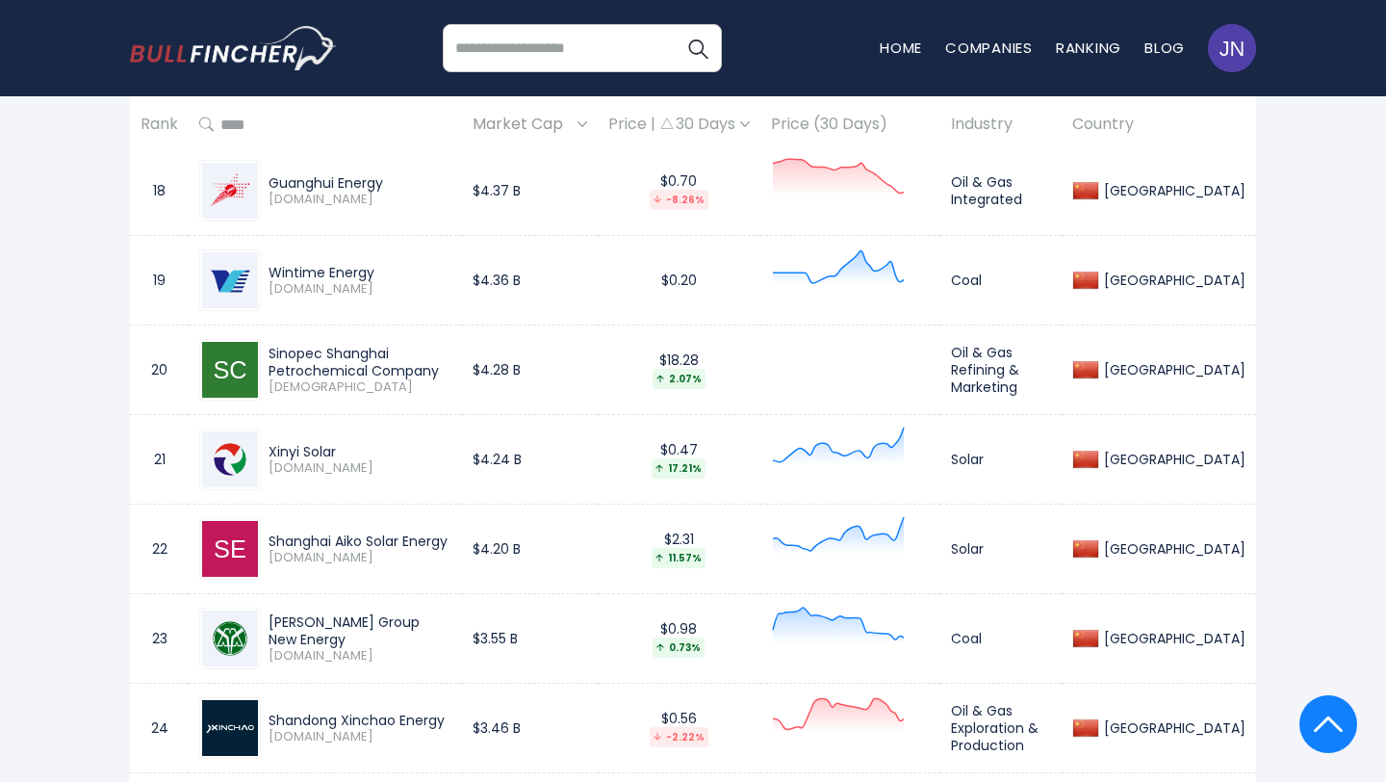
scroll to position [2916, 0]
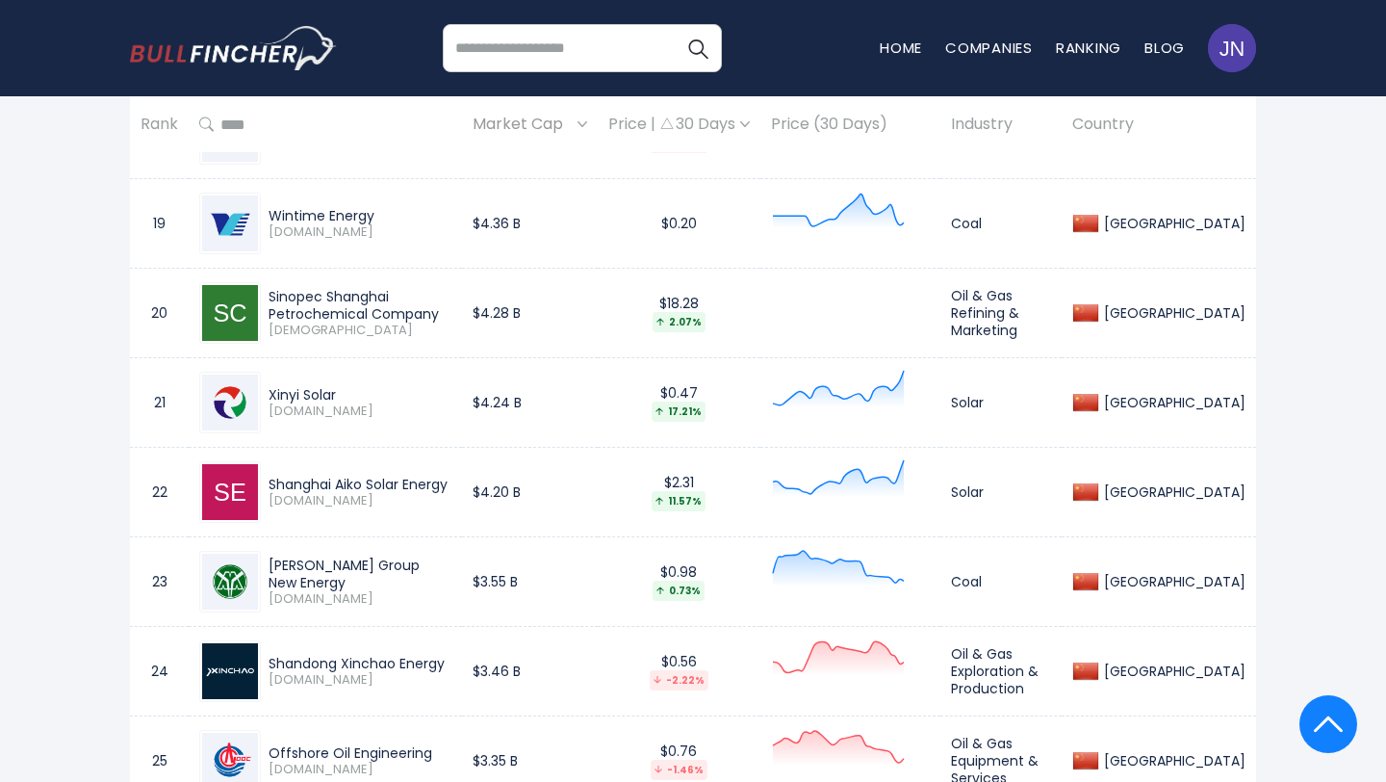
drag, startPoint x: 458, startPoint y: 483, endPoint x: 270, endPoint y: 483, distance: 188.7
click at [270, 483] on div "Shanghai Aiko Solar Energy" at bounding box center [360, 484] width 183 height 17
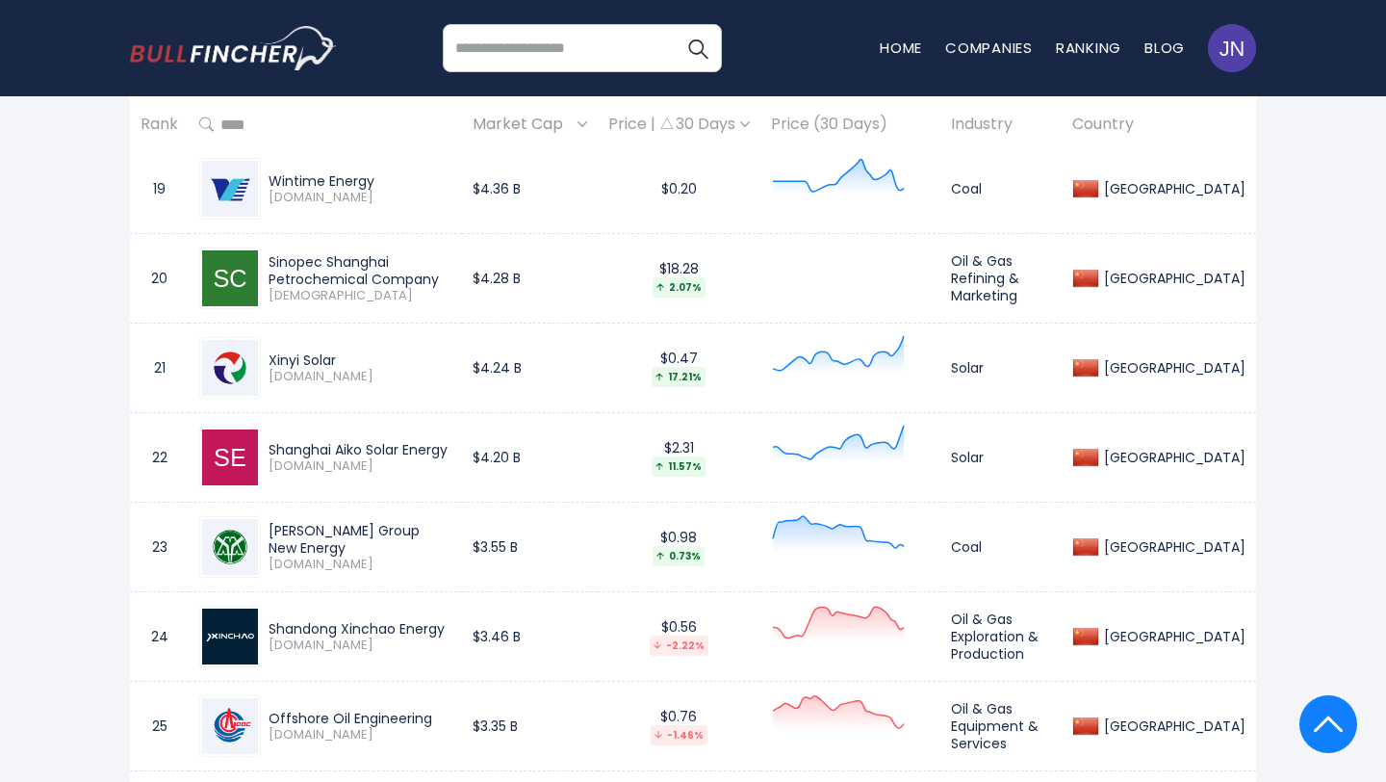
scroll to position [2963, 0]
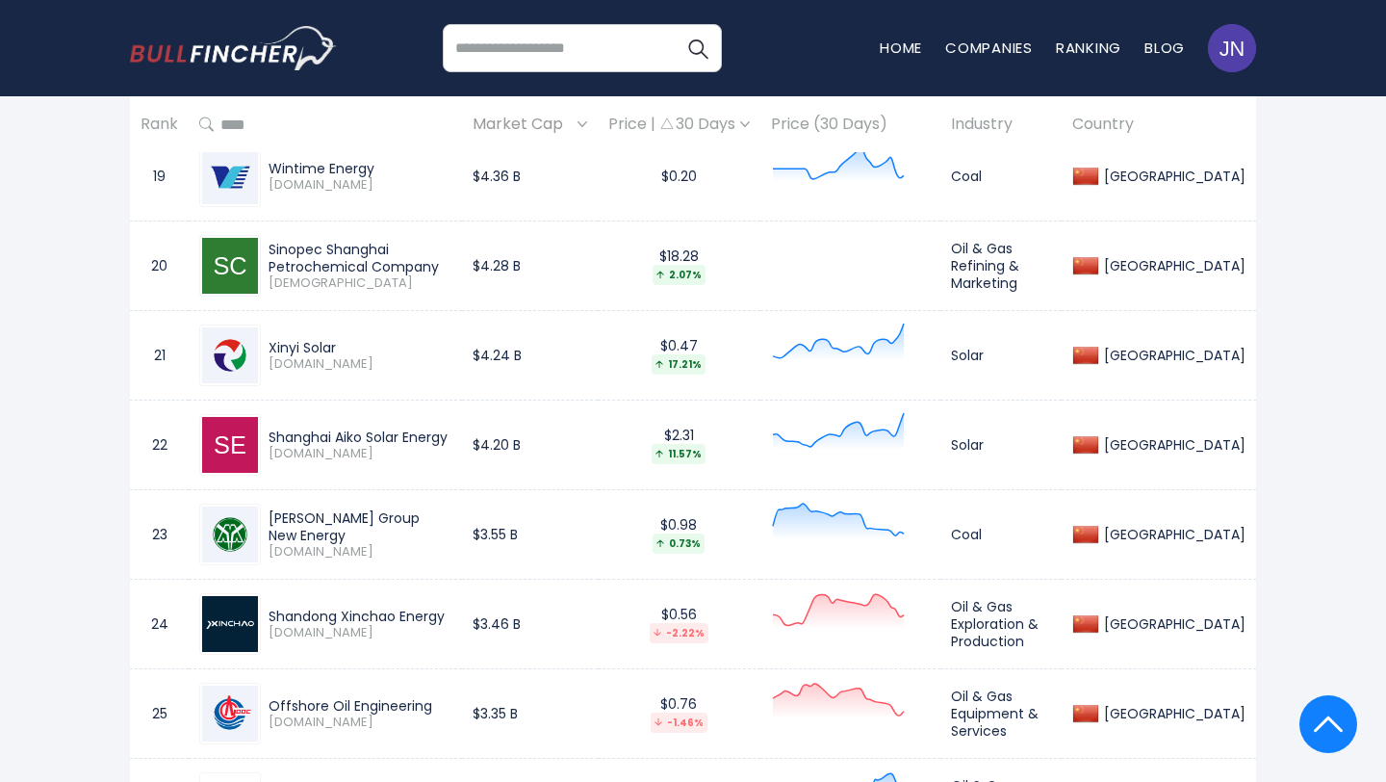
drag, startPoint x: 271, startPoint y: 514, endPoint x: 315, endPoint y: 536, distance: 48.7
click at [315, 536] on div "Shan Xi Huayang Group New Energy" at bounding box center [360, 526] width 183 height 35
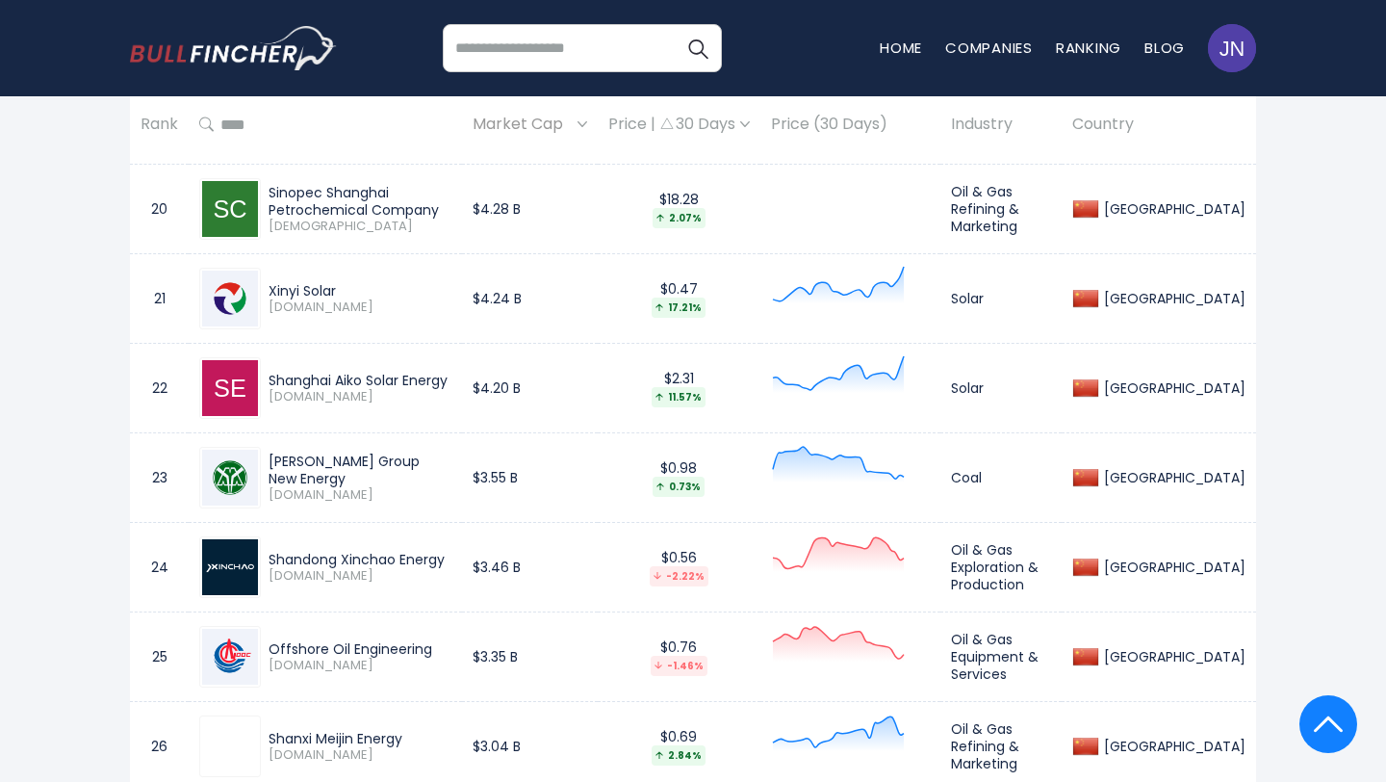
scroll to position [3023, 0]
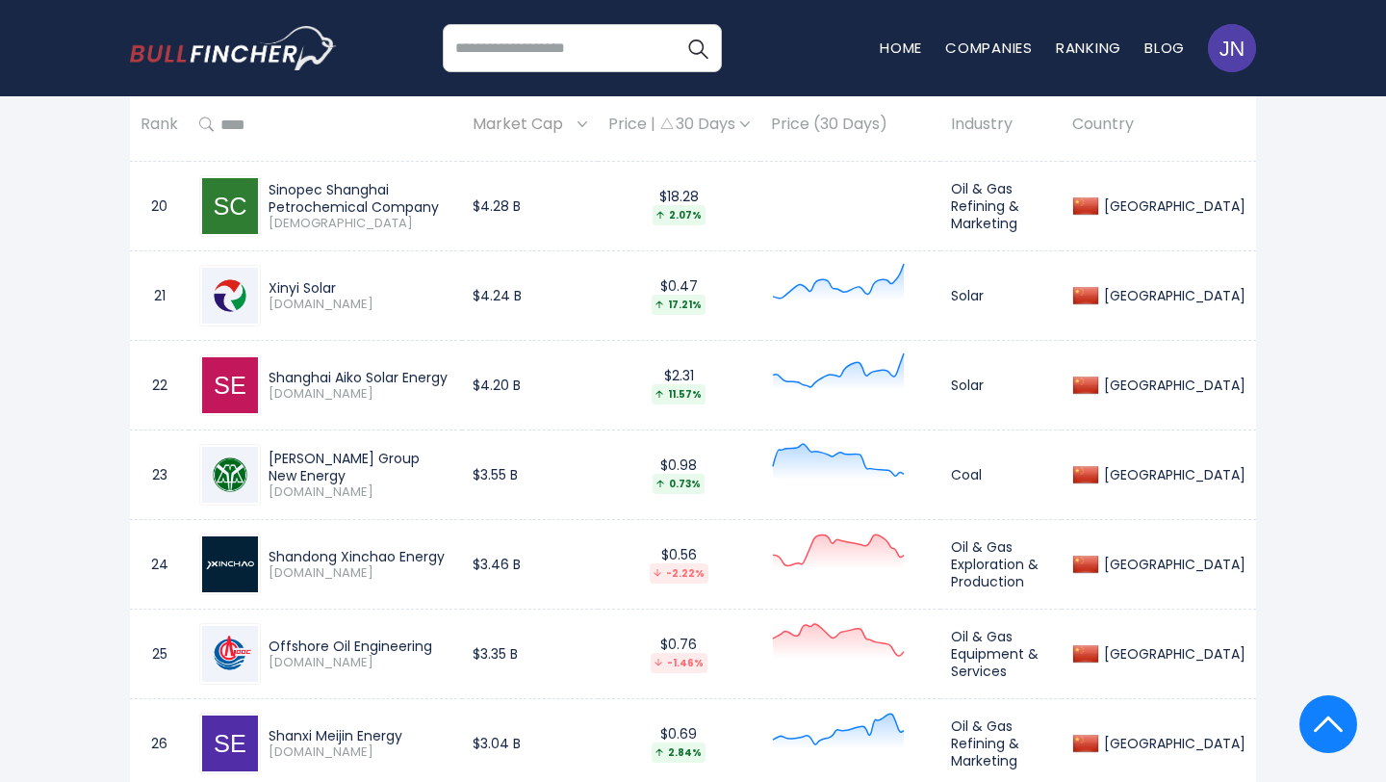
drag, startPoint x: 446, startPoint y: 553, endPoint x: 271, endPoint y: 554, distance: 174.2
click at [271, 554] on div "Shandong Xinchao Energy" at bounding box center [360, 556] width 183 height 17
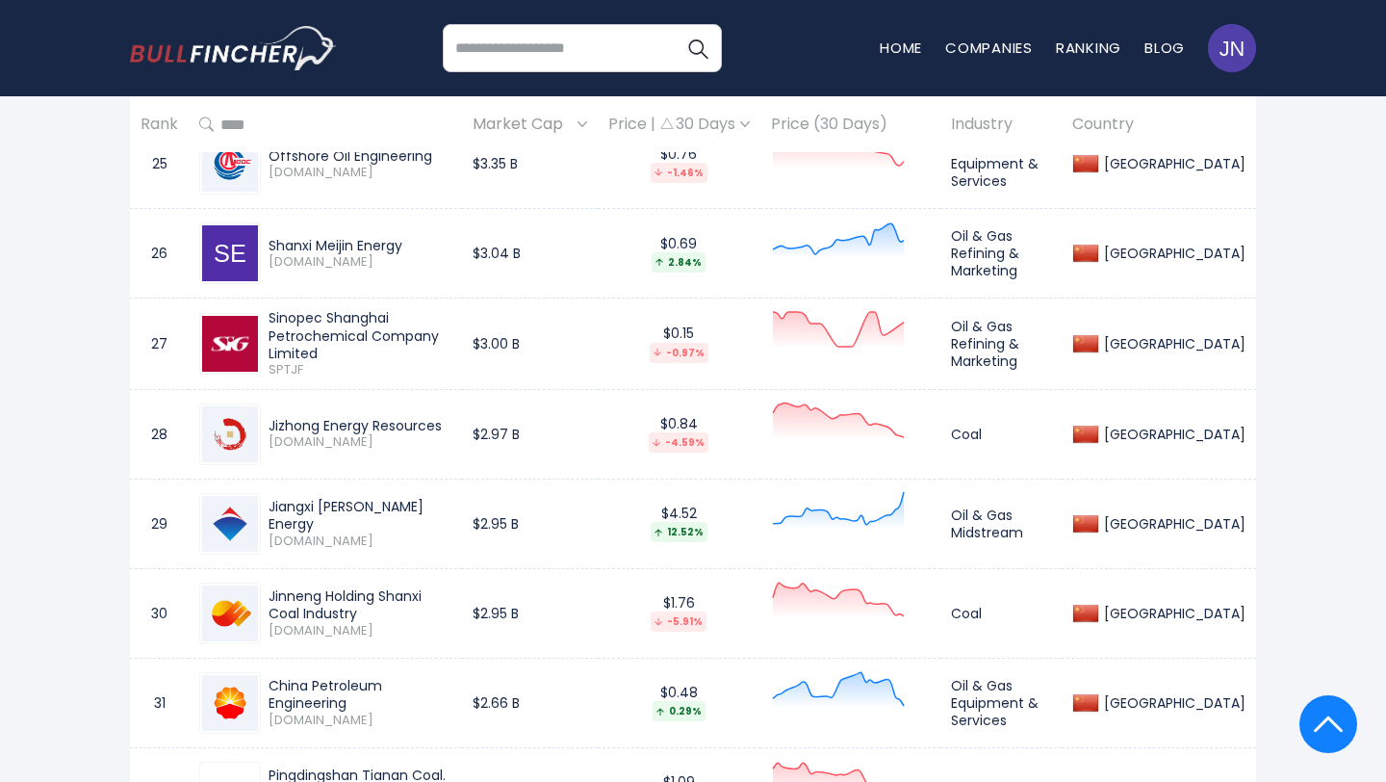
scroll to position [3514, 0]
drag, startPoint x: 448, startPoint y: 420, endPoint x: 272, endPoint y: 420, distance: 175.2
click at [272, 420] on div "Jizhong Energy Resources" at bounding box center [360, 424] width 183 height 17
click at [451, 433] on span "000937.SZ" at bounding box center [360, 441] width 183 height 16
drag, startPoint x: 443, startPoint y: 410, endPoint x: 456, endPoint y: 414, distance: 14.0
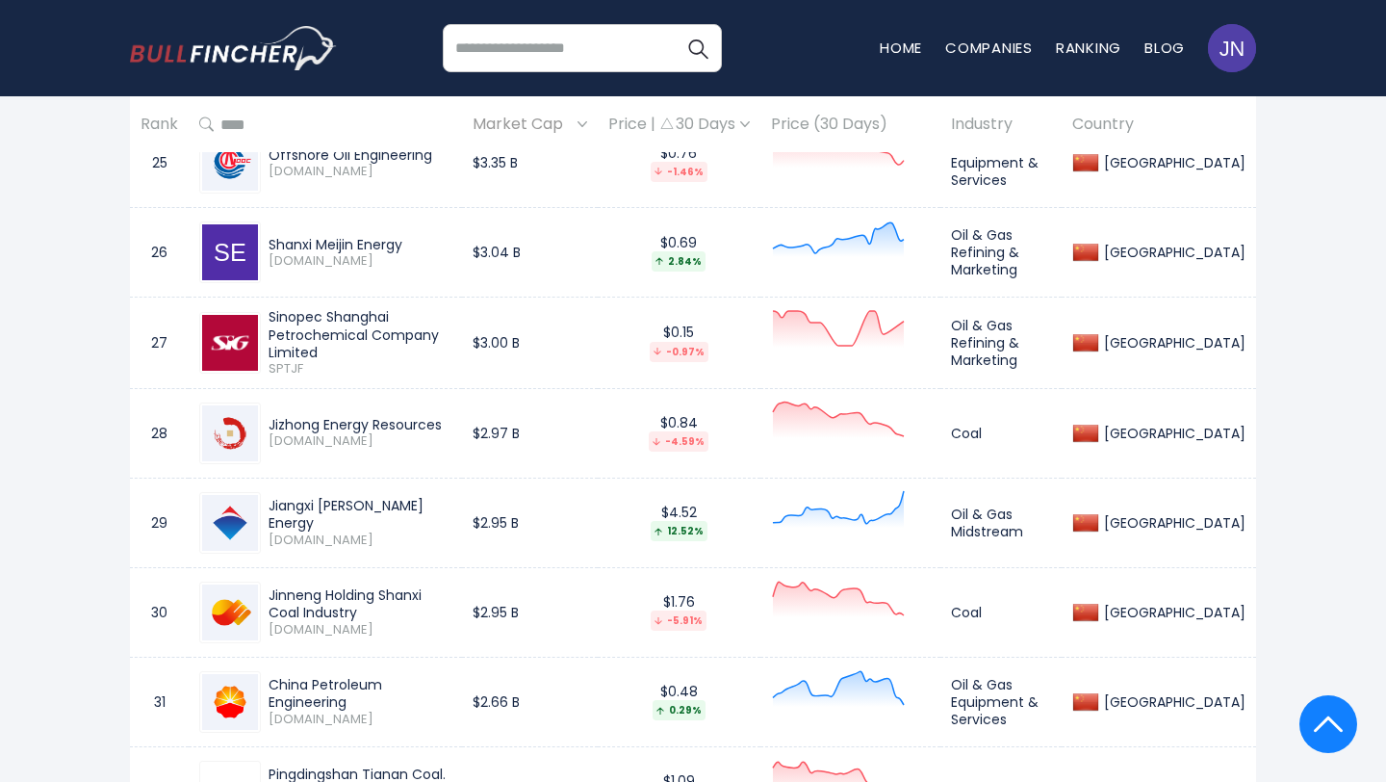
click at [451, 414] on div "Jizhong Energy Resources 000937.SZ" at bounding box center [325, 433] width 252 height 62
drag, startPoint x: 472, startPoint y: 587, endPoint x: 285, endPoint y: 601, distance: 187.2
click at [285, 601] on div "Jinneng Holding Shanxi Coal Industry" at bounding box center [360, 603] width 183 height 35
click at [356, 544] on div "Jiangxi Jovo Energy 605090.SS" at bounding box center [325, 523] width 252 height 62
drag, startPoint x: 268, startPoint y: 589, endPoint x: 326, endPoint y: 608, distance: 61.8
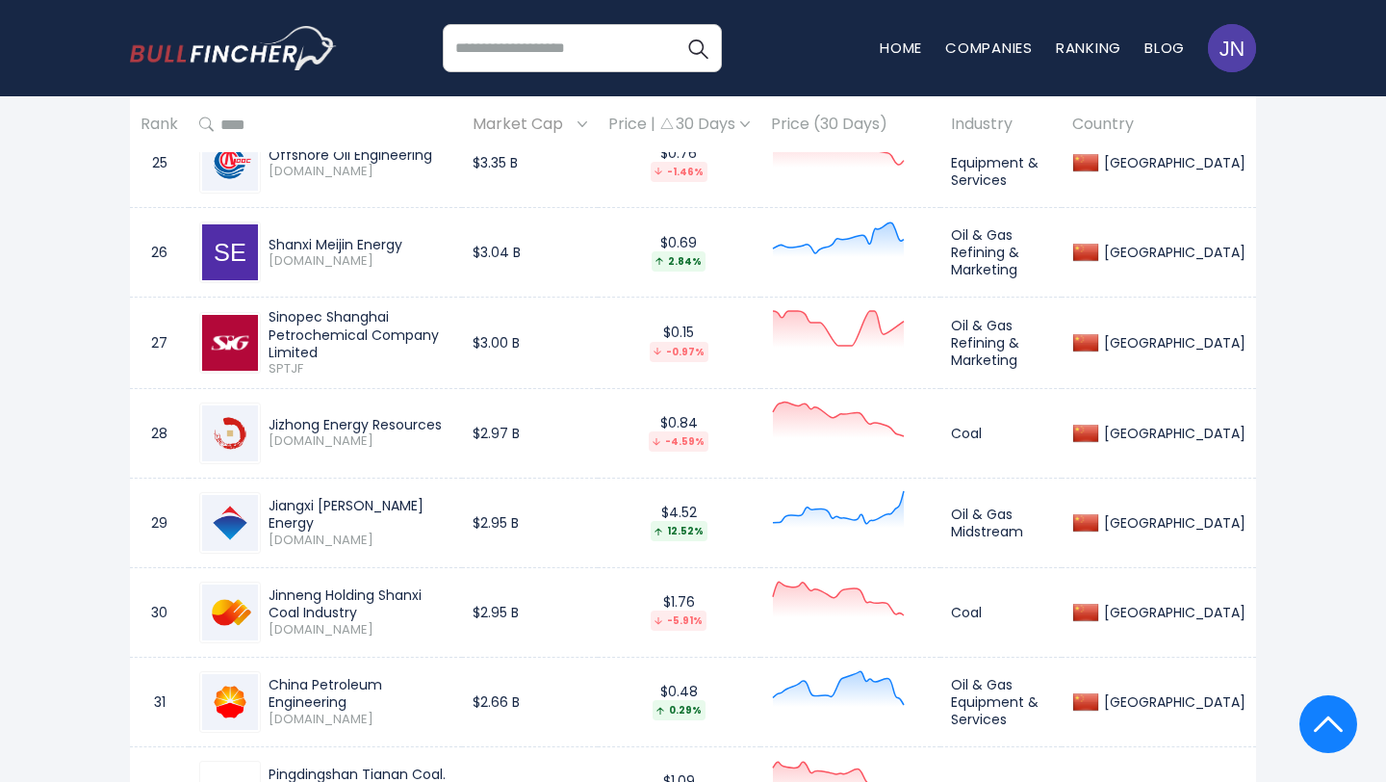
click at [326, 608] on div "Jinneng Holding Shanxi Coal Industry" at bounding box center [360, 603] width 183 height 35
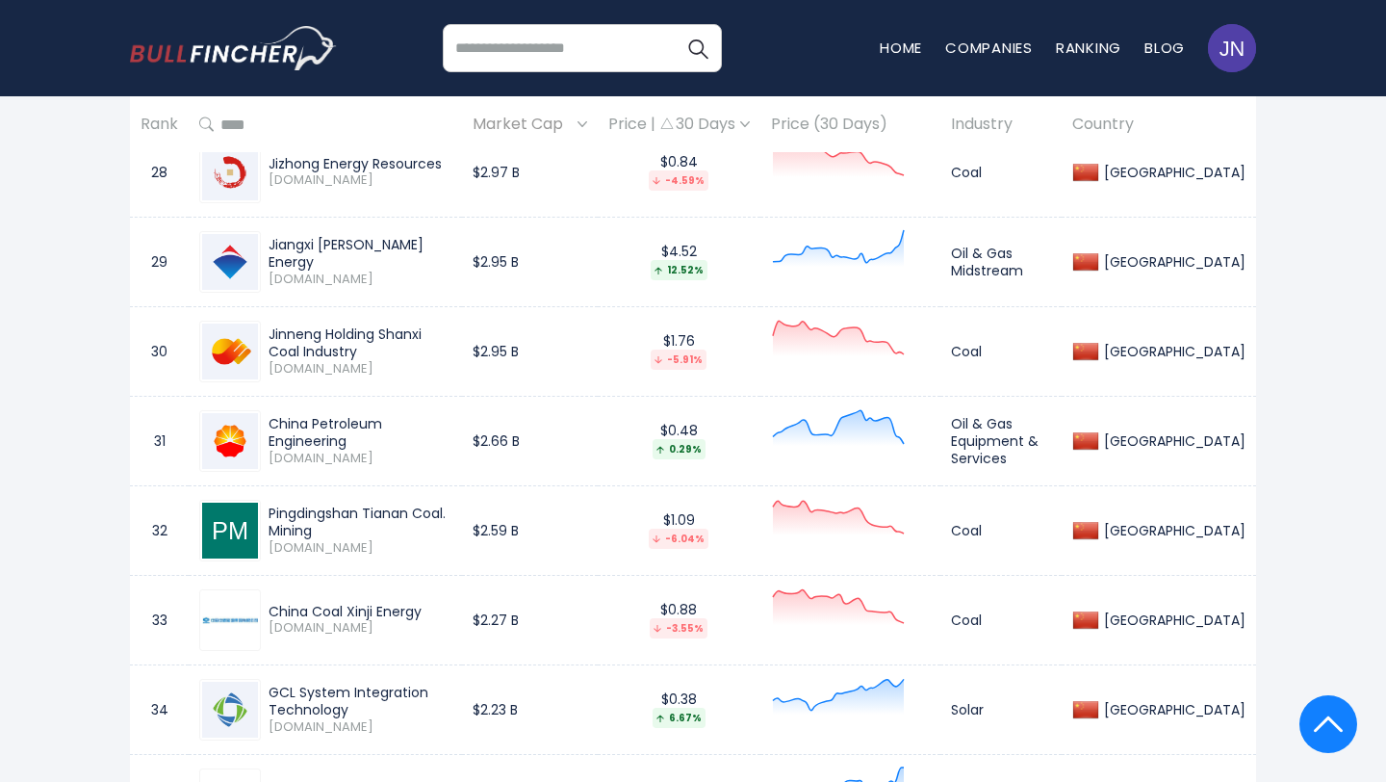
scroll to position [3781, 0]
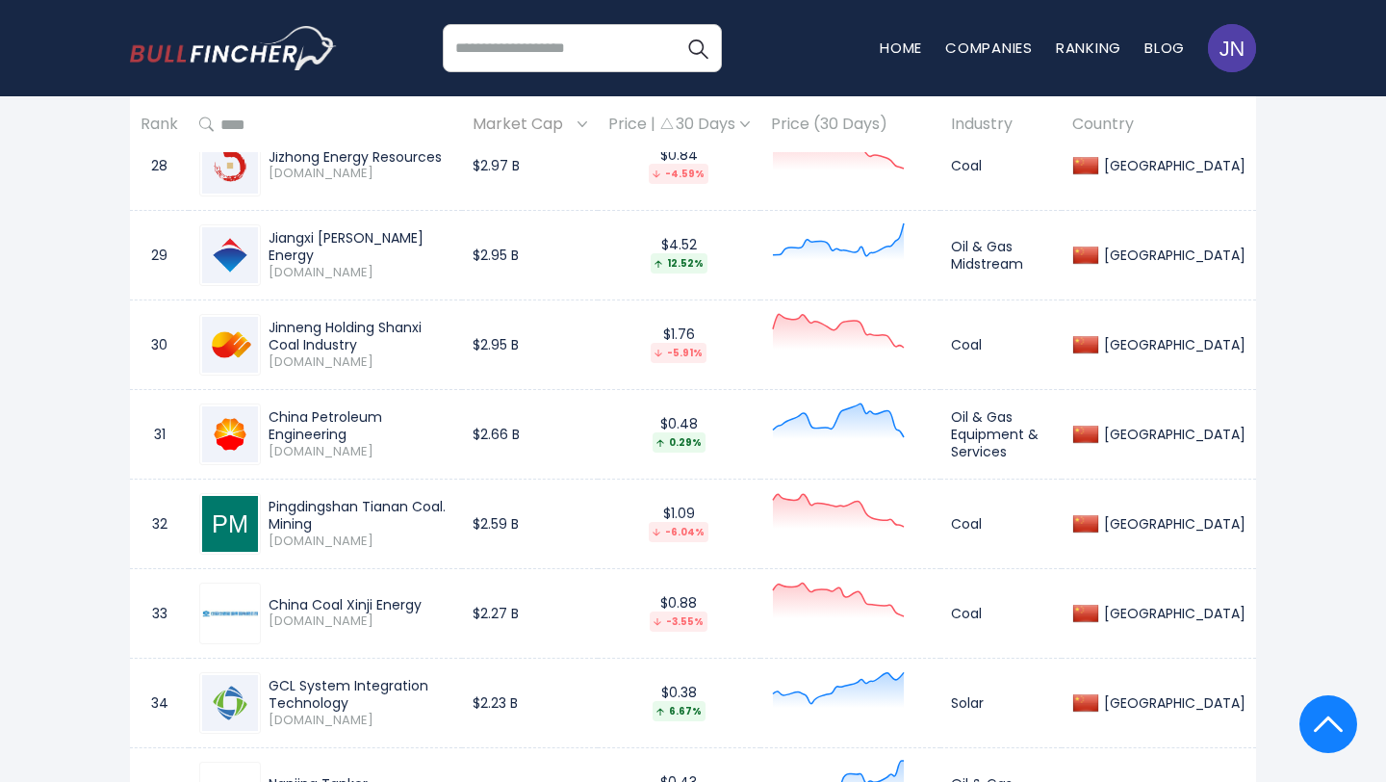
drag, startPoint x: 270, startPoint y: 504, endPoint x: 499, endPoint y: 510, distance: 229.2
click at [451, 510] on div "Pingdingshan Tianan Coal. Mining" at bounding box center [360, 515] width 183 height 35
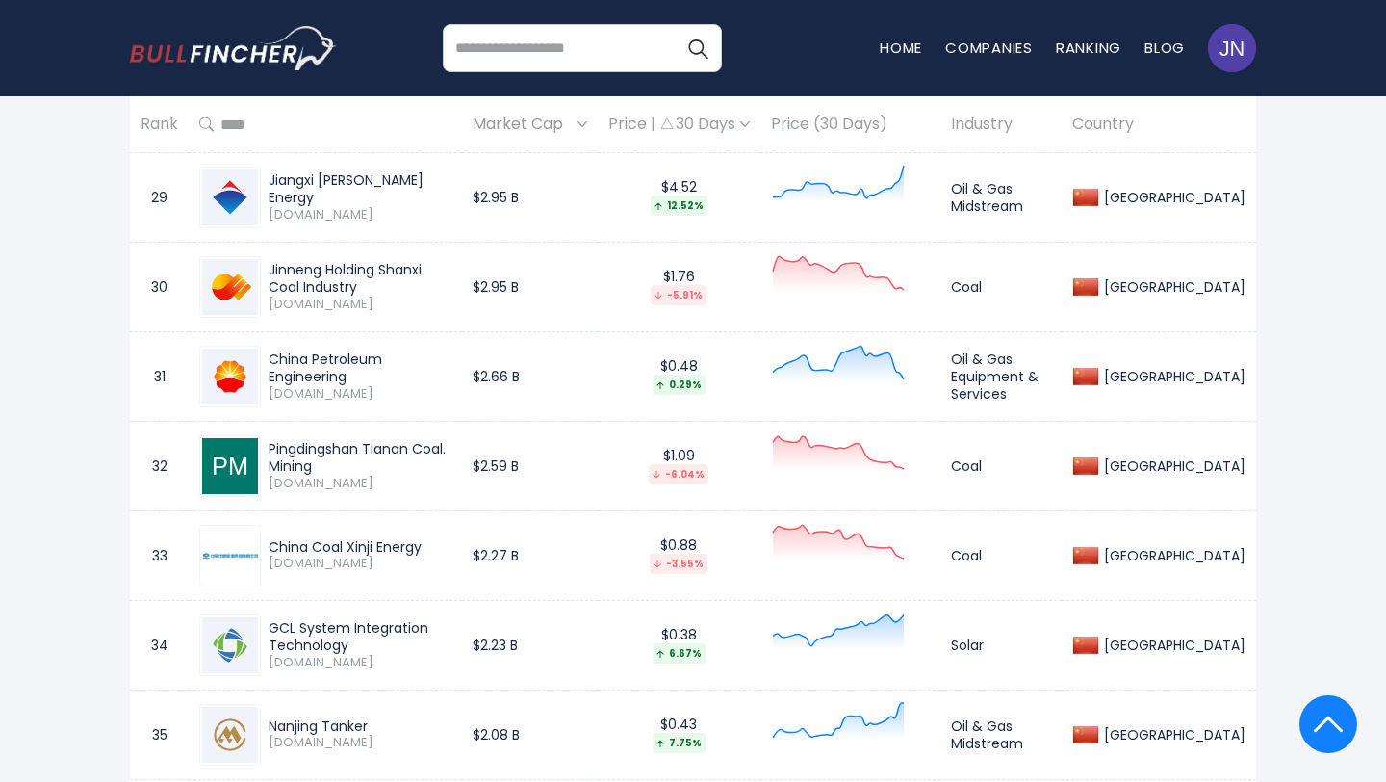
drag, startPoint x: 422, startPoint y: 547, endPoint x: 269, endPoint y: 542, distance: 153.1
click at [269, 542] on div "China Coal Xinji Energy" at bounding box center [360, 546] width 183 height 17
drag, startPoint x: 269, startPoint y: 609, endPoint x: 355, endPoint y: 644, distance: 93.3
click at [355, 644] on div "GCL System Integration Technology 002506.SZ" at bounding box center [325, 645] width 252 height 62
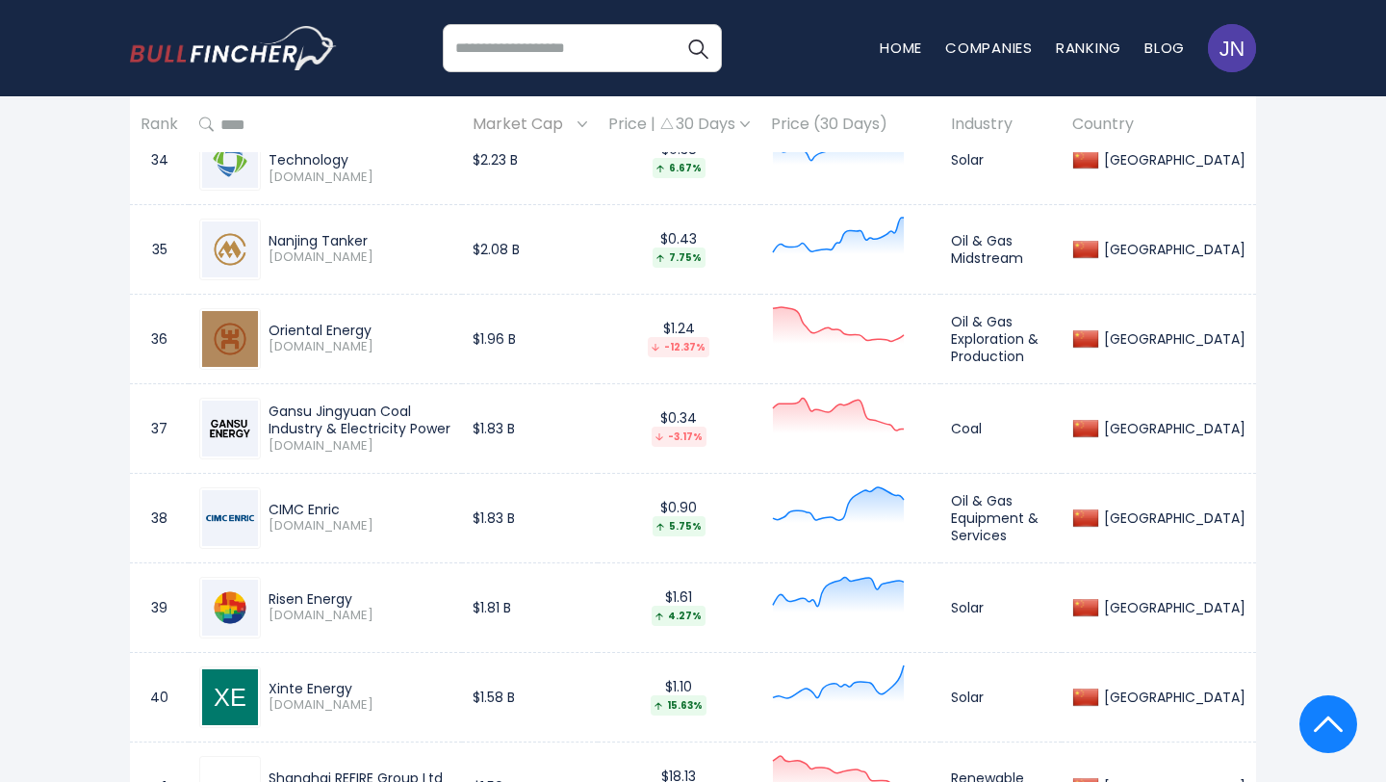
scroll to position [4328, 0]
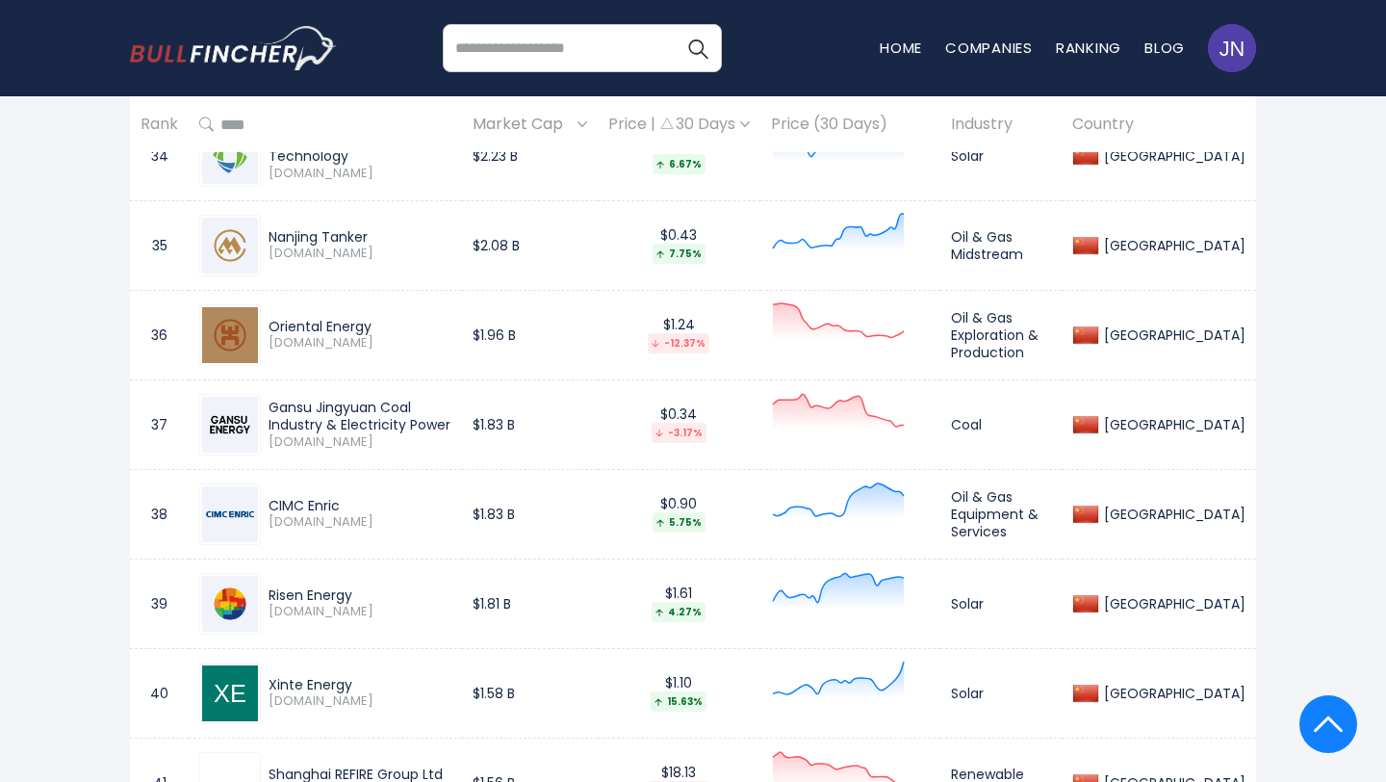
drag, startPoint x: 377, startPoint y: 588, endPoint x: 258, endPoint y: 584, distance: 119.4
click at [258, 584] on div "Risen Energy 300118.SZ" at bounding box center [325, 604] width 252 height 62
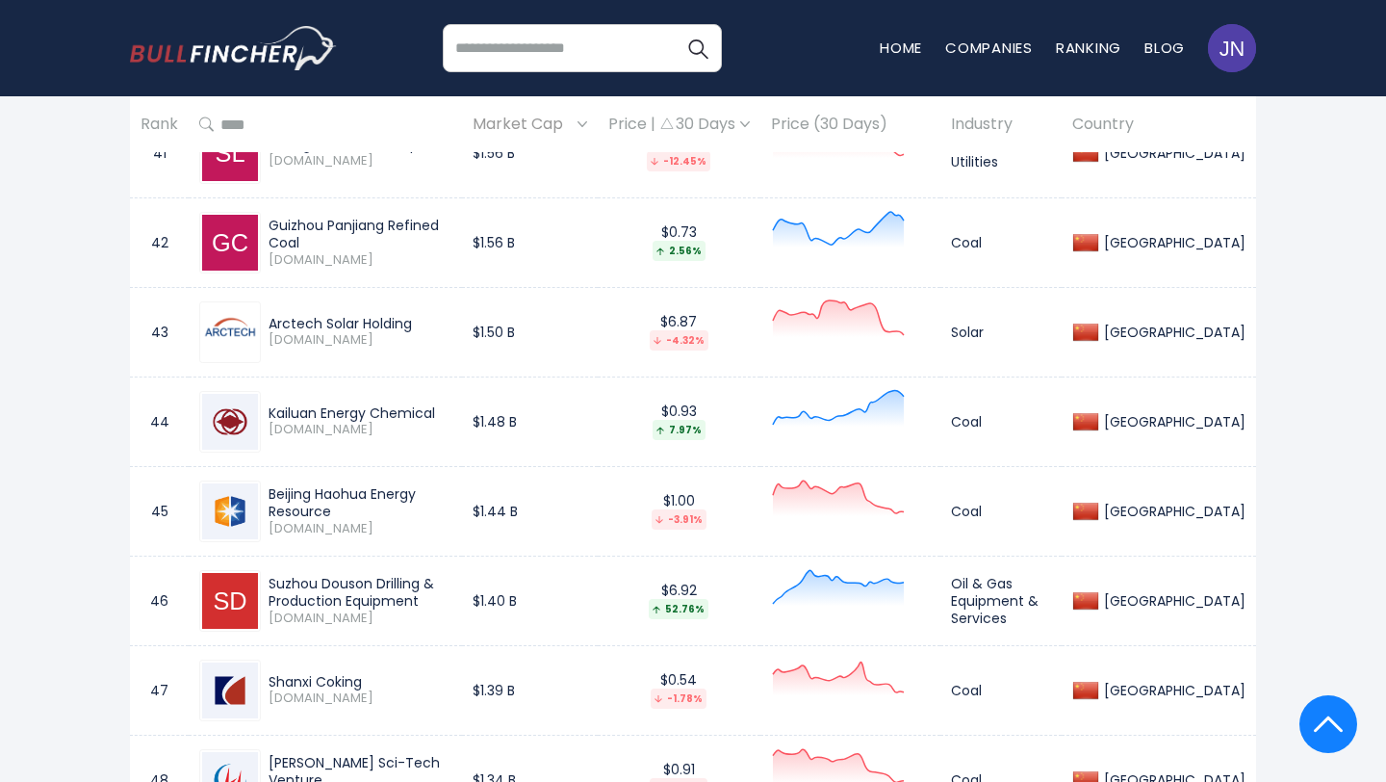
scroll to position [4959, 0]
drag, startPoint x: 271, startPoint y: 313, endPoint x: 414, endPoint y: 313, distance: 142.5
click at [415, 314] on div "Arctech Solar Holding" at bounding box center [360, 322] width 183 height 17
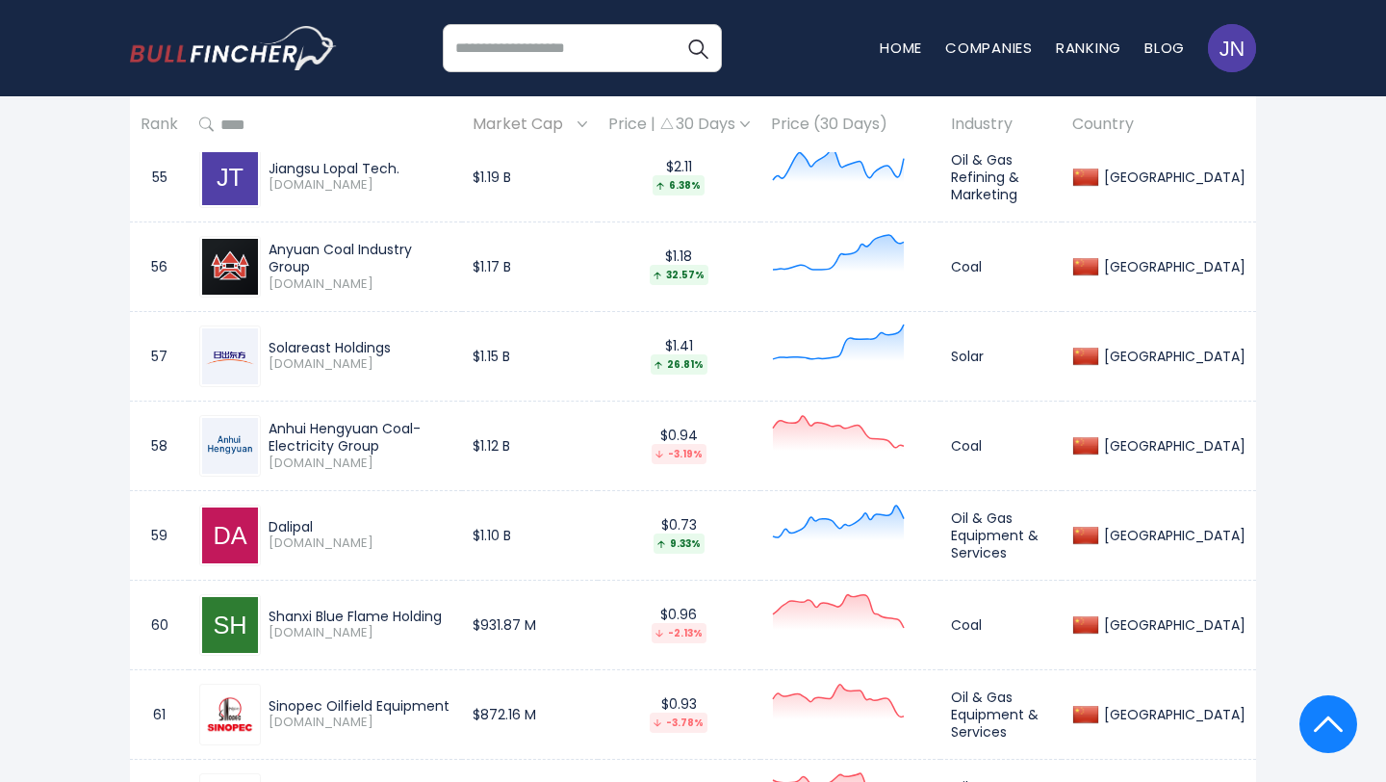
scroll to position [6194, 0]
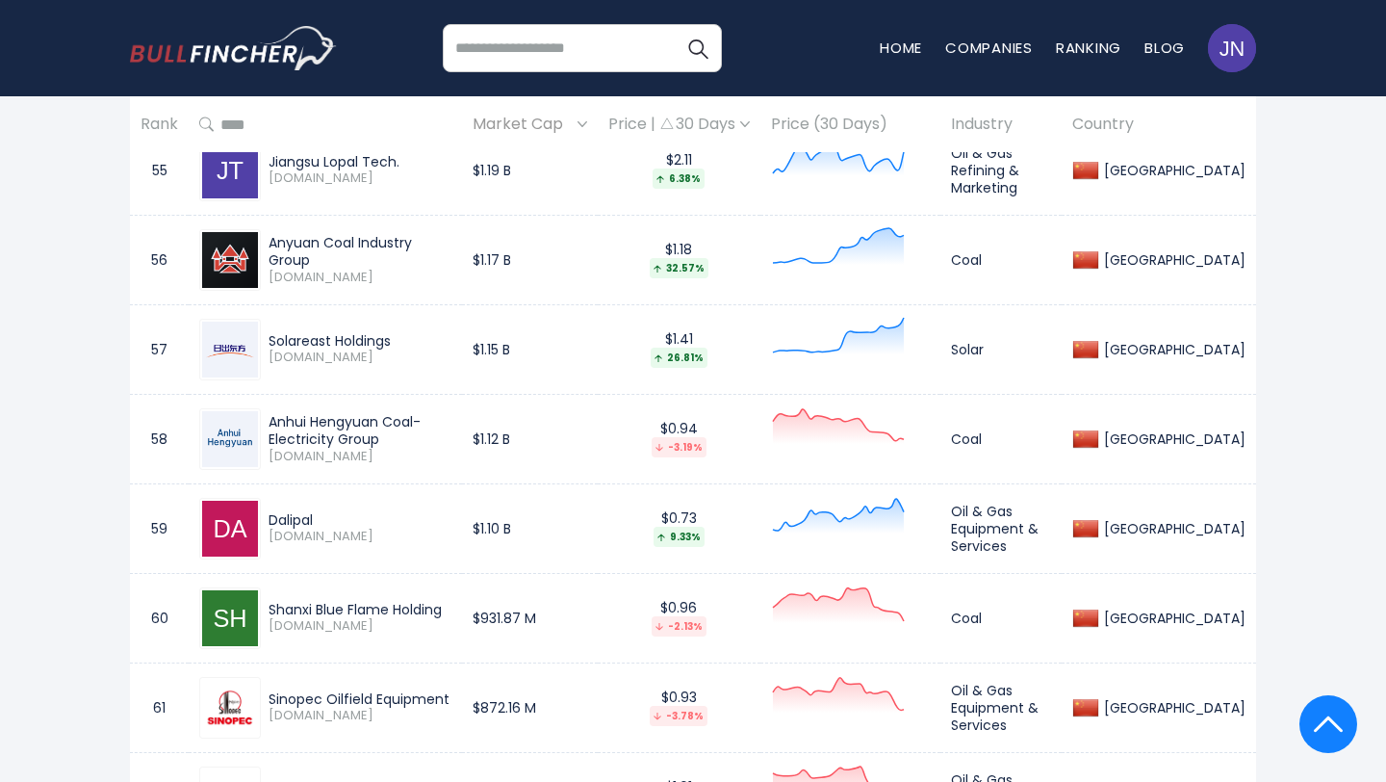
drag, startPoint x: 397, startPoint y: 336, endPoint x: 265, endPoint y: 335, distance: 131.9
click at [265, 335] on div "Solareast Holdings 603366.SS" at bounding box center [356, 349] width 191 height 34
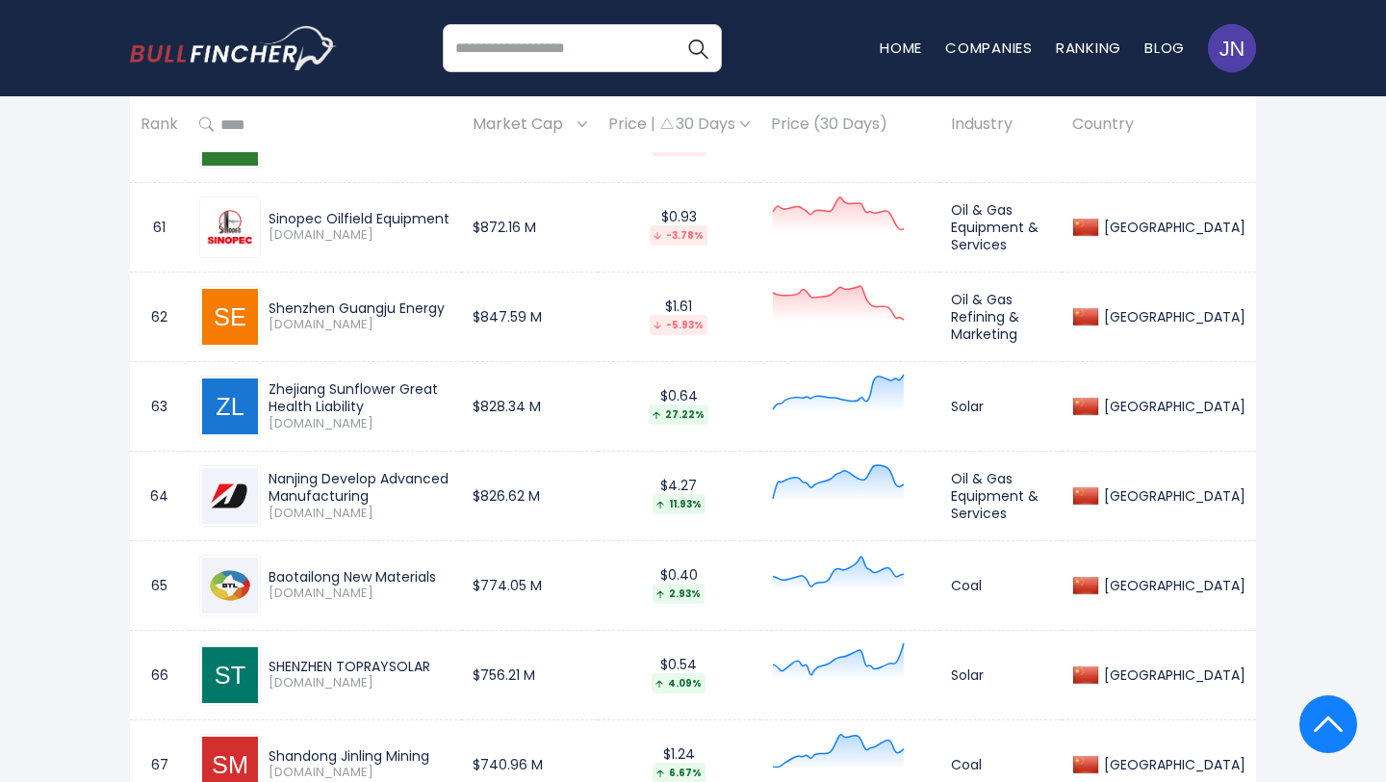
scroll to position [6692, 0]
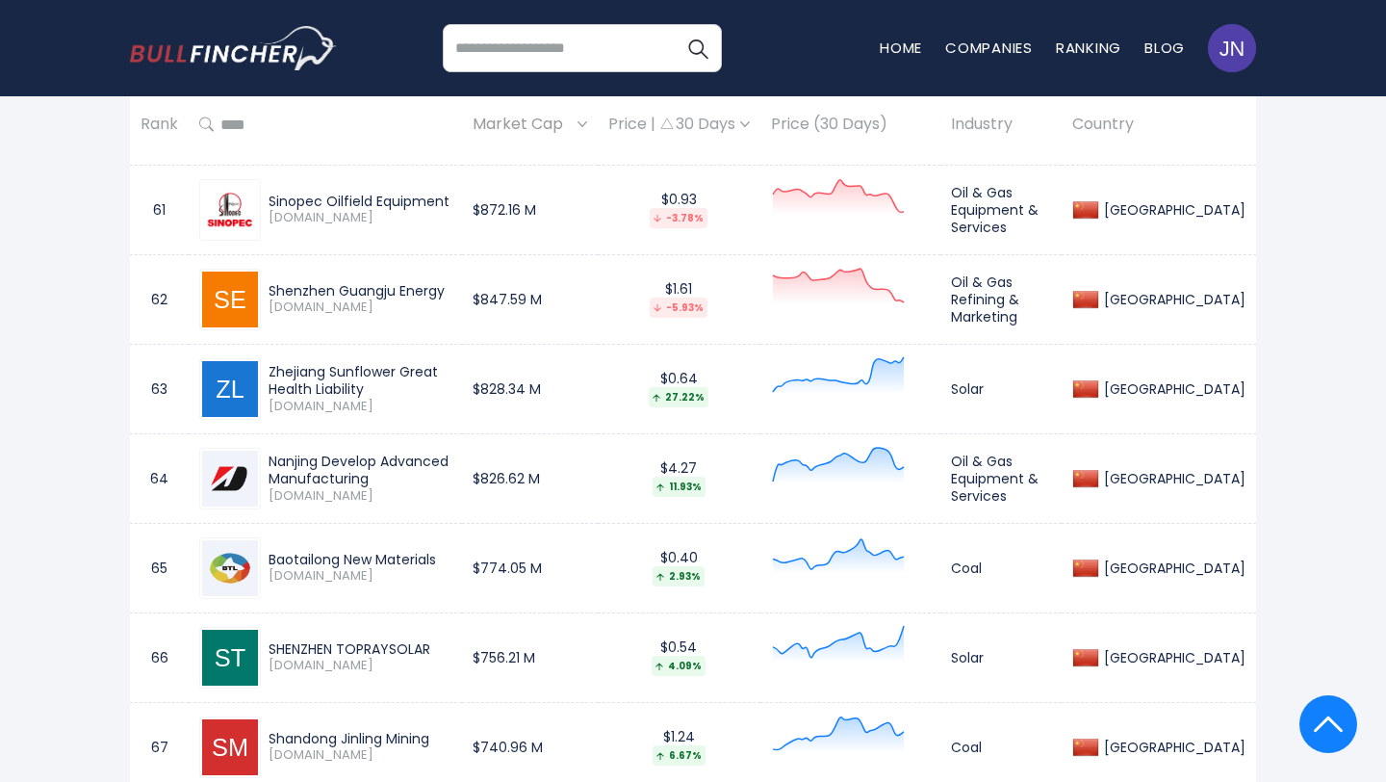
drag, startPoint x: 265, startPoint y: 362, endPoint x: 338, endPoint y: 382, distance: 75.9
click at [338, 382] on div "Zhejiang Sunflower Great Health Liability 300111.SZ" at bounding box center [356, 388] width 191 height 51
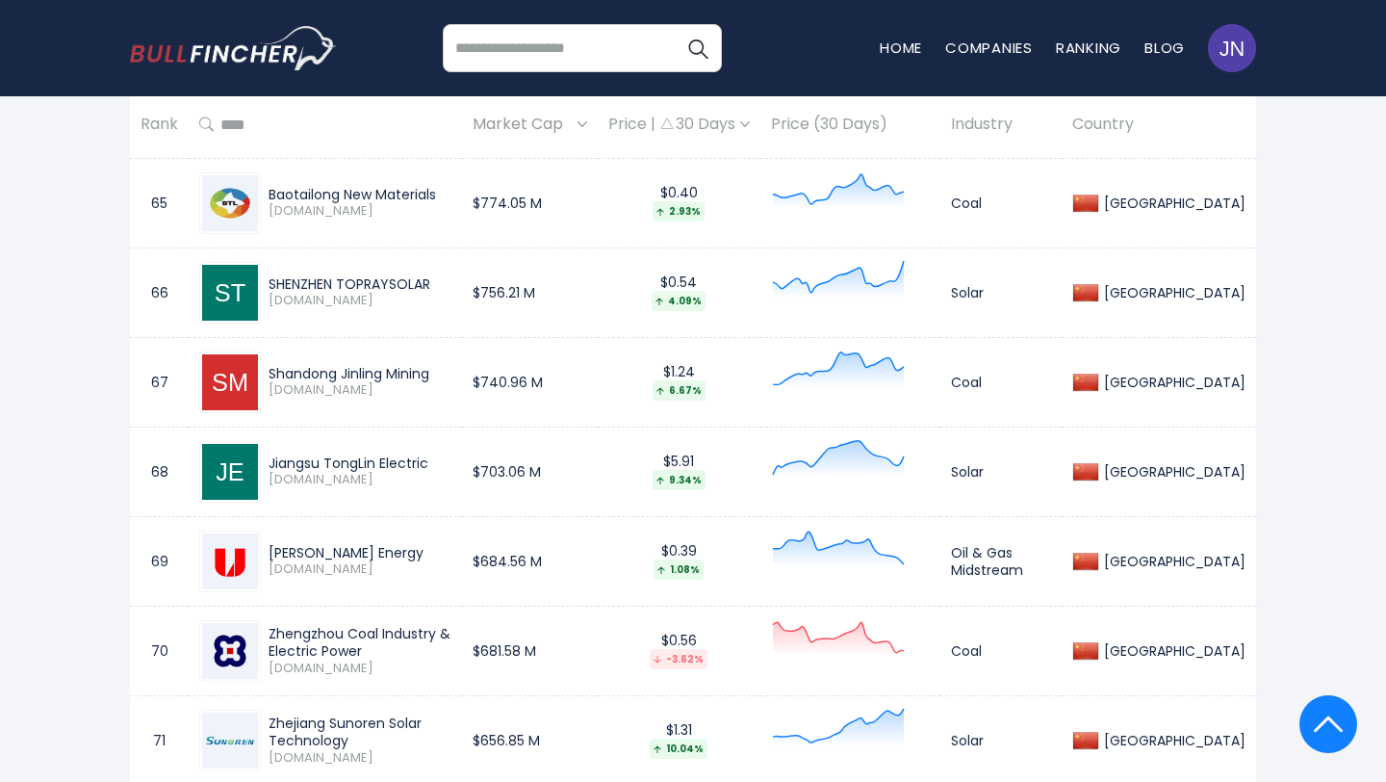
scroll to position [7057, 0]
drag, startPoint x: 441, startPoint y: 451, endPoint x: 269, endPoint y: 461, distance: 172.6
click at [269, 461] on div "Jiangsu TongLin Electric" at bounding box center [360, 461] width 183 height 17
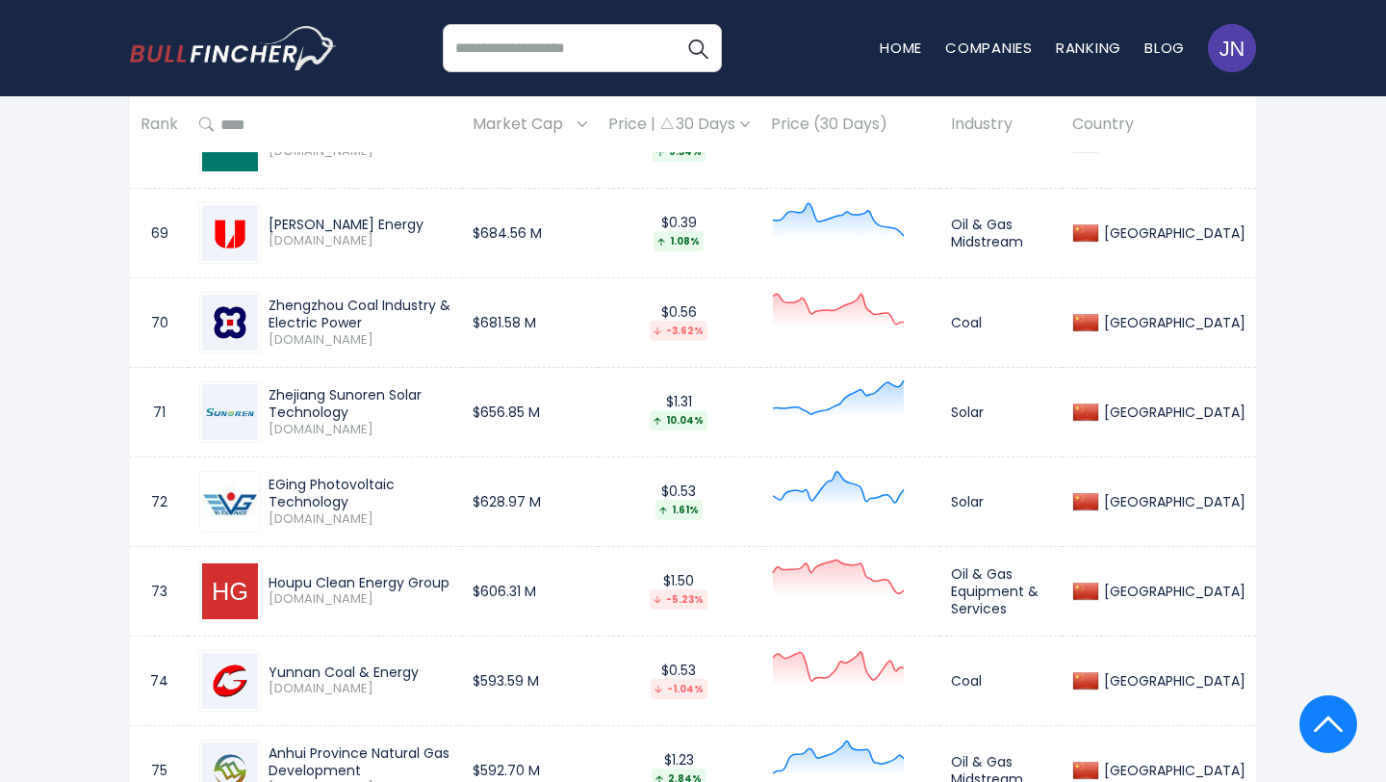
scroll to position [7387, 0]
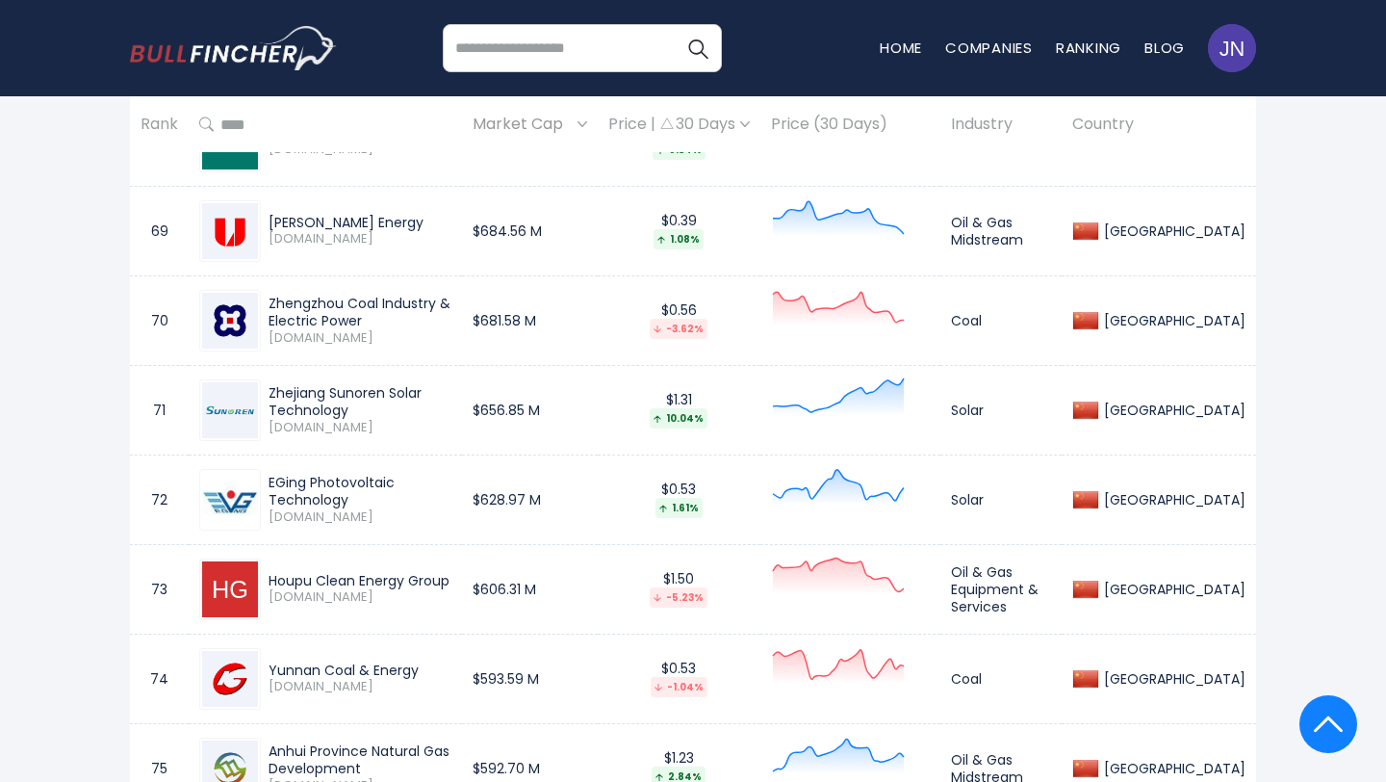
drag, startPoint x: 262, startPoint y: 386, endPoint x: 355, endPoint y: 414, distance: 97.5
click at [355, 414] on div "Zhejiang Sunoren Solar Technology 603105.SS" at bounding box center [356, 409] width 191 height 51
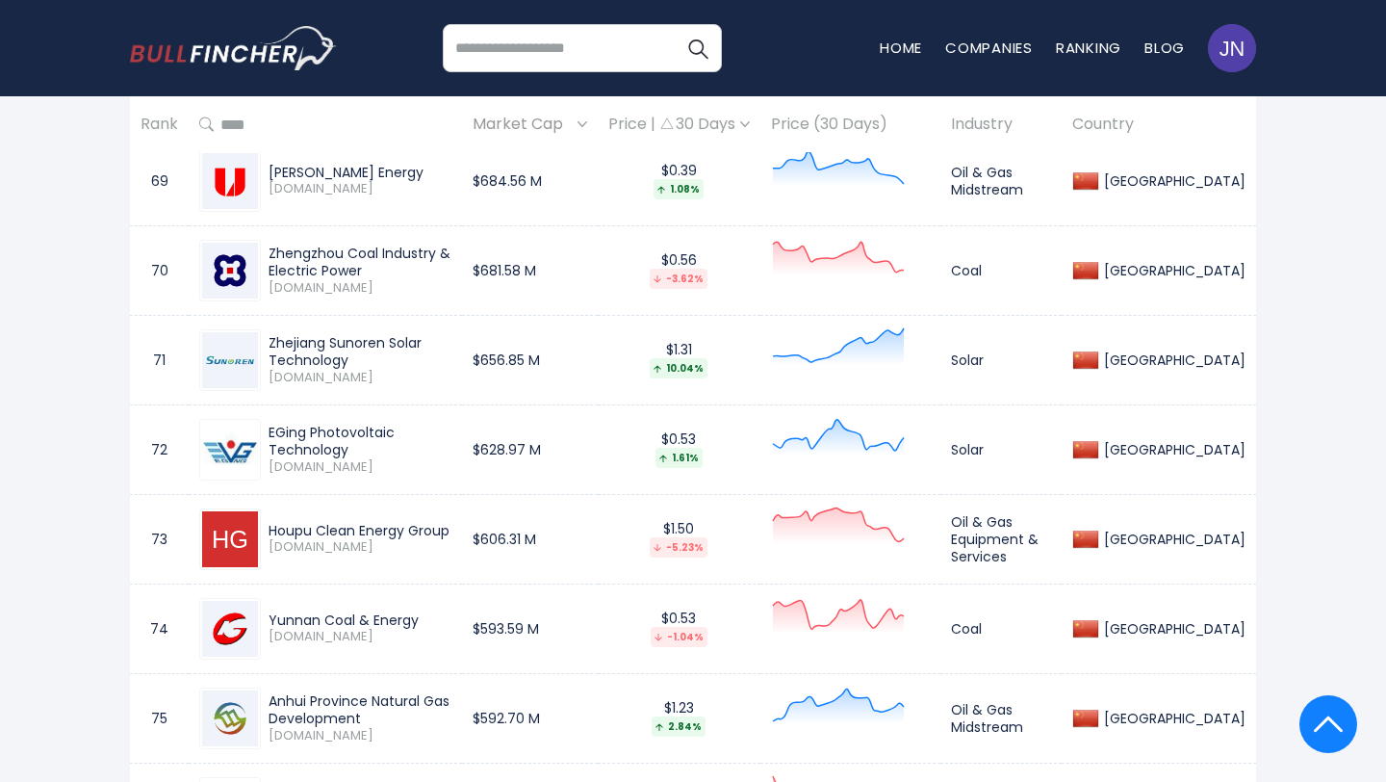
scroll to position [7445, 0]
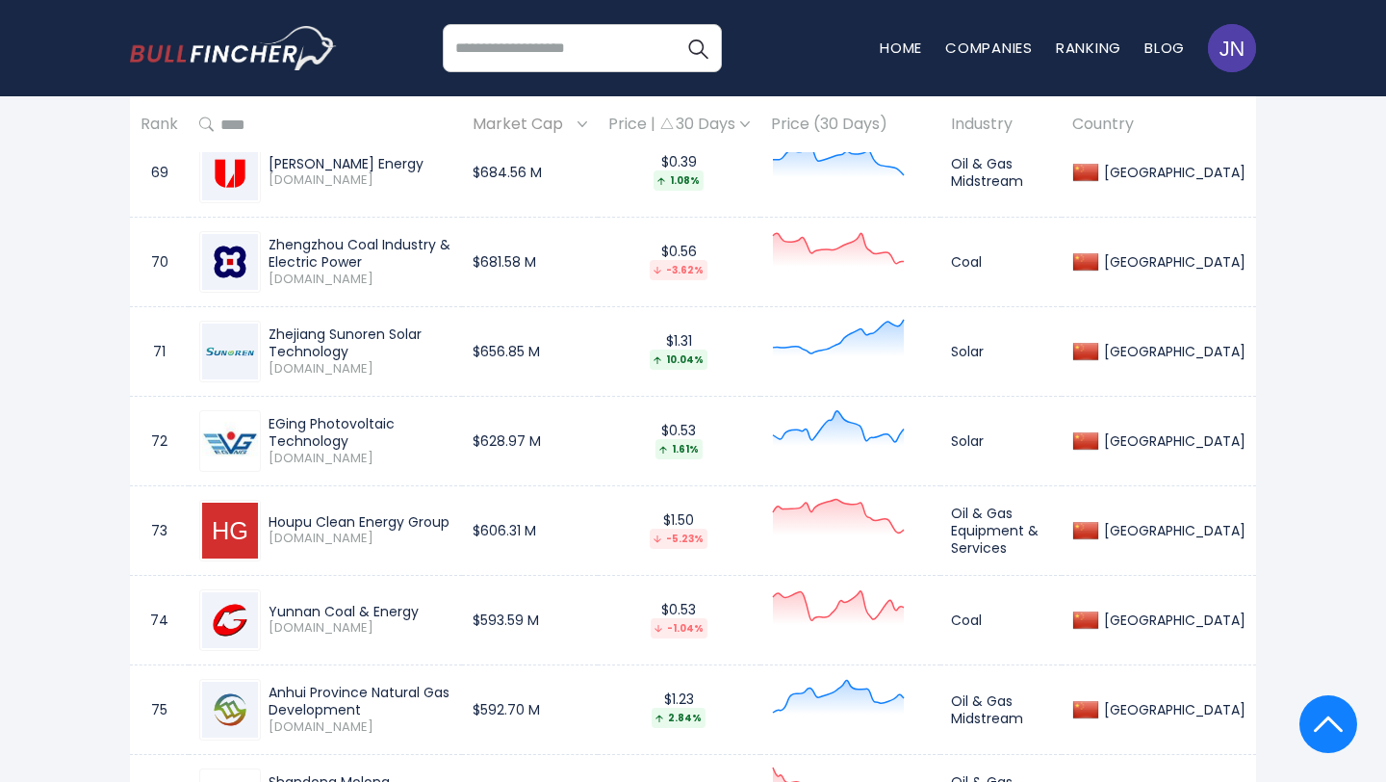
drag, startPoint x: 270, startPoint y: 428, endPoint x: 476, endPoint y: 422, distance: 206.1
click at [451, 422] on div "EGing Photovoltaic Technology" at bounding box center [360, 432] width 183 height 35
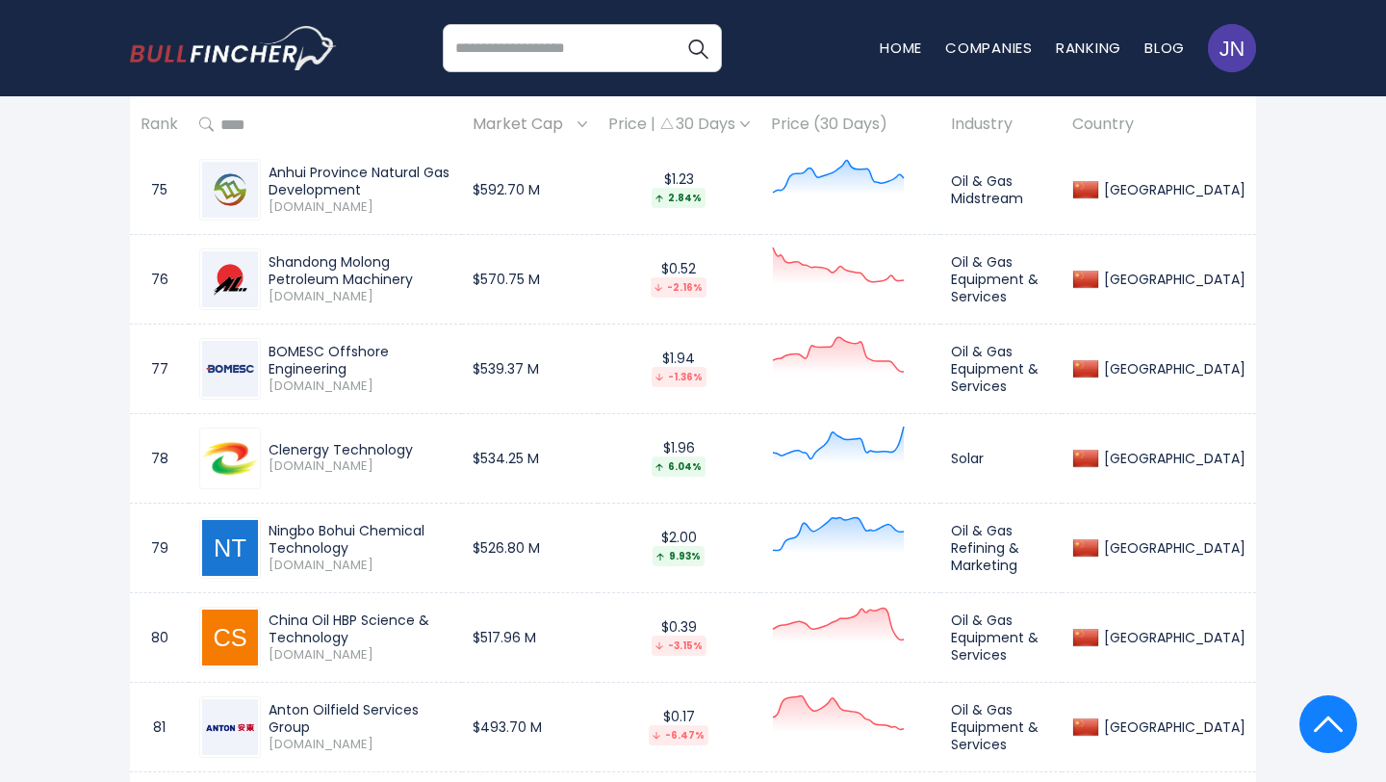
scroll to position [7967, 0]
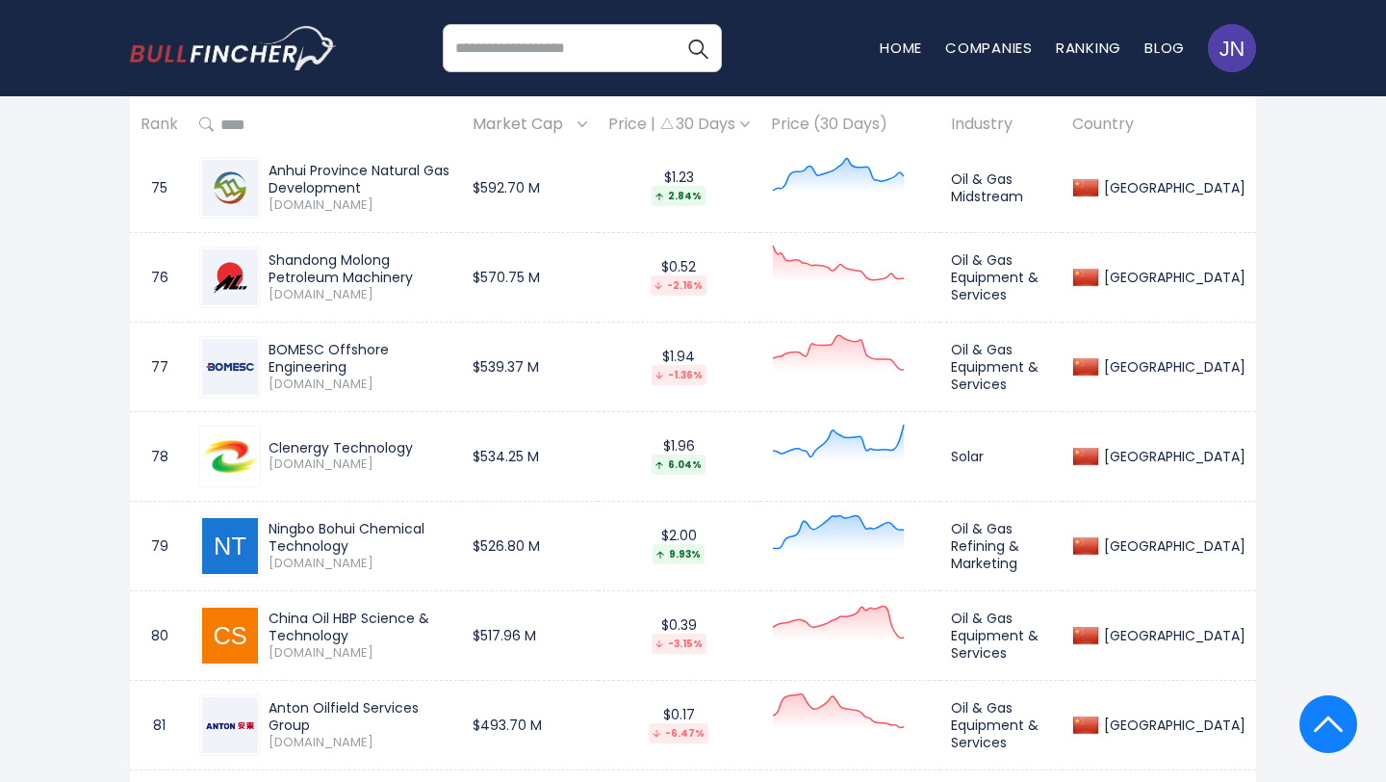
drag, startPoint x: 422, startPoint y: 438, endPoint x: 269, endPoint y: 447, distance: 153.3
click at [269, 447] on div "Clenergy Technology" at bounding box center [360, 447] width 183 height 17
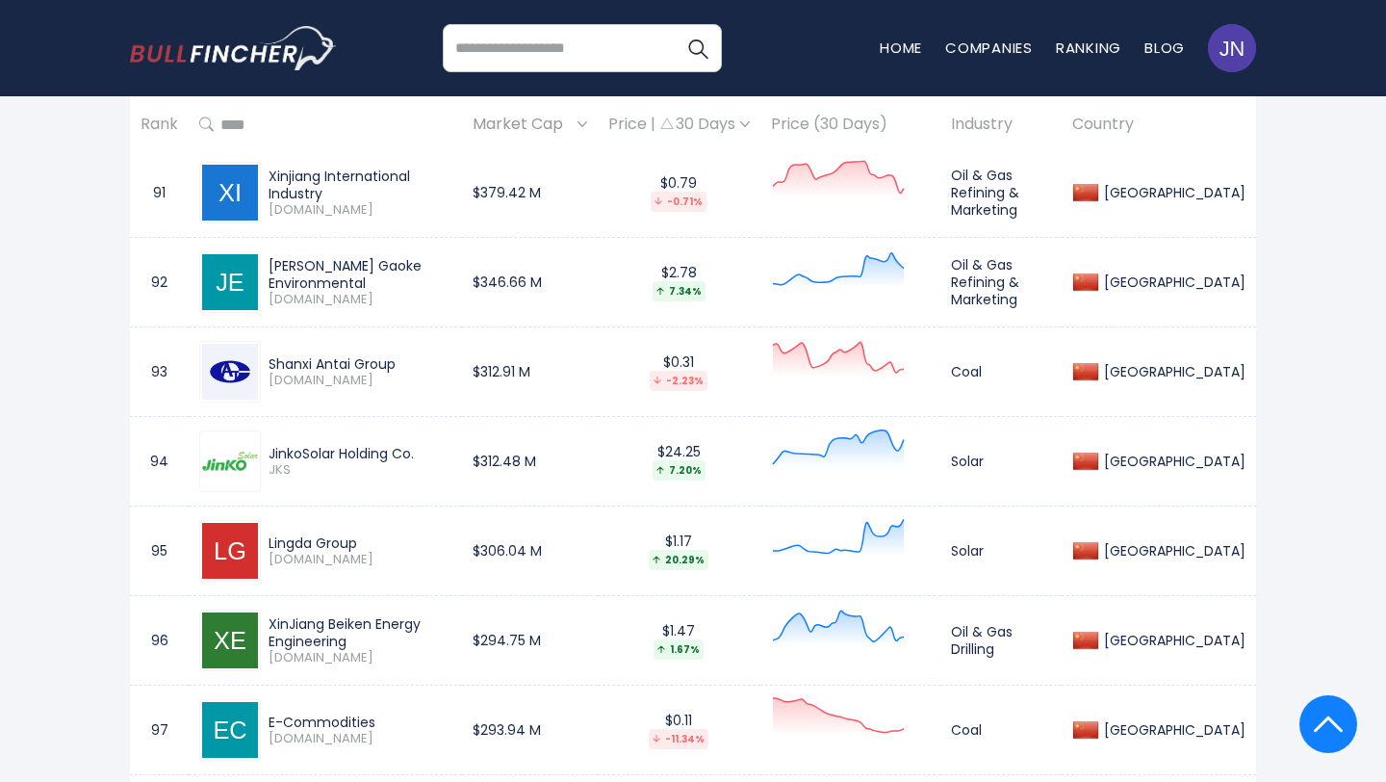
scroll to position [9401, 0]
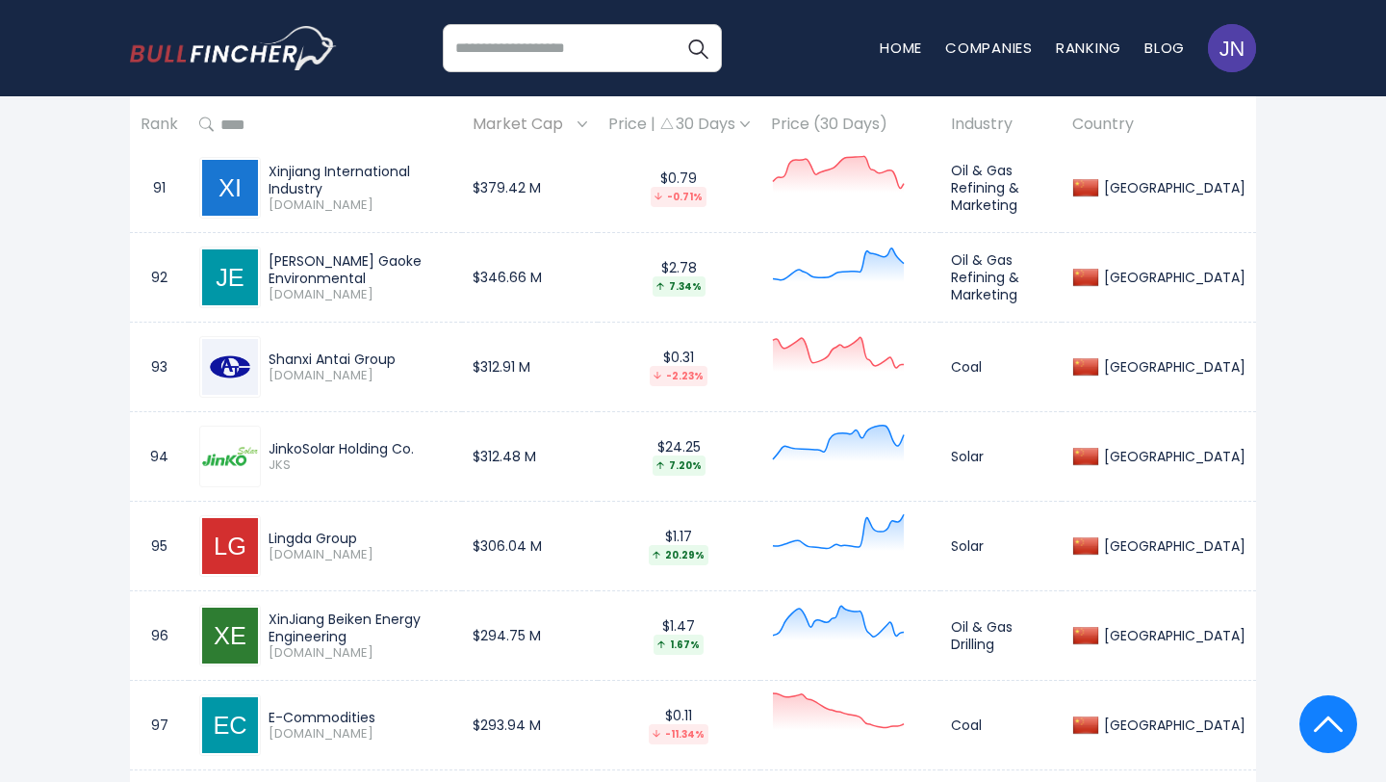
drag, startPoint x: 271, startPoint y: 438, endPoint x: 449, endPoint y: 449, distance: 178.4
click at [449, 449] on div "JinkoSolar Holding Co." at bounding box center [360, 448] width 183 height 17
drag, startPoint x: 264, startPoint y: 529, endPoint x: 370, endPoint y: 540, distance: 106.5
click at [370, 539] on div "Lingda Group 300125.SZ" at bounding box center [356, 546] width 191 height 34
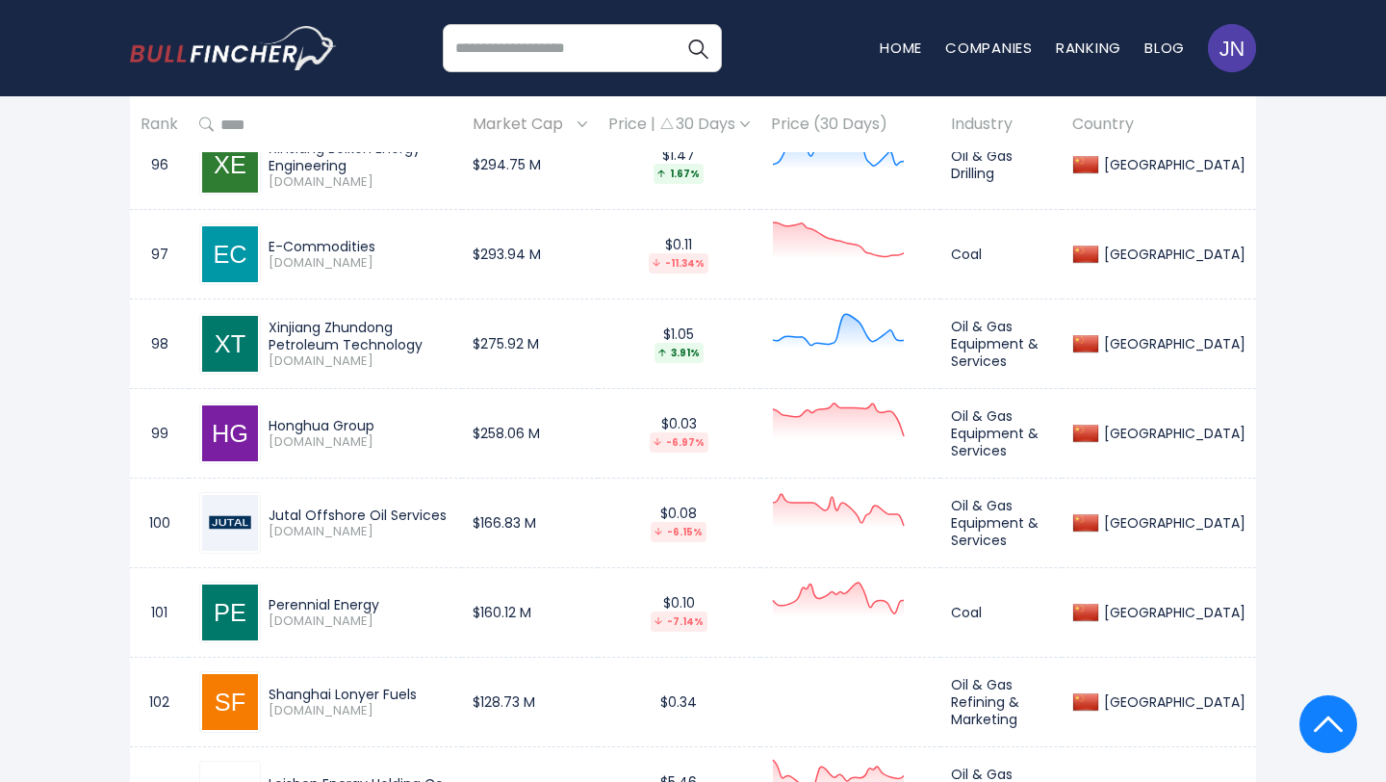
scroll to position [9878, 0]
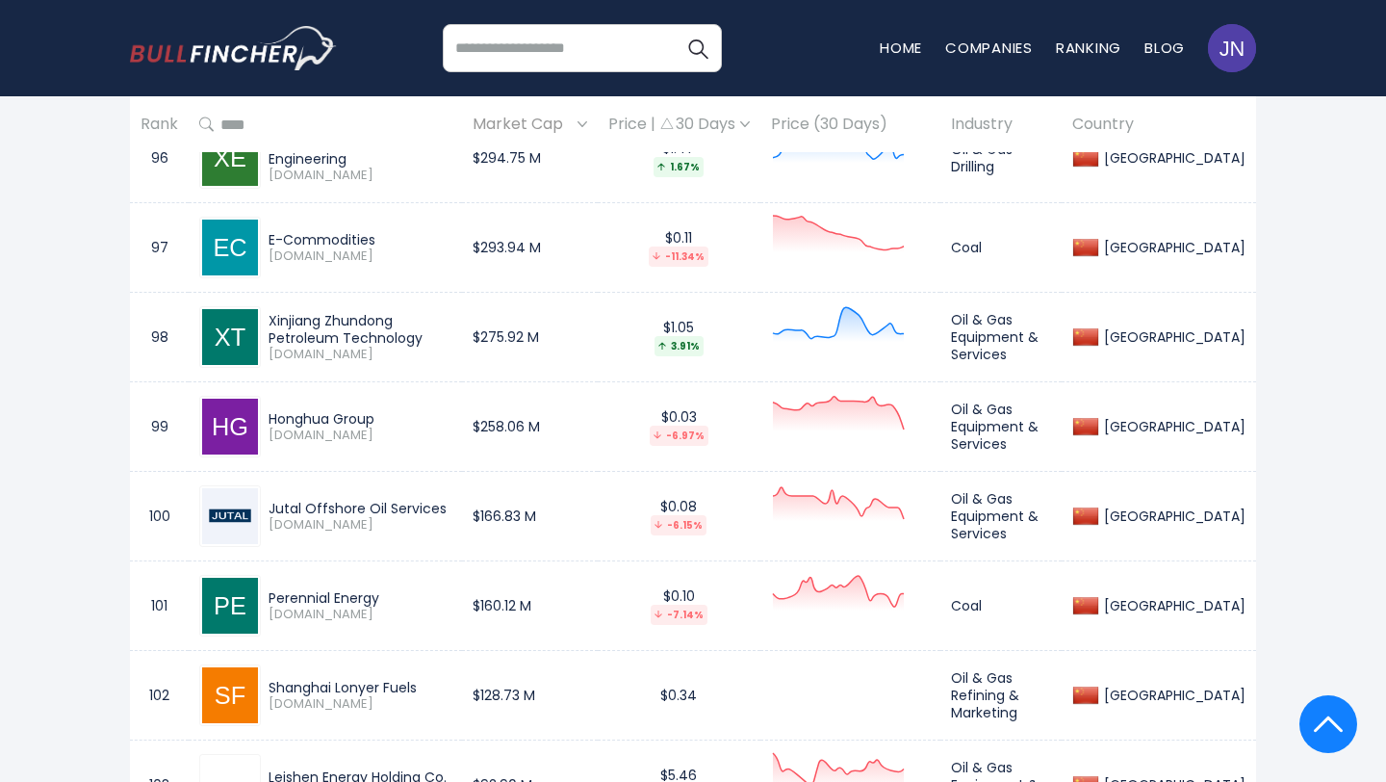
drag, startPoint x: 268, startPoint y: 588, endPoint x: 382, endPoint y: 601, distance: 115.2
click at [382, 601] on div "Perennial Energy 2798.HK" at bounding box center [356, 606] width 191 height 34
click at [410, 606] on span "2798.HK" at bounding box center [360, 614] width 183 height 16
drag, startPoint x: 267, startPoint y: 583, endPoint x: 385, endPoint y: 599, distance: 119.4
click at [385, 599] on div "Perennial Energy 2798.HK" at bounding box center [356, 606] width 191 height 34
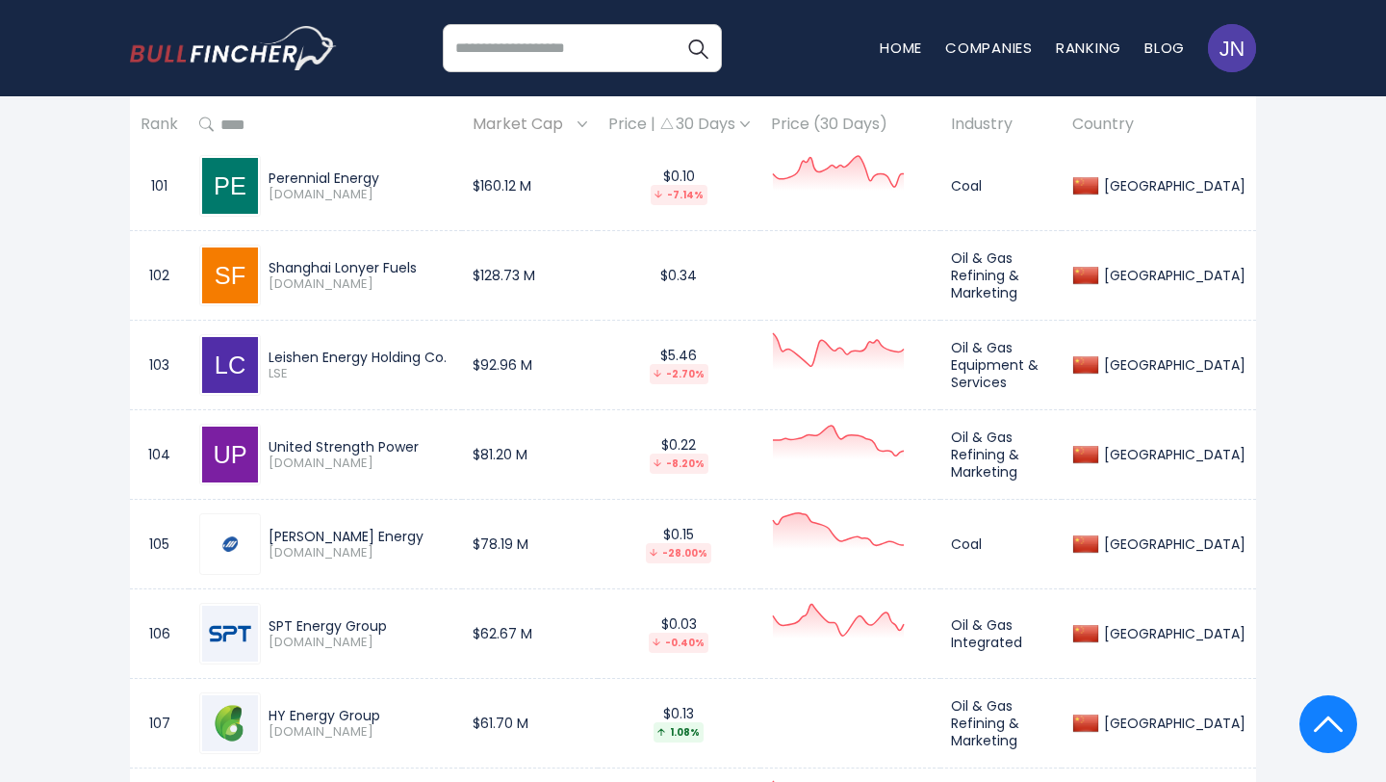
scroll to position [10304, 0]
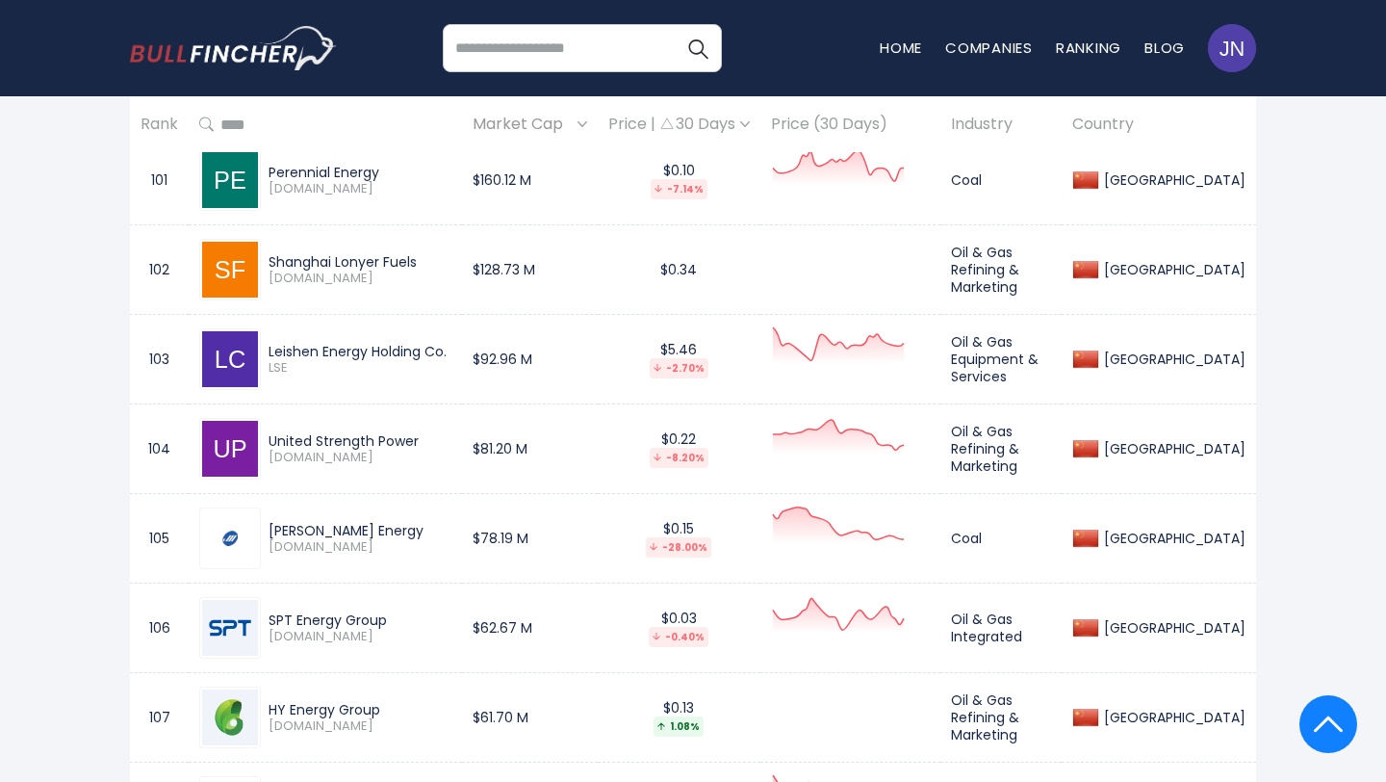
drag, startPoint x: 265, startPoint y: 519, endPoint x: 415, endPoint y: 526, distance: 150.3
click at [415, 526] on div "Henan Jinma Energy 6885.HK" at bounding box center [356, 539] width 191 height 34
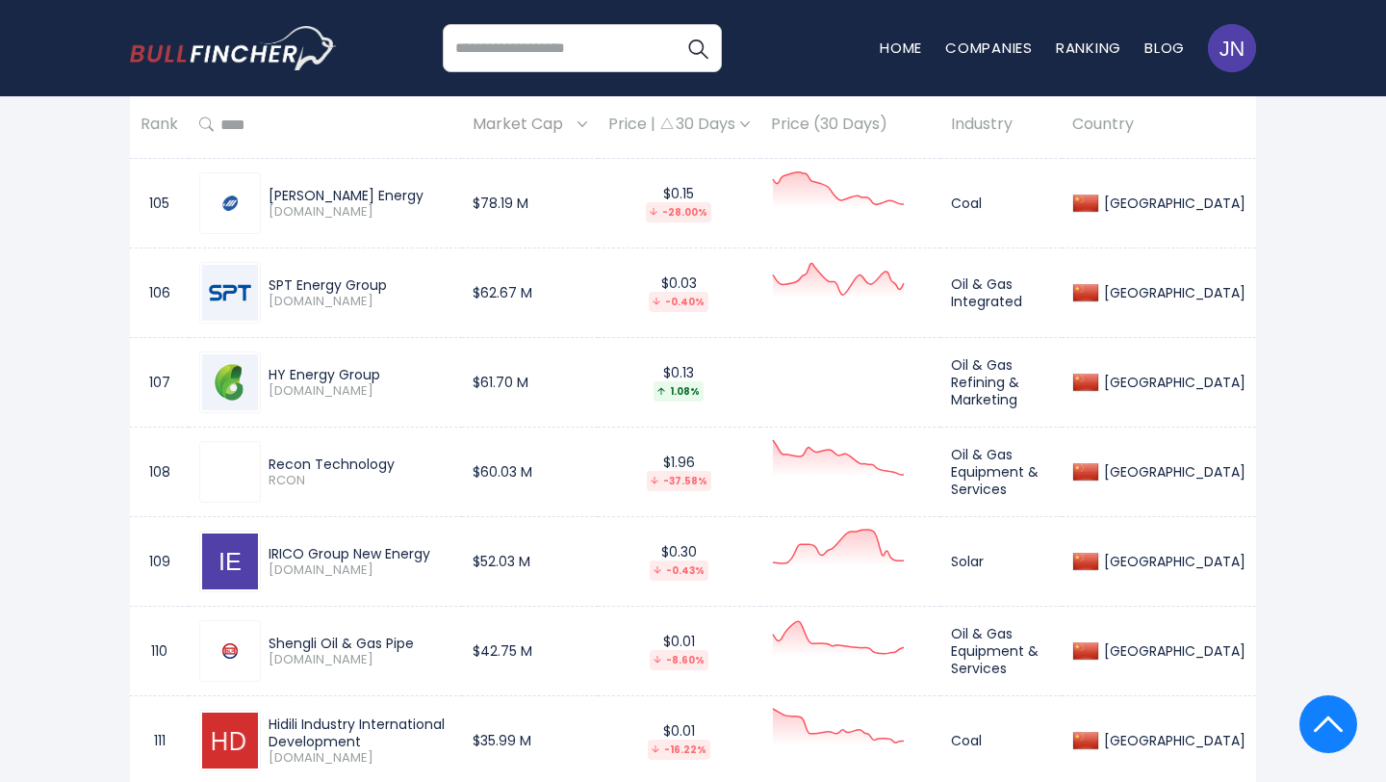
scroll to position [10641, 0]
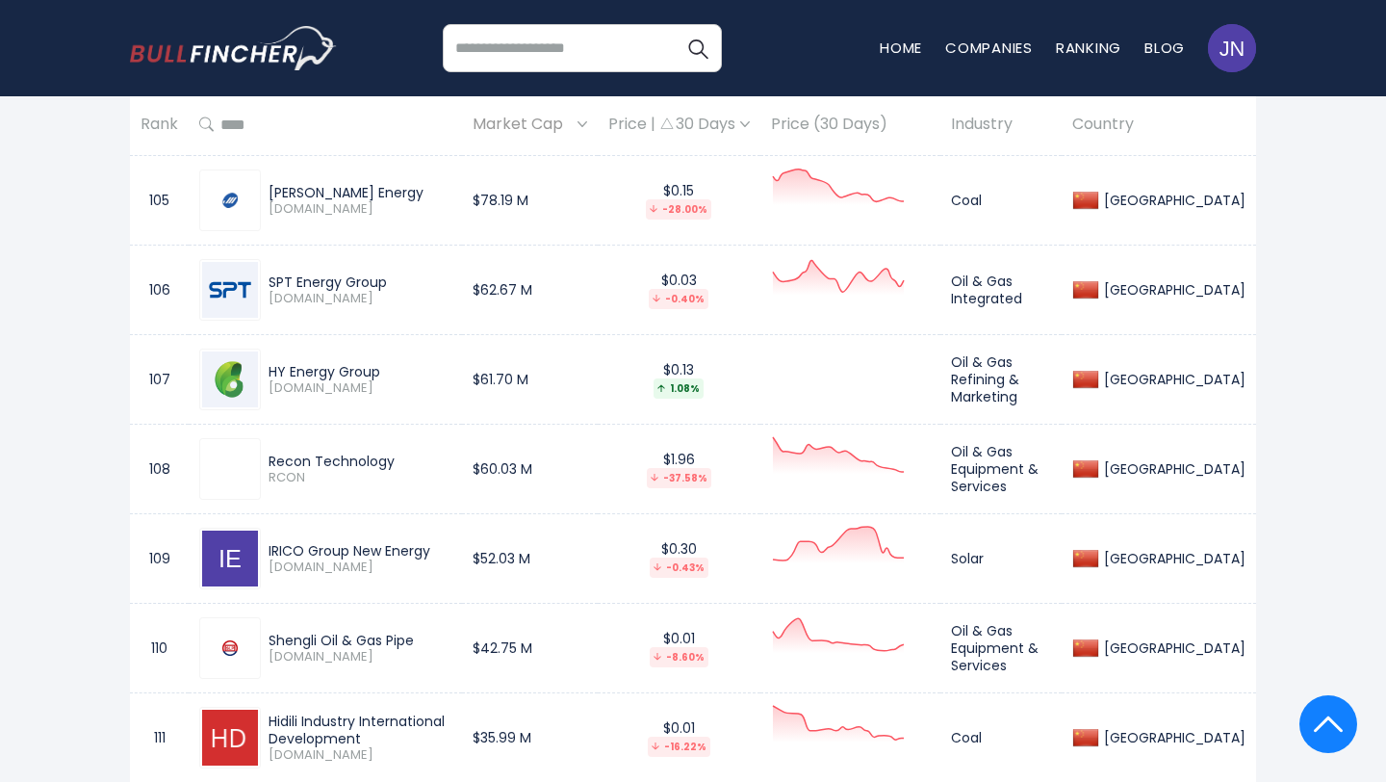
drag, startPoint x: 265, startPoint y: 535, endPoint x: 426, endPoint y: 555, distance: 163.0
click at [426, 555] on div "IRICO Group New Energy 0438.HK" at bounding box center [356, 559] width 191 height 34
click at [451, 569] on span "0438.HK" at bounding box center [360, 567] width 183 height 16
click at [441, 542] on div "IRICO Group New Energy" at bounding box center [360, 550] width 183 height 17
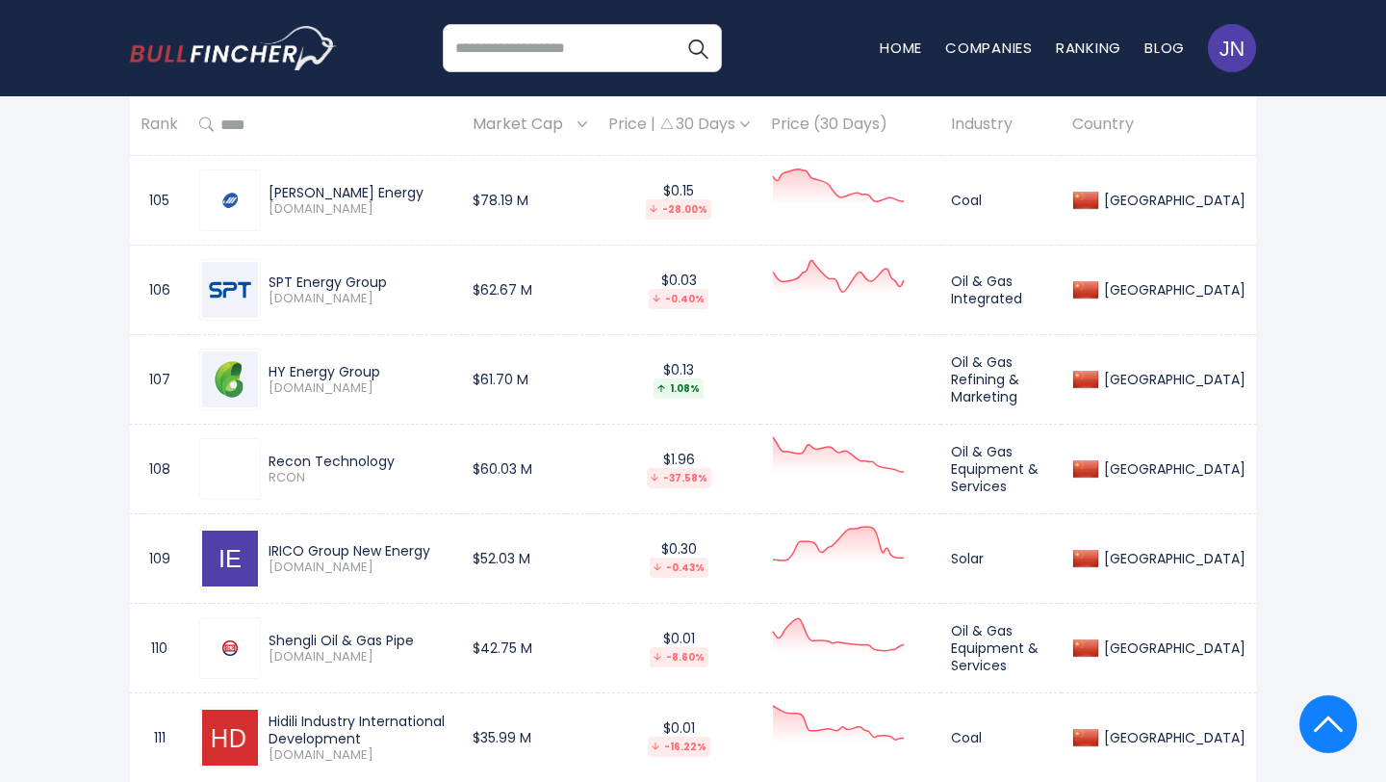
click at [441, 542] on div "IRICO Group New Energy" at bounding box center [360, 550] width 183 height 17
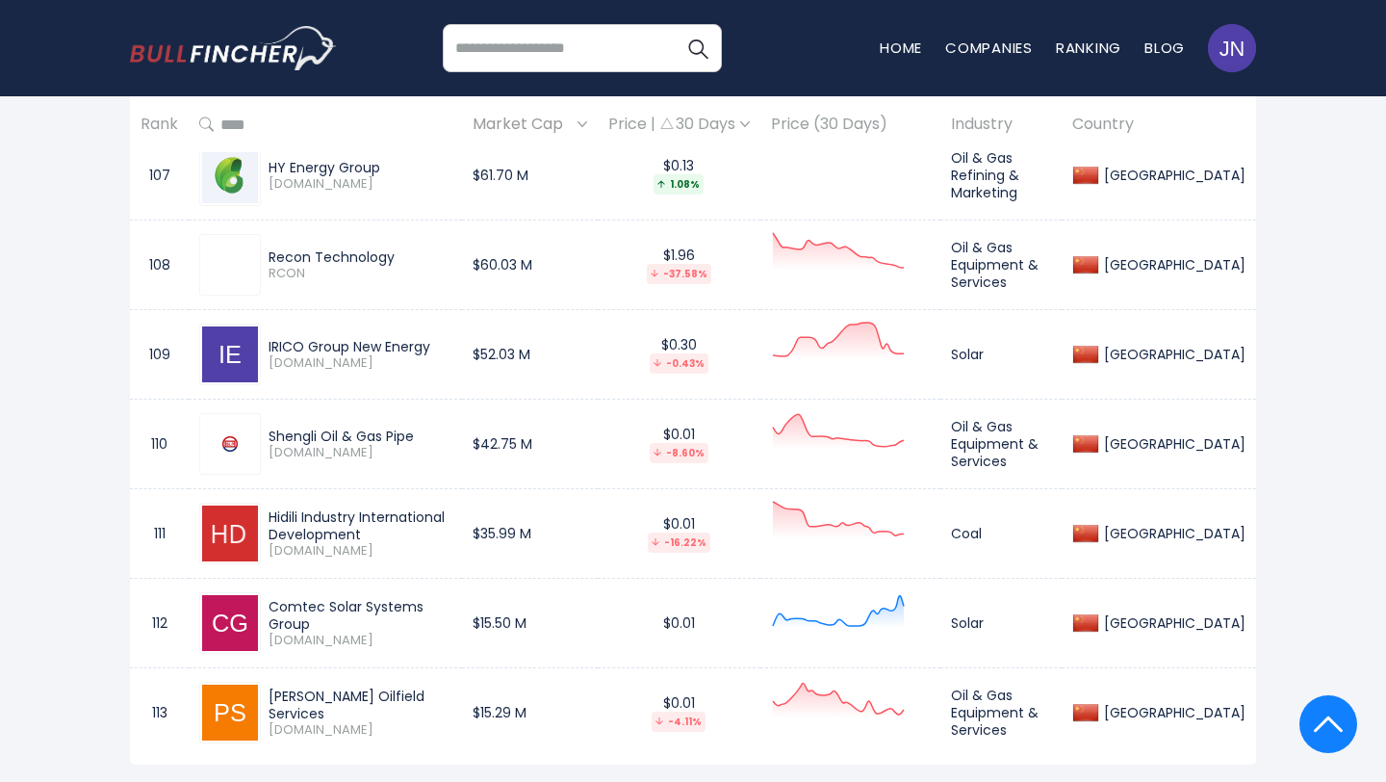
scroll to position [10846, 0]
drag, startPoint x: 269, startPoint y: 506, endPoint x: 412, endPoint y: 545, distance: 148.5
click at [412, 545] on div "Hidili Industry International Development 1393.HK" at bounding box center [356, 532] width 191 height 51
click at [398, 544] on span "1393.HK" at bounding box center [360, 550] width 183 height 16
drag, startPoint x: 269, startPoint y: 503, endPoint x: 369, endPoint y: 525, distance: 102.5
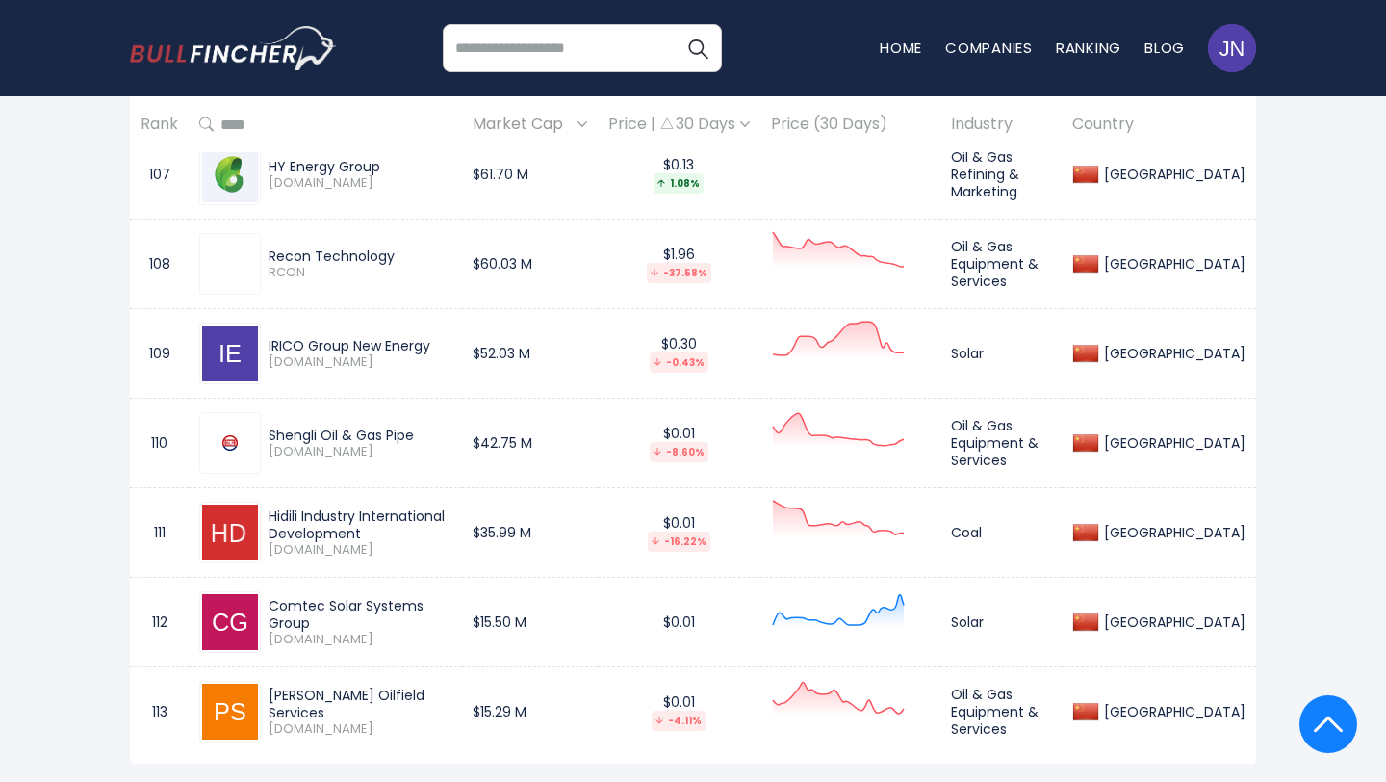
click at [369, 525] on div "Hidili Industry International Development" at bounding box center [360, 524] width 183 height 35
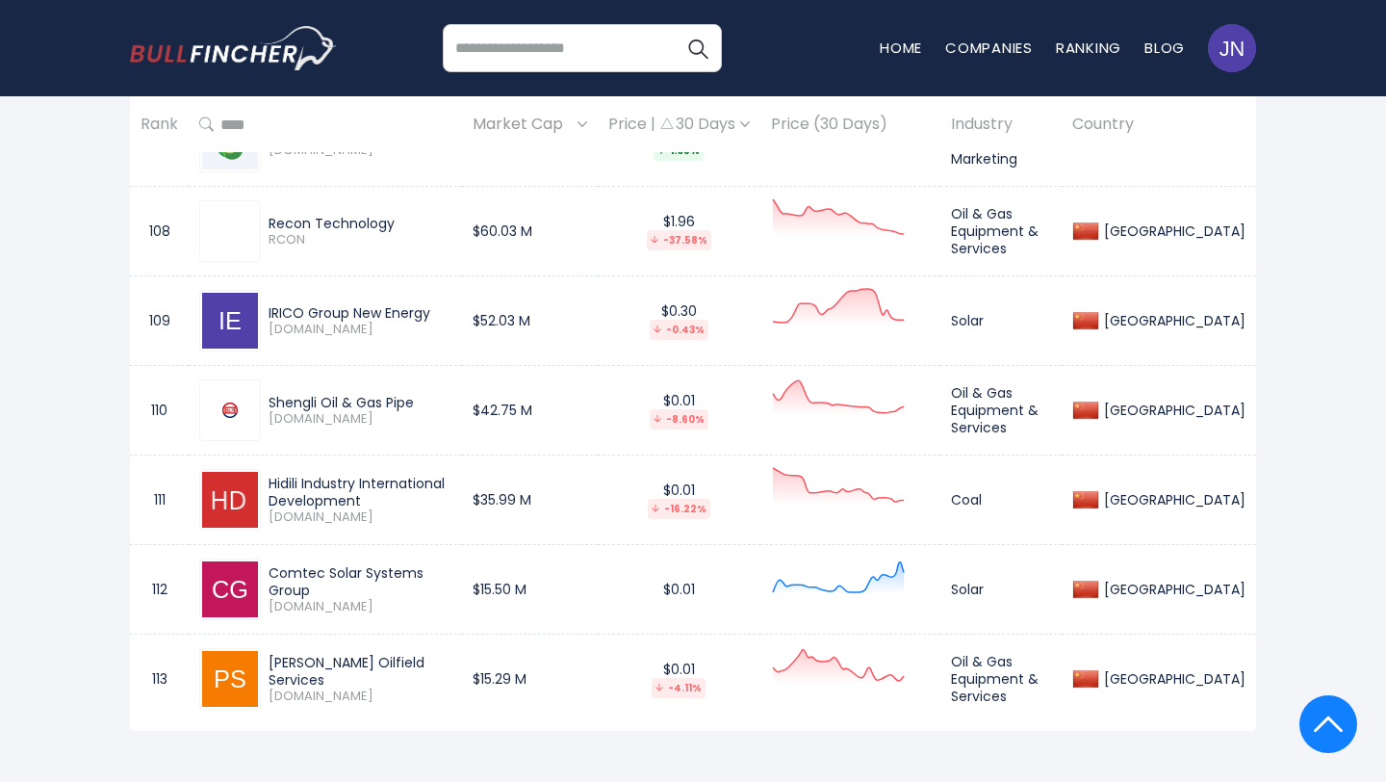
drag, startPoint x: 263, startPoint y: 569, endPoint x: 507, endPoint y: 591, distance: 245.5
click at [462, 591] on td "Comtec Solar Systems Group 0712.HK" at bounding box center [325, 590] width 273 height 90
click at [451, 599] on span "0712.HK" at bounding box center [360, 607] width 183 height 16
drag, startPoint x: 466, startPoint y: 573, endPoint x: 271, endPoint y: 574, distance: 195.4
click at [271, 573] on div "Comtec Solar Systems Group" at bounding box center [360, 581] width 183 height 35
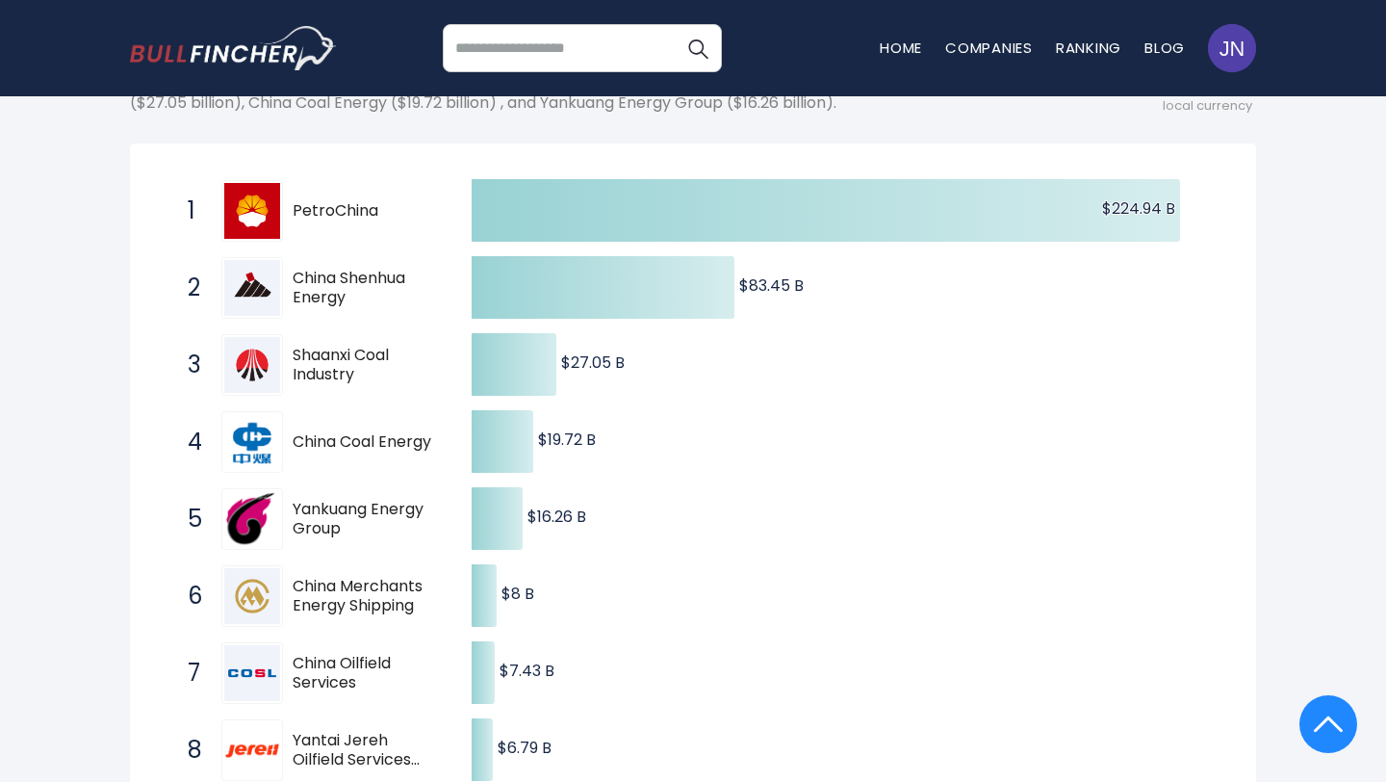
scroll to position [0, 0]
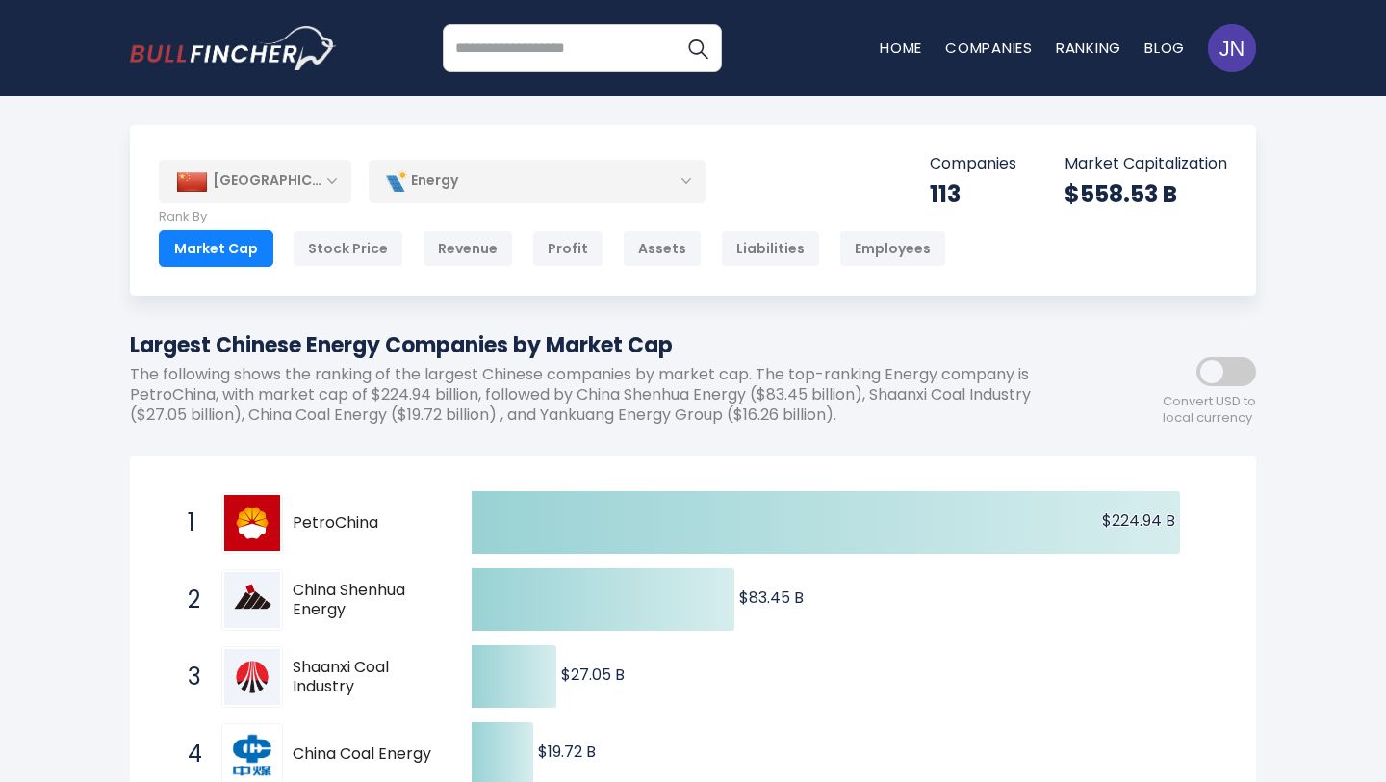
click at [503, 189] on div "Energy" at bounding box center [537, 181] width 337 height 44
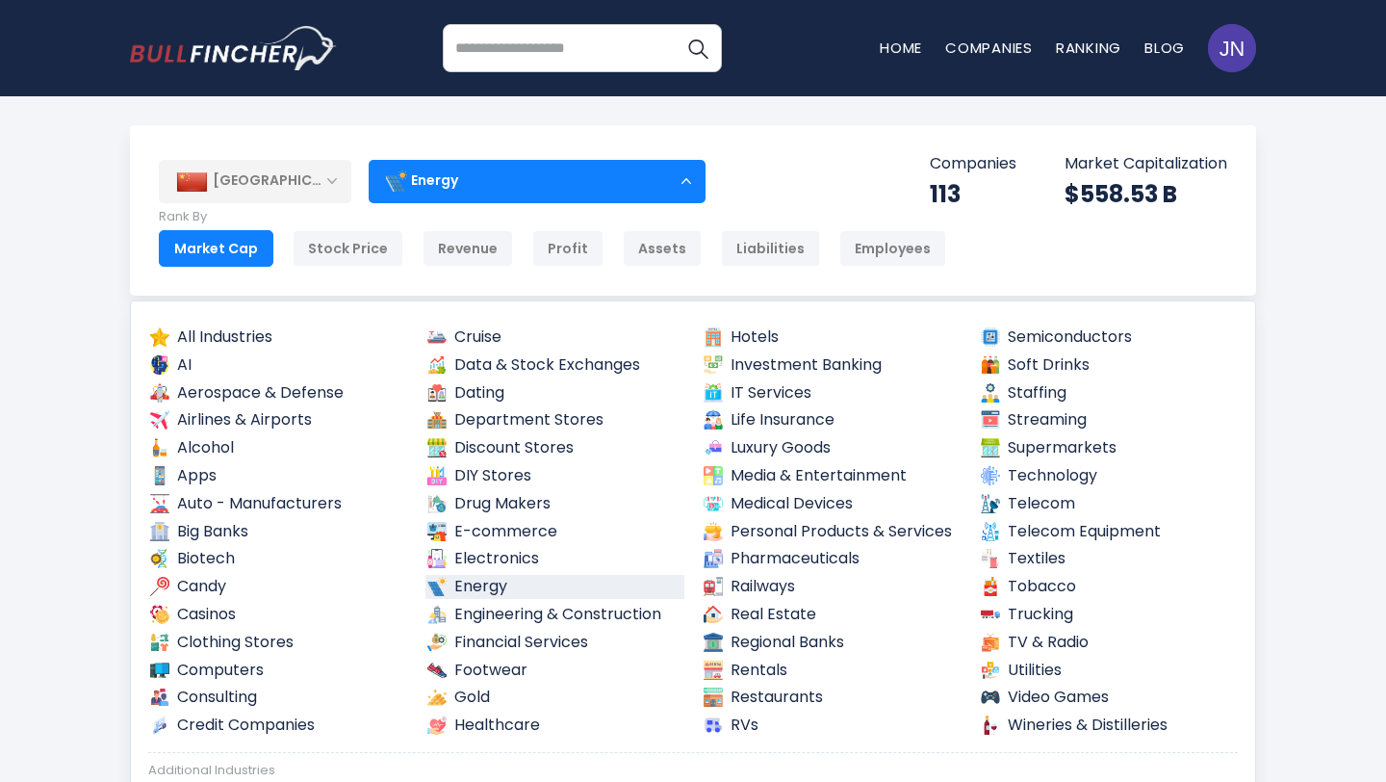
scroll to position [50, 0]
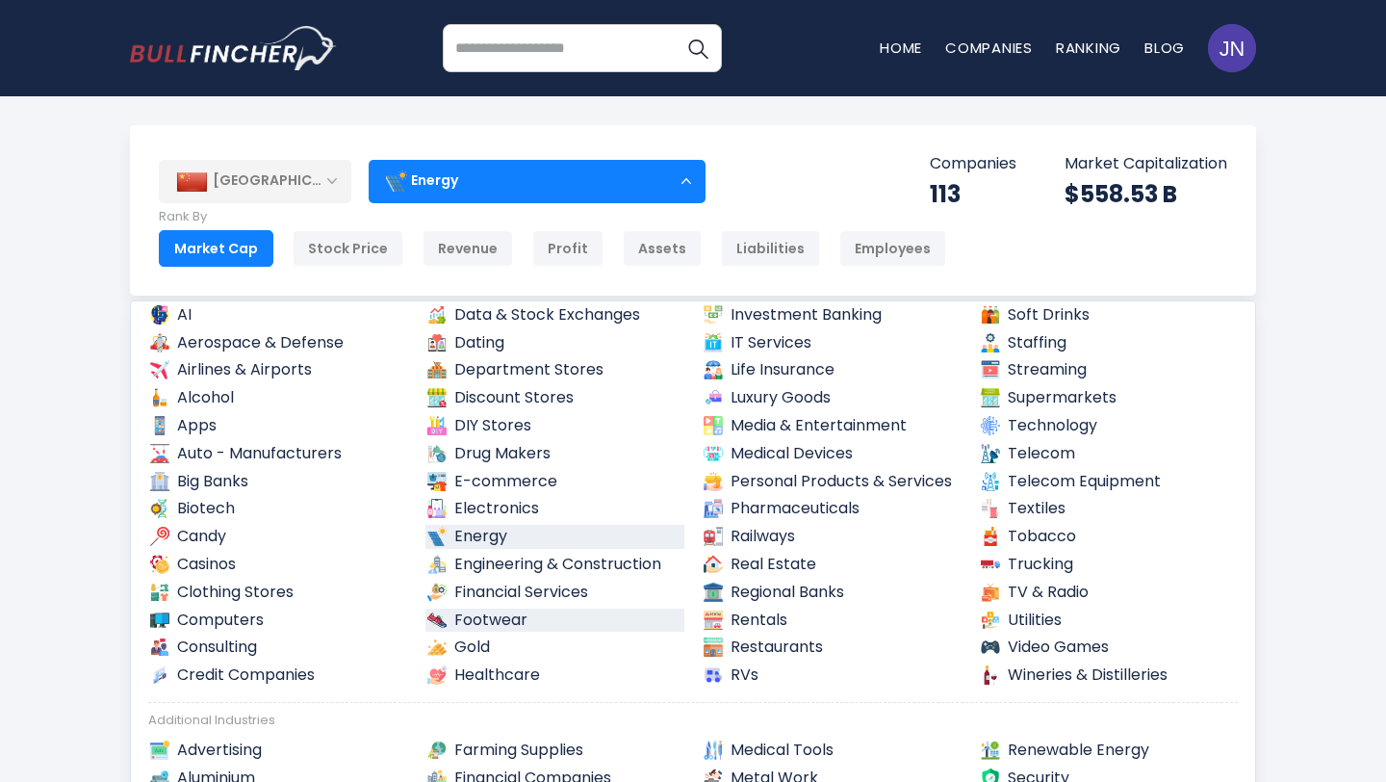
click at [546, 620] on link "Footwear" at bounding box center [556, 620] width 260 height 24
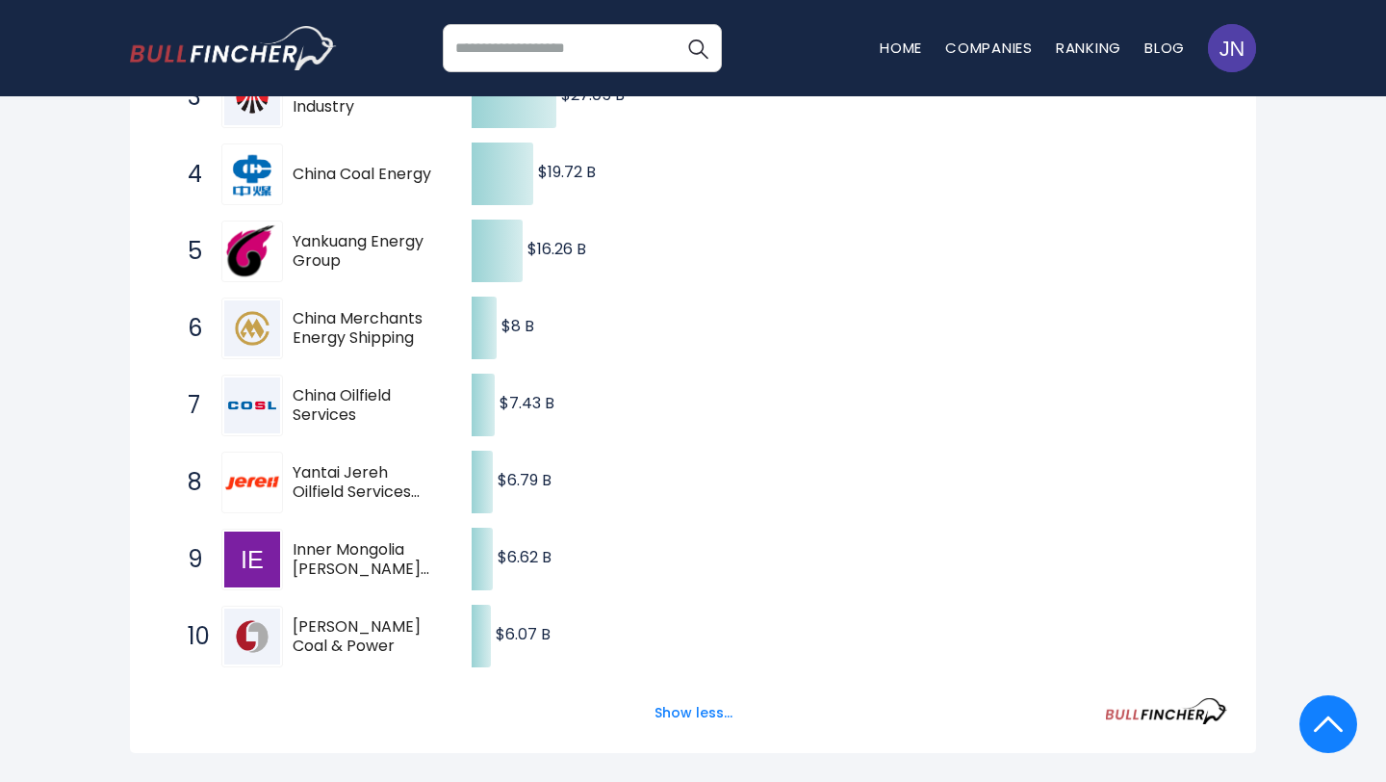
scroll to position [897, 0]
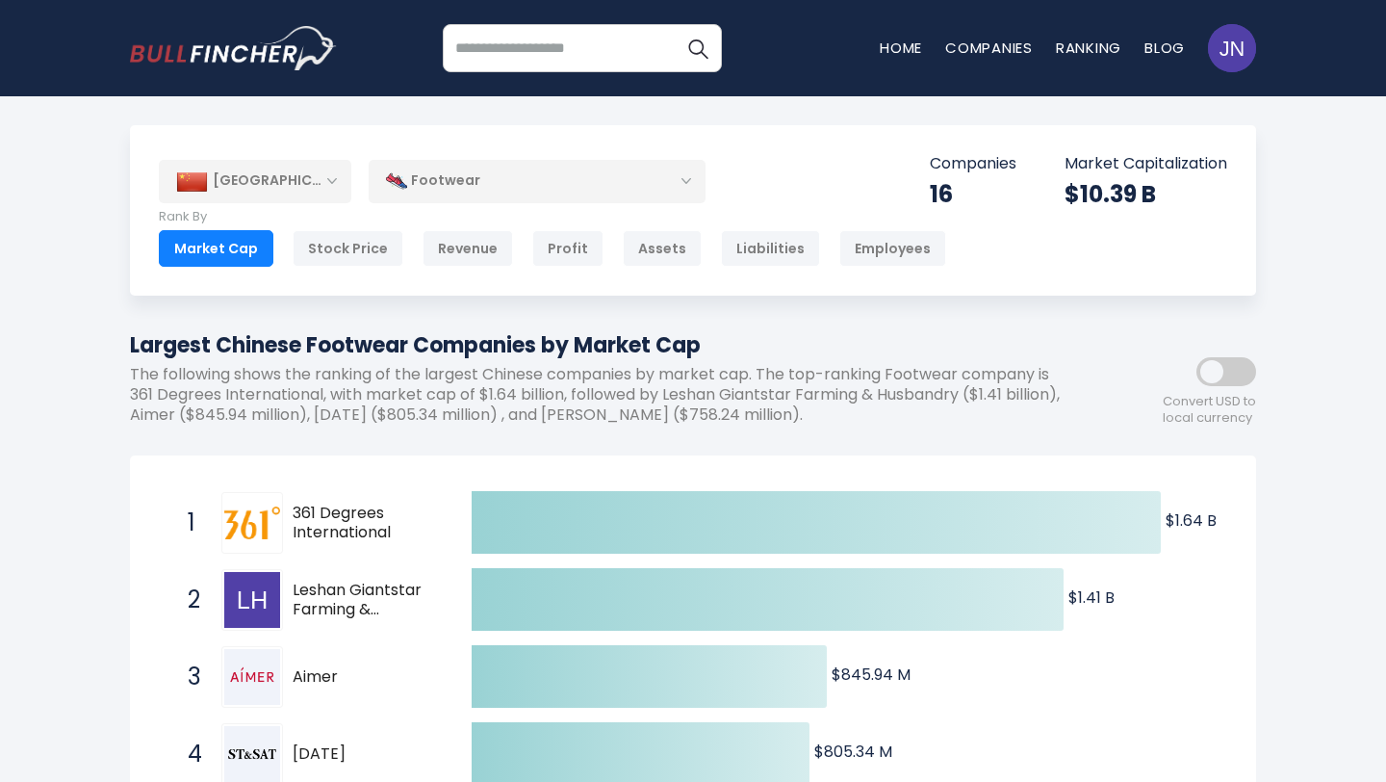
drag, startPoint x: 294, startPoint y: 505, endPoint x: 384, endPoint y: 541, distance: 97.2
click at [384, 541] on span "361 Degrees International" at bounding box center [365, 523] width 145 height 40
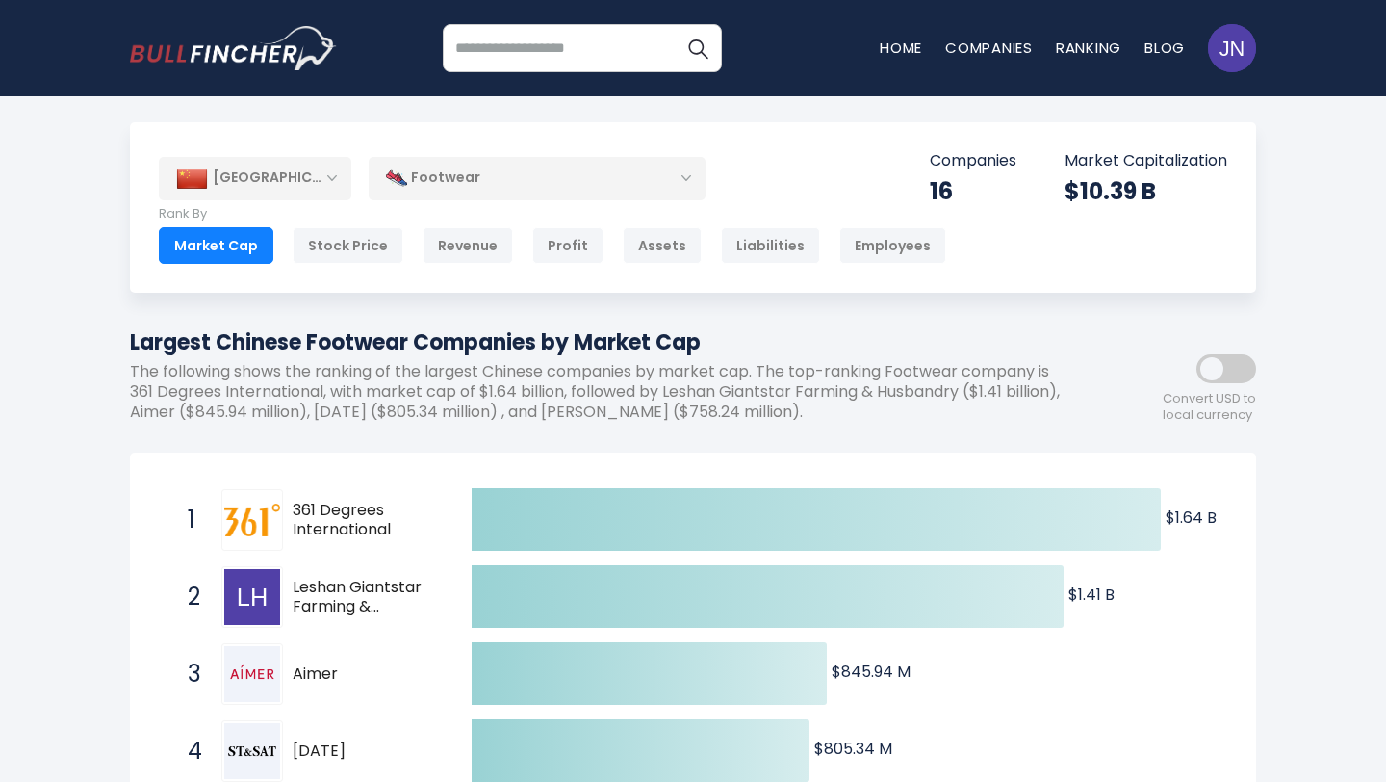
drag, startPoint x: 400, startPoint y: 535, endPoint x: 327, endPoint y: 519, distance: 75.0
click at [327, 519] on span "361 Degrees International" at bounding box center [365, 521] width 145 height 40
click at [390, 505] on span "361 Degrees International" at bounding box center [365, 521] width 145 height 40
drag, startPoint x: 285, startPoint y: 499, endPoint x: 337, endPoint y: 533, distance: 62.5
click at [337, 533] on div "1 361 Degrees International 1361.HK" at bounding box center [308, 520] width 260 height 62
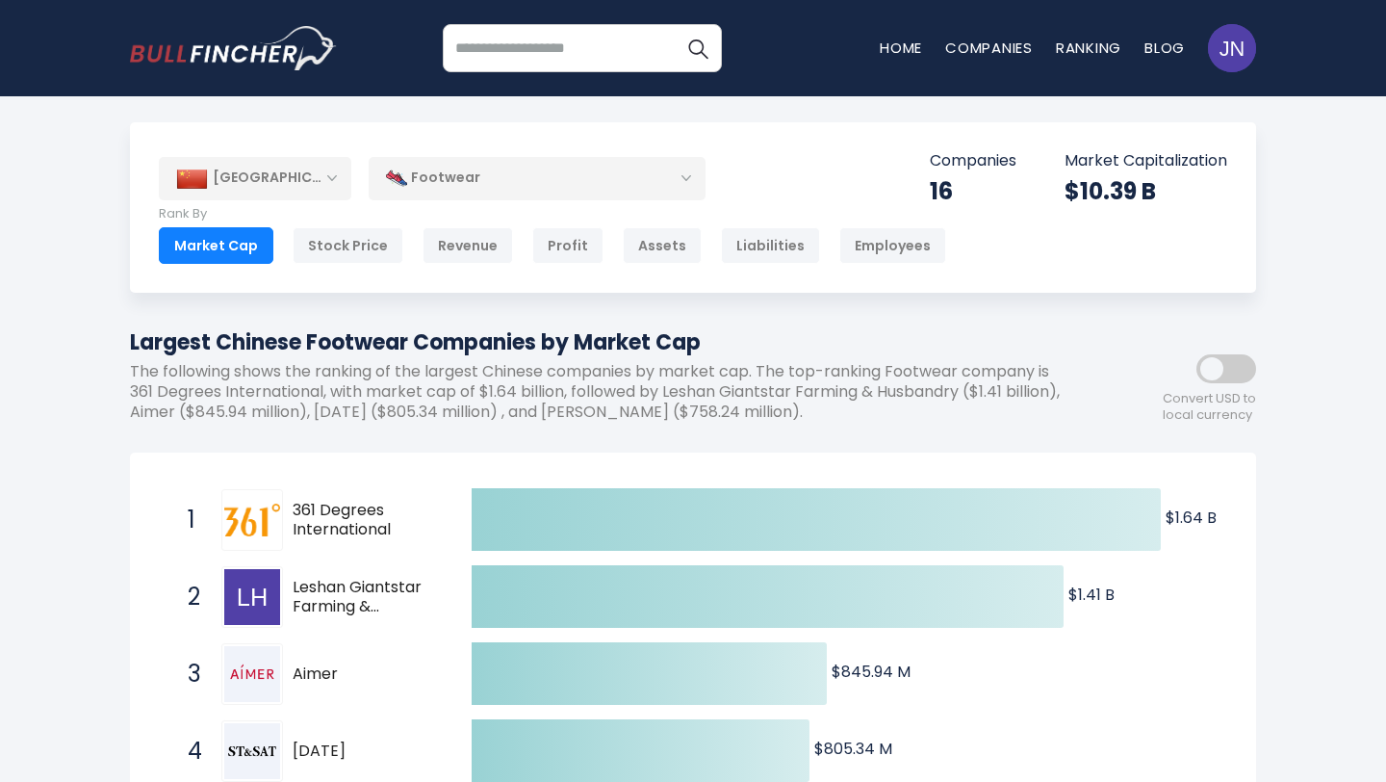
drag, startPoint x: 365, startPoint y: 532, endPoint x: 342, endPoint y: 487, distance: 50.8
click at [342, 486] on span "1 361 Degrees International 1361.HK" at bounding box center [312, 519] width 289 height 71
drag, startPoint x: 417, startPoint y: 584, endPoint x: 326, endPoint y: 579, distance: 90.7
click at [326, 579] on span "Leshan Giantstar Farming & Husbandry" at bounding box center [365, 598] width 145 height 40
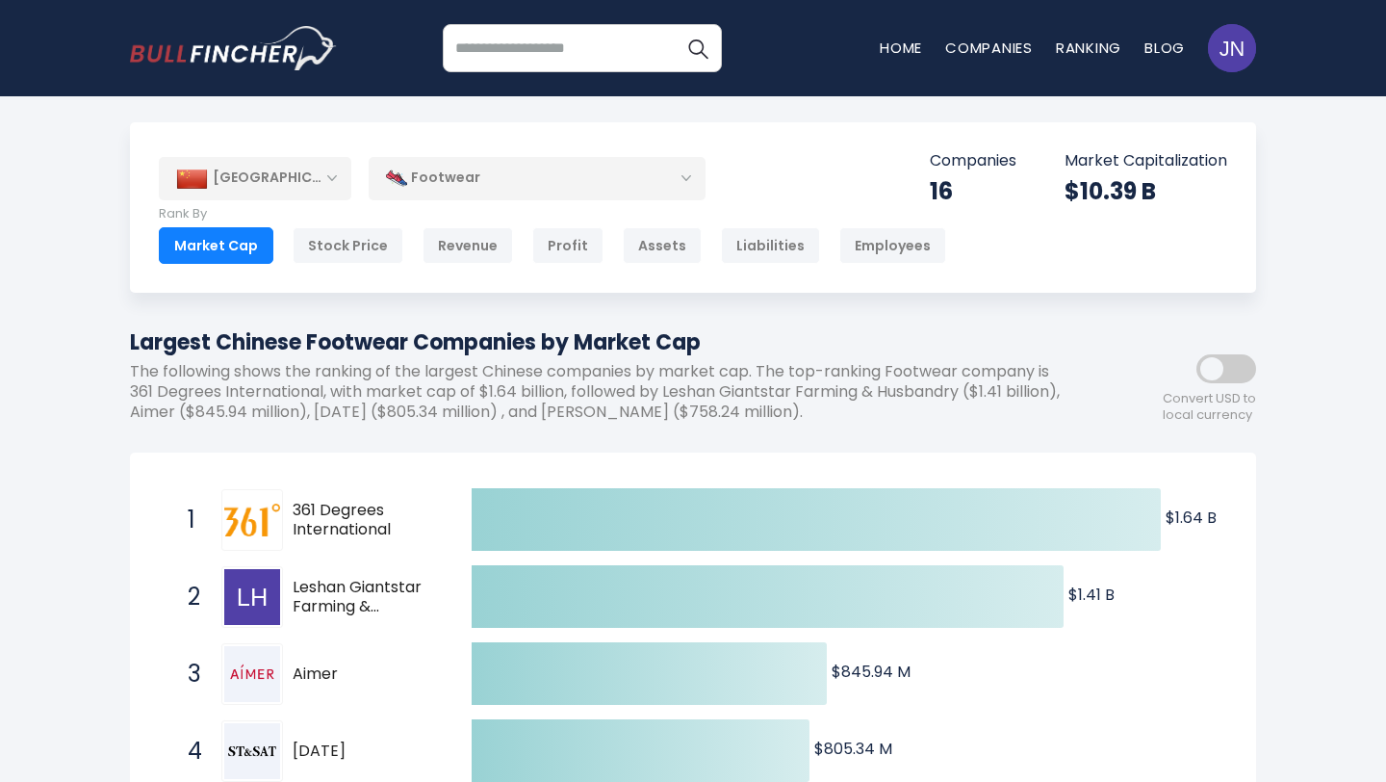
click at [326, 579] on span "Leshan Giantstar Farming & Husbandry" at bounding box center [365, 598] width 145 height 40
click at [298, 501] on span "361 Degrees International" at bounding box center [365, 521] width 145 height 40
click at [326, 597] on span "Leshan Giantstar Farming & Husbandry" at bounding box center [365, 598] width 145 height 40
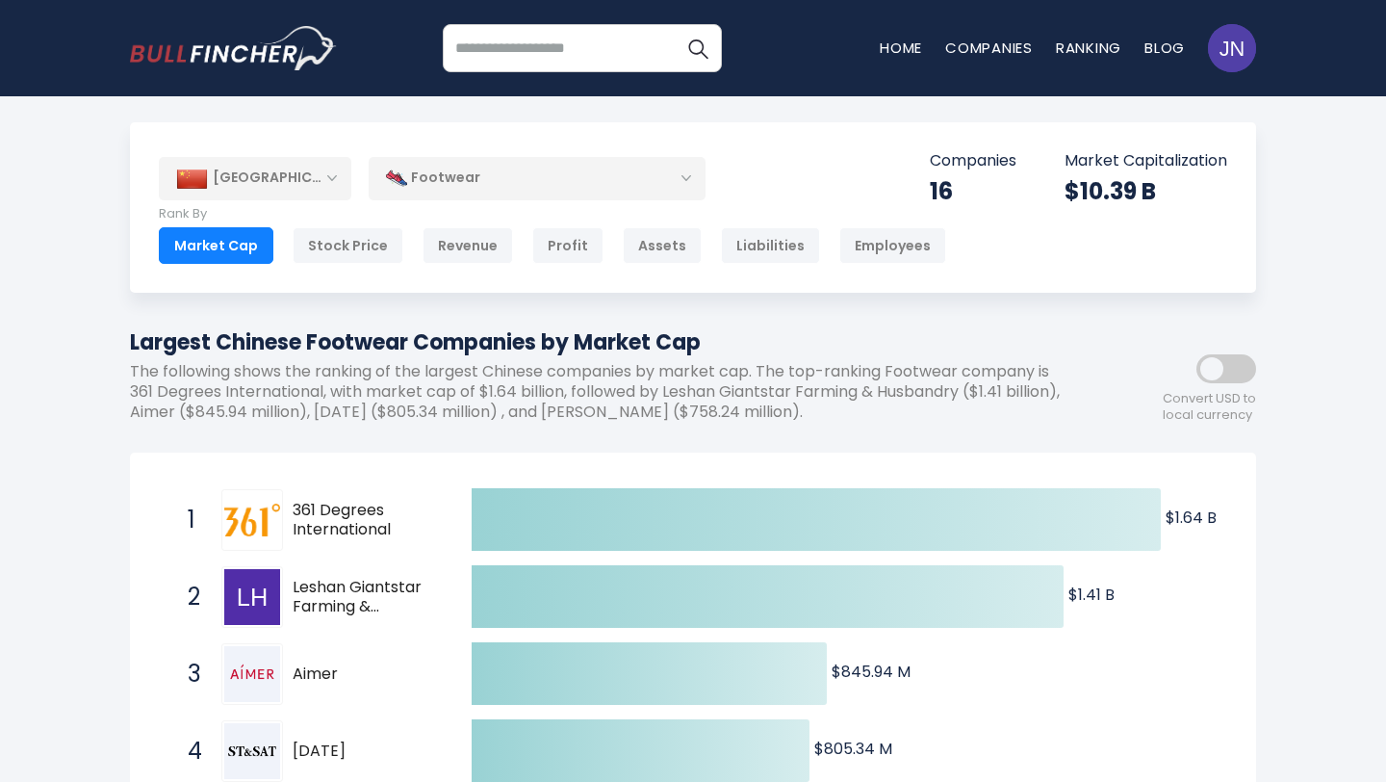
click at [326, 597] on span "Leshan Giantstar Farming & Husbandry" at bounding box center [365, 598] width 145 height 40
drag, startPoint x: 329, startPoint y: 667, endPoint x: 354, endPoint y: 648, distance: 31.6
click at [352, 649] on div "3 Aimer [DOMAIN_NAME]" at bounding box center [308, 674] width 260 height 62
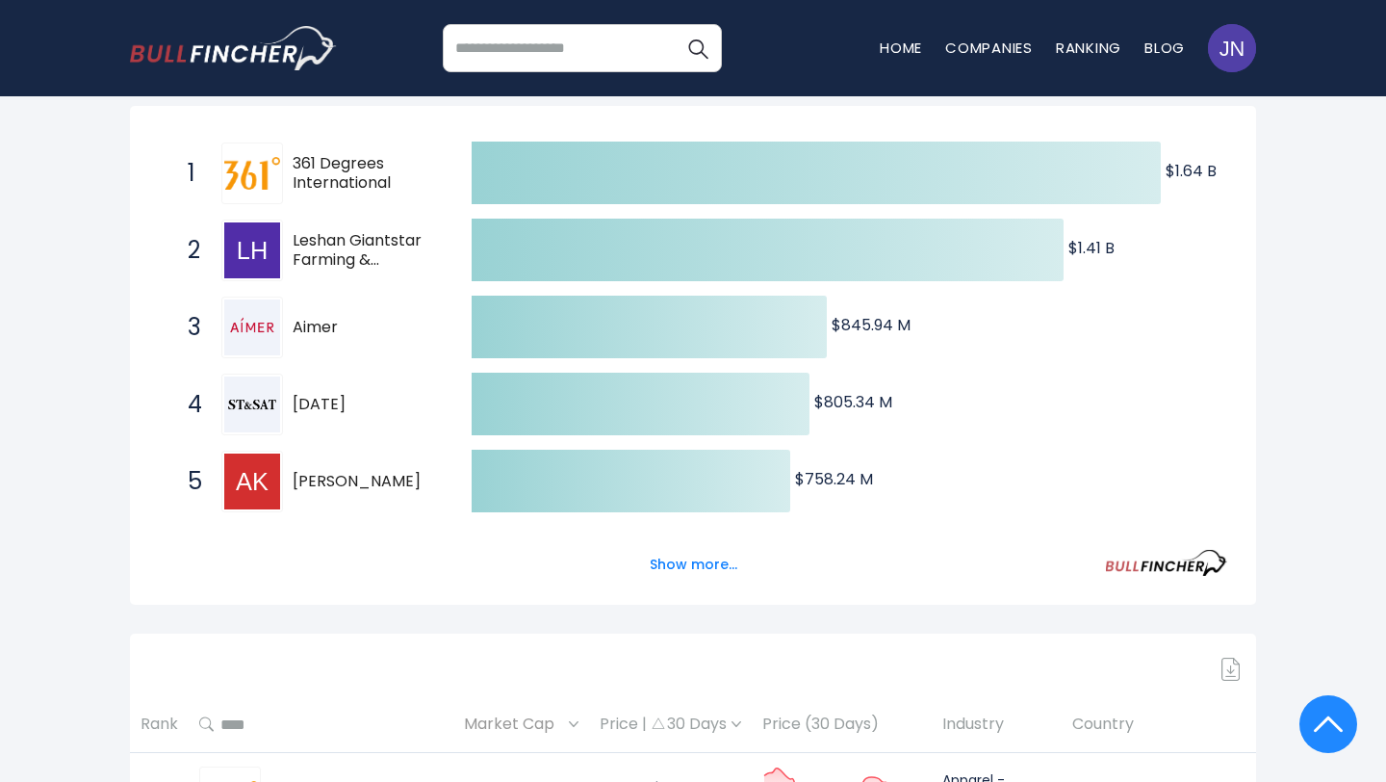
scroll to position [355, 0]
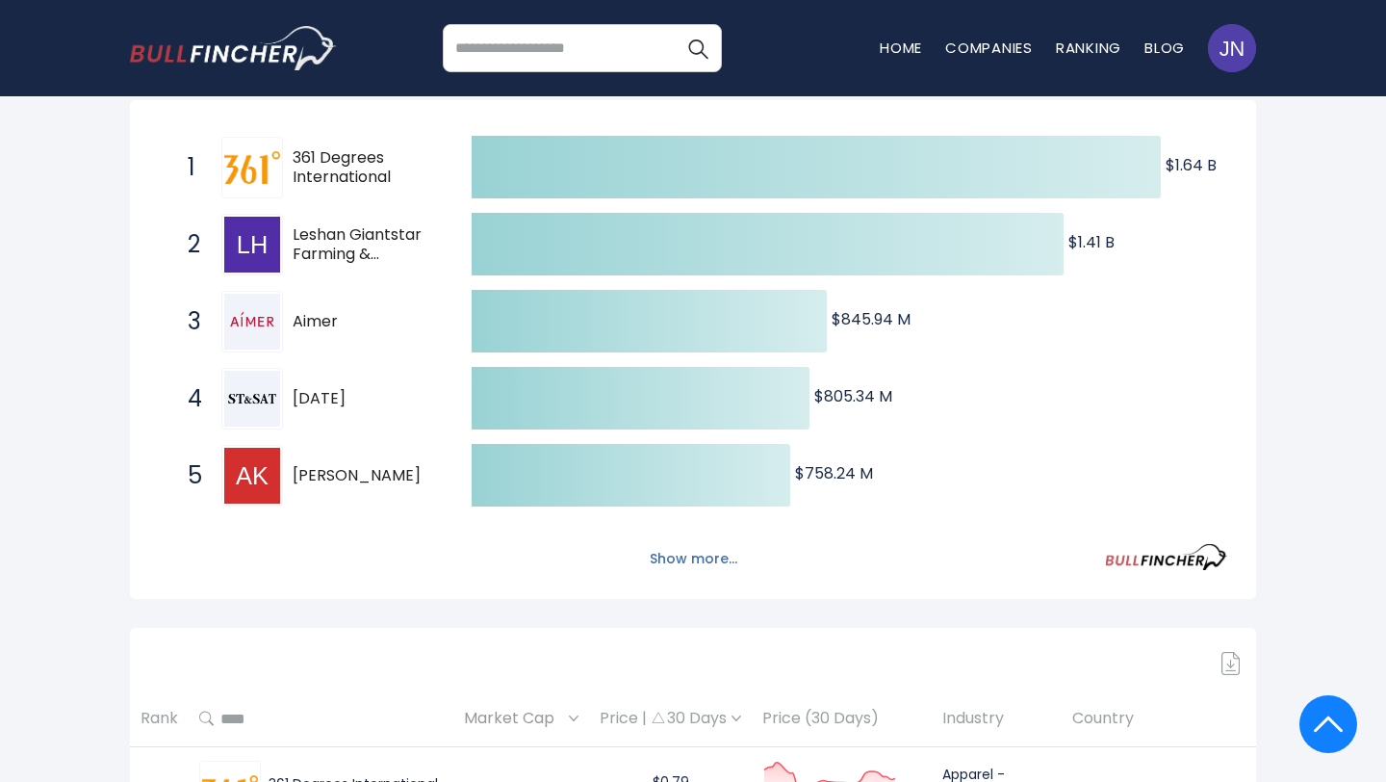
click at [652, 551] on button "Show more..." at bounding box center [693, 559] width 111 height 32
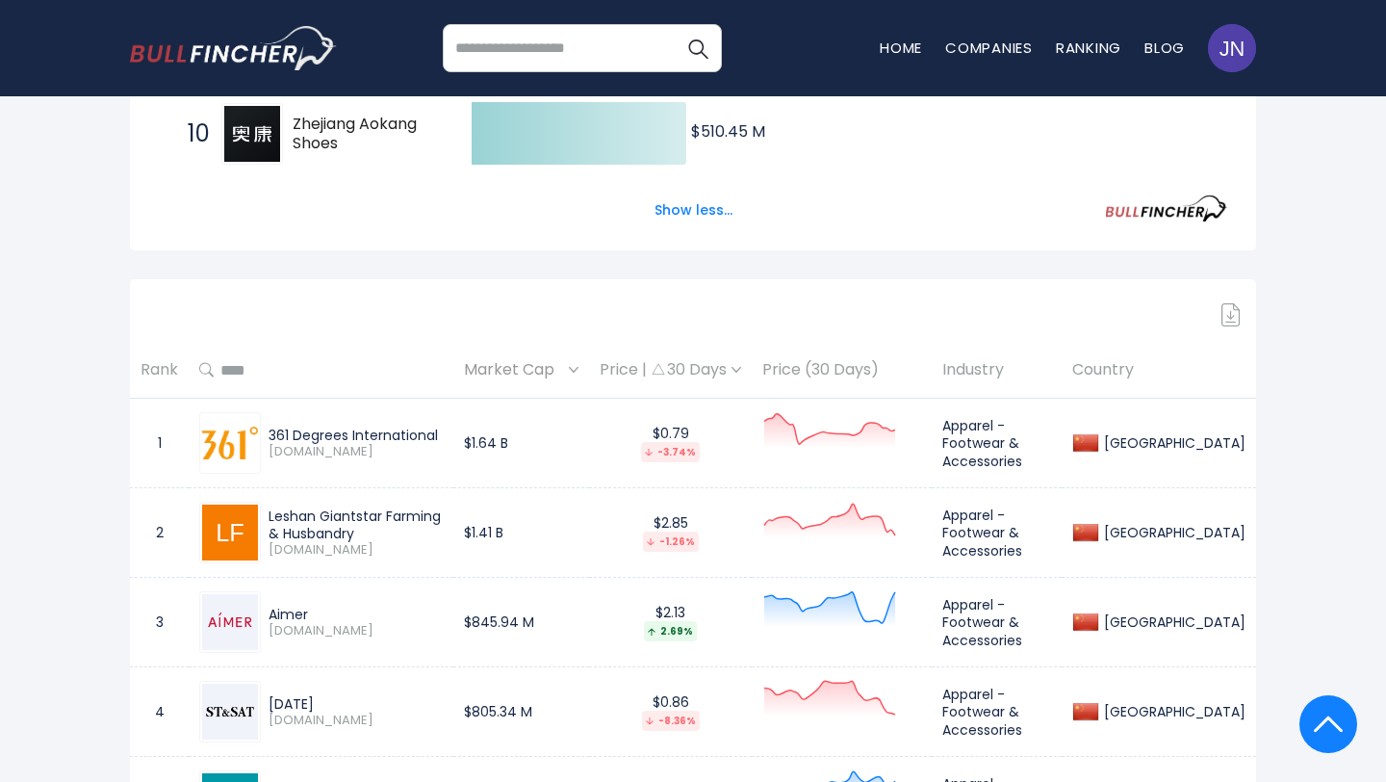
scroll to position [1088, 0]
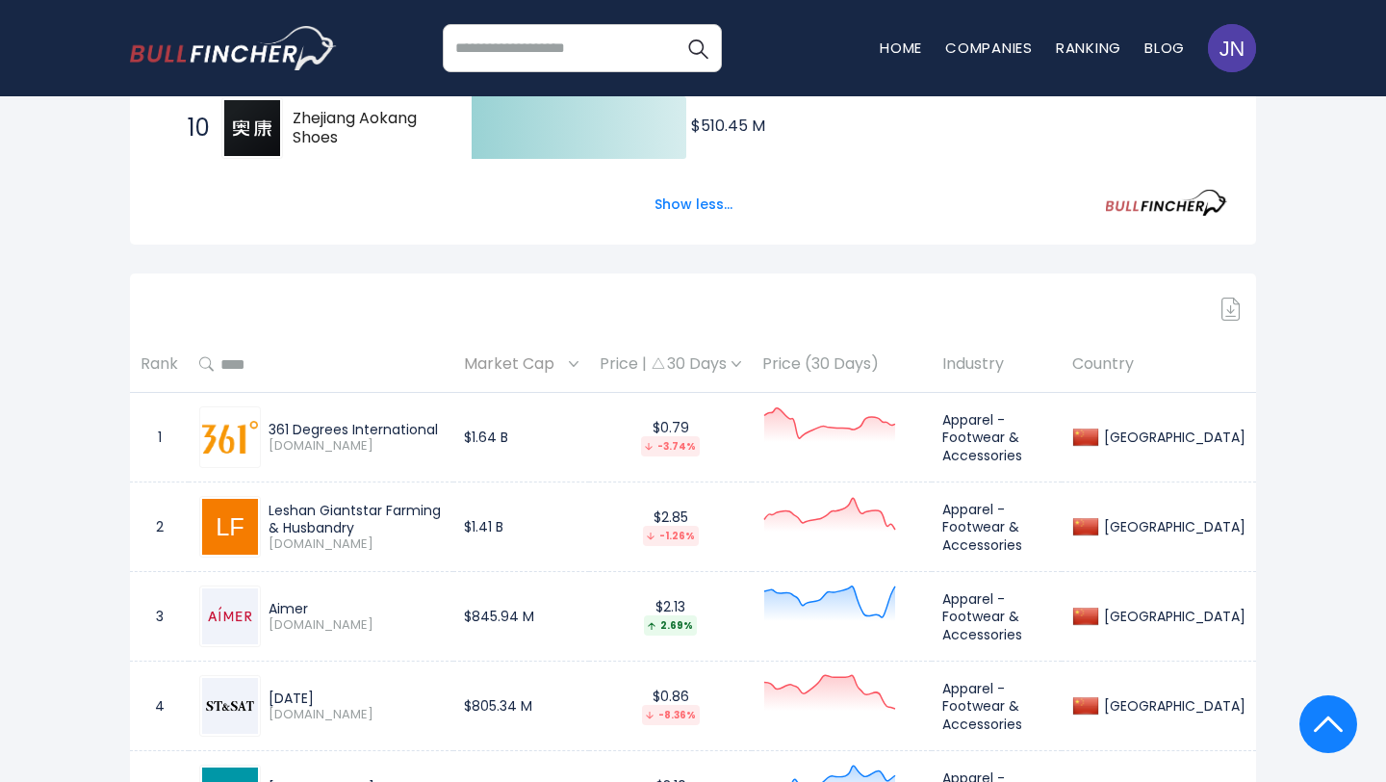
drag, startPoint x: 443, startPoint y: 429, endPoint x: 269, endPoint y: 426, distance: 174.3
click at [269, 426] on div "361 Degrees International" at bounding box center [356, 429] width 174 height 17
copy div "361 Degrees International"
drag, startPoint x: 264, startPoint y: 498, endPoint x: 351, endPoint y: 522, distance: 90.8
click at [351, 522] on div "Leshan Giantstar Farming & Husbandry [DOMAIN_NAME]" at bounding box center [321, 527] width 244 height 62
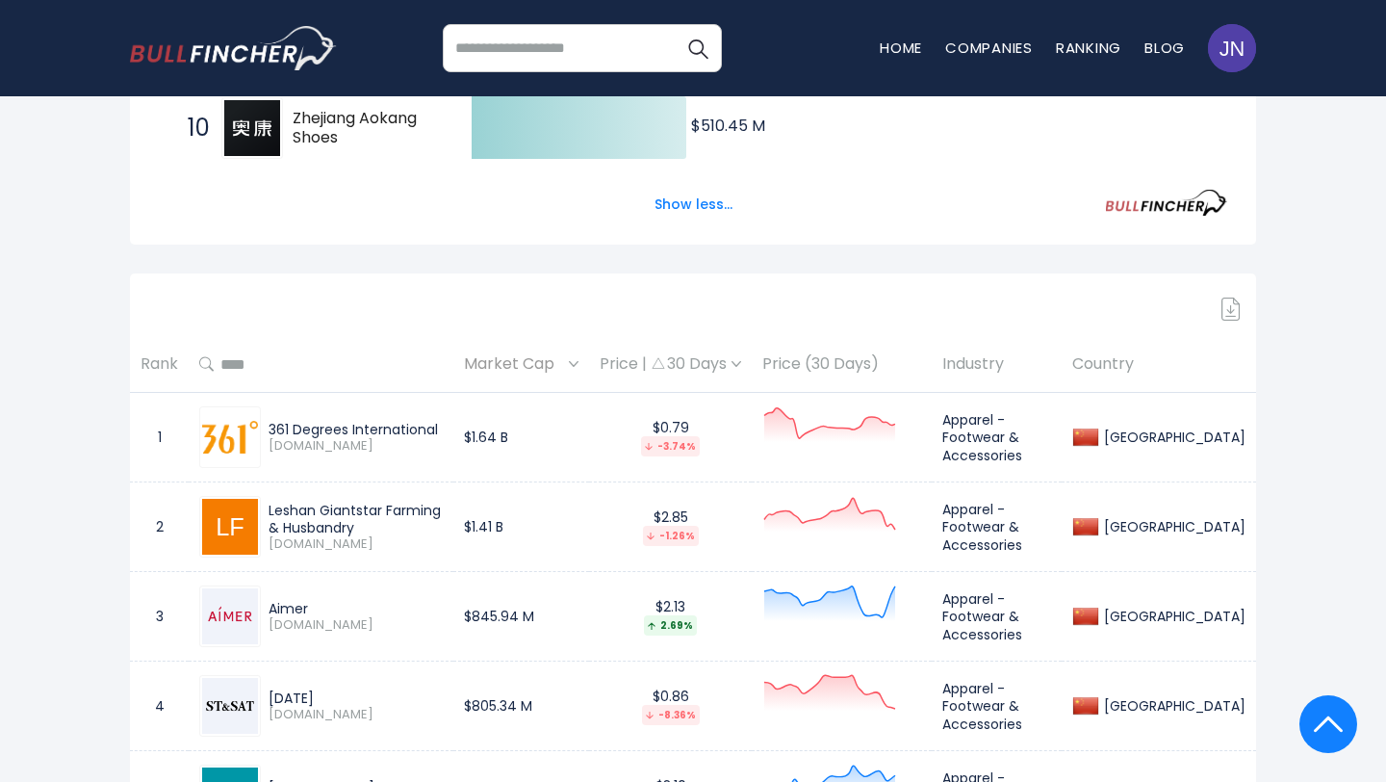
copy div "Leshan Giantstar Farming & Husbandry"
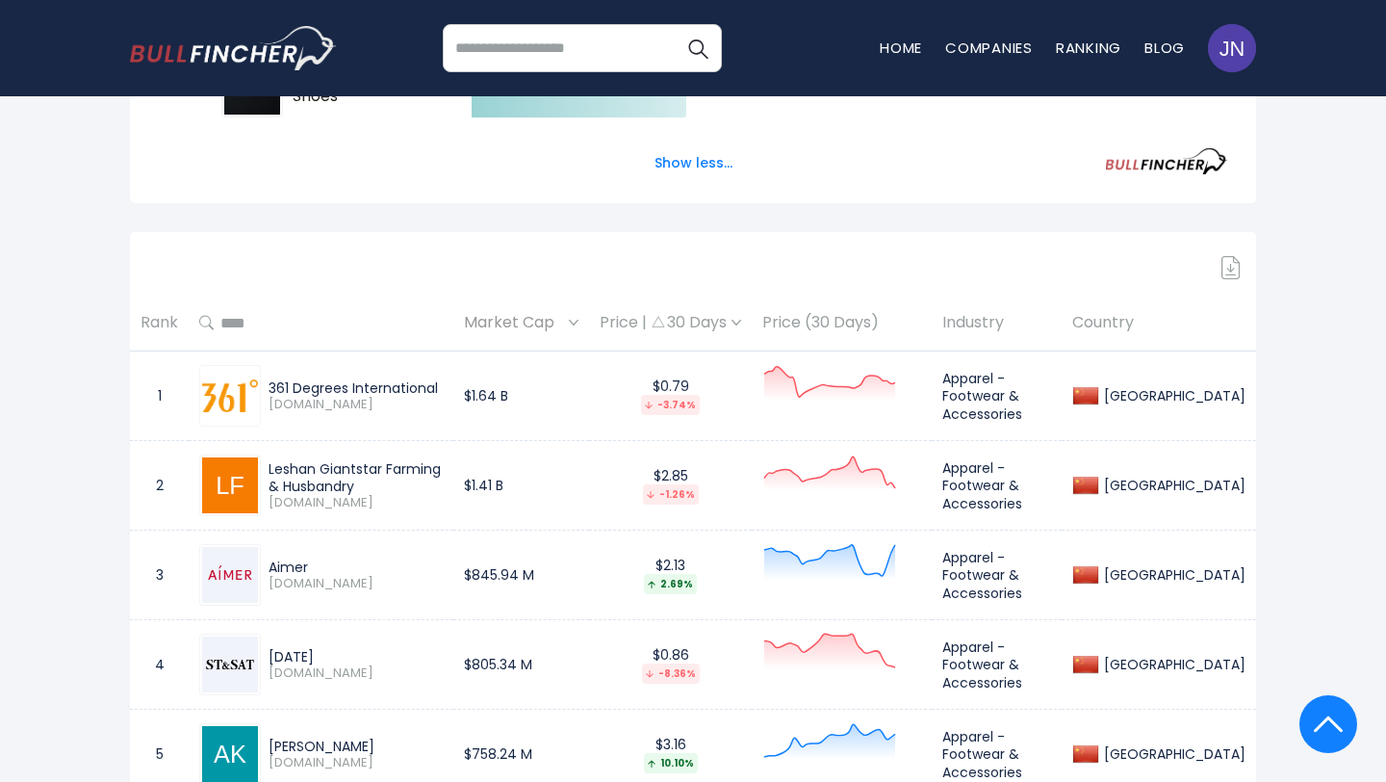
scroll to position [1148, 0]
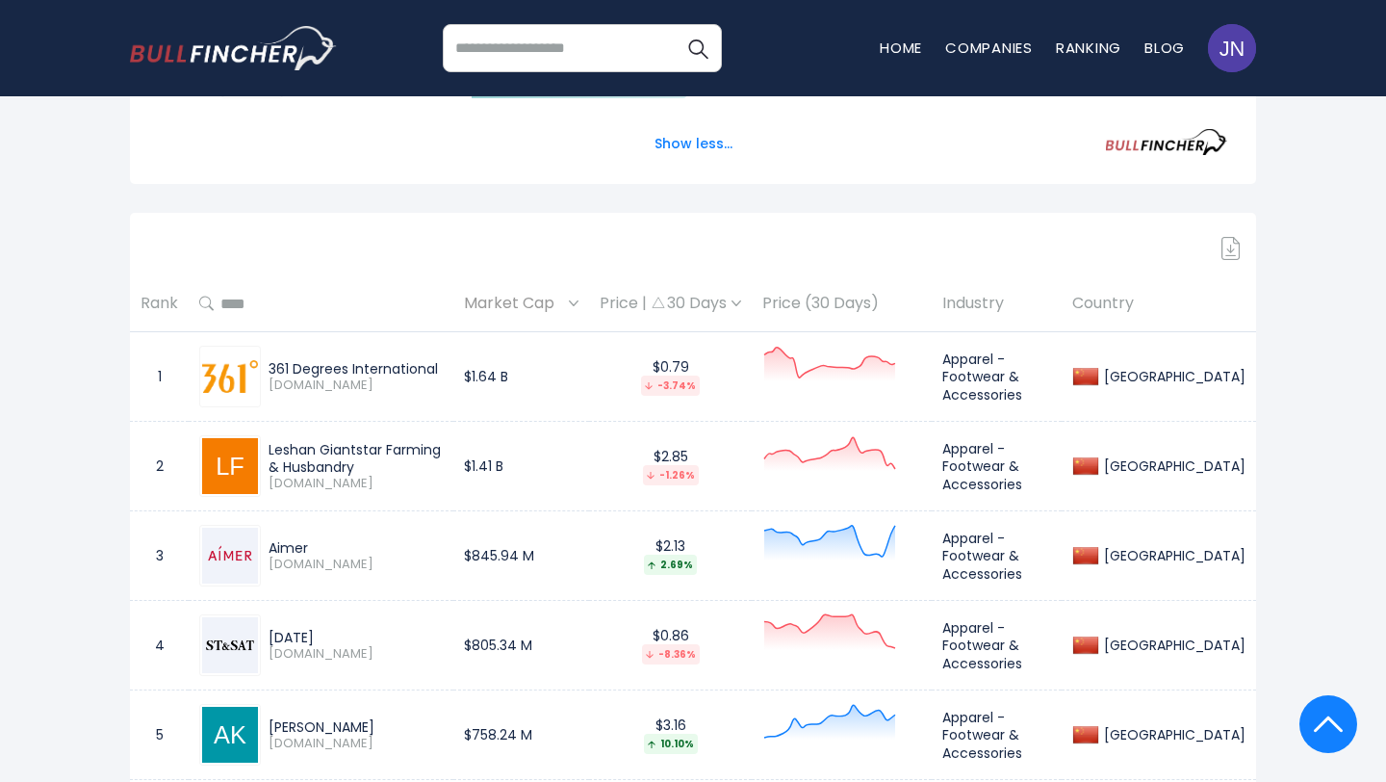
drag, startPoint x: 266, startPoint y: 544, endPoint x: 313, endPoint y: 545, distance: 47.2
click at [313, 545] on div "Aimer [DOMAIN_NAME]" at bounding box center [352, 556] width 182 height 34
copy div "Aimer"
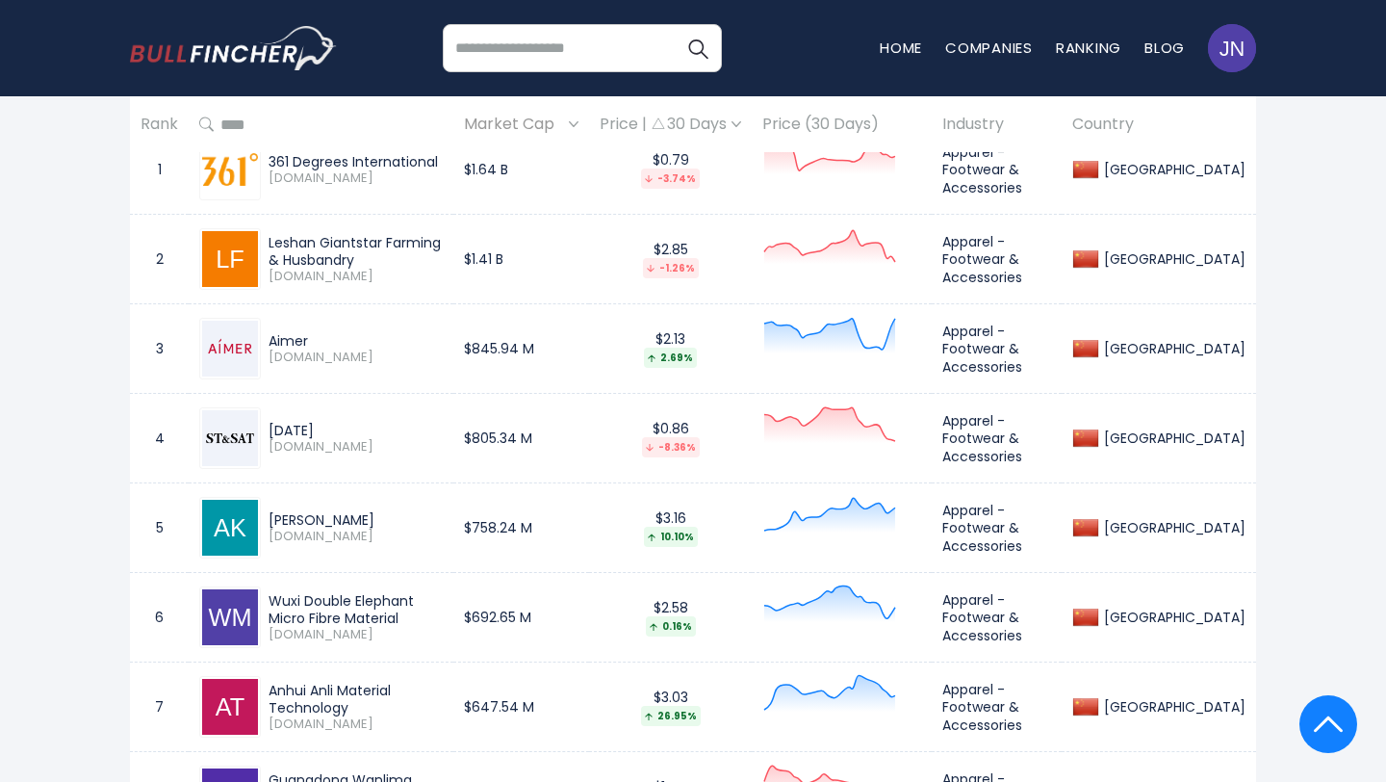
scroll to position [1380, 0]
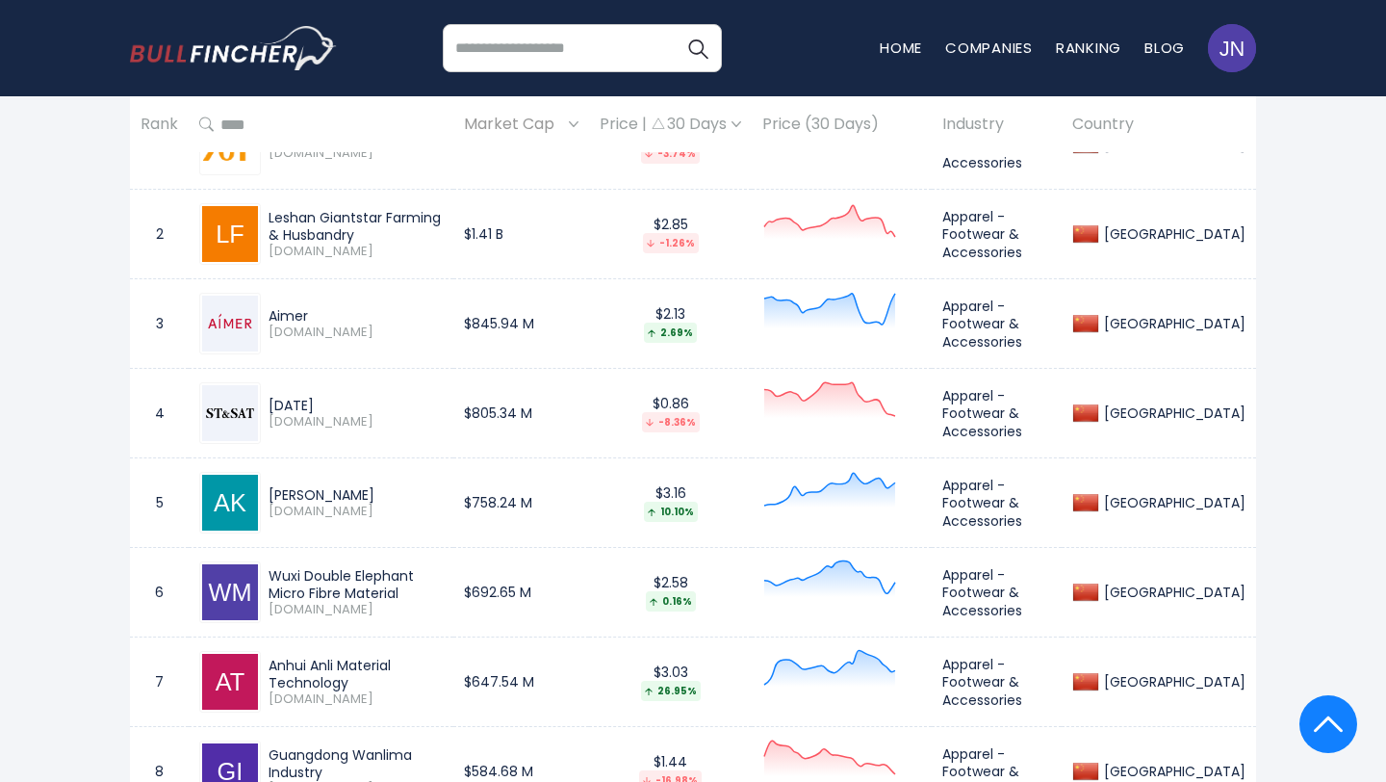
drag, startPoint x: 264, startPoint y: 488, endPoint x: 361, endPoint y: 490, distance: 97.2
click at [360, 490] on div "[PERSON_NAME] [DOMAIN_NAME]" at bounding box center [352, 503] width 182 height 34
copy div "[PERSON_NAME]"
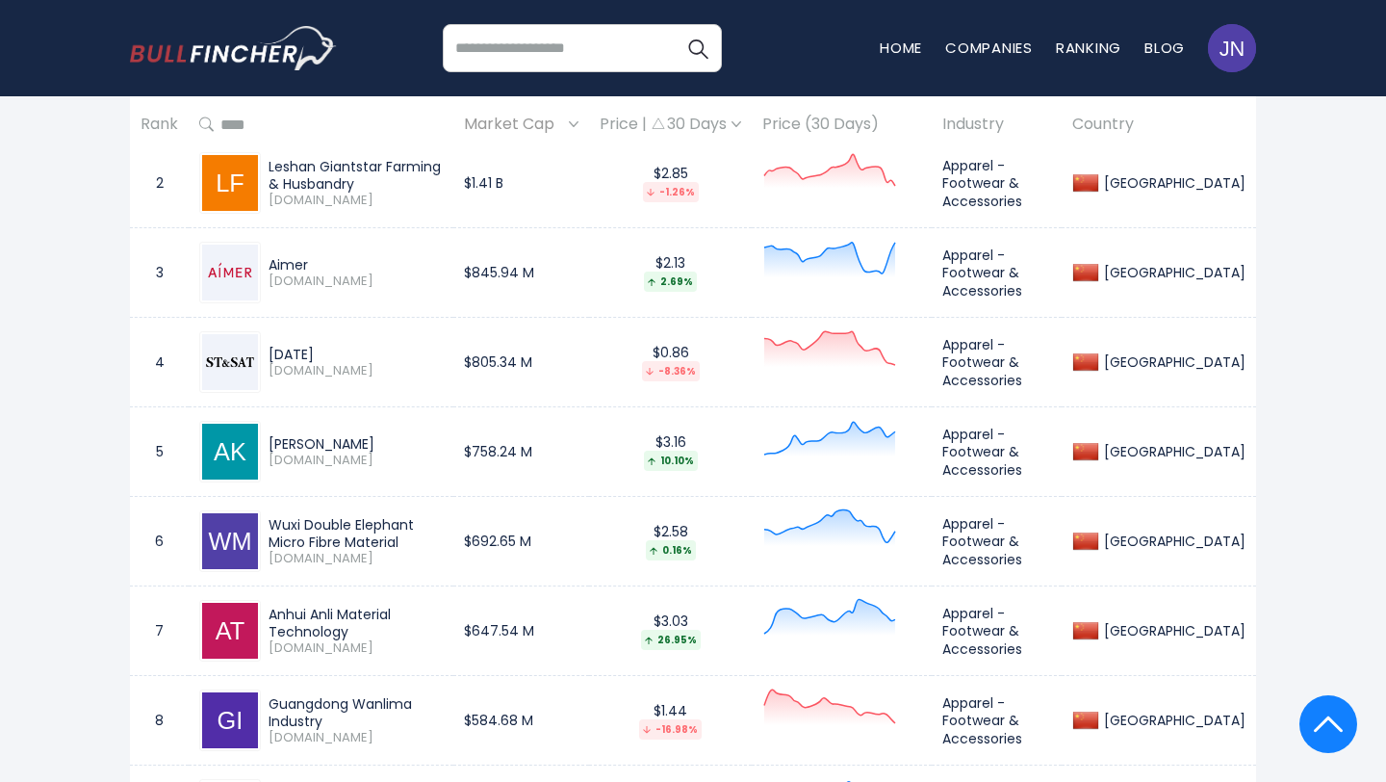
scroll to position [1432, 0]
drag, startPoint x: 268, startPoint y: 524, endPoint x: 364, endPoint y: 543, distance: 98.2
click at [364, 543] on div "Wuxi Double Elephant Micro Fibre Material [DOMAIN_NAME]" at bounding box center [352, 540] width 182 height 51
copy div "Wuxi Double Elephant Micro Fibre Material"
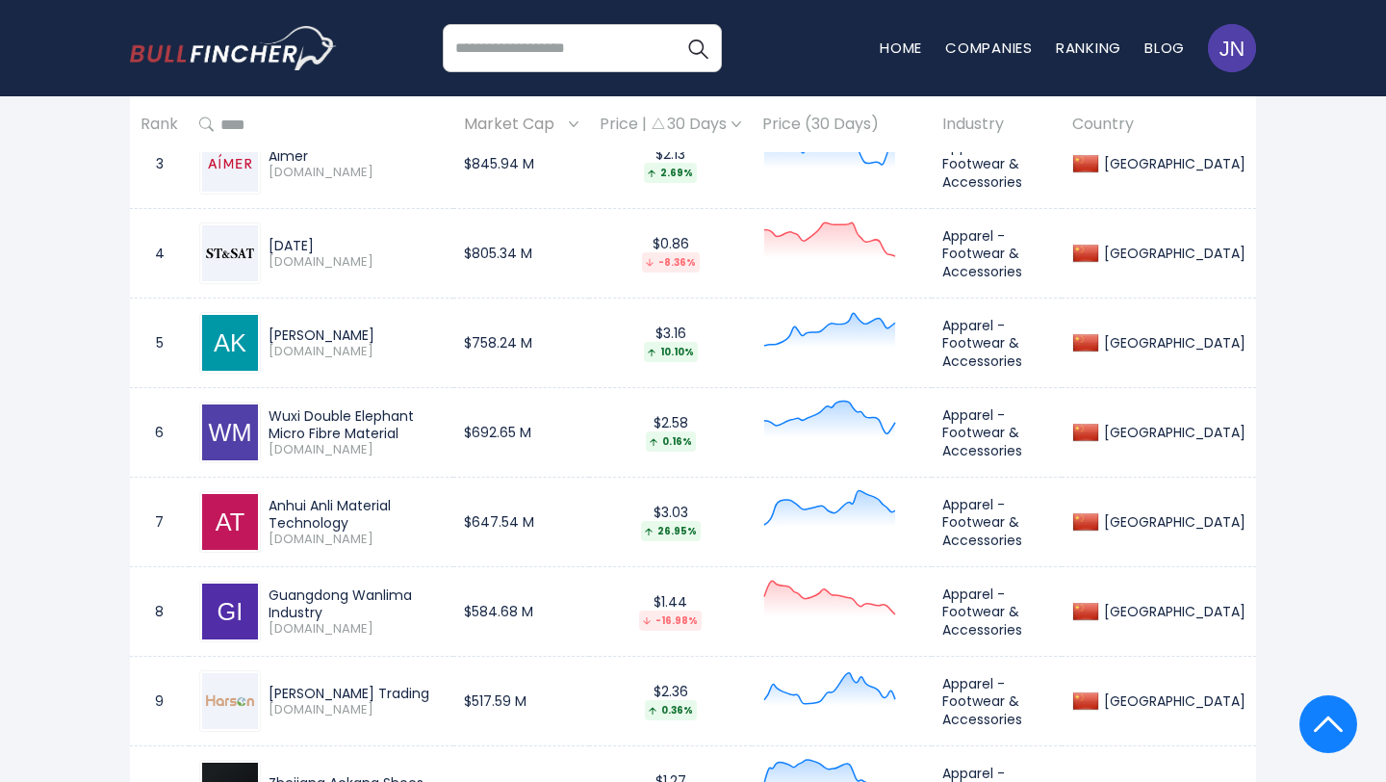
scroll to position [1577, 0]
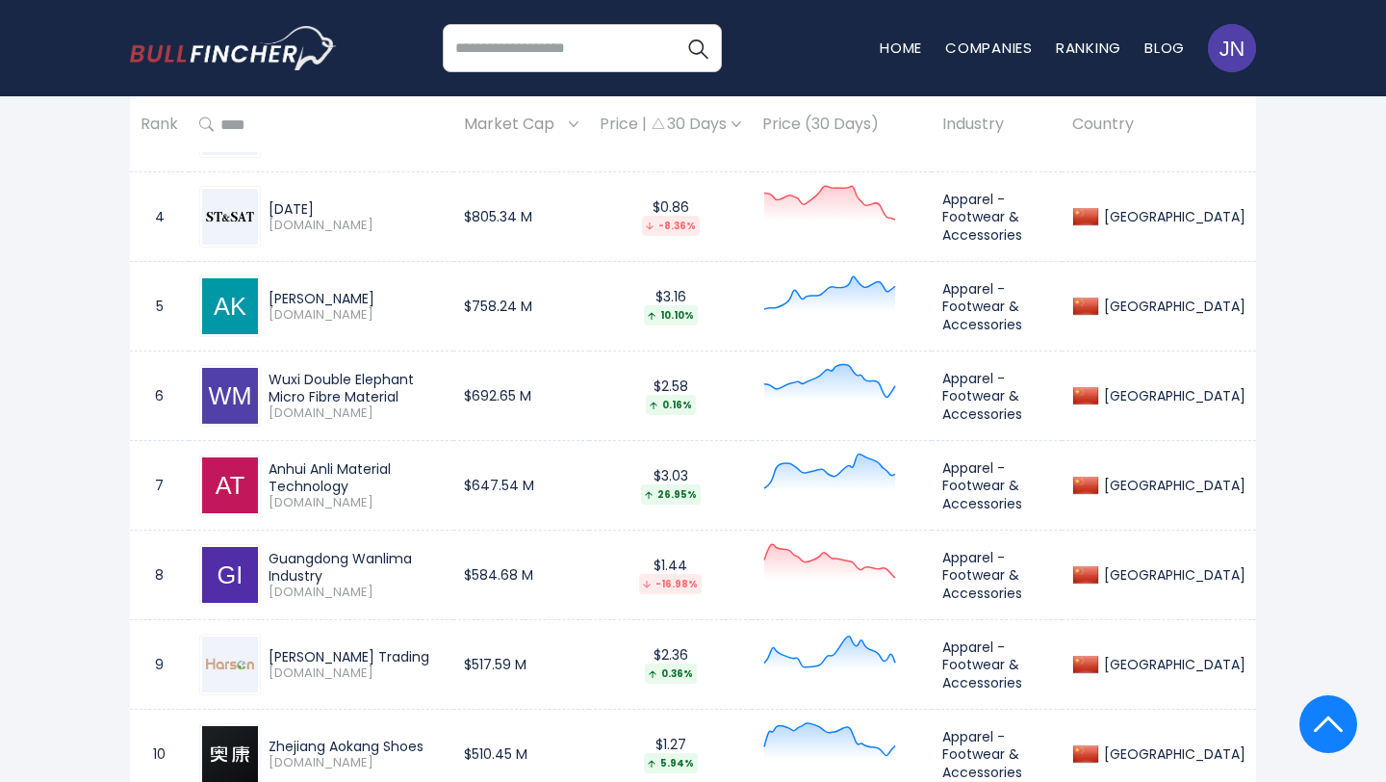
drag, startPoint x: 271, startPoint y: 479, endPoint x: 496, endPoint y: 481, distance: 225.3
click at [496, 481] on tr "7 Anhui Anli Material Technology [DOMAIN_NAME] $647.54 M $3.03 26.95% Apparel -…" at bounding box center [693, 486] width 1126 height 90
copy tr "Anhui Anli Material Technology [DOMAIN_NAME]"
